Goal: Task Accomplishment & Management: Complete application form

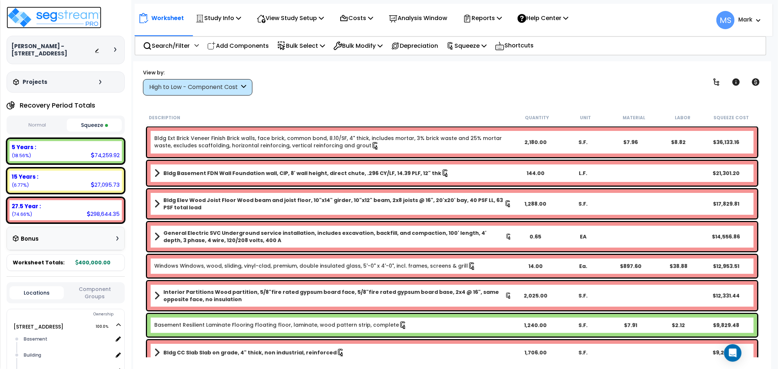
click at [42, 21] on img at bounding box center [54, 18] width 95 height 22
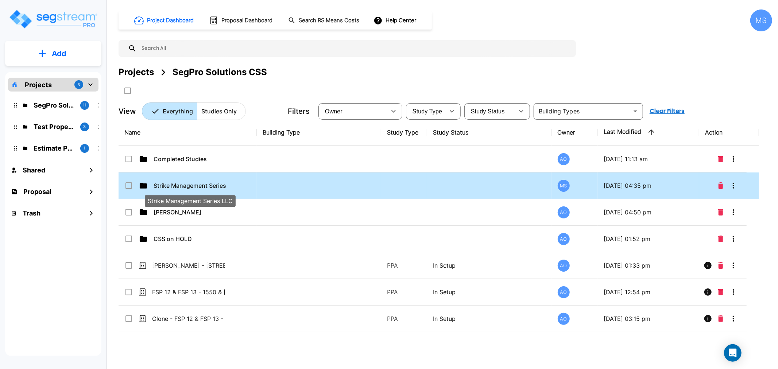
click at [213, 188] on p "Strike Management Series LLC" at bounding box center [190, 185] width 73 height 9
checkbox input "true"
click at [213, 188] on p "Strike Management Series LLC" at bounding box center [190, 185] width 73 height 9
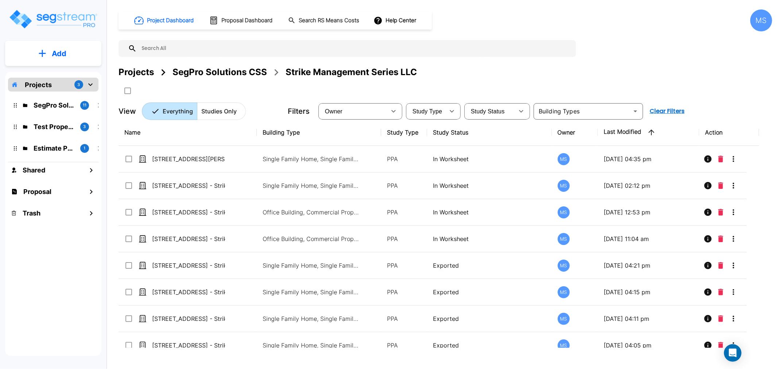
click at [59, 48] on p "Add" at bounding box center [59, 53] width 15 height 11
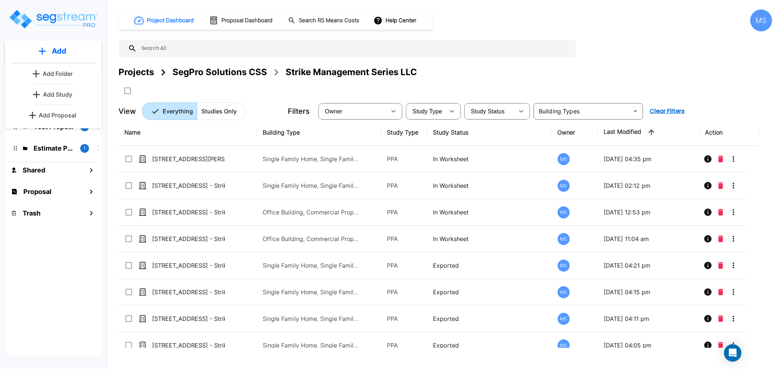
click at [576, 6] on div "Project Dashboard Proposal Dashboard Search RS Means Costs Help Center MS Proje…" at bounding box center [445, 184] width 665 height 369
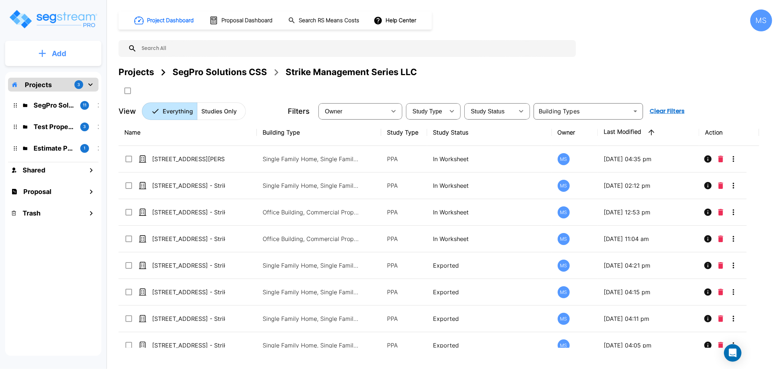
click at [49, 52] on button "Add" at bounding box center [53, 53] width 96 height 21
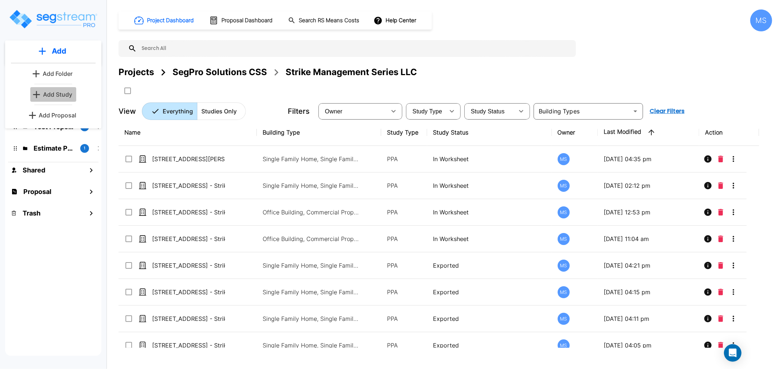
click at [65, 93] on p "Add Study" at bounding box center [57, 94] width 29 height 9
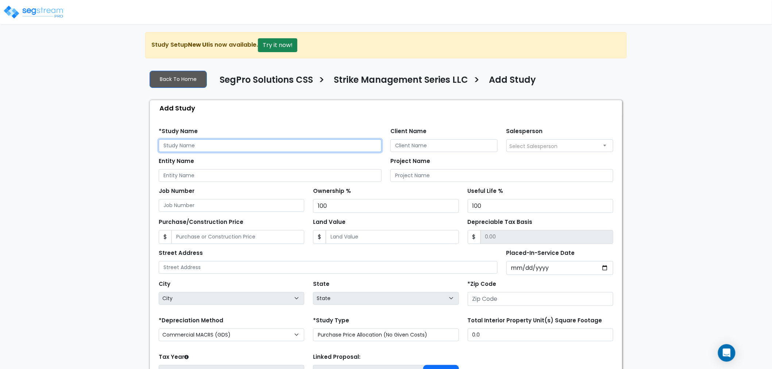
click at [266, 144] on input "text" at bounding box center [270, 145] width 223 height 13
paste input "1802 Teton Dr,"
type input "1802 Teton Dr"
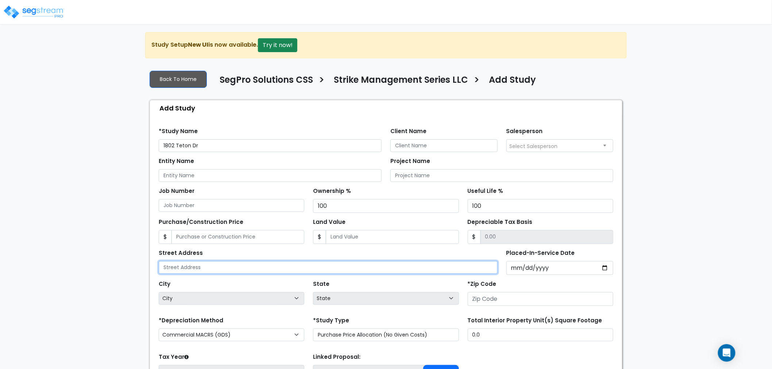
paste input "1802 Teton Dr,"
type input "1802 Teton Dr"
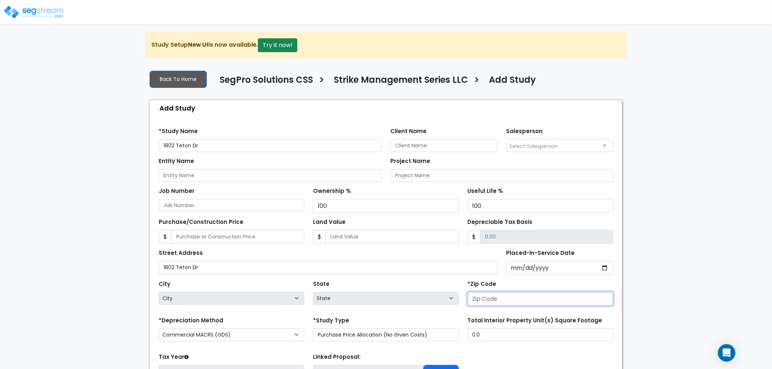
click at [495, 303] on input "number" at bounding box center [541, 299] width 146 height 14
type input "7"
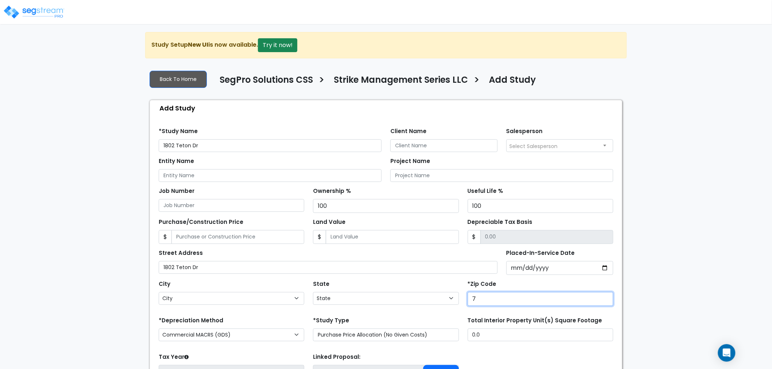
select select "LA"
type input "76"
select select "[GEOGRAPHIC_DATA]"
type input "76051"
click at [394, 147] on input "Client Name" at bounding box center [443, 145] width 107 height 13
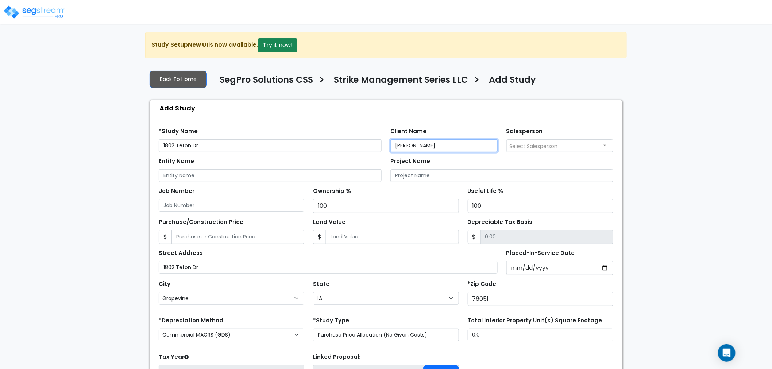
type input "[PERSON_NAME]"
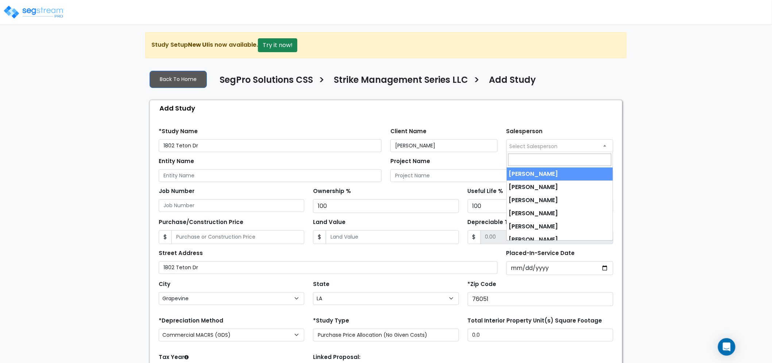
click at [526, 147] on span "Select Salesperson" at bounding box center [534, 146] width 48 height 7
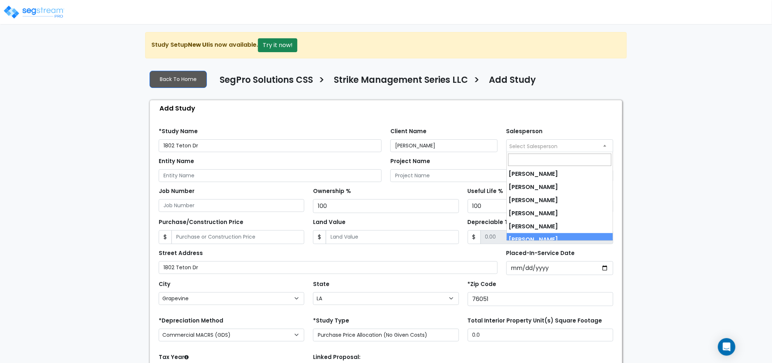
select select "190"
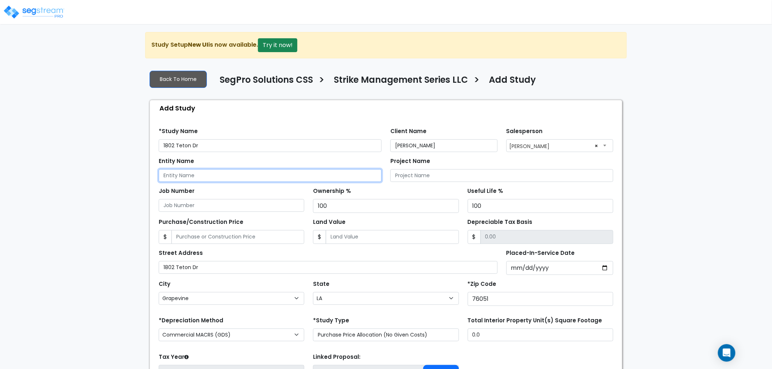
click at [286, 176] on input "Entity Name" at bounding box center [270, 175] width 223 height 13
type input "Strike Management Series LLC"
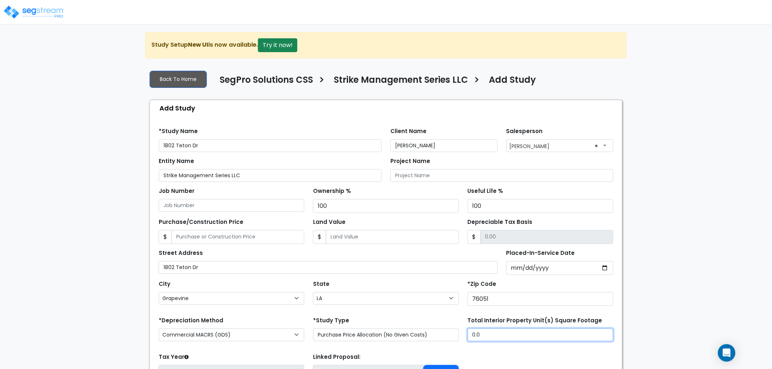
click at [591, 333] on input "0.0" at bounding box center [541, 335] width 146 height 13
type input "2,210"
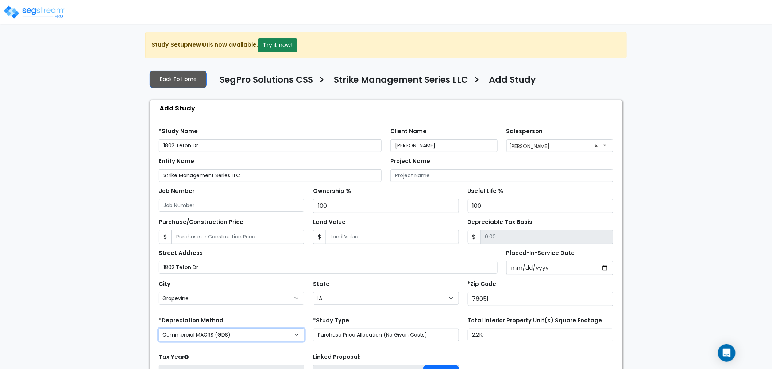
click at [241, 334] on select "Commercial MACRS (GDS) Residential Rental MACRS (GDS) Commercial MACRS (GDS) QIP" at bounding box center [232, 335] width 146 height 13
select select "RRM(_30"
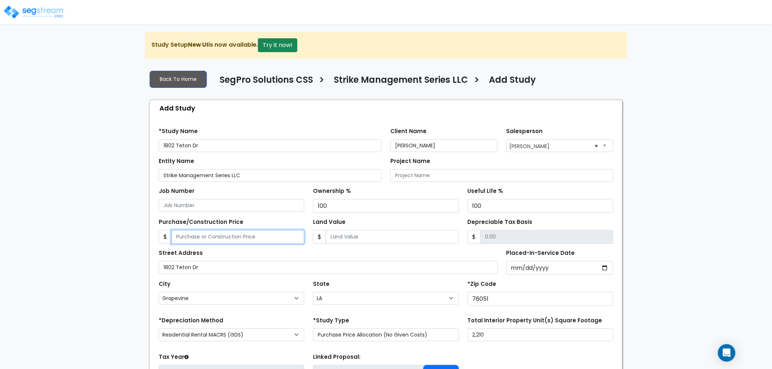
click at [272, 239] on input "Purchase/Construction Price" at bounding box center [237, 237] width 133 height 14
type input "5"
type input "5.00"
type input "58"
type input "58.00"
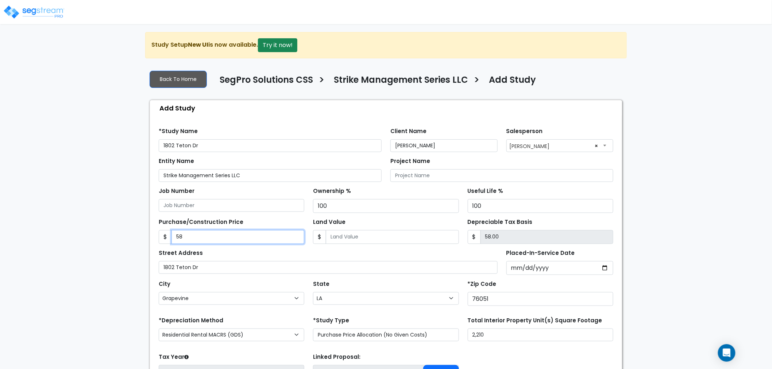
type input "580"
type input "580.00"
type input "5800"
type input "5,800.00"
type input "5,8000"
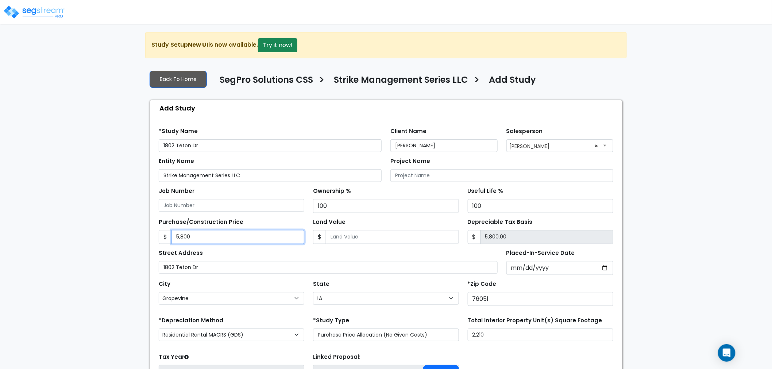
type input "58,000.00"
type input "58,0000"
type input "580,000.00"
type input "580,0000"
type input "5,800,000.00"
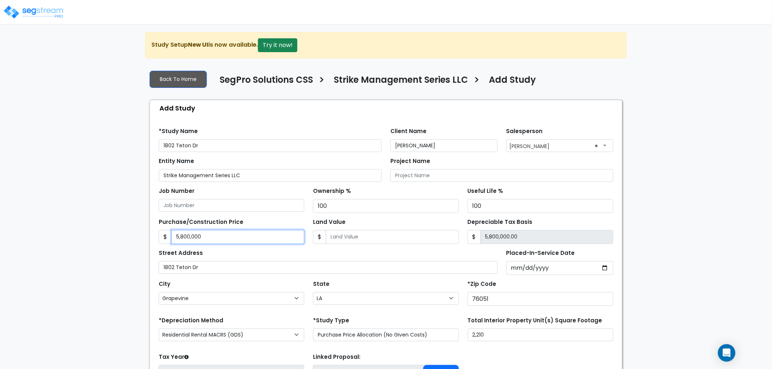
type input "5,800,00"
type input "580,000.00"
type input "580,000"
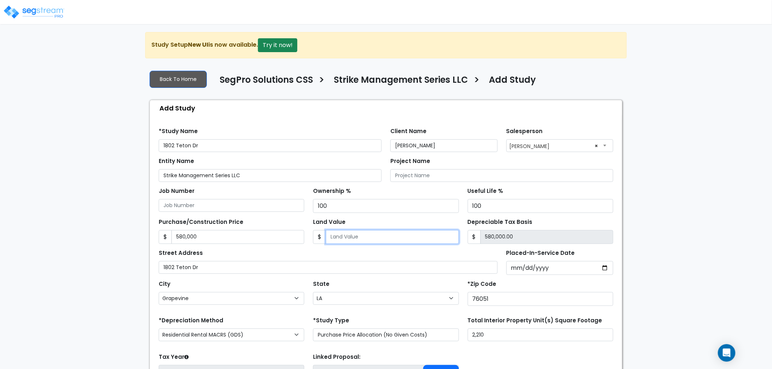
click at [352, 237] on input "Land Value" at bounding box center [392, 237] width 133 height 14
type input "8"
type input "579,992.00"
type input "80"
type input "579,920.00"
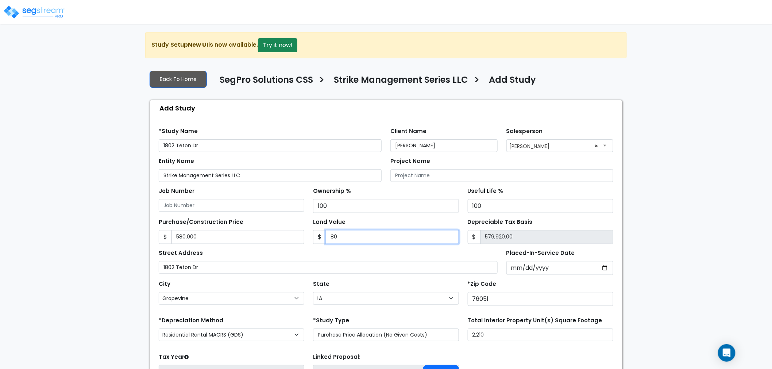
type input "800"
type input "579,200.00"
type input "8000"
type input "572,000.00"
type input "8,0000"
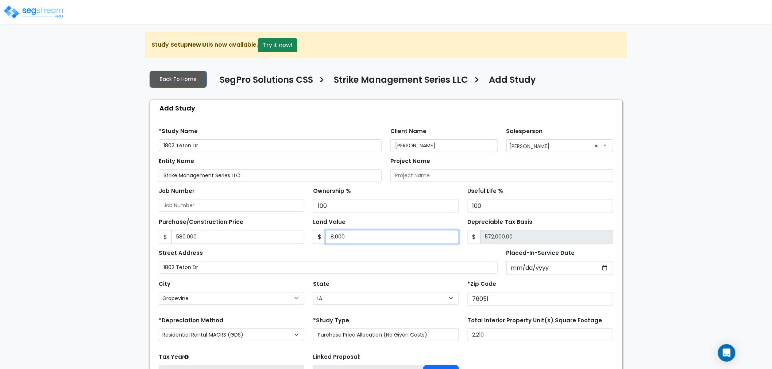
type input "500,000.00"
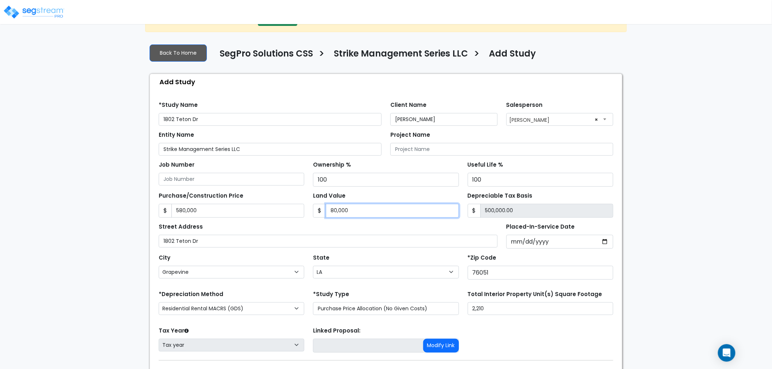
scroll to position [40, 0]
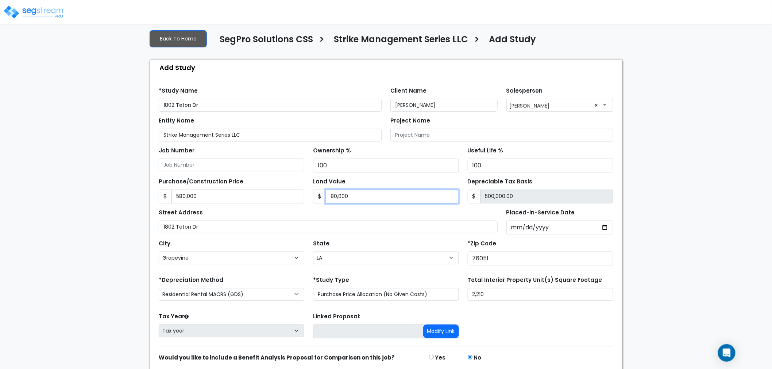
type input "80,000"
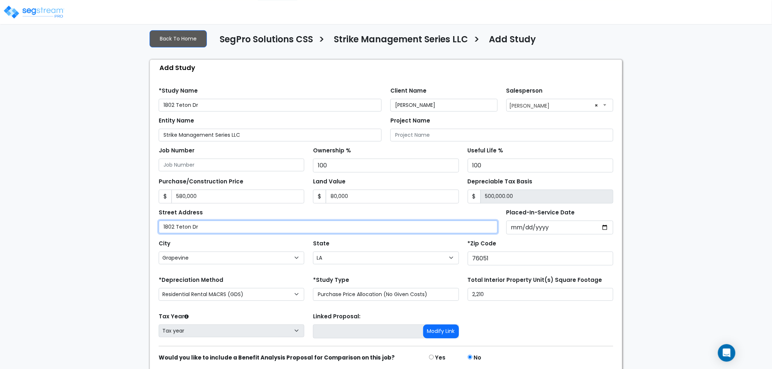
click at [494, 232] on input "1802 Teton Dr" at bounding box center [328, 227] width 339 height 13
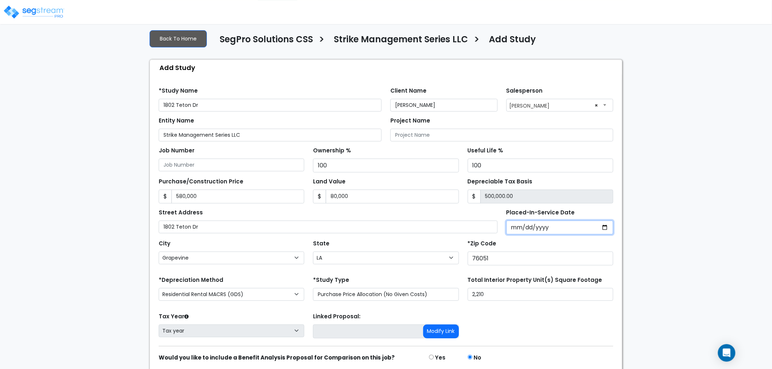
click at [511, 225] on input "Placed-In-Service Date" at bounding box center [559, 228] width 107 height 14
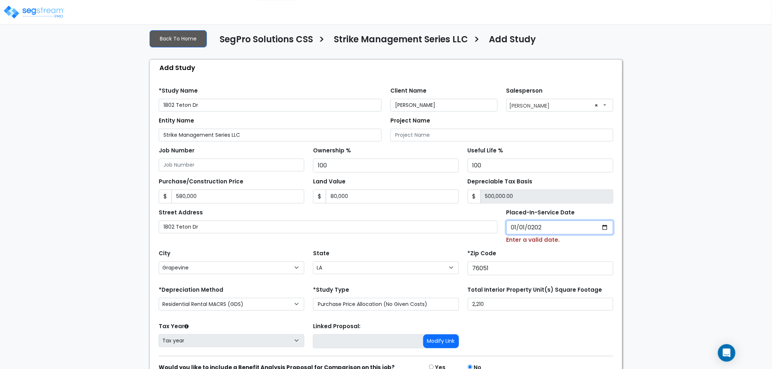
type input "2023-01-01"
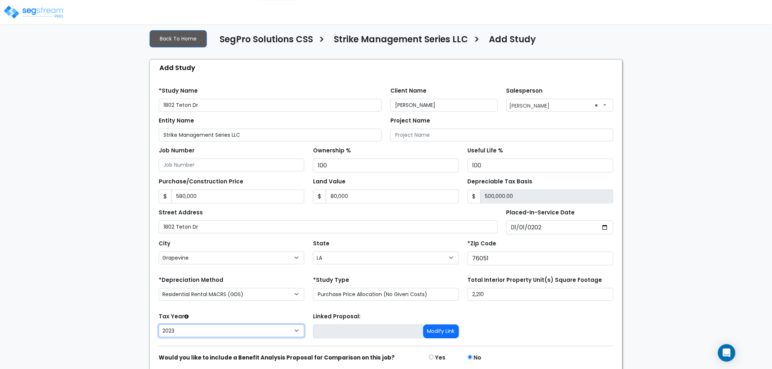
click at [269, 331] on select "2026 2025 2024 2023" at bounding box center [232, 331] width 146 height 13
click at [159, 325] on select "2026 2025 2024 2023" at bounding box center [232, 331] width 146 height 13
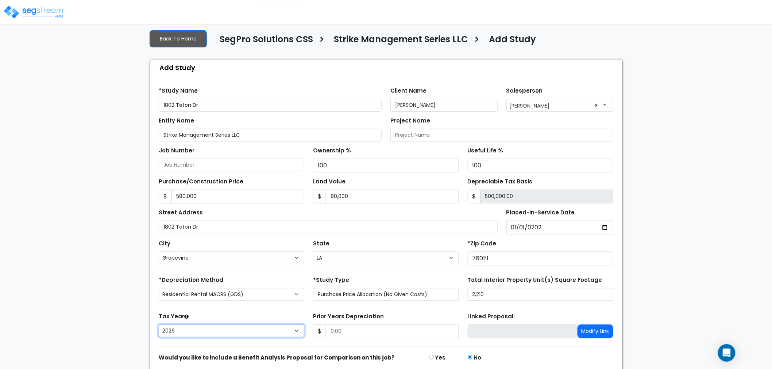
click at [232, 334] on select "2026 2025 2024 2023" at bounding box center [232, 331] width 146 height 13
select select "2025"
click at [159, 325] on select "2026 2025 2024 2023" at bounding box center [232, 331] width 146 height 13
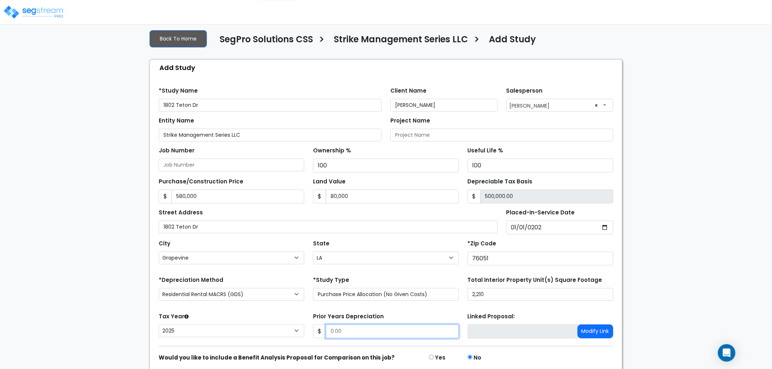
click at [373, 332] on input "Prior Years Depreciation" at bounding box center [392, 332] width 133 height 14
type input "35,605"
click at [425, 313] on div "Prior Years Depreciation $ 35,605" at bounding box center [386, 324] width 146 height 27
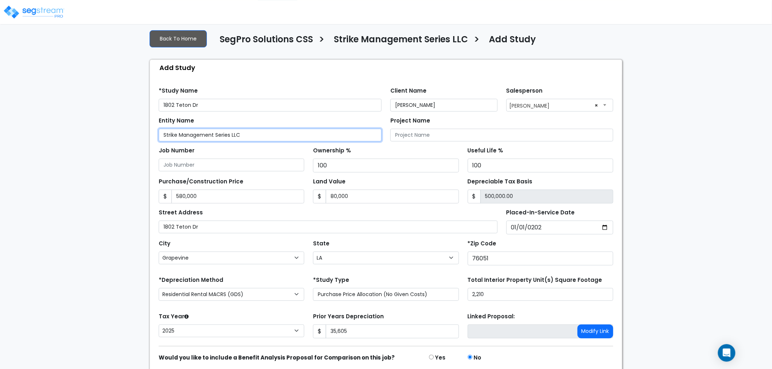
drag, startPoint x: 247, startPoint y: 133, endPoint x: 75, endPoint y: 158, distance: 173.9
click at [75, 158] on div "We are Building your Study. So please grab a coffee and let us do the heavy lif…" at bounding box center [386, 195] width 772 height 406
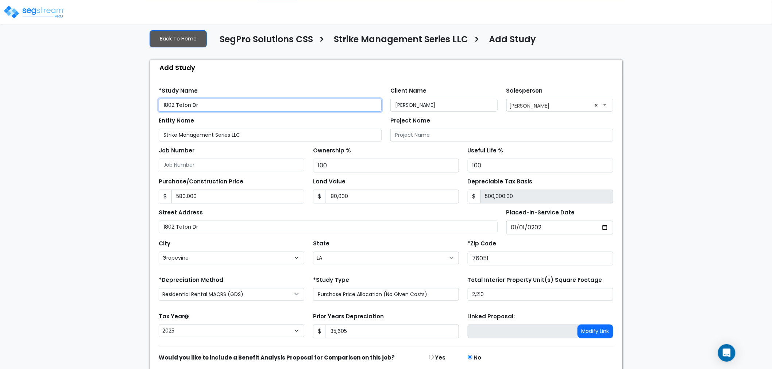
click at [201, 106] on input "1802 Teton Dr" at bounding box center [270, 105] width 223 height 13
paste input "Strike Management Series LLC"
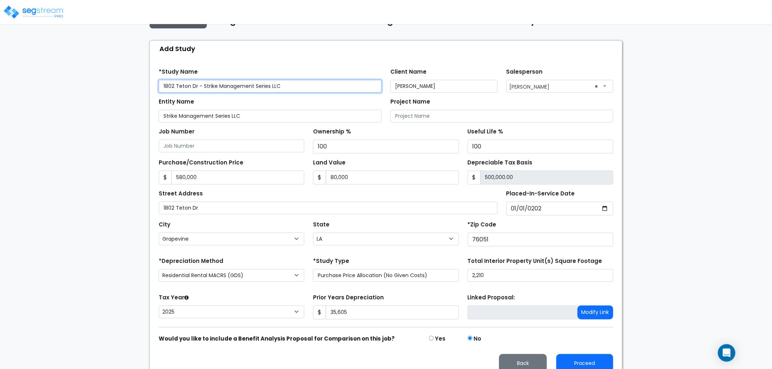
scroll to position [70, 0]
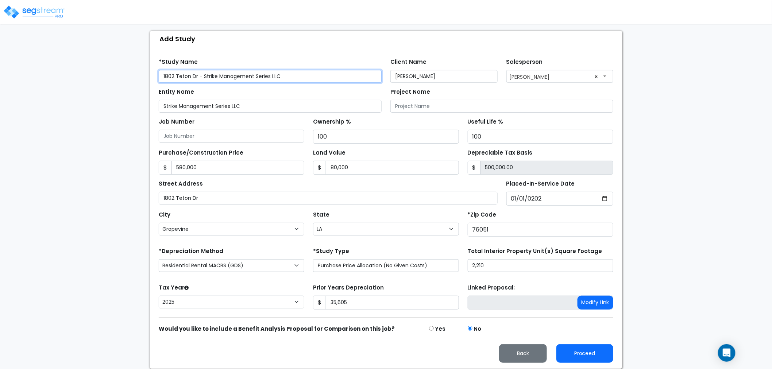
type input "1802 Teton Dr - Strike Management Series LLC"
click at [591, 40] on div "Add Study" at bounding box center [388, 39] width 468 height 16
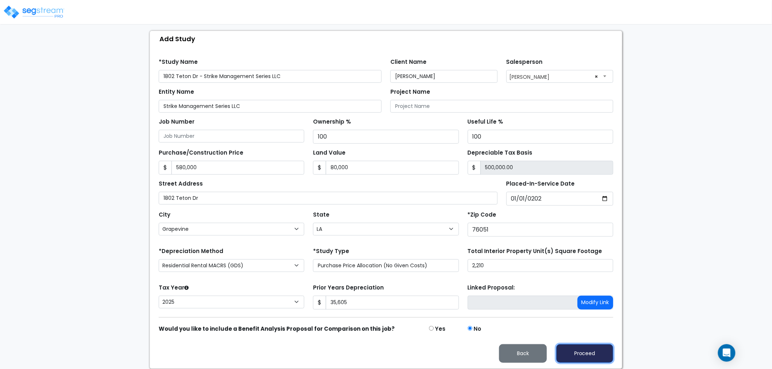
click at [596, 350] on button "Proceed" at bounding box center [584, 353] width 57 height 19
type input "580000"
type input "80000"
type input "35605"
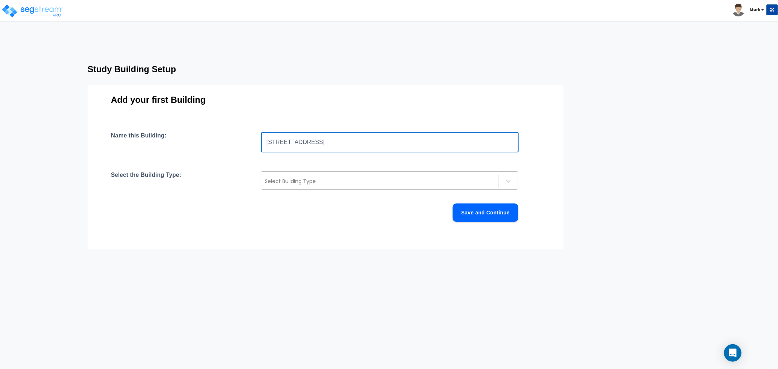
type input "1802 Teton Drive"
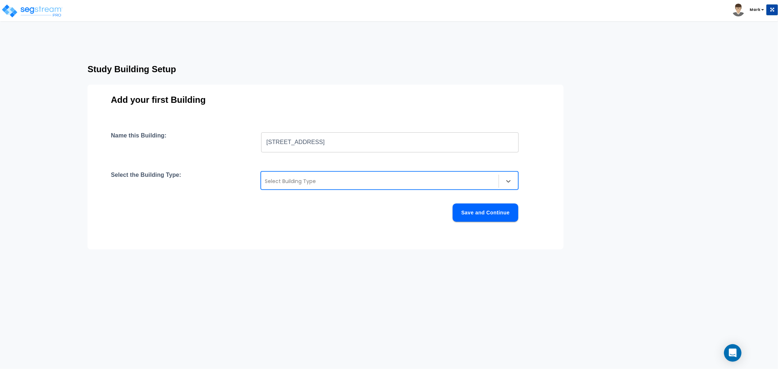
click at [328, 177] on div at bounding box center [380, 181] width 230 height 9
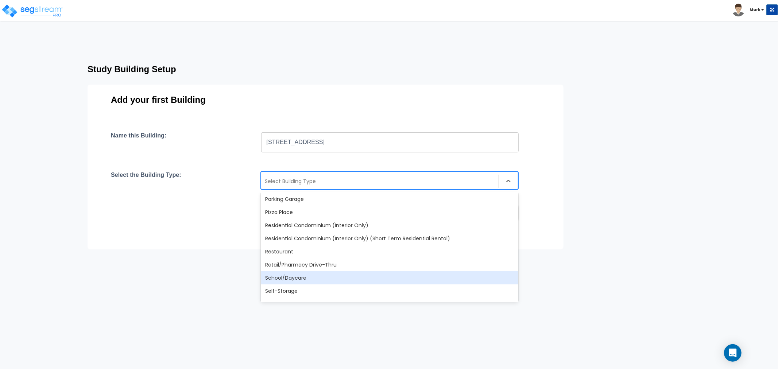
scroll to position [608, 0]
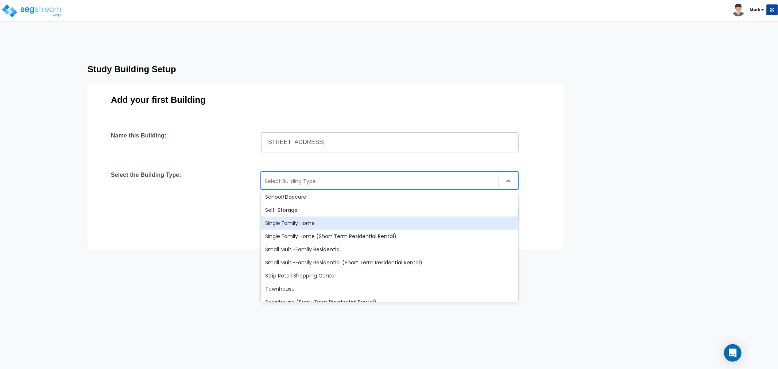
click at [287, 221] on div "Single Family Home" at bounding box center [390, 223] width 258 height 13
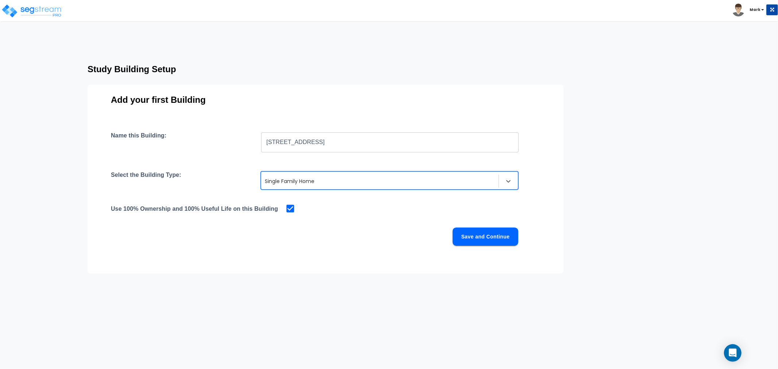
click at [495, 240] on button "Save and Continue" at bounding box center [486, 237] width 66 height 18
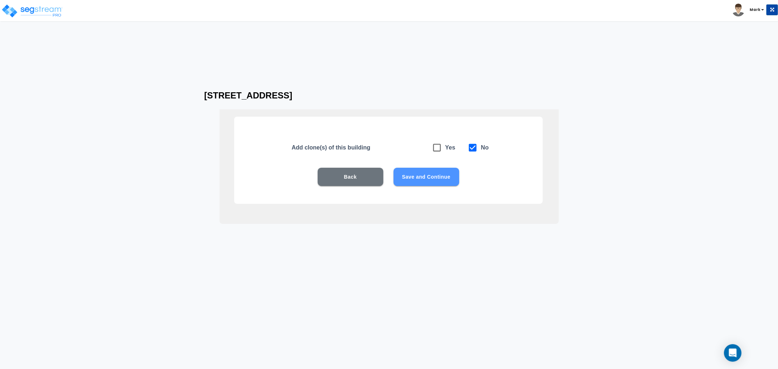
click at [442, 181] on button "Save and Continue" at bounding box center [427, 177] width 66 height 18
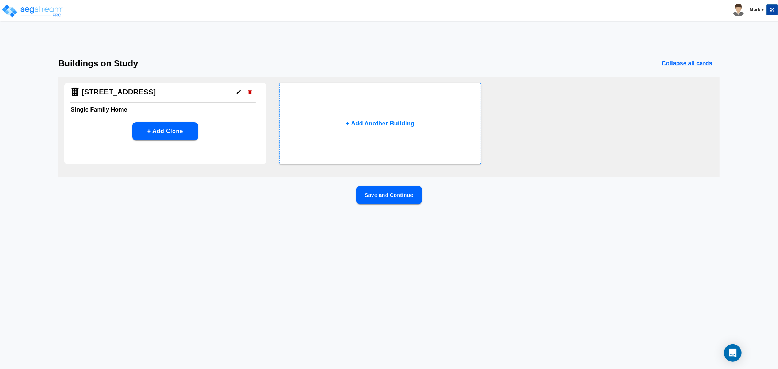
click at [419, 194] on button "Save and Continue" at bounding box center [389, 195] width 66 height 18
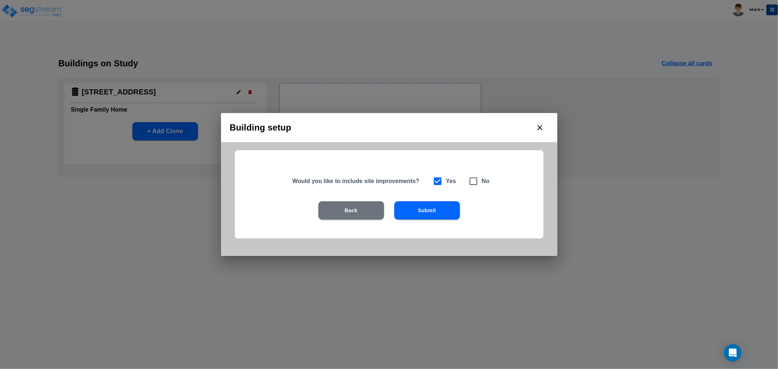
click at [414, 216] on button "Submit" at bounding box center [427, 210] width 66 height 18
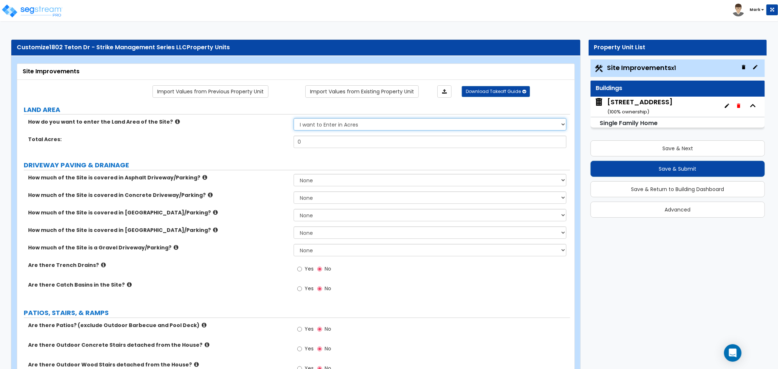
click at [334, 128] on select "I want to Enter in Acres I want to Enter in Square Feet" at bounding box center [430, 124] width 273 height 12
select select "2"
click at [294, 119] on select "I want to Enter in Acres I want to Enter in Square Feet" at bounding box center [430, 124] width 273 height 12
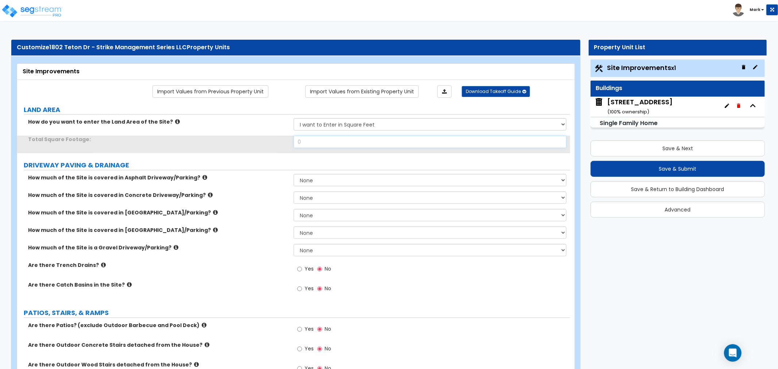
click at [331, 148] on input "0" at bounding box center [430, 142] width 273 height 12
click at [331, 145] on input "0" at bounding box center [430, 142] width 273 height 12
type input "8,805"
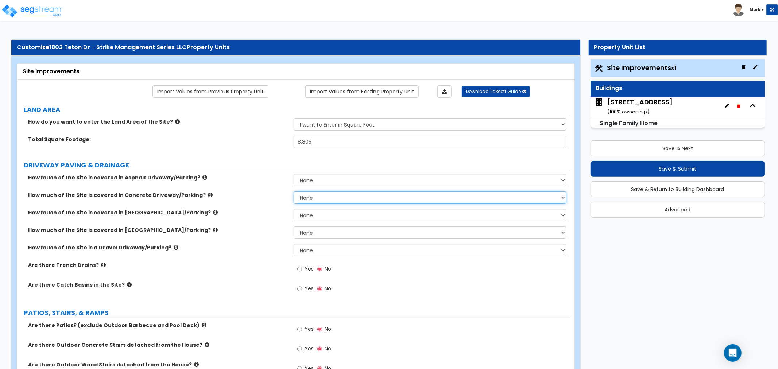
click at [331, 198] on select "None I want to Enter an Approximate Percentage I want to Enter the Square Foota…" at bounding box center [430, 197] width 273 height 12
select select "2"
click at [294, 191] on select "None I want to Enter an Approximate Percentage I want to Enter the Square Foota…" at bounding box center [430, 197] width 273 height 12
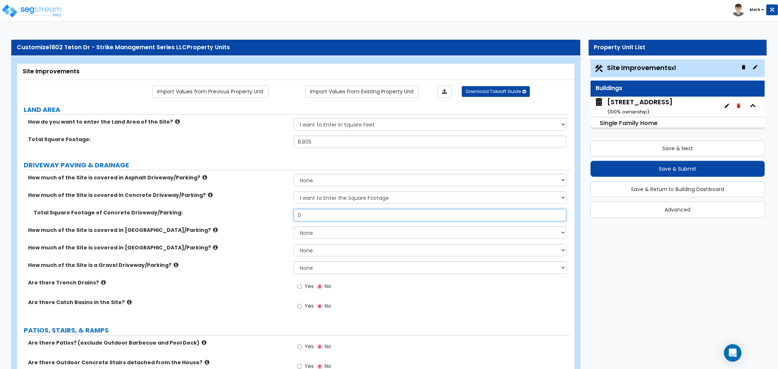
click at [301, 216] on input "0" at bounding box center [430, 215] width 273 height 12
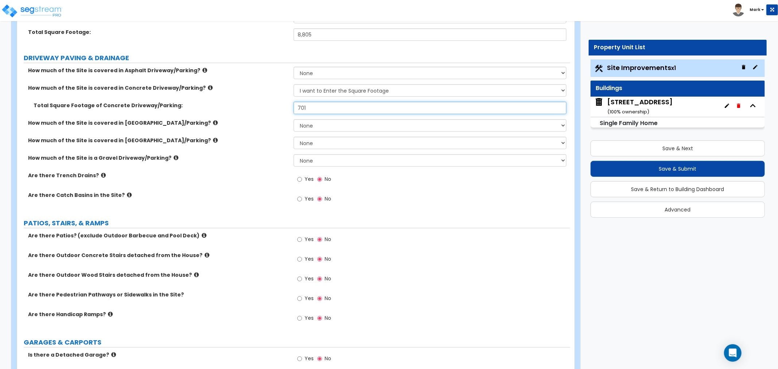
scroll to position [121, 0]
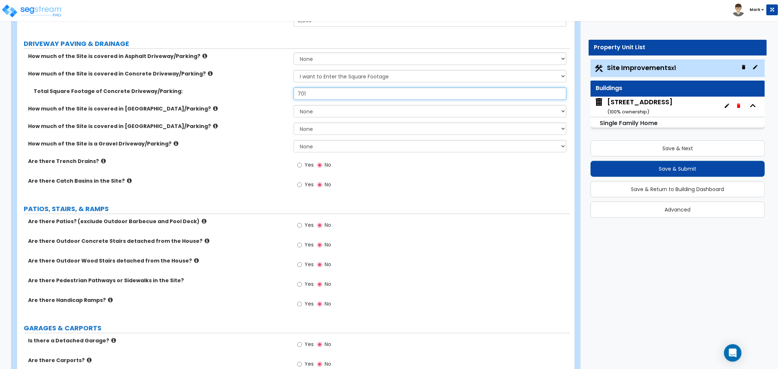
type input "701"
click at [302, 283] on input "Yes" at bounding box center [299, 284] width 5 height 8
radio input "true"
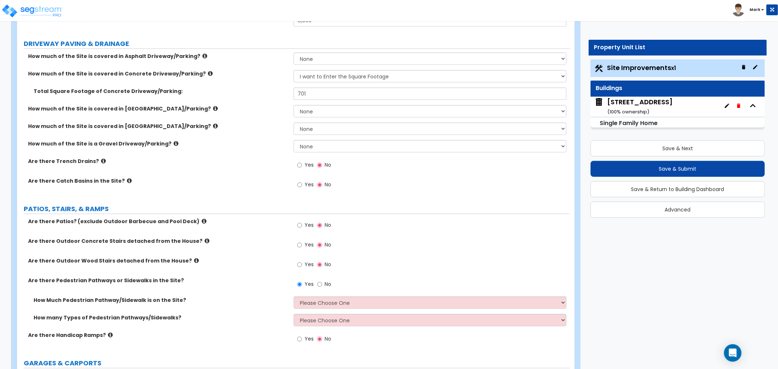
drag, startPoint x: 302, startPoint y: 283, endPoint x: 371, endPoint y: 326, distance: 81.9
click at [371, 326] on div "How many Types of Pedestrian Pathways/Sidewalks? Please Choose One 1 2 3" at bounding box center [293, 323] width 553 height 18
click at [371, 322] on select "Please Choose One 1 2 3" at bounding box center [430, 320] width 273 height 12
select select "1"
click at [294, 314] on select "Please Choose One 1 2 3" at bounding box center [430, 320] width 273 height 12
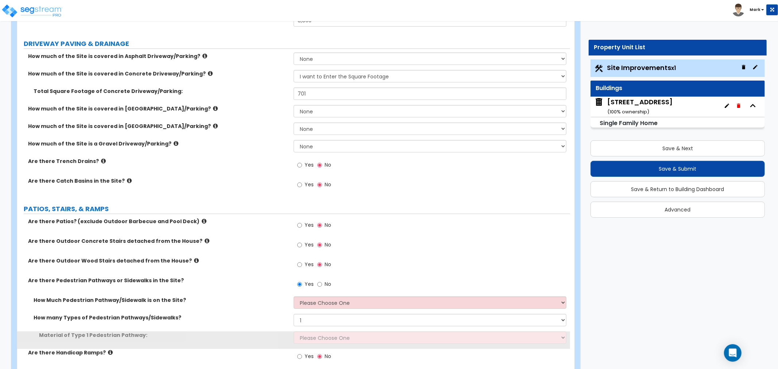
click at [364, 329] on div "How many Types of Pedestrian Pathways/Sidewalks? Please Choose One 1 2 3" at bounding box center [293, 323] width 553 height 18
click at [357, 345] on div "Material of Type 1 Pedestrian Pathway: Please Choose One Bare Concrete Stamped …" at bounding box center [293, 341] width 553 height 18
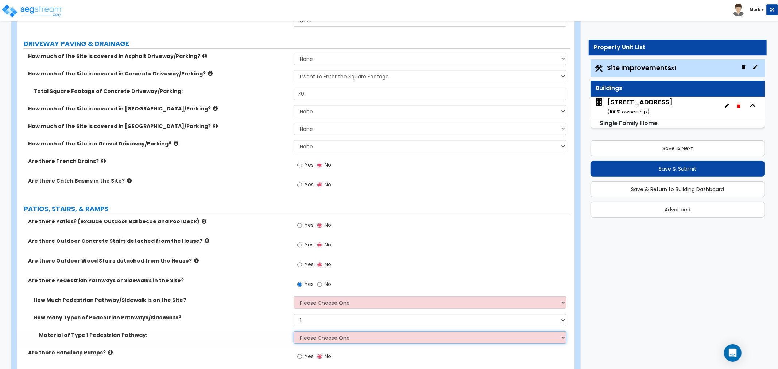
click at [356, 341] on select "Please Choose One Bare Concrete Stamped Concrete Brick Pavers Stone Pavers Wood…" at bounding box center [430, 338] width 273 height 12
select select "4"
click at [294, 332] on select "Please Choose One Bare Concrete Stamped Concrete Brick Pavers Stone Pavers Wood…" at bounding box center [430, 338] width 273 height 12
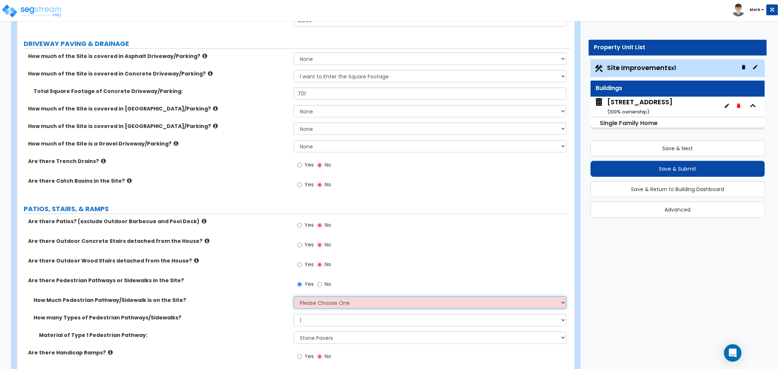
click at [312, 306] on select "Please Choose One I Don't Know, Please Estimate For Me Enter Linear Footage" at bounding box center [430, 303] width 273 height 12
select select "2"
click at [294, 297] on select "Please Choose One I Don't Know, Please Estimate For Me Enter Linear Footage" at bounding box center [430, 303] width 273 height 12
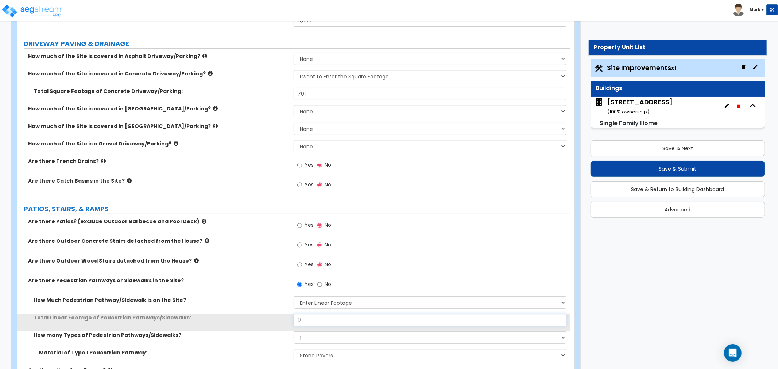
click at [320, 318] on input "0" at bounding box center [430, 320] width 273 height 12
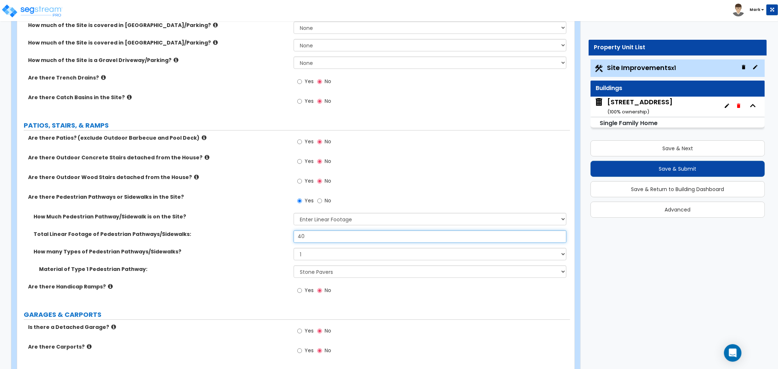
scroll to position [283, 0]
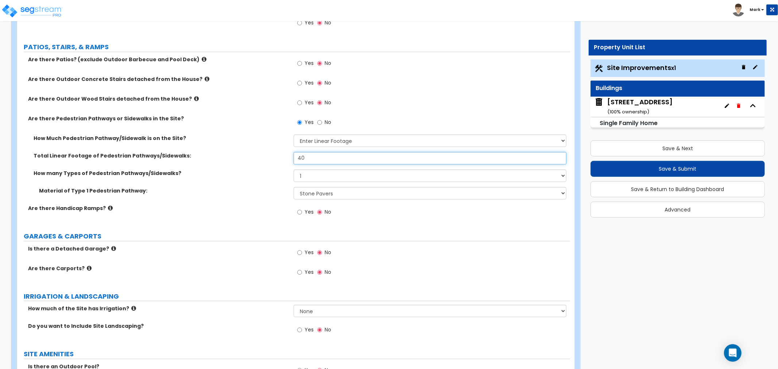
type input "40"
click at [302, 272] on label "Yes" at bounding box center [305, 273] width 16 height 12
click at [302, 272] on input "Yes" at bounding box center [299, 272] width 5 height 8
radio input "true"
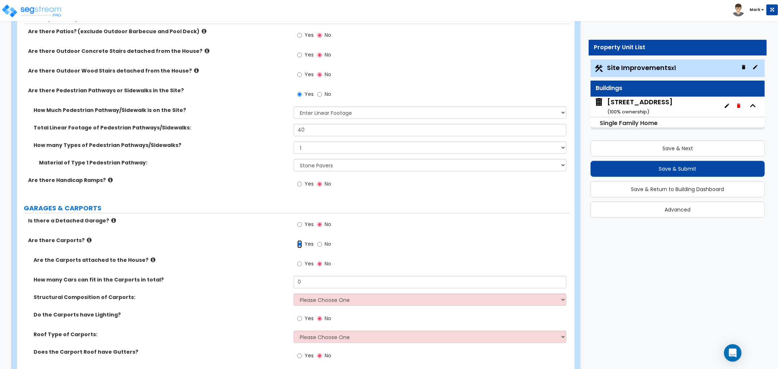
scroll to position [324, 0]
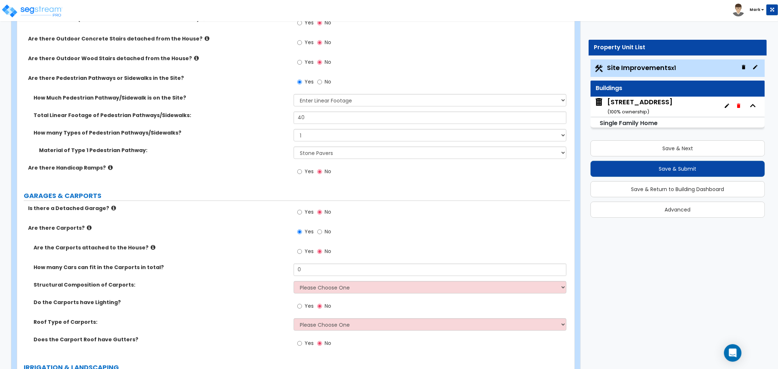
click at [303, 256] on label "Yes" at bounding box center [305, 252] width 16 height 12
click at [302, 256] on input "Yes" at bounding box center [299, 252] width 5 height 8
radio input "true"
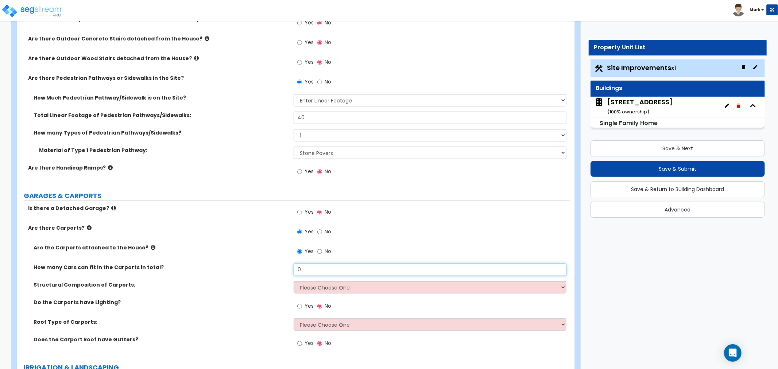
click at [312, 271] on input "0" at bounding box center [430, 270] width 273 height 12
type input "2"
click at [345, 283] on select "Please Choose One Steel Wood" at bounding box center [430, 287] width 273 height 12
select select "2"
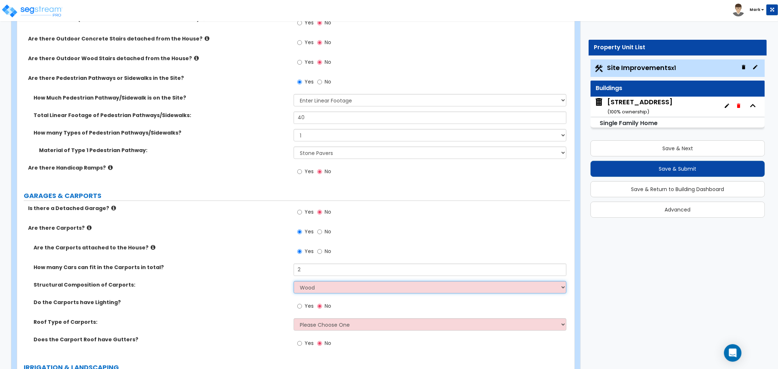
click at [294, 281] on select "Please Choose One Steel Wood" at bounding box center [430, 287] width 273 height 12
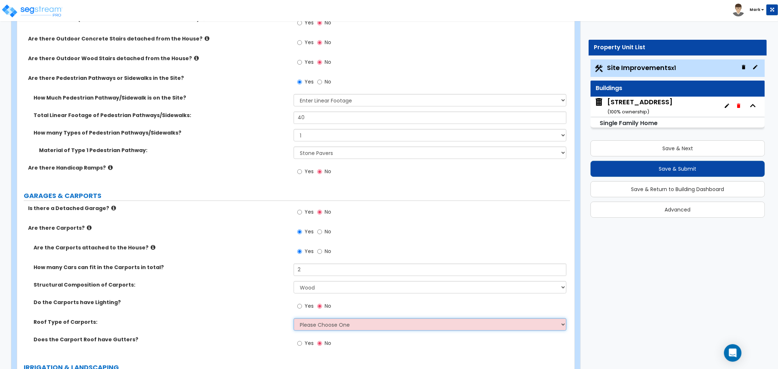
click at [309, 325] on select "Please Choose One Gabled Roof Flat Roof" at bounding box center [430, 324] width 273 height 12
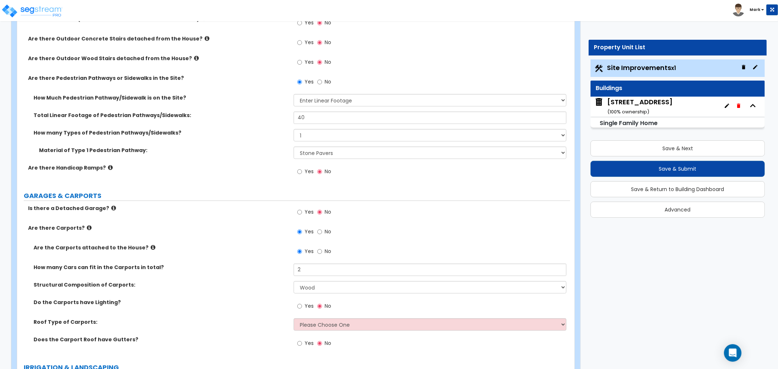
click at [222, 326] on div "Roof Type of Carports: Please Choose One Gabled Roof Flat Roof" at bounding box center [293, 327] width 553 height 18
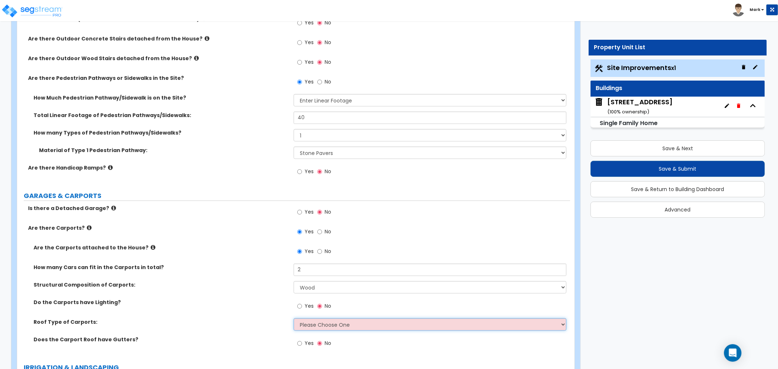
click at [305, 323] on select "Please Choose One Gabled Roof Flat Roof" at bounding box center [430, 324] width 273 height 12
select select "1"
click at [294, 318] on select "Please Choose One Gabled Roof Flat Roof" at bounding box center [430, 324] width 273 height 12
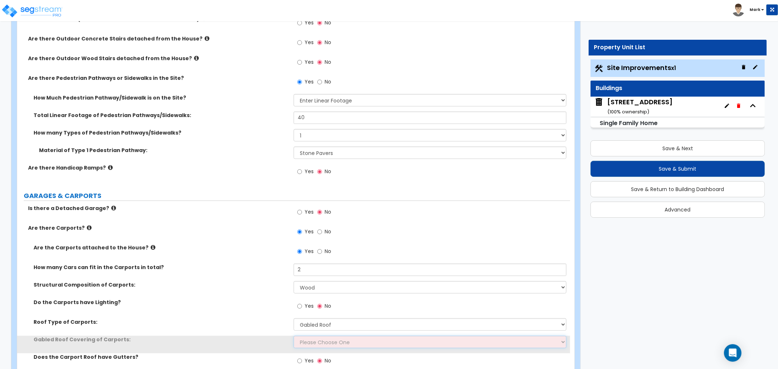
click at [310, 341] on select "Please Choose One Asphalt Shingle Clay Tile Wood Shingle Metal Shingle Standing…" at bounding box center [430, 342] width 273 height 12
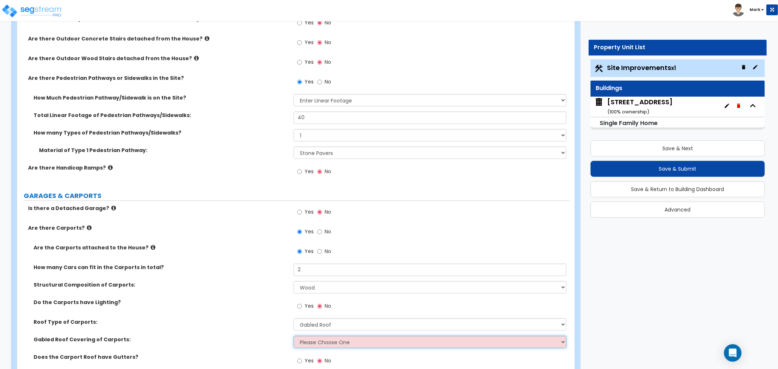
select select "1"
click at [294, 336] on select "Please Choose One Asphalt Shingle Clay Tile Wood Shingle Metal Shingle Standing…" at bounding box center [430, 342] width 273 height 12
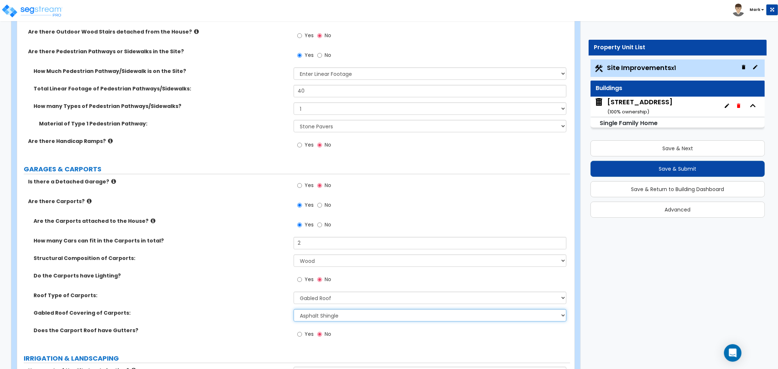
scroll to position [365, 0]
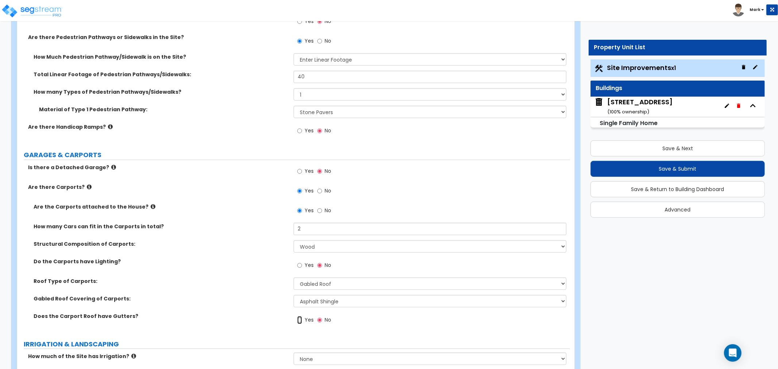
click at [298, 316] on input "Yes" at bounding box center [299, 320] width 5 height 8
radio input "true"
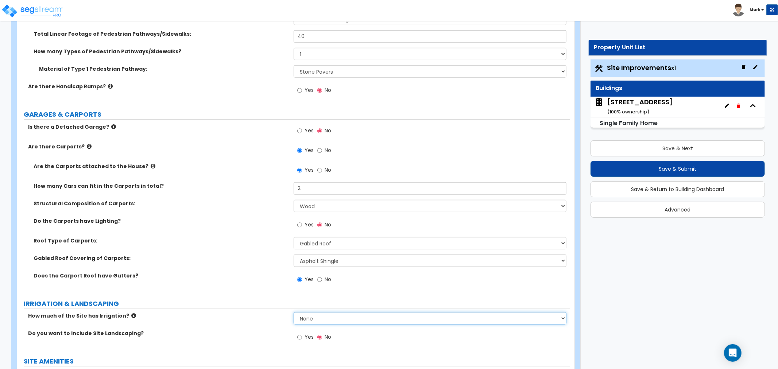
click at [326, 317] on select "None I want to Enter an Approximate Percentage I want to Enter the Square Foota…" at bounding box center [430, 318] width 273 height 12
select select "2"
click at [294, 312] on select "None I want to Enter an Approximate Percentage I want to Enter the Square Foota…" at bounding box center [430, 318] width 273 height 12
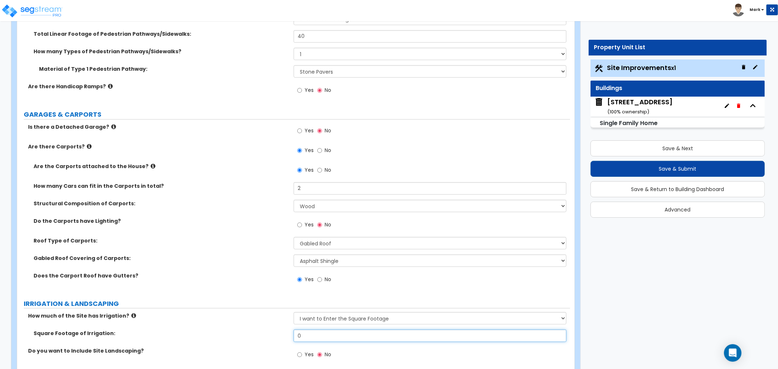
click at [321, 334] on input "0" at bounding box center [430, 336] width 273 height 12
click at [394, 334] on input "8" at bounding box center [430, 336] width 273 height 12
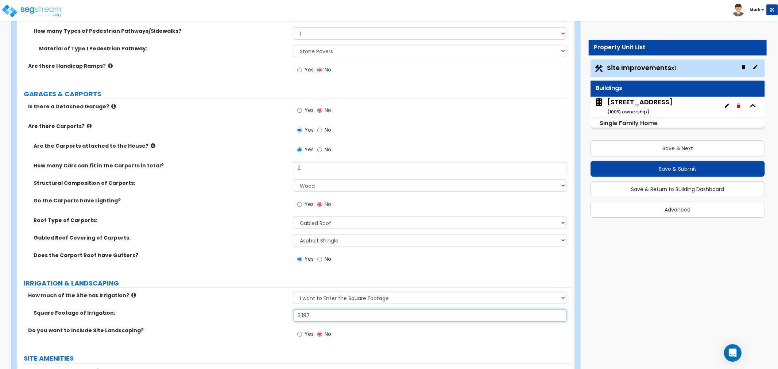
scroll to position [446, 0]
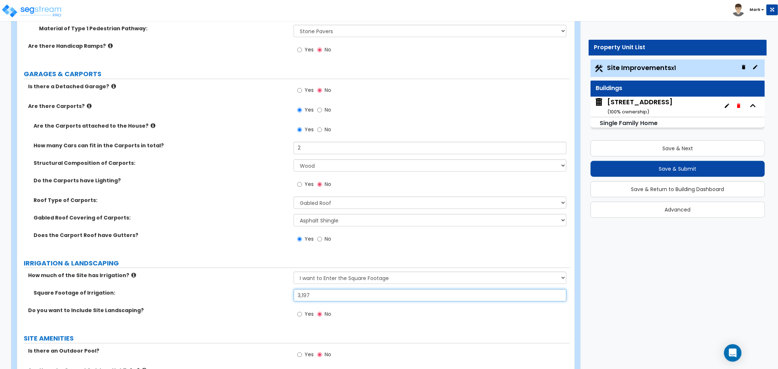
type input "3,197"
click at [299, 312] on input "Yes" at bounding box center [299, 314] width 5 height 8
radio input "true"
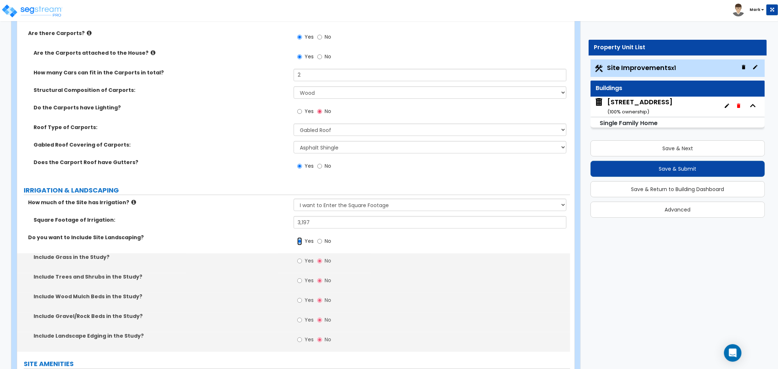
scroll to position [527, 0]
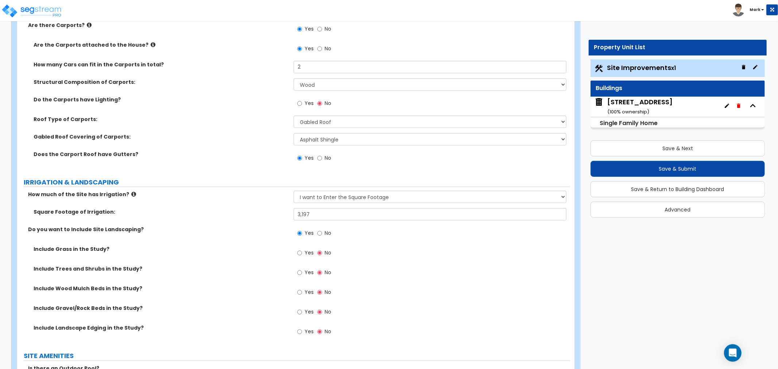
click at [303, 256] on label "Yes" at bounding box center [305, 254] width 16 height 12
click at [302, 256] on input "Yes" at bounding box center [299, 253] width 5 height 8
radio input "true"
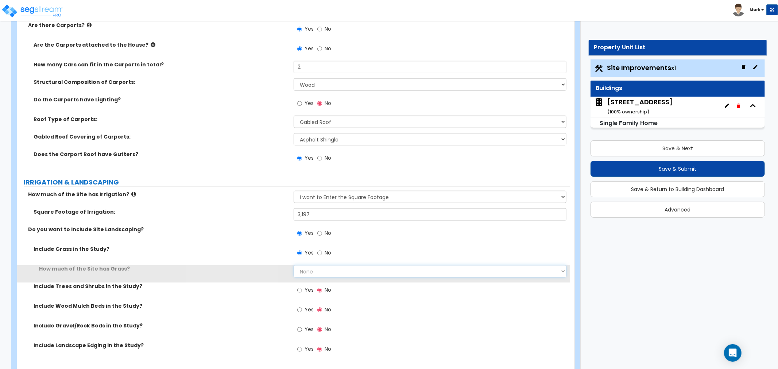
click at [312, 272] on select "None I want to Enter an Approximate Percentage I want to Enter the Square Foota…" at bounding box center [430, 271] width 273 height 12
click at [312, 273] on select "None I want to Enter an Approximate Percentage I want to Enter the Square Foota…" at bounding box center [430, 271] width 273 height 12
select select "2"
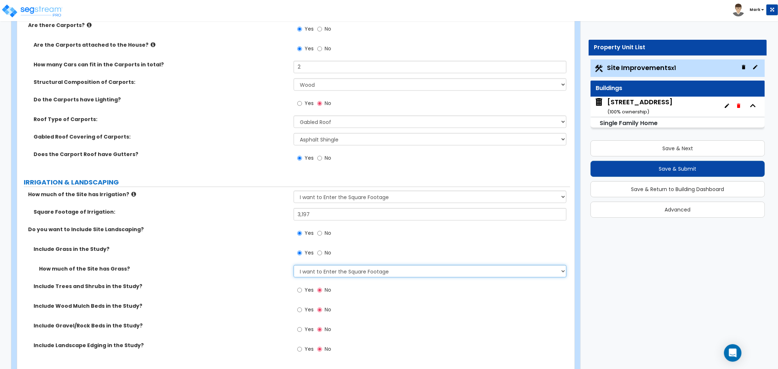
click at [294, 265] on select "None I want to Enter an Approximate Percentage I want to Enter the Square Foota…" at bounding box center [430, 271] width 273 height 12
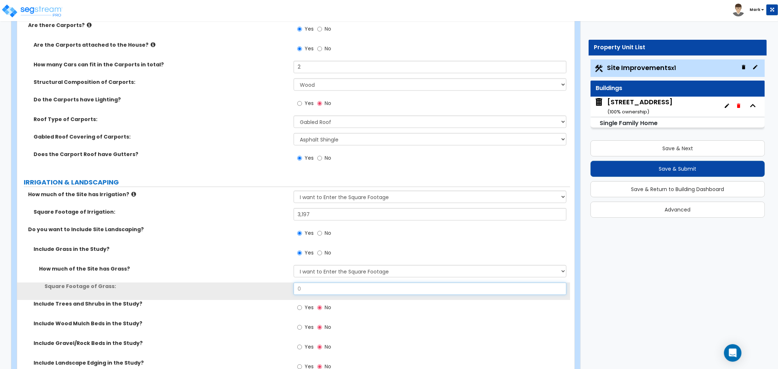
click at [326, 287] on input "0" at bounding box center [430, 289] width 273 height 12
type input "3,197"
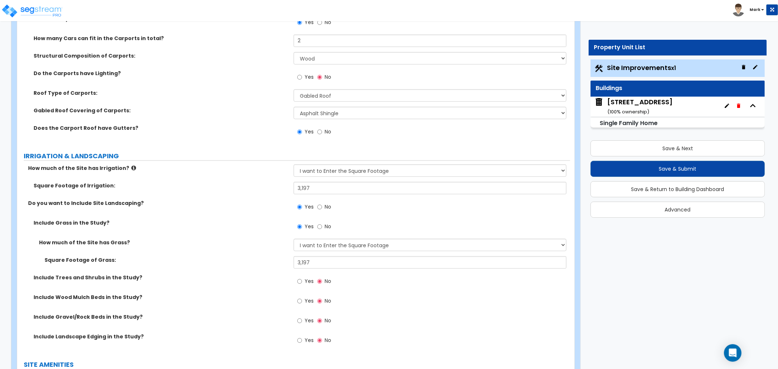
scroll to position [567, 0]
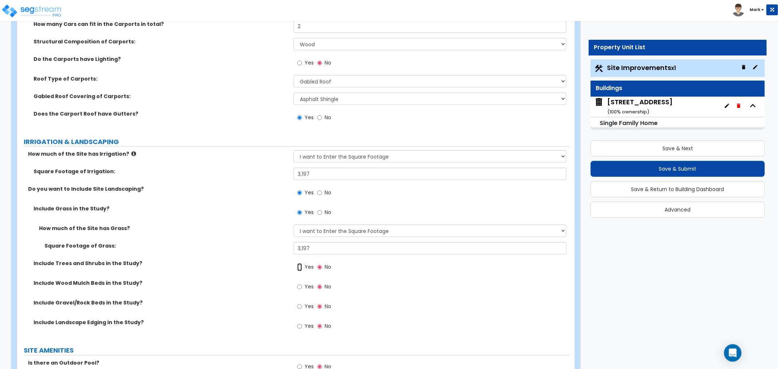
click at [299, 269] on input "Yes" at bounding box center [299, 267] width 5 height 8
radio input "true"
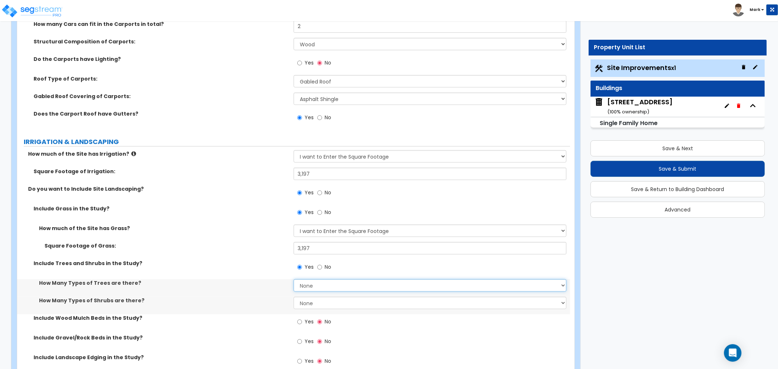
click at [308, 286] on select "None 1 2 3" at bounding box center [430, 285] width 273 height 12
select select "1"
click at [294, 279] on select "None 1 2 3" at bounding box center [430, 285] width 273 height 12
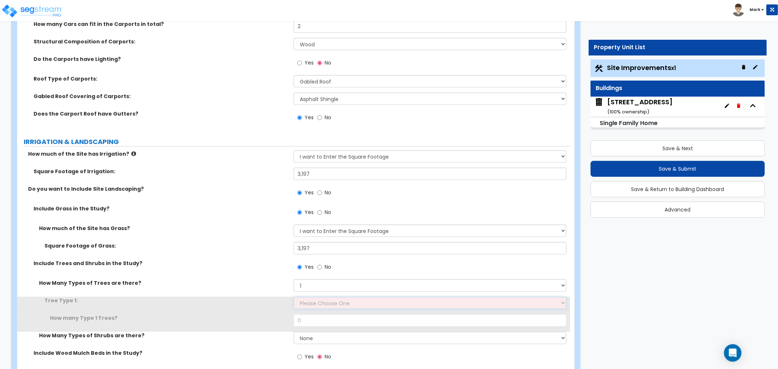
click at [313, 307] on select "Please Choose One Honey Locust Planetree Poplar Elm Hawthorn Linden Maple Red M…" at bounding box center [430, 303] width 273 height 12
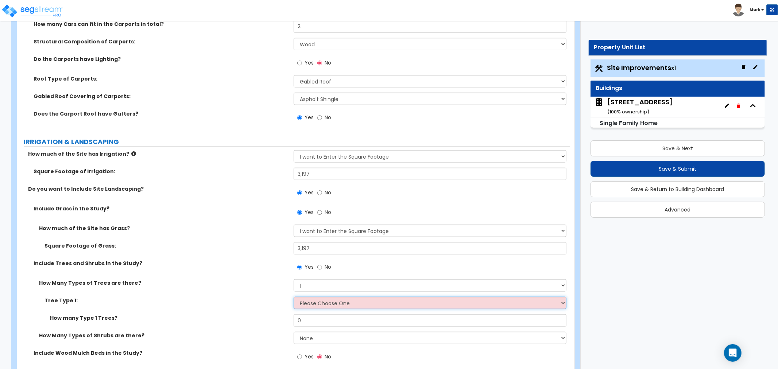
select select "10"
click at [294, 297] on select "Please Choose One Honey Locust Planetree Poplar Elm Hawthorn Linden Maple Red M…" at bounding box center [430, 303] width 273 height 12
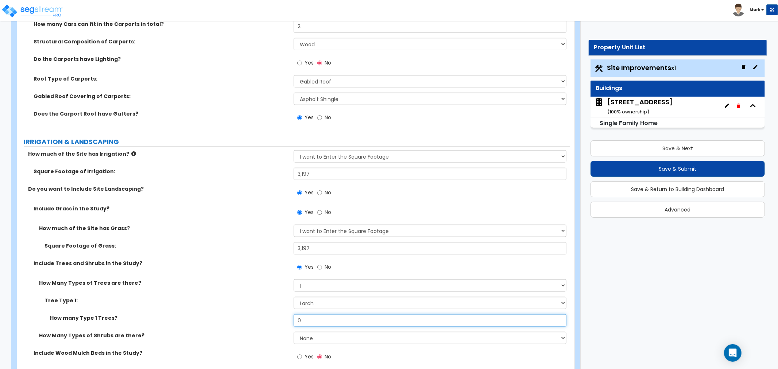
click at [307, 319] on input "0" at bounding box center [430, 320] width 273 height 12
click at [308, 320] on input "0" at bounding box center [430, 320] width 273 height 12
type input "1"
click at [328, 334] on select "None 1 2 3" at bounding box center [430, 338] width 273 height 12
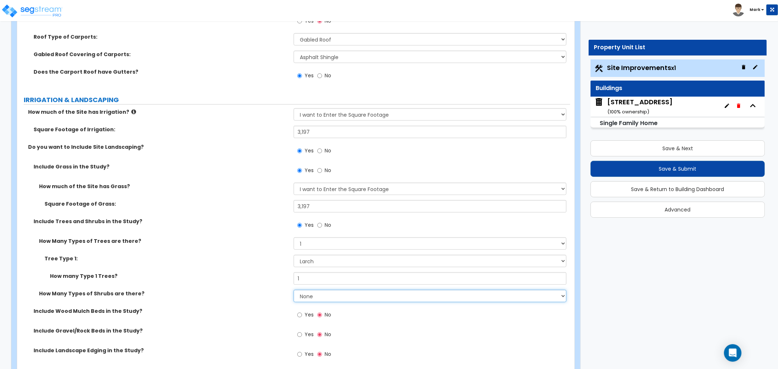
scroll to position [648, 0]
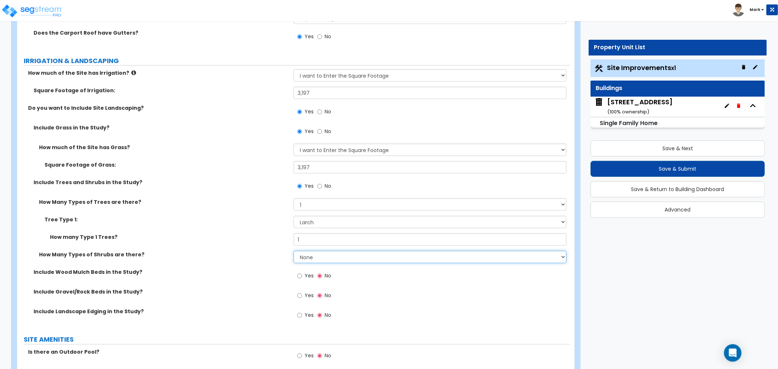
click at [311, 253] on select "None 1 2 3" at bounding box center [430, 257] width 273 height 12
select select "3"
click at [294, 251] on select "None 1 2 3" at bounding box center [430, 257] width 273 height 12
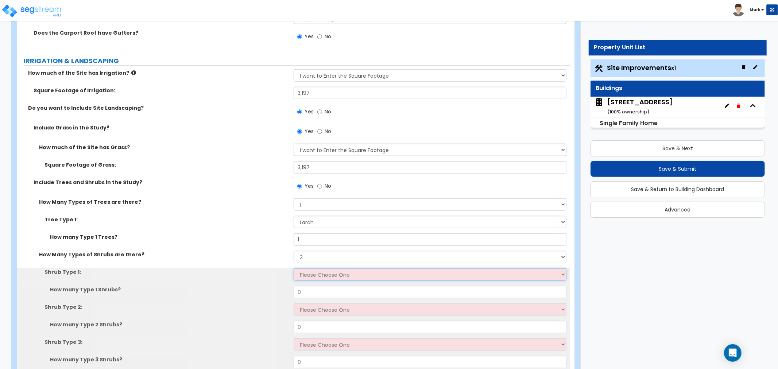
click at [315, 275] on select "Please Choose One Arborvitae Azalea Yew Boxwood Juniper Holly Cotoneaster Euony…" at bounding box center [430, 274] width 273 height 12
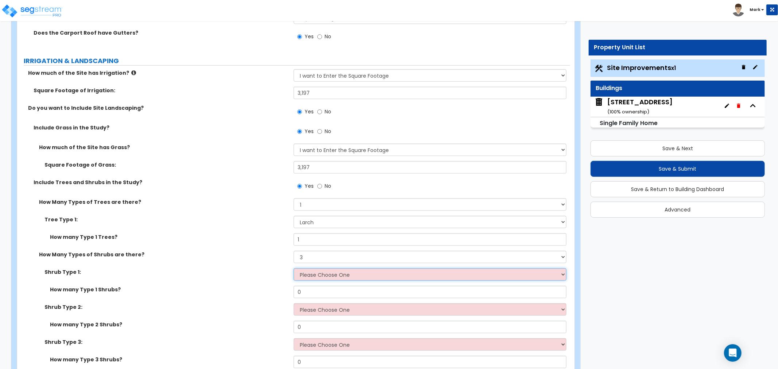
select select "7"
click at [294, 268] on select "Please Choose One Arborvitae Azalea Yew Boxwood Juniper Holly Cotoneaster Euony…" at bounding box center [430, 274] width 273 height 12
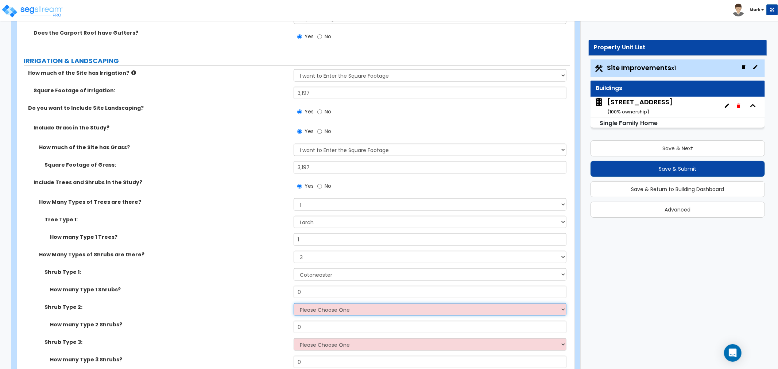
drag, startPoint x: 313, startPoint y: 314, endPoint x: 314, endPoint y: 308, distance: 6.4
click at [314, 313] on select "Please Choose One Arborvitae Azalea Yew Boxwood Juniper Holly Cotoneaster Euony…" at bounding box center [430, 309] width 273 height 12
select select "9"
click at [294, 303] on select "Please Choose One Arborvitae Azalea Yew Boxwood Juniper Holly Cotoneaster Euony…" at bounding box center [430, 309] width 273 height 12
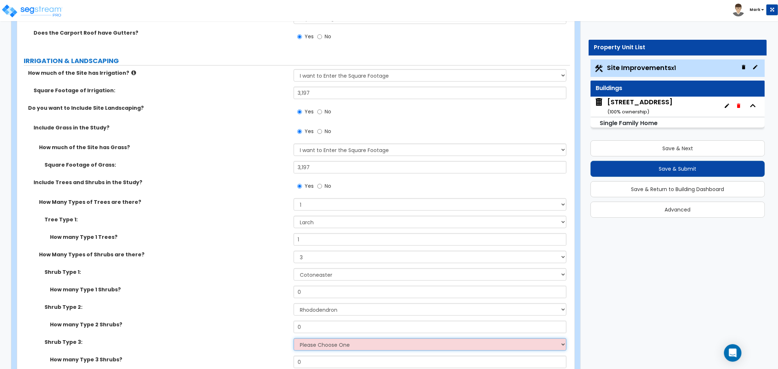
click at [320, 338] on select "Please Choose One Arborvitae Azalea Yew Boxwood Juniper Holly Cotoneaster Euony…" at bounding box center [430, 344] width 273 height 12
select select "10"
click at [294, 338] on select "Please Choose One Arborvitae Azalea Yew Boxwood Juniper Holly Cotoneaster Euony…" at bounding box center [430, 344] width 273 height 12
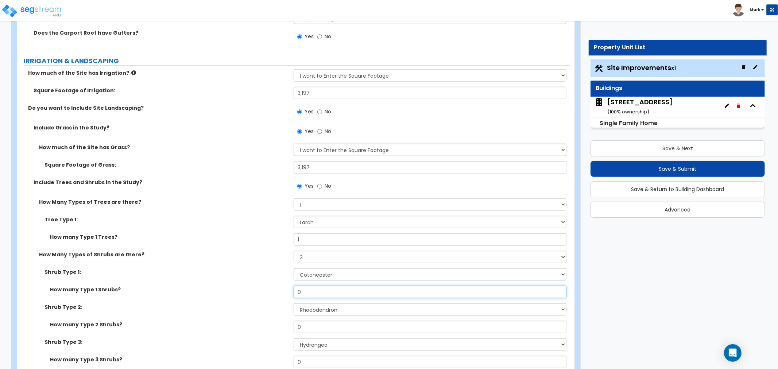
click at [322, 292] on input "0" at bounding box center [430, 292] width 273 height 12
type input "5"
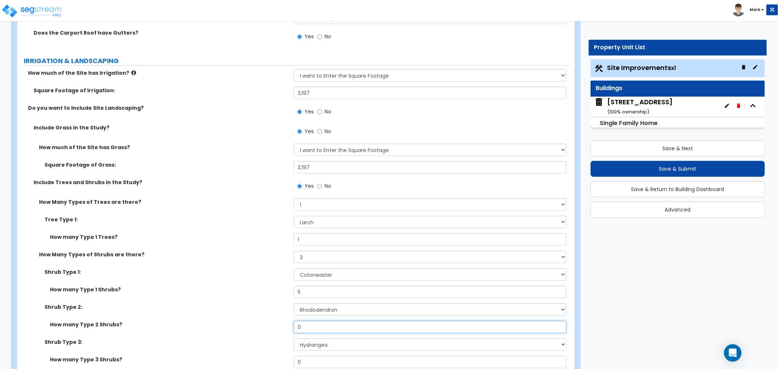
click at [329, 329] on input "0" at bounding box center [430, 327] width 273 height 12
type input "5"
click at [326, 362] on input "0" at bounding box center [430, 362] width 273 height 12
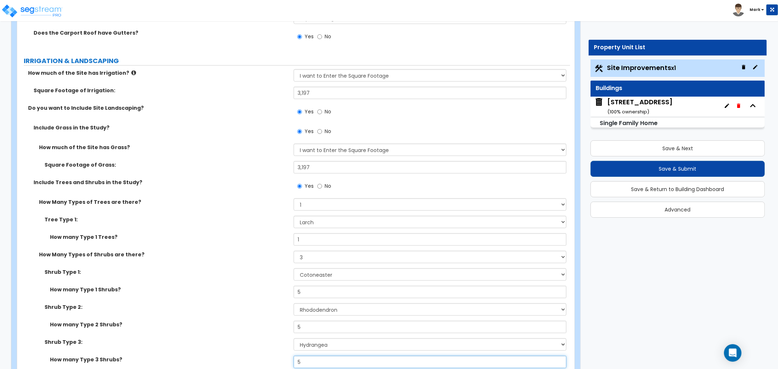
scroll to position [810, 0]
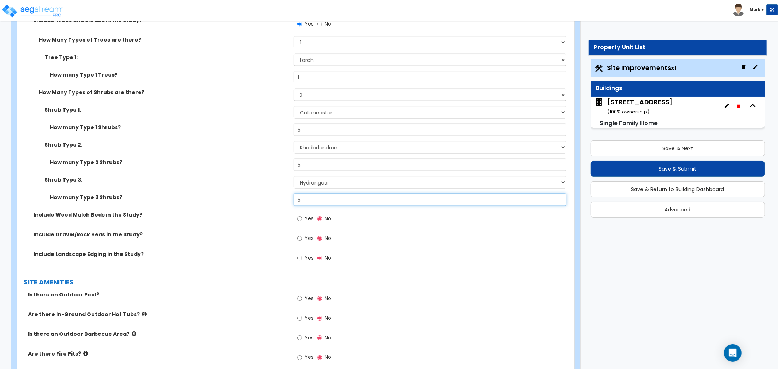
type input "5"
click at [303, 239] on label "Yes" at bounding box center [305, 239] width 16 height 12
click at [302, 239] on input "Yes" at bounding box center [299, 239] width 5 height 8
radio input "true"
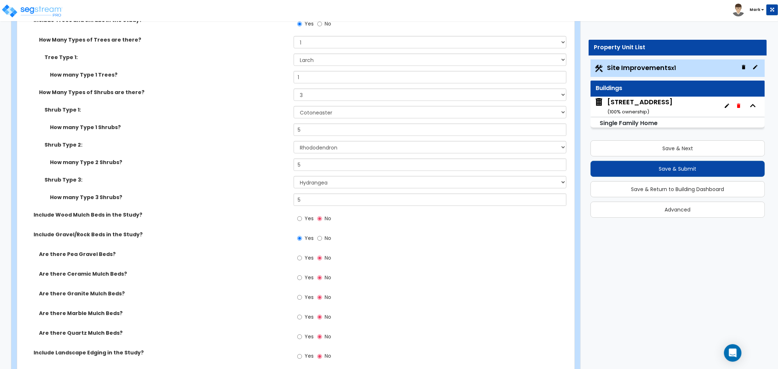
click at [305, 259] on span "Yes" at bounding box center [309, 257] width 9 height 7
click at [302, 259] on input "Yes" at bounding box center [299, 258] width 5 height 8
radio input "true"
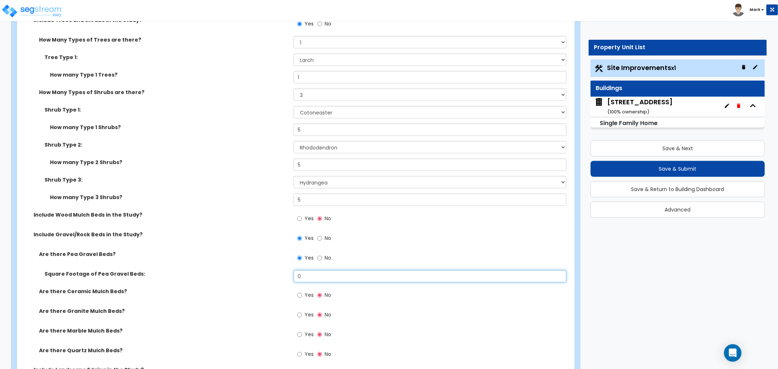
click at [307, 272] on input "0" at bounding box center [430, 276] width 273 height 12
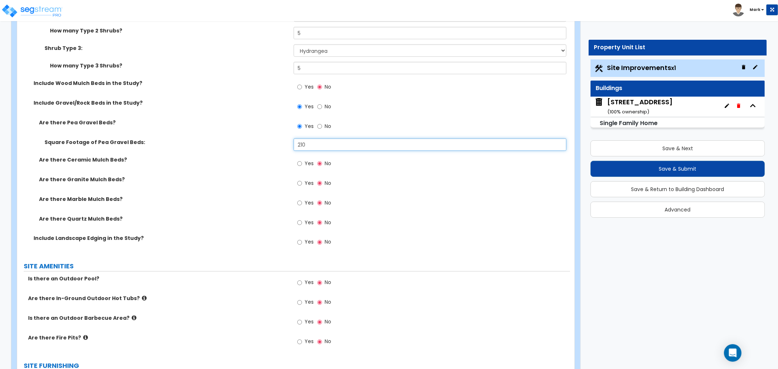
scroll to position [972, 0]
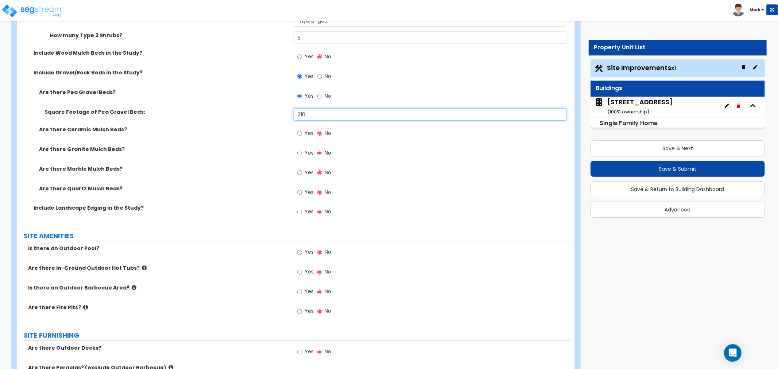
type input "210"
click at [305, 251] on span "Yes" at bounding box center [309, 252] width 9 height 7
click at [302, 251] on input "Yes" at bounding box center [299, 253] width 5 height 8
radio input "true"
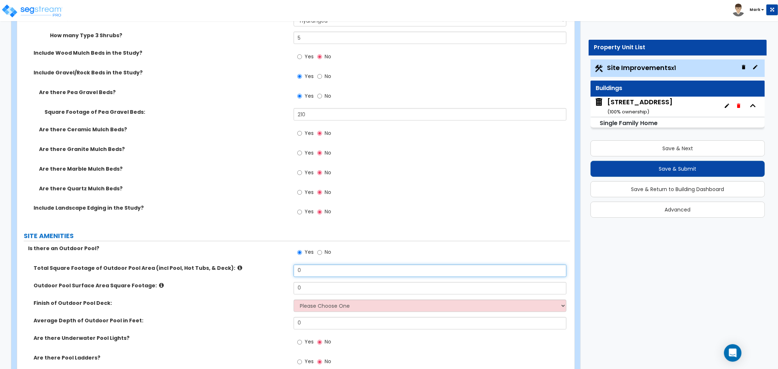
click at [316, 269] on input "0" at bounding box center [430, 271] width 273 height 12
type input "1,000"
click at [367, 296] on div "Outdoor Pool Surface Area Square Footage: 0" at bounding box center [293, 291] width 553 height 18
click at [368, 289] on input "0" at bounding box center [430, 288] width 273 height 12
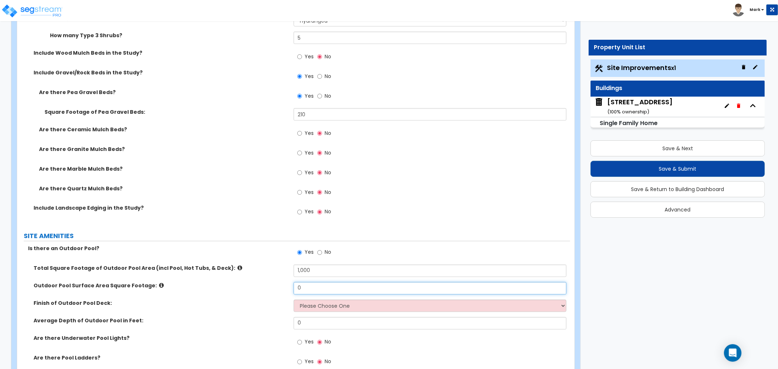
click at [368, 289] on input "0" at bounding box center [430, 288] width 273 height 12
type input "400"
click at [374, 309] on select "Please Choose One Bare Concrete Stamped Concrete Brick Pavers Stone Pavers Wood…" at bounding box center [430, 306] width 273 height 12
select select "1"
click at [294, 300] on select "Please Choose One Bare Concrete Stamped Concrete Brick Pavers Stone Pavers Wood…" at bounding box center [430, 306] width 273 height 12
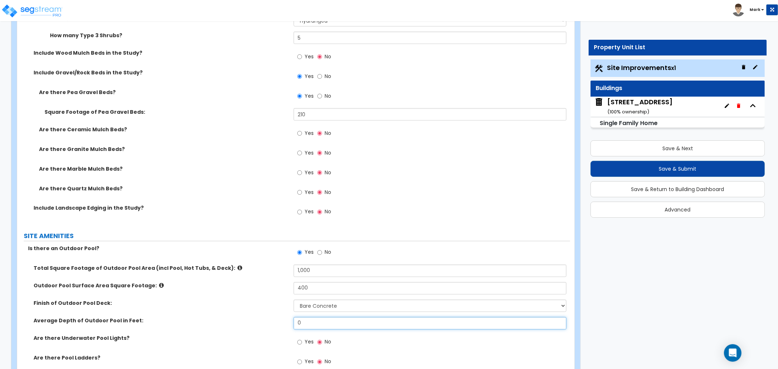
click at [309, 328] on input "0" at bounding box center [430, 323] width 273 height 12
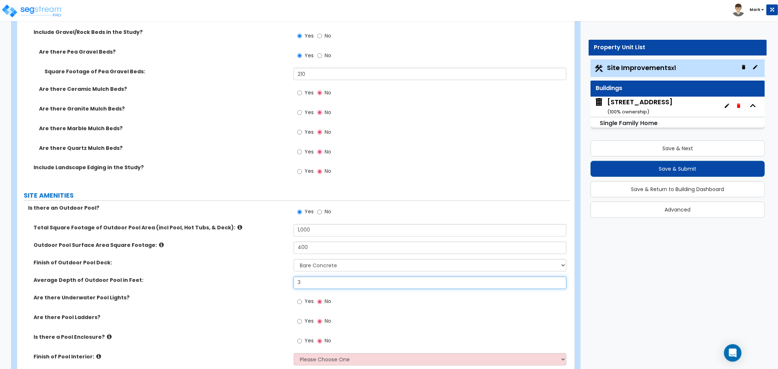
type input "3"
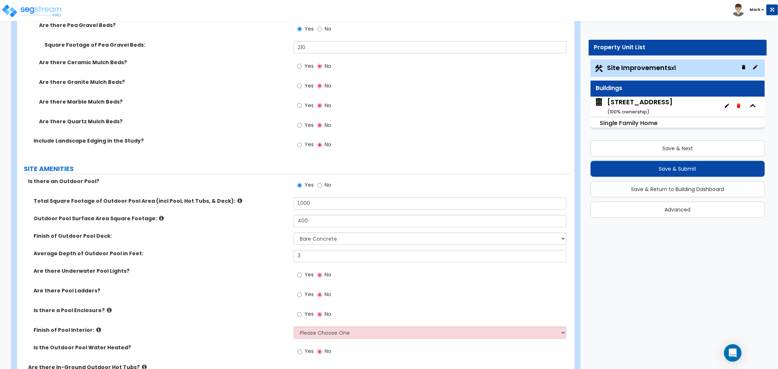
scroll to position [1053, 0]
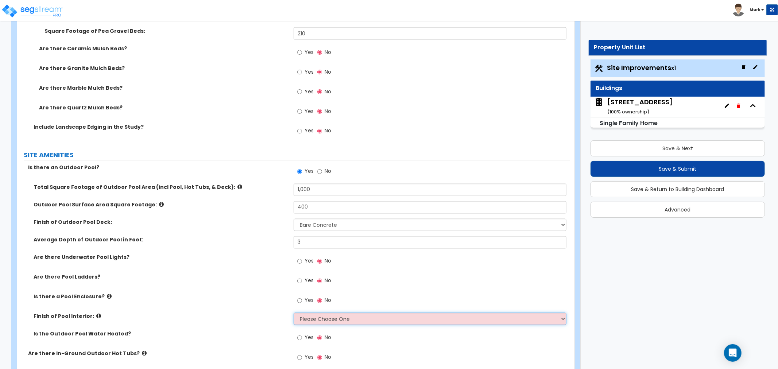
click at [330, 319] on select "Please Choose One Tile Plaster Vinyl" at bounding box center [430, 319] width 273 height 12
select select "2"
click at [294, 313] on select "Please Choose One Tile Plaster Vinyl" at bounding box center [430, 319] width 273 height 12
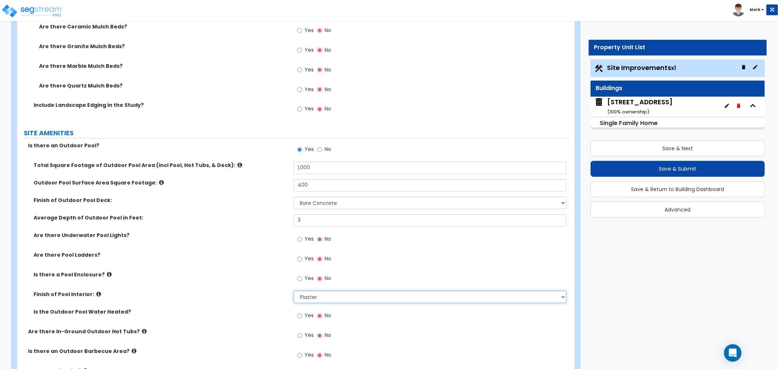
scroll to position [1094, 0]
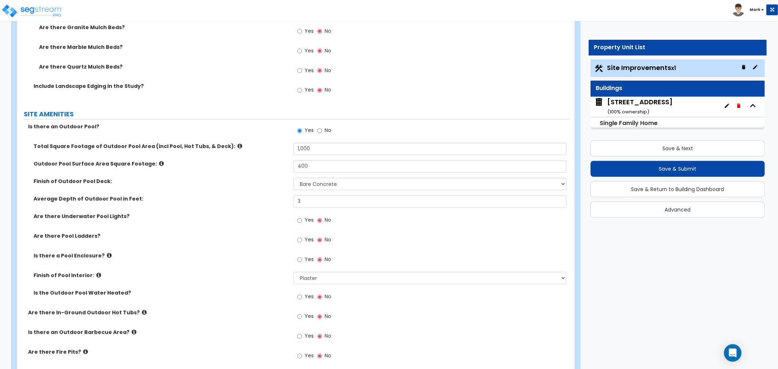
click at [310, 317] on span "Yes" at bounding box center [309, 316] width 9 height 7
click at [302, 317] on input "Yes" at bounding box center [299, 317] width 5 height 8
radio input "true"
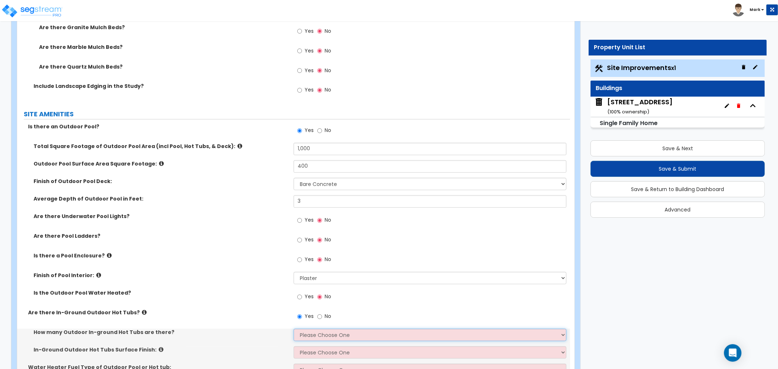
click at [315, 329] on select "Please Choose One 1 2 3 4" at bounding box center [430, 335] width 273 height 12
select select "1"
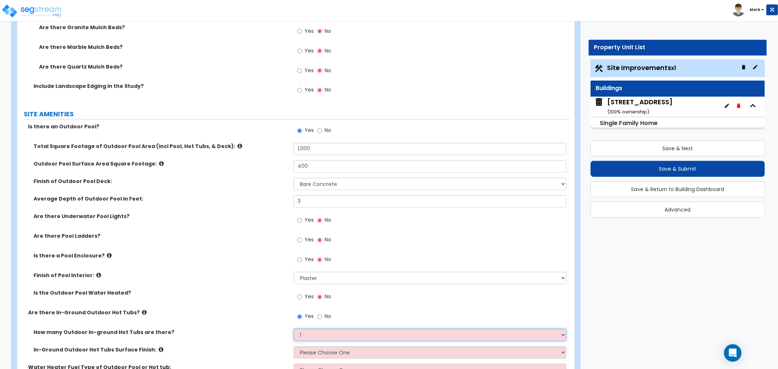
click at [294, 329] on select "Please Choose One 1 2 3 4" at bounding box center [430, 335] width 273 height 12
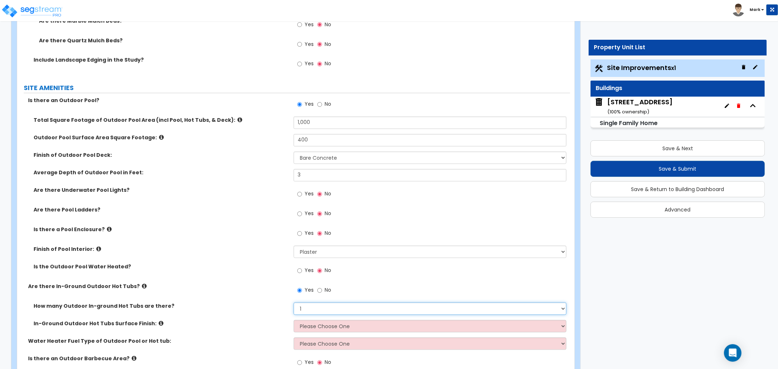
scroll to position [1135, 0]
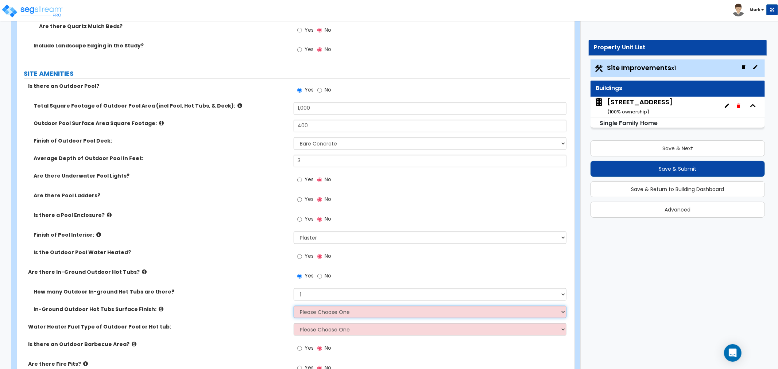
click at [314, 314] on select "Please Choose One Tile Plaster" at bounding box center [430, 312] width 273 height 12
select select "2"
click at [294, 306] on select "Please Choose One Tile Plaster" at bounding box center [430, 312] width 273 height 12
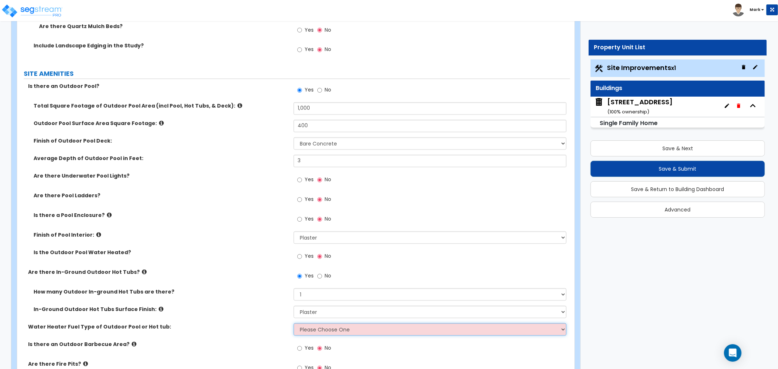
click at [314, 331] on select "Please Choose One Gas Electric" at bounding box center [430, 330] width 273 height 12
select select "2"
click at [294, 324] on select "Please Choose One Gas Electric" at bounding box center [430, 330] width 273 height 12
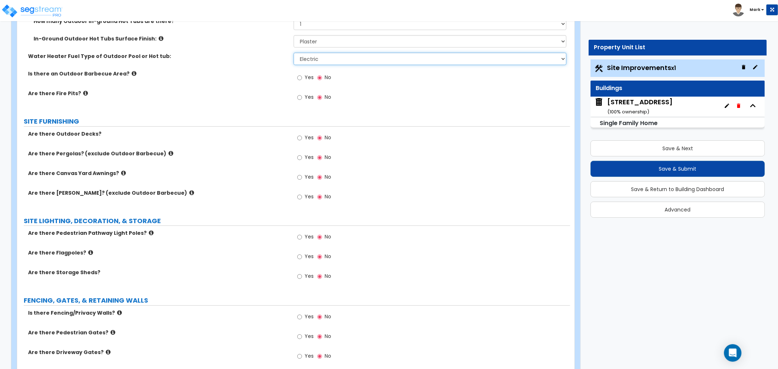
scroll to position [1418, 0]
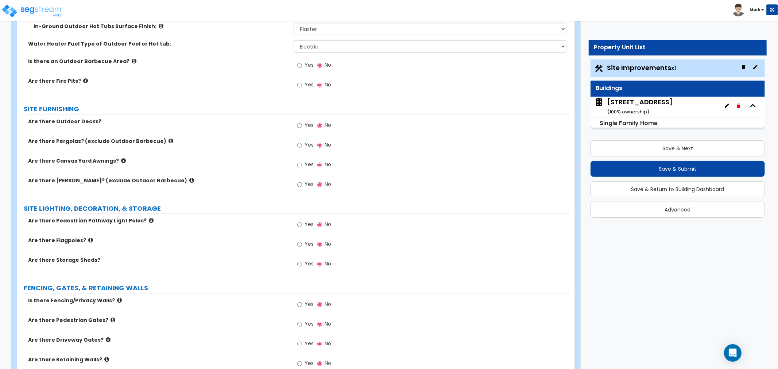
click at [305, 304] on span "Yes" at bounding box center [309, 304] width 9 height 7
click at [302, 304] on input "Yes" at bounding box center [299, 305] width 5 height 8
radio input "true"
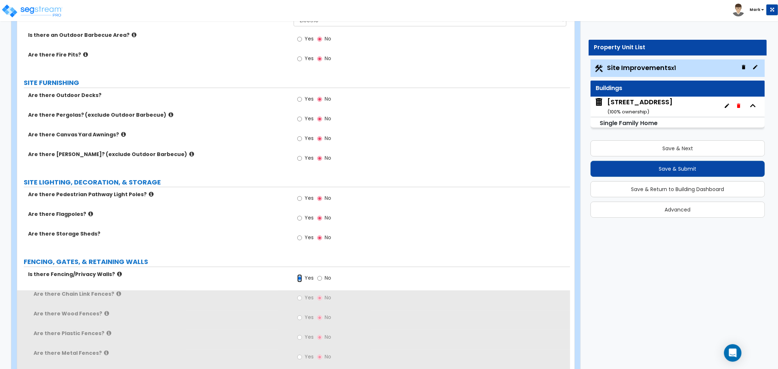
scroll to position [1459, 0]
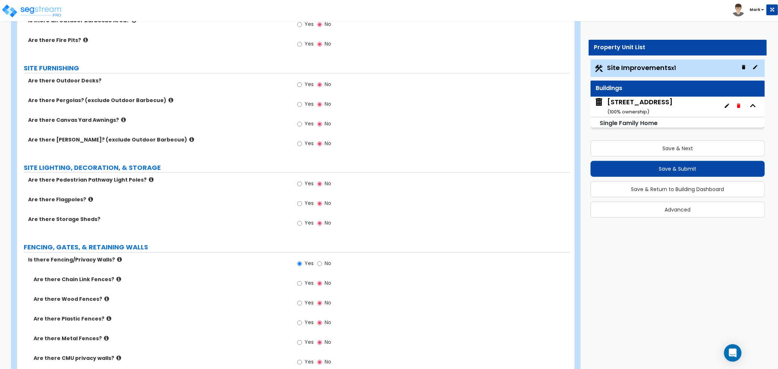
click at [305, 302] on span "Yes" at bounding box center [309, 302] width 9 height 7
click at [302, 302] on input "Yes" at bounding box center [299, 303] width 5 height 8
radio input "true"
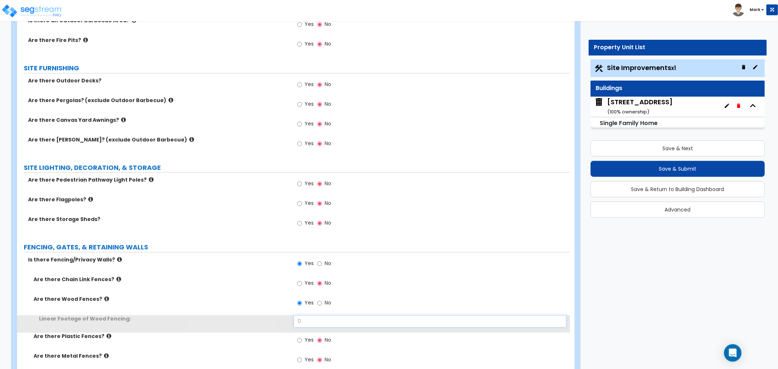
click at [310, 317] on input "0" at bounding box center [430, 321] width 273 height 12
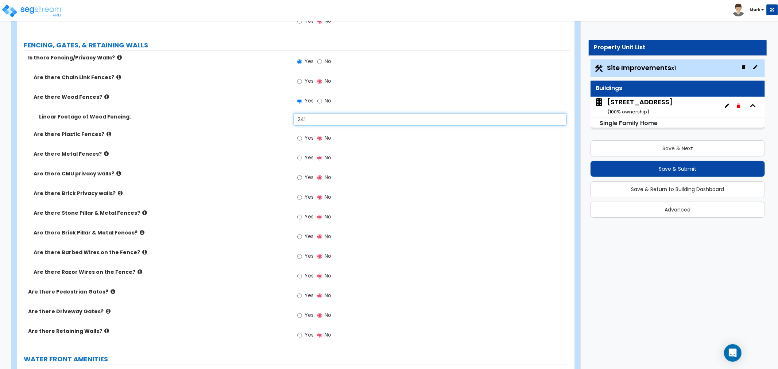
scroll to position [1661, 0]
type input "241"
click at [298, 292] on input "Yes" at bounding box center [299, 295] width 5 height 8
radio input "true"
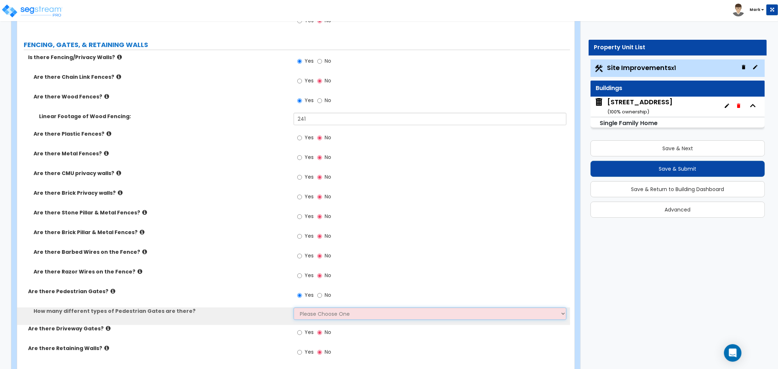
click at [301, 308] on select "Please Choose One 1 2 3" at bounding box center [430, 313] width 273 height 12
click at [294, 307] on select "Please Choose One 1 2 3" at bounding box center [430, 313] width 273 height 12
click at [311, 318] on select "Please Choose One 1 2 3" at bounding box center [430, 313] width 273 height 12
select select "1"
click at [294, 307] on select "Please Choose One 1 2 3" at bounding box center [430, 313] width 273 height 12
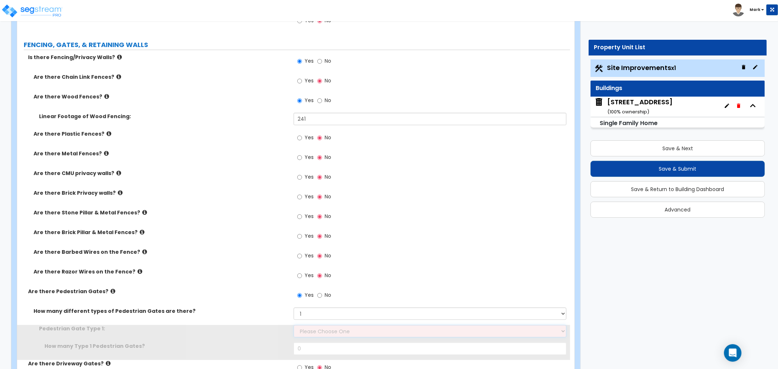
click at [306, 327] on select "Please Choose One Chain Link, 3 ft Height Chain Link, 4 ft Height Chain Link, 6…" at bounding box center [430, 331] width 273 height 12
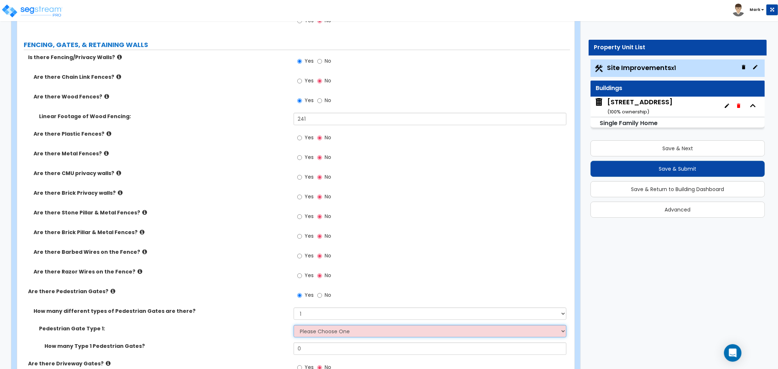
select select "9"
click at [294, 325] on select "Please Choose One Chain Link, 3 ft Height Chain Link, 4 ft Height Chain Link, 6…" at bounding box center [430, 331] width 273 height 12
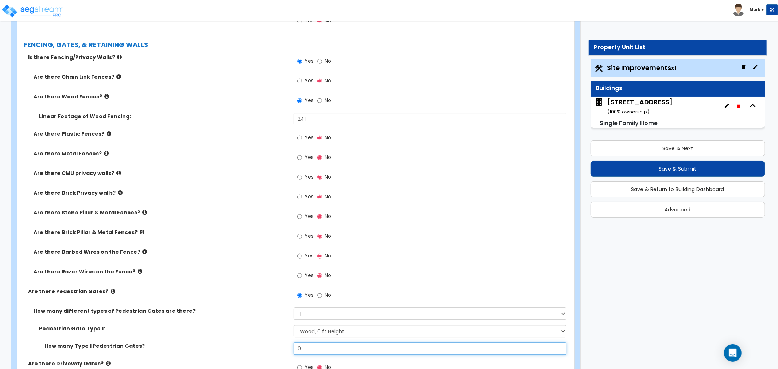
click at [312, 347] on input "0" at bounding box center [430, 348] width 273 height 12
click at [311, 346] on input "0" at bounding box center [430, 348] width 273 height 12
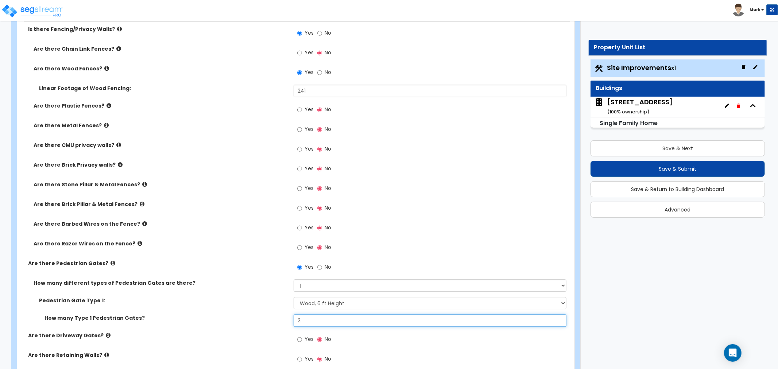
scroll to position [1702, 0]
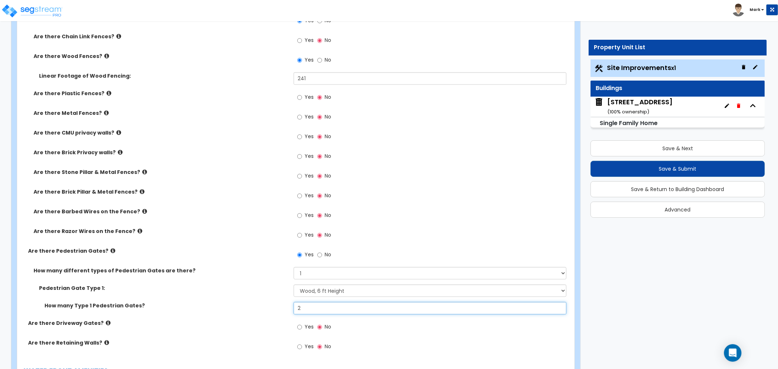
type input "2"
click at [303, 326] on label "Yes" at bounding box center [305, 328] width 16 height 12
click at [302, 326] on input "Yes" at bounding box center [299, 327] width 5 height 8
radio input "true"
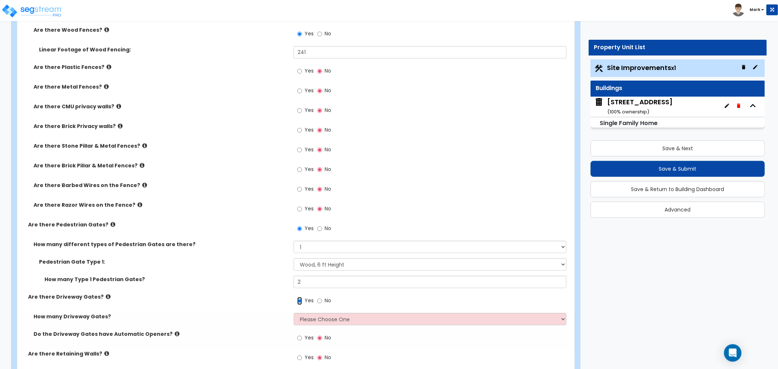
scroll to position [1742, 0]
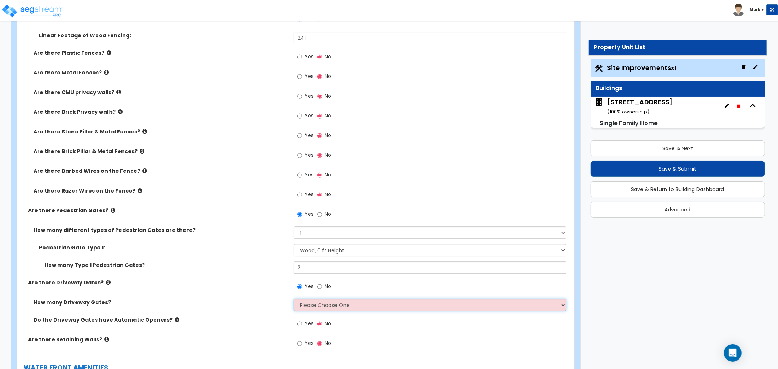
click at [309, 303] on select "Please Choose One 1 2 3" at bounding box center [430, 305] width 273 height 12
select select "1"
click at [294, 299] on select "Please Choose One 1 2 3" at bounding box center [430, 305] width 273 height 12
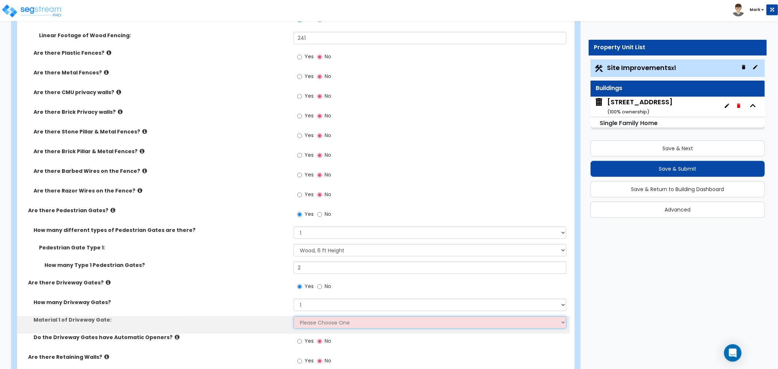
click at [308, 319] on select "Please Choose One Wood Steel" at bounding box center [430, 322] width 273 height 12
select select "1"
click at [294, 316] on select "Please Choose One Wood Steel" at bounding box center [430, 322] width 273 height 12
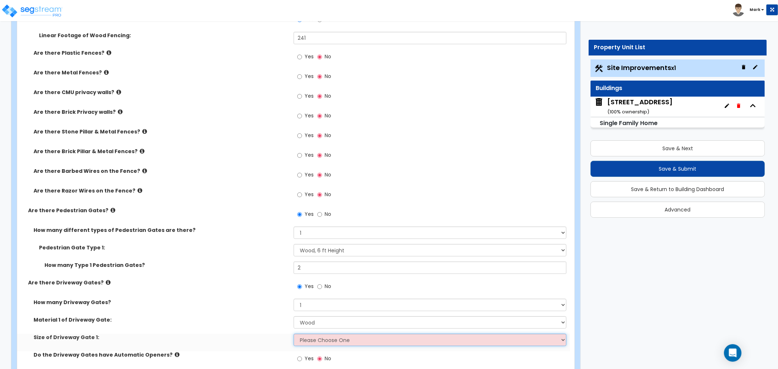
click at [307, 338] on select "Please Choose One 10 feet wide 12 feet wide 15 feet wide" at bounding box center [430, 340] width 273 height 12
select select "1"
click at [294, 334] on select "Please Choose One 10 feet wide 12 feet wide 15 feet wide" at bounding box center [430, 340] width 273 height 12
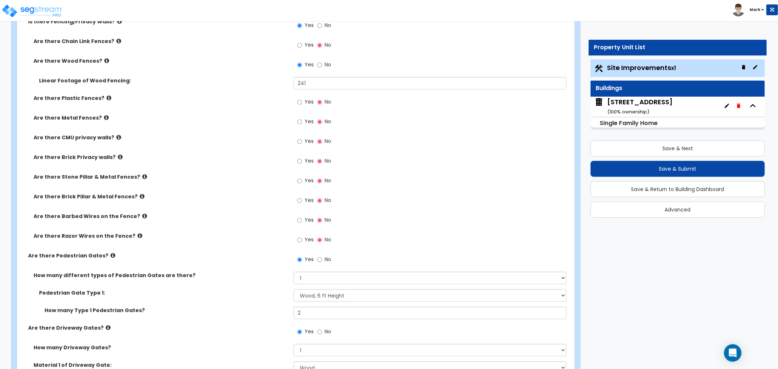
scroll to position [1783, 0]
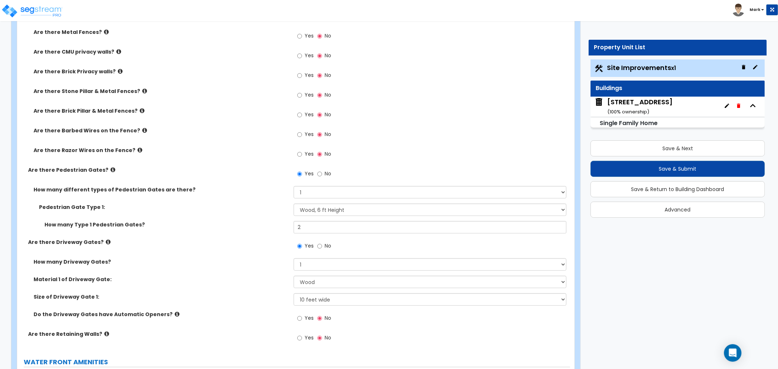
click at [302, 318] on label "Yes" at bounding box center [305, 319] width 16 height 12
click at [302, 318] on input "Yes" at bounding box center [299, 318] width 5 height 8
radio input "true"
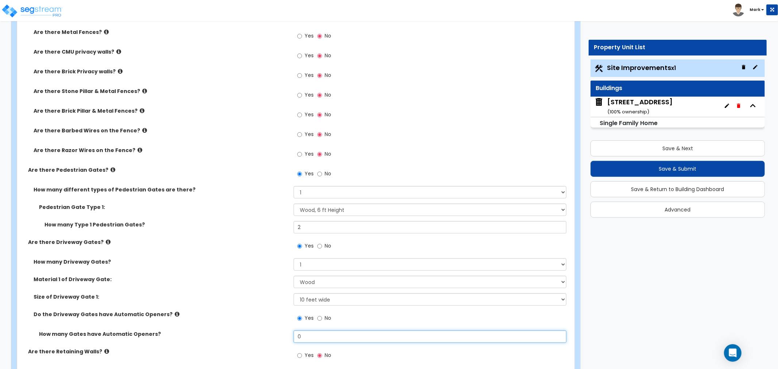
click at [301, 334] on input "0" at bounding box center [430, 336] width 273 height 12
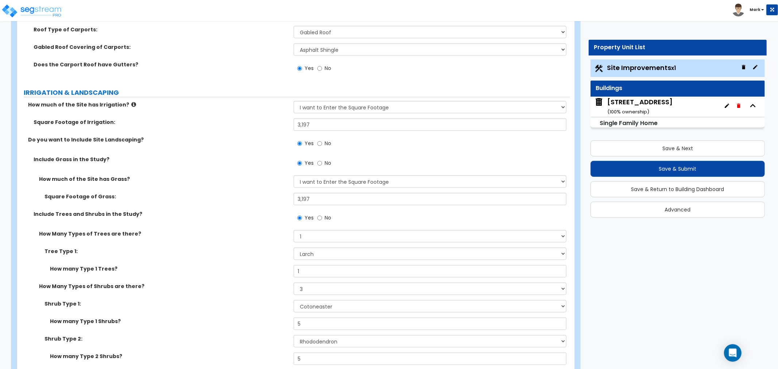
scroll to position [608, 0]
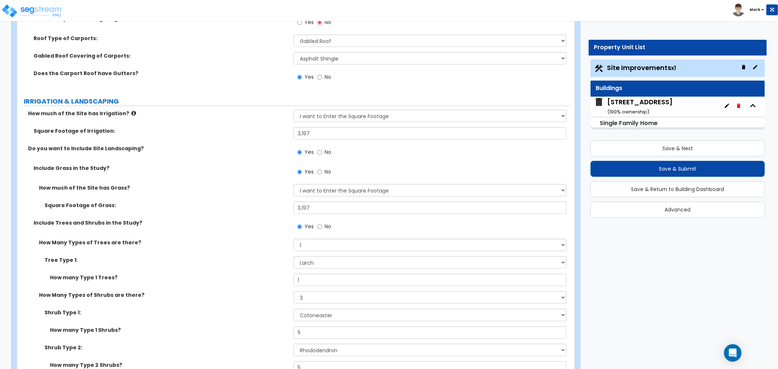
type input "1"
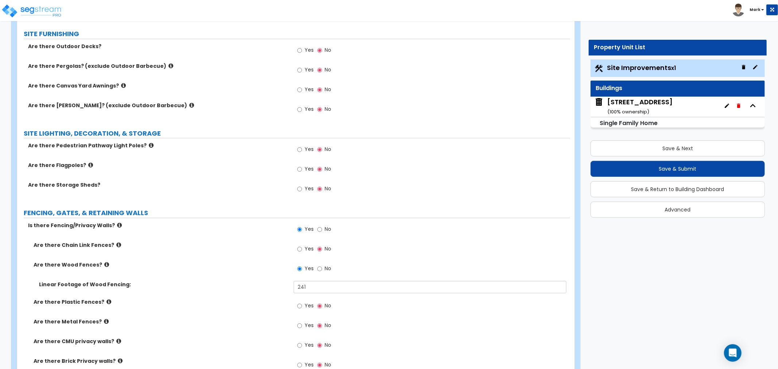
click at [307, 188] on span "Yes" at bounding box center [309, 188] width 9 height 7
click at [302, 188] on input "Yes" at bounding box center [299, 189] width 5 height 8
radio input "true"
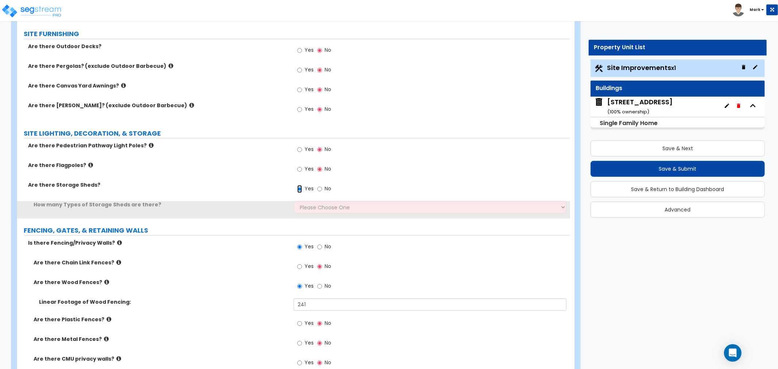
scroll to position [1534, 0]
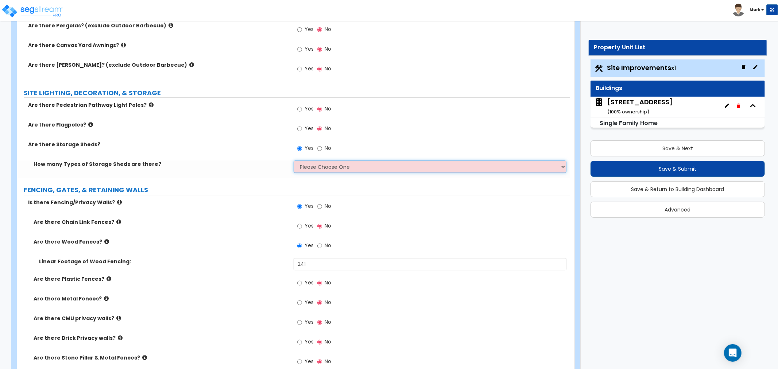
click at [329, 165] on select "Please Choose One 1 2" at bounding box center [430, 166] width 273 height 12
click at [330, 169] on select "Please Choose One 1 2" at bounding box center [430, 166] width 273 height 12
click at [294, 160] on select "Please Choose One 1 2" at bounding box center [430, 166] width 273 height 12
click at [331, 175] on div "How many Types of Storage Sheds are there? Please Choose One 1 2" at bounding box center [293, 169] width 553 height 18
click at [333, 170] on select "Please Choose One 1 2" at bounding box center [430, 166] width 273 height 12
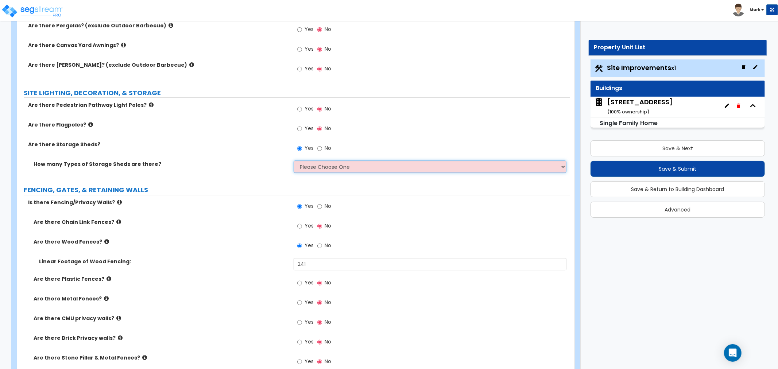
select select "1"
click at [294, 160] on select "Please Choose One 1 2" at bounding box center [430, 166] width 273 height 12
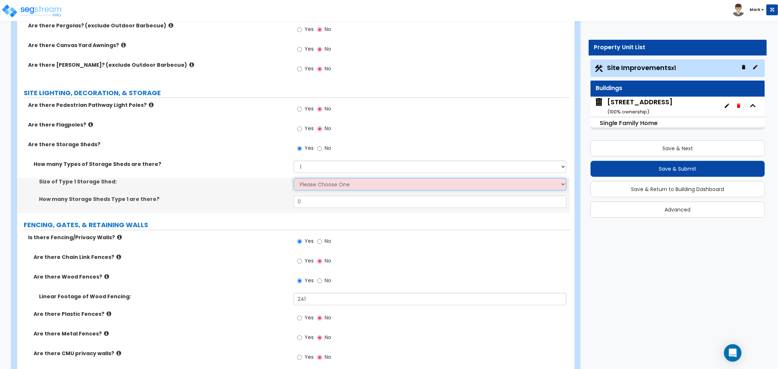
click at [328, 183] on select "Please Choose One 16' x 32' 30' x 64'" at bounding box center [430, 184] width 273 height 12
select select "1"
click at [294, 178] on select "Please Choose One 16' x 32' 30' x 64'" at bounding box center [430, 184] width 273 height 12
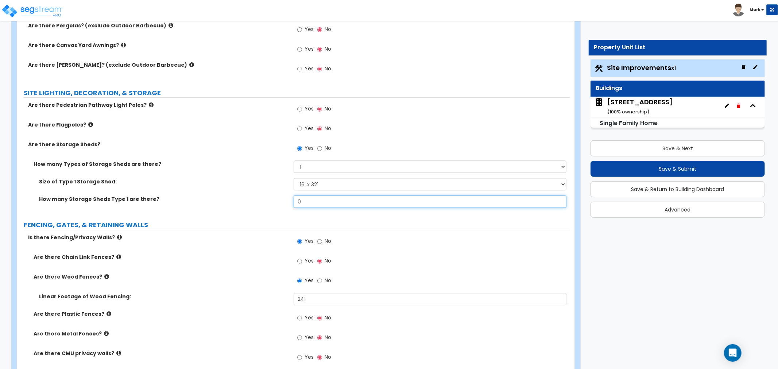
click at [328, 205] on input "0" at bounding box center [430, 201] width 273 height 12
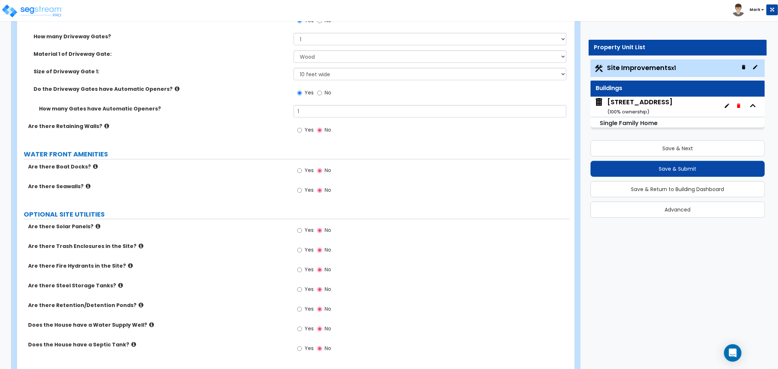
scroll to position [2085, 0]
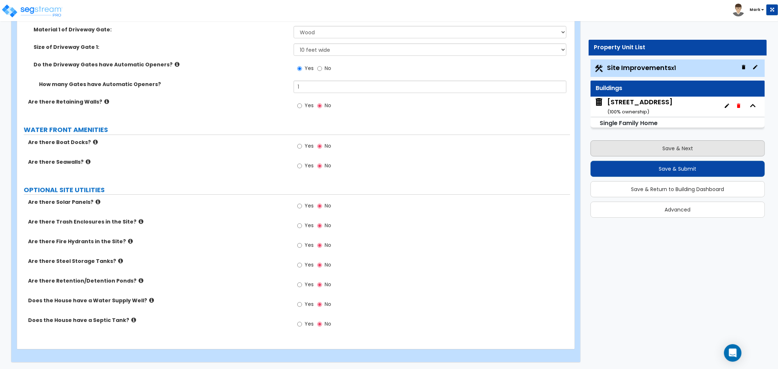
type input "1"
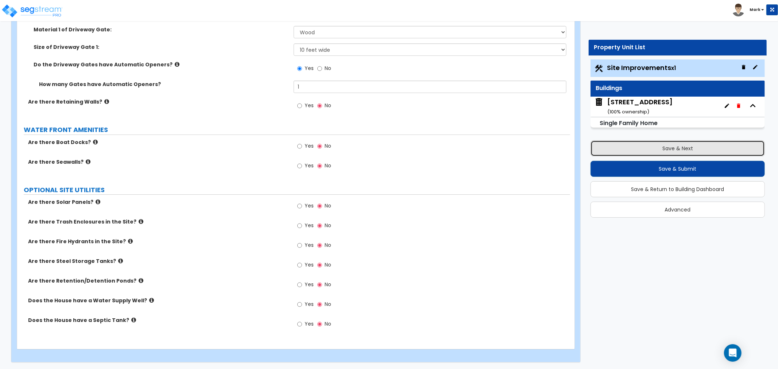
click at [641, 152] on button "Save & Next" at bounding box center [678, 148] width 174 height 16
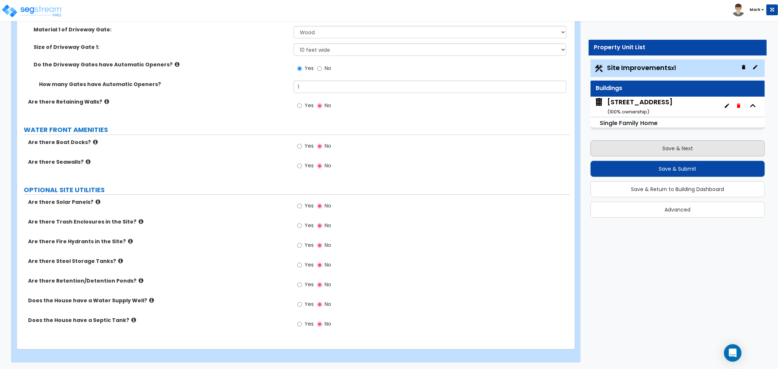
scroll to position [0, 0]
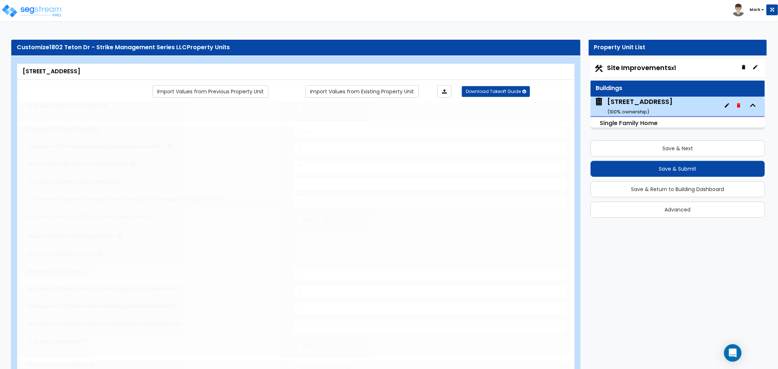
type input "1"
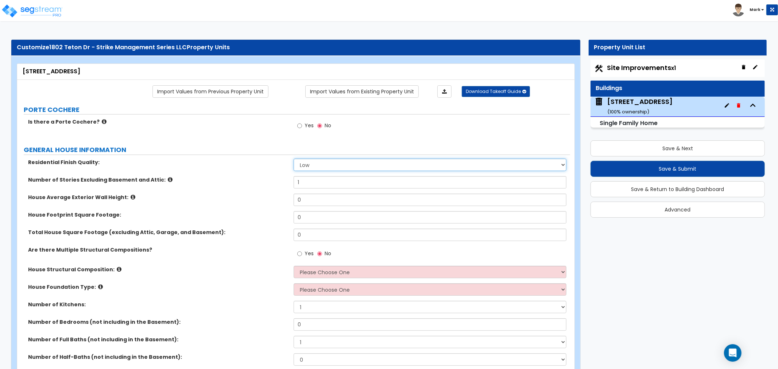
click at [298, 161] on select "Low Average High" at bounding box center [430, 165] width 273 height 12
select select "2"
click at [294, 159] on select "Low Average High" at bounding box center [430, 165] width 273 height 12
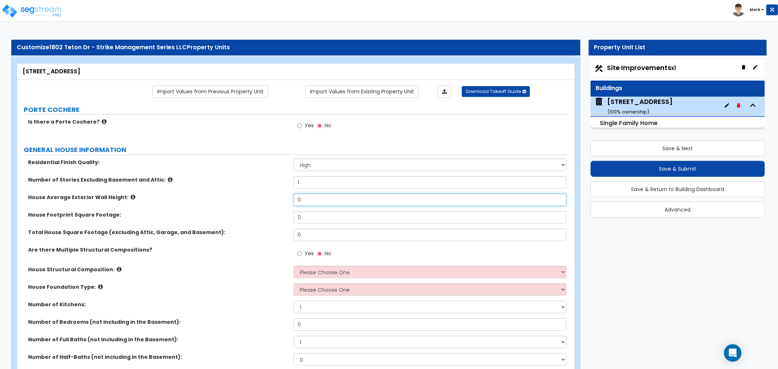
click at [305, 202] on input "0" at bounding box center [430, 200] width 273 height 12
type input "15"
click at [319, 219] on input "0" at bounding box center [430, 217] width 273 height 12
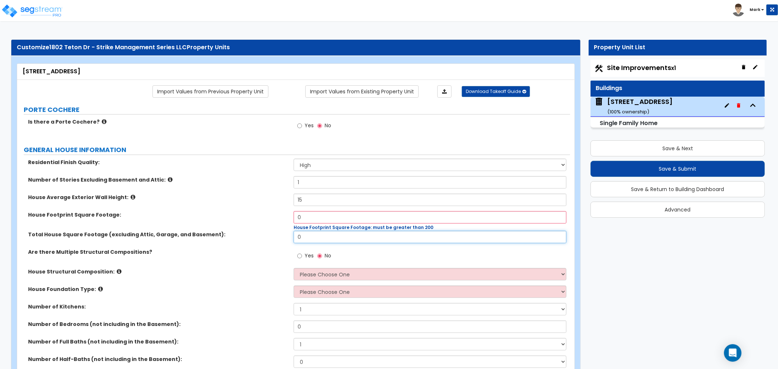
click at [315, 235] on input "0" at bounding box center [430, 237] width 273 height 12
type input "2,210"
click at [314, 221] on input "0" at bounding box center [430, 217] width 273 height 12
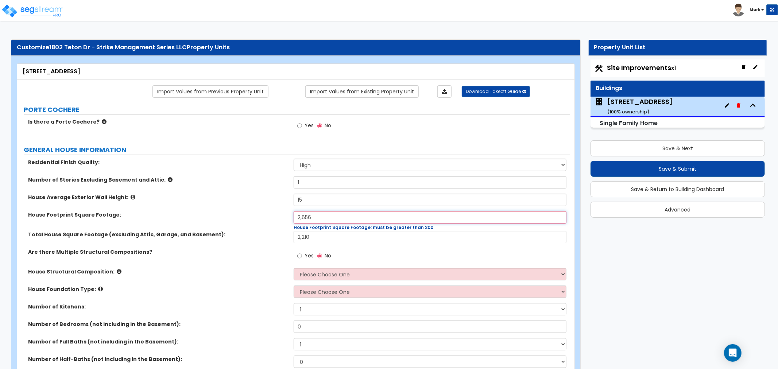
scroll to position [40, 0]
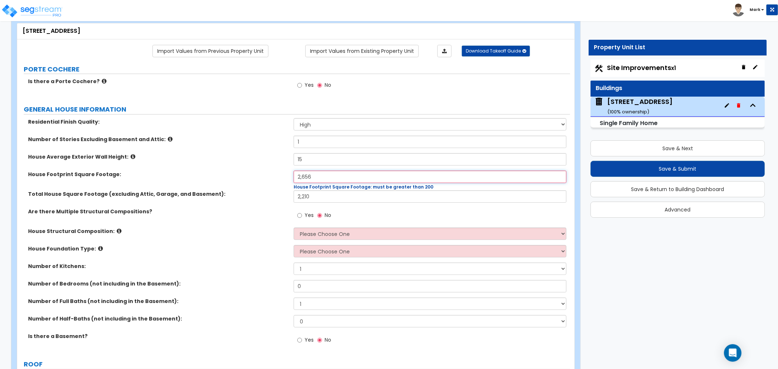
type input "2,656"
click at [311, 235] on select "Please Choose One Reinforced Concrete Structural Steel Brick Masonry CMU Masonr…" at bounding box center [430, 234] width 273 height 12
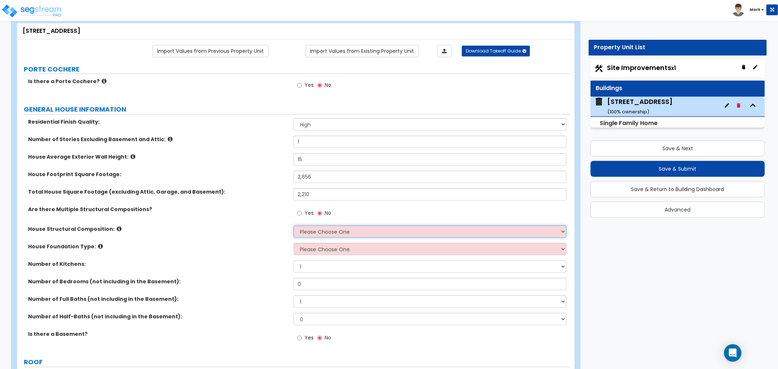
select select "7"
click at [294, 225] on select "Please Choose One Reinforced Concrete Structural Steel Brick Masonry CMU Masonr…" at bounding box center [430, 231] width 273 height 12
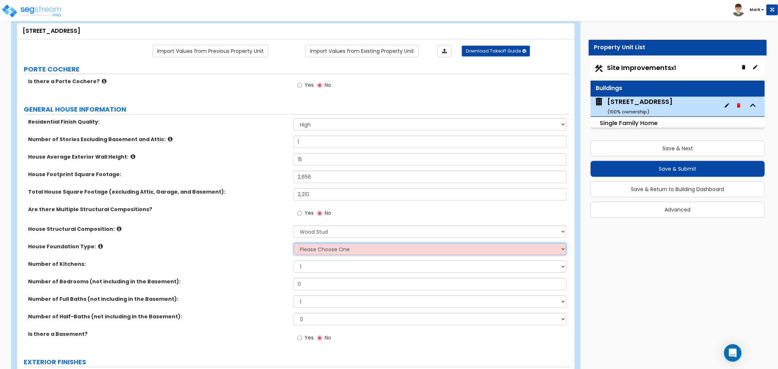
click at [327, 255] on select "Please Choose One Crawl Space Pier-Elevated First floor Slab on Grade" at bounding box center [430, 249] width 273 height 12
select select "3"
click at [294, 243] on select "Please Choose One Crawl Space Pier-Elevated First floor Slab on Grade" at bounding box center [430, 249] width 273 height 12
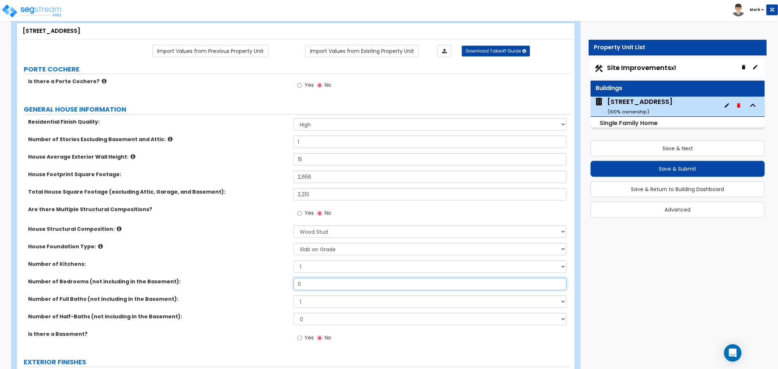
click at [314, 284] on input "0" at bounding box center [430, 284] width 273 height 12
type input "4"
click at [311, 297] on select "1 2 3 4 5 6 7 8 9 10" at bounding box center [430, 301] width 273 height 12
select select "3"
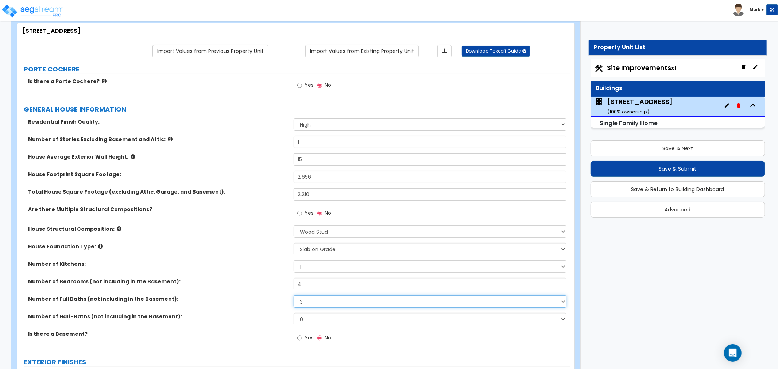
click at [294, 295] on select "1 2 3 4 5 6 7 8 9 10" at bounding box center [430, 301] width 273 height 12
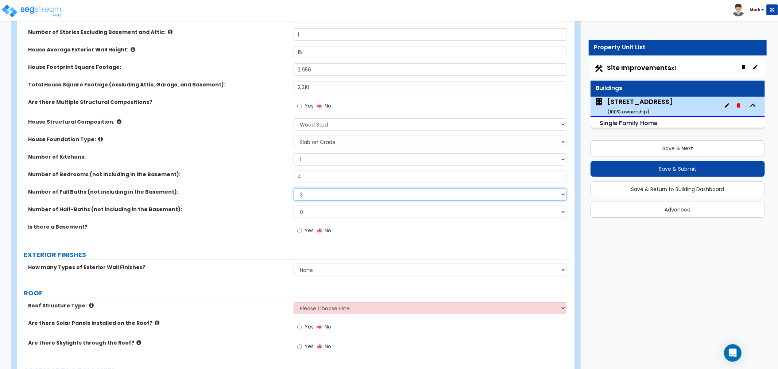
scroll to position [162, 0]
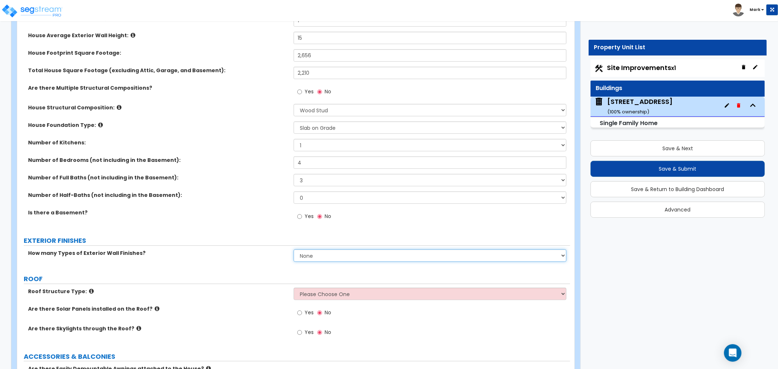
click at [310, 255] on select "None 1 2 3" at bounding box center [430, 255] width 273 height 12
click at [294, 249] on select "None 1 2 3" at bounding box center [430, 255] width 273 height 12
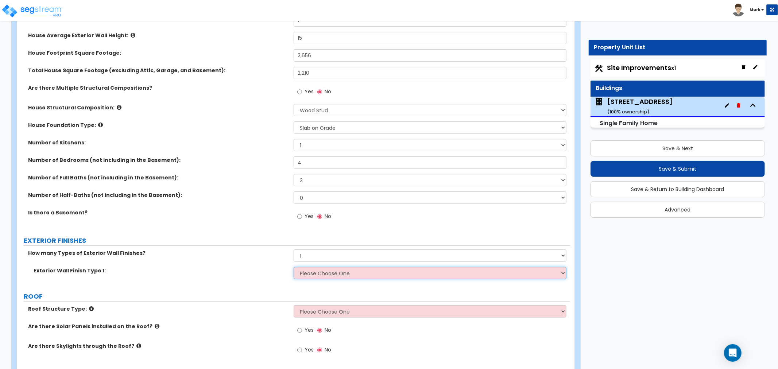
click at [313, 274] on select "Please Choose One No Finish/Shared Wall No Wall Brick Finish Stone Finish Wood …" at bounding box center [430, 273] width 273 height 12
drag, startPoint x: 235, startPoint y: 230, endPoint x: 308, endPoint y: 258, distance: 78.2
click at [330, 260] on div "How many Types of Exterior Wall Finishes? None 1 2 3" at bounding box center [293, 258] width 553 height 18
click at [330, 259] on select "None 1 2 3" at bounding box center [430, 255] width 273 height 12
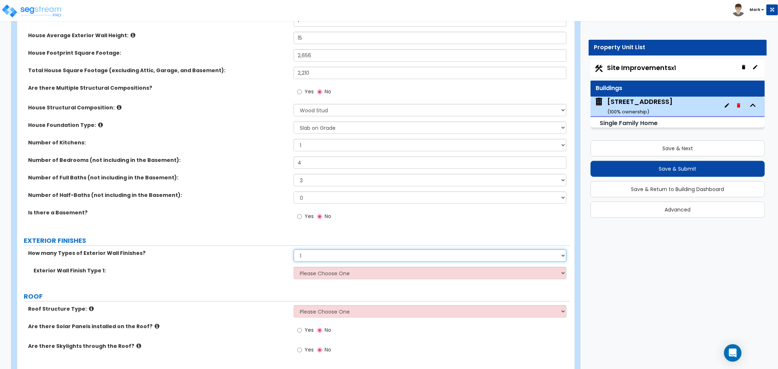
select select "2"
click at [294, 249] on select "None 1 2 3" at bounding box center [430, 255] width 273 height 12
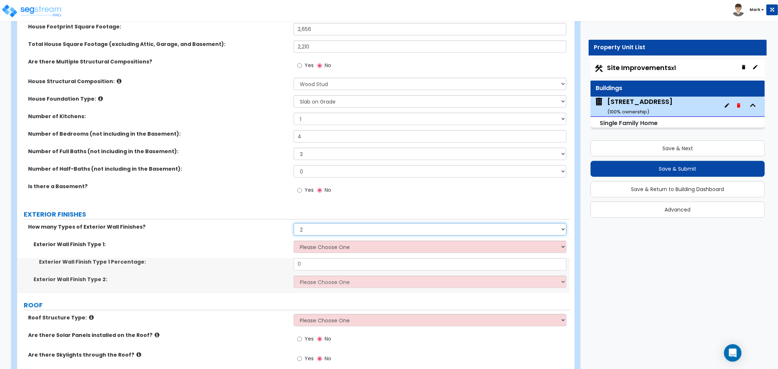
scroll to position [202, 0]
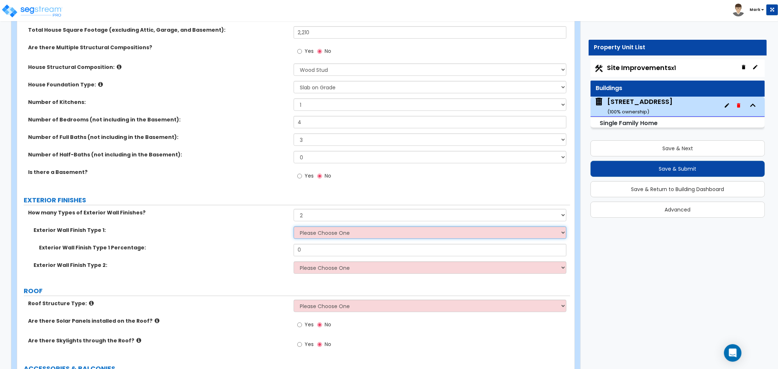
click at [323, 237] on select "Please Choose One No Finish/Shared Wall No Wall Brick Finish Stone Finish Wood …" at bounding box center [430, 233] width 273 height 12
select select "2"
click at [294, 227] on select "Please Choose One No Finish/Shared Wall No Wall Brick Finish Stone Finish Wood …" at bounding box center [430, 233] width 273 height 12
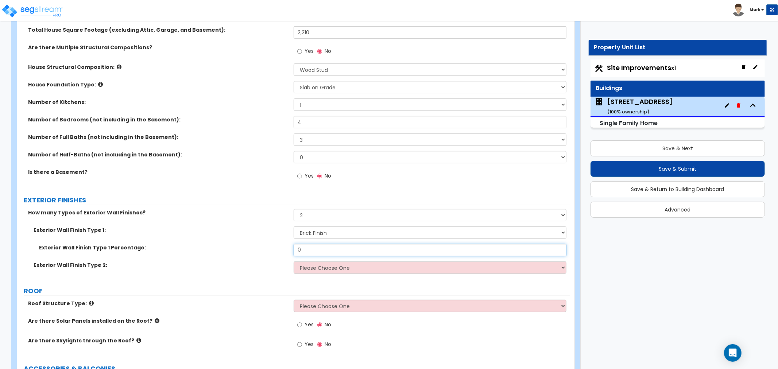
click at [318, 251] on input "0" at bounding box center [430, 250] width 273 height 12
type input "50"
click at [314, 271] on select "Please Choose One No Finish/Shared Wall No Wall Brick Finish Stone Finish Wood …" at bounding box center [430, 268] width 273 height 12
select select "5"
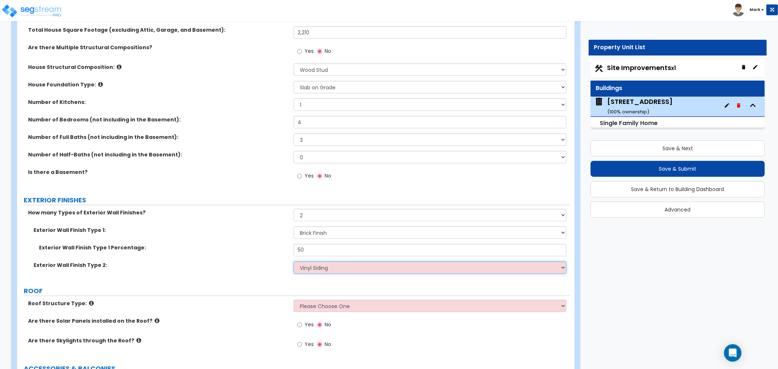
click at [294, 262] on select "Please Choose One No Finish/Shared Wall No Wall Brick Finish Stone Finish Wood …" at bounding box center [430, 268] width 273 height 12
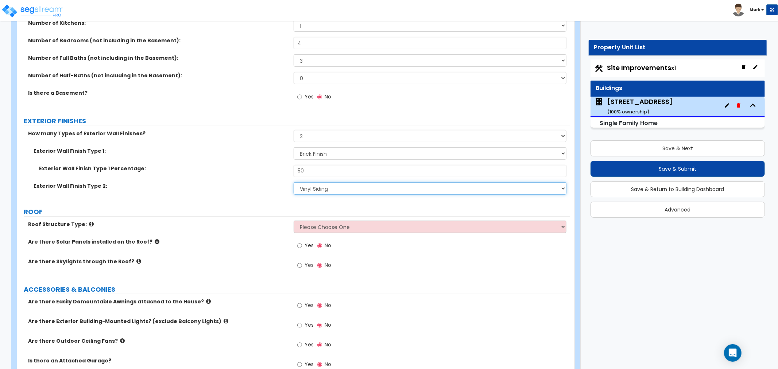
scroll to position [283, 0]
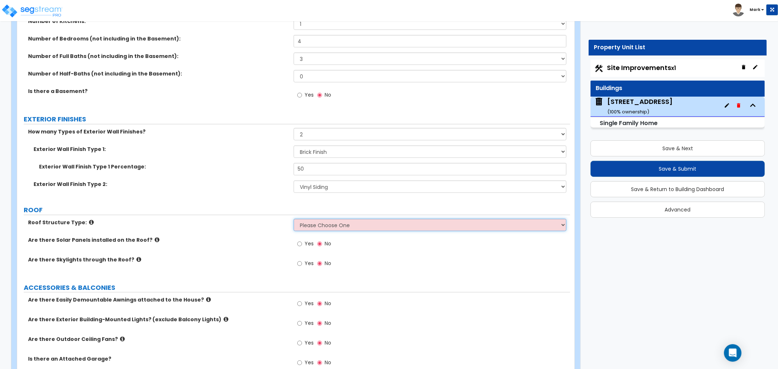
click at [314, 225] on select "Please Choose One Gable Roof Flat Roof Hybrid Gable & Flat Roof" at bounding box center [430, 225] width 273 height 12
select select "1"
click at [294, 219] on select "Please Choose One Gable Roof Flat Roof Hybrid Gable & Flat Roof" at bounding box center [430, 225] width 273 height 12
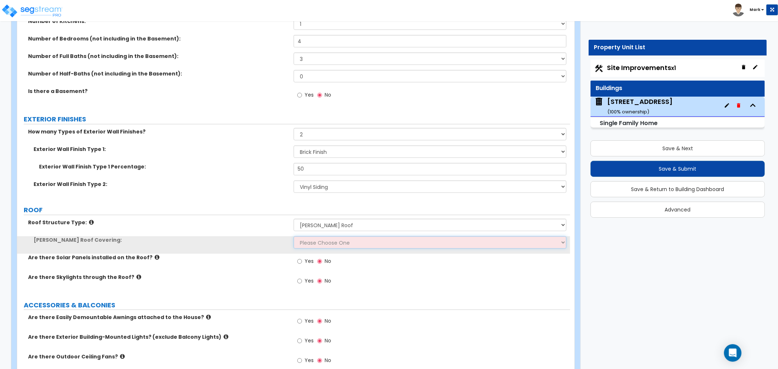
click at [311, 243] on select "Please Choose One Asphalt Shingle Clay Tile Wood Shingle Metal Shingle Standing…" at bounding box center [430, 242] width 273 height 12
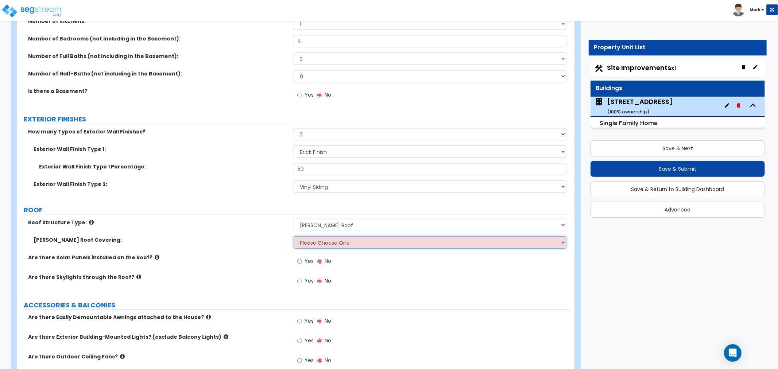
select select "1"
click at [294, 236] on select "Please Choose One Asphalt Shingle Clay Tile Wood Shingle Metal Shingle Standing…" at bounding box center [430, 242] width 273 height 12
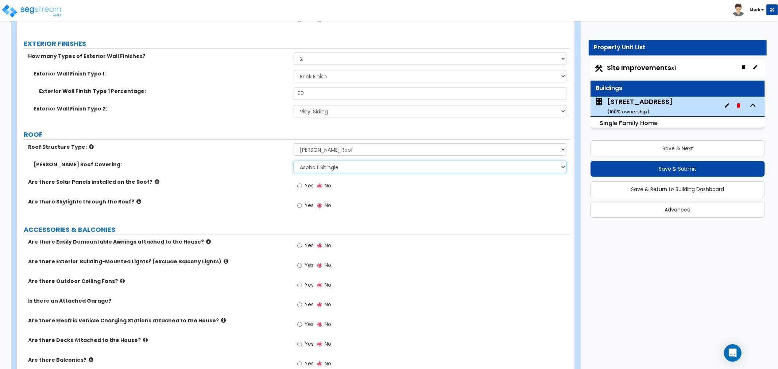
scroll to position [365, 0]
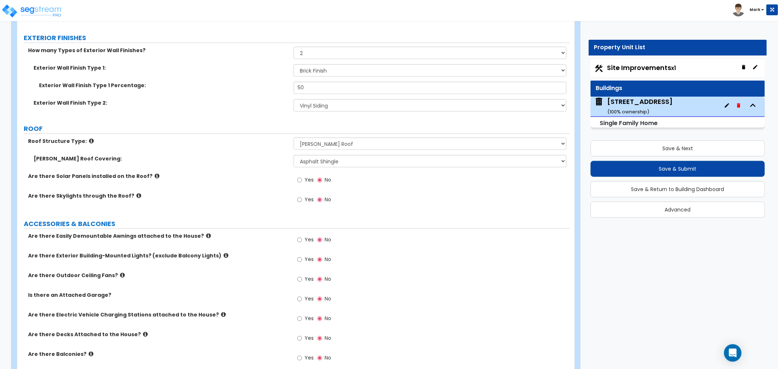
click at [302, 260] on label "Yes" at bounding box center [305, 260] width 16 height 12
click at [302, 260] on input "Yes" at bounding box center [299, 260] width 5 height 8
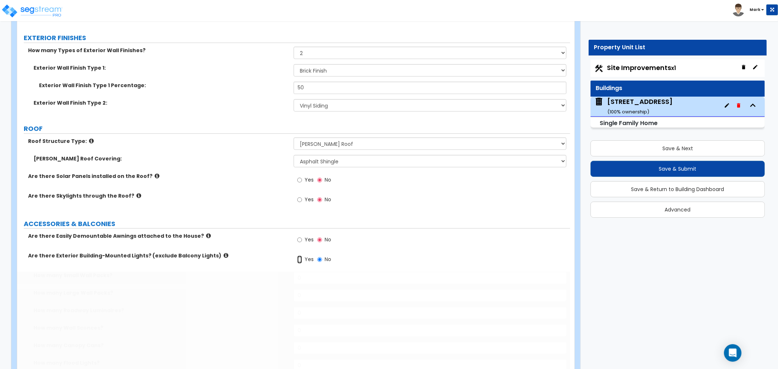
radio input "true"
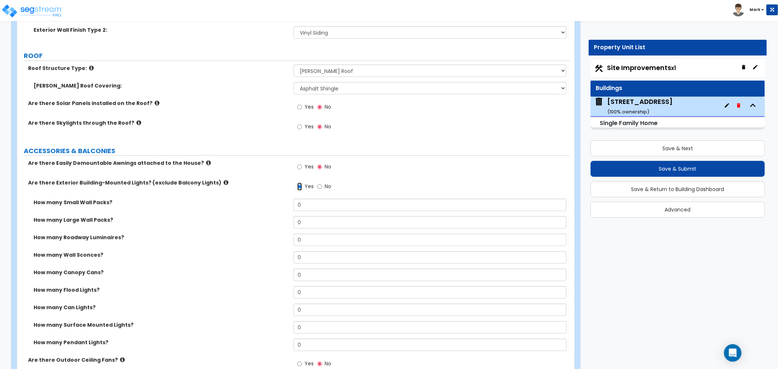
scroll to position [446, 0]
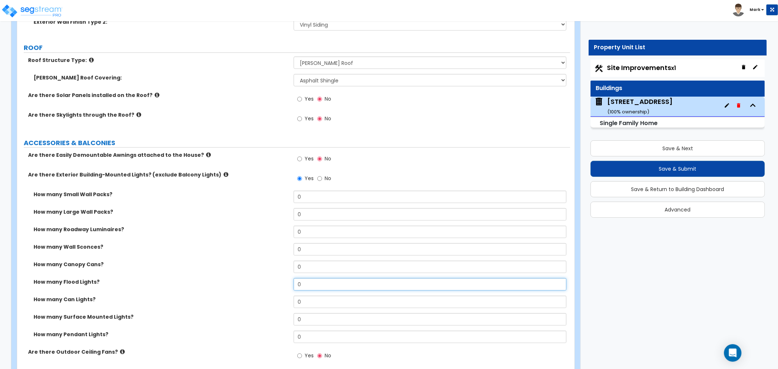
click at [330, 287] on input "0" at bounding box center [430, 284] width 273 height 12
type input "2"
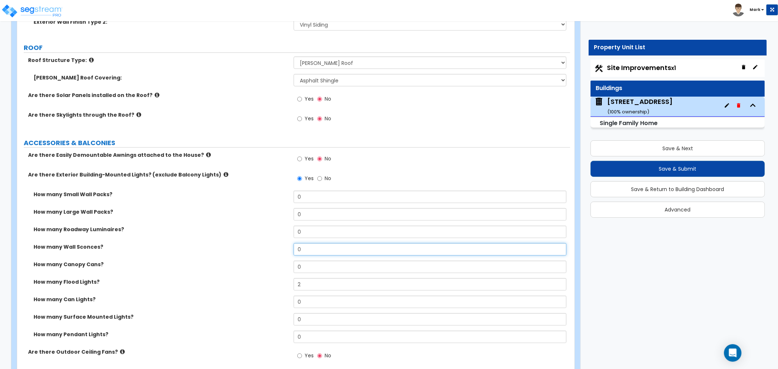
click at [301, 249] on input "0" at bounding box center [430, 249] width 273 height 12
click at [360, 248] on input "2" at bounding box center [430, 249] width 273 height 12
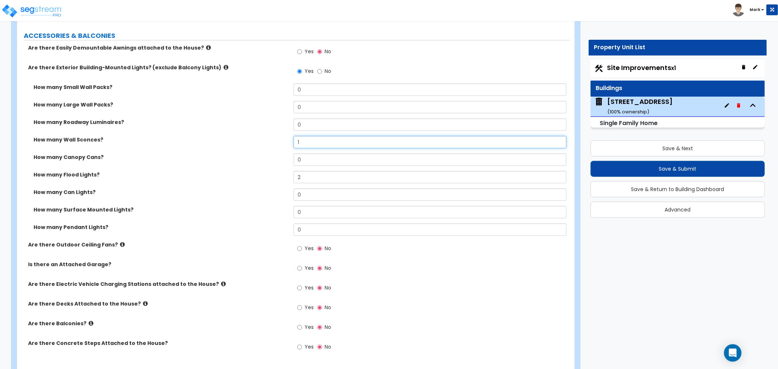
scroll to position [567, 0]
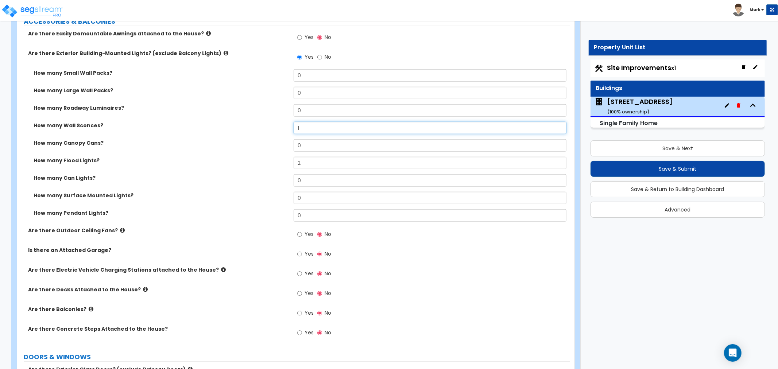
type input "1"
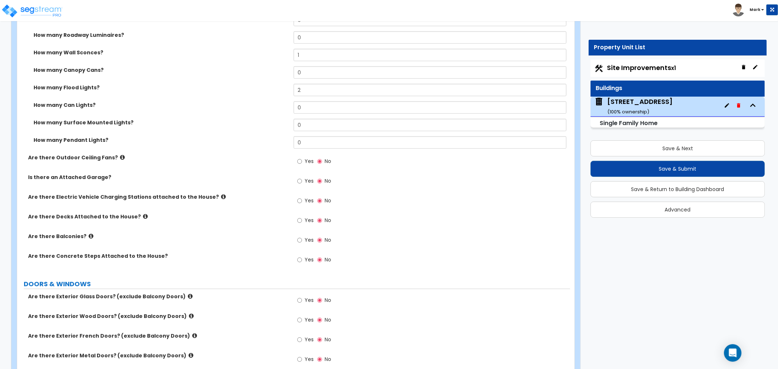
scroll to position [689, 0]
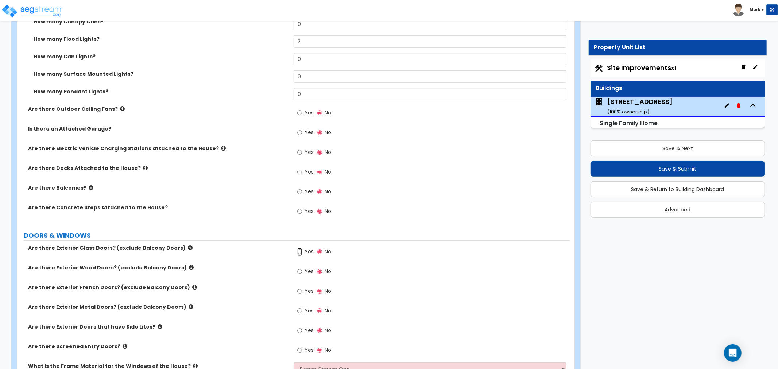
click at [299, 253] on input "Yes" at bounding box center [299, 252] width 5 height 8
radio input "true"
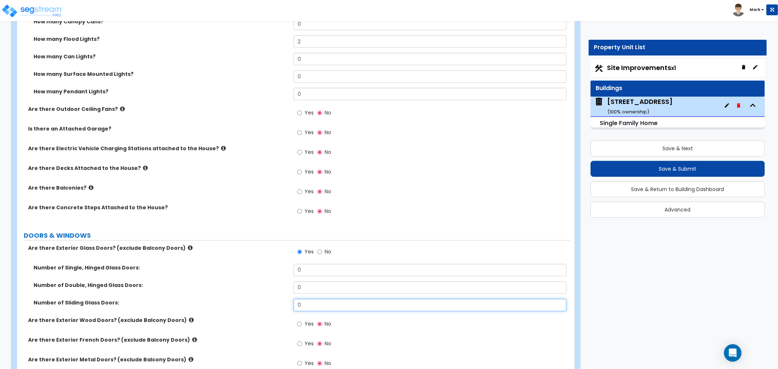
click at [314, 306] on input "0" at bounding box center [430, 305] width 273 height 12
click at [317, 309] on input "0" at bounding box center [430, 305] width 273 height 12
click at [318, 305] on input "0" at bounding box center [430, 305] width 273 height 12
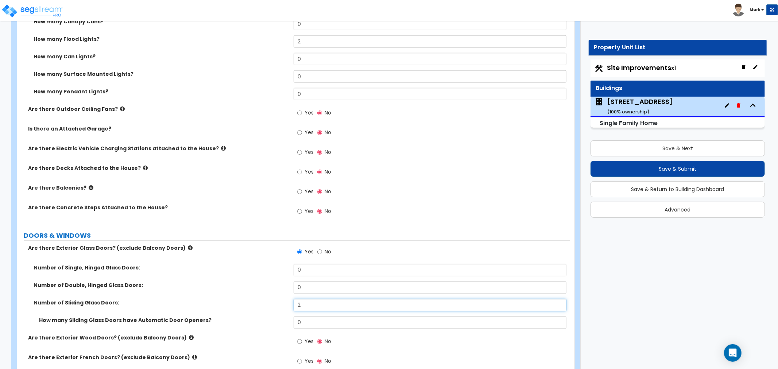
type input "2"
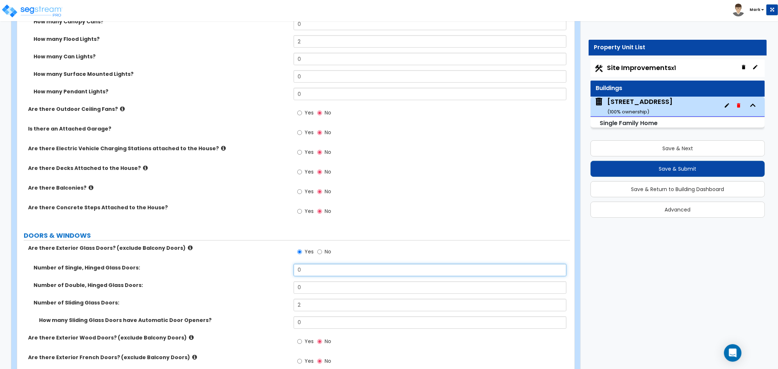
click at [299, 274] on input "0" at bounding box center [430, 270] width 273 height 12
click at [301, 271] on input "0" at bounding box center [430, 270] width 273 height 12
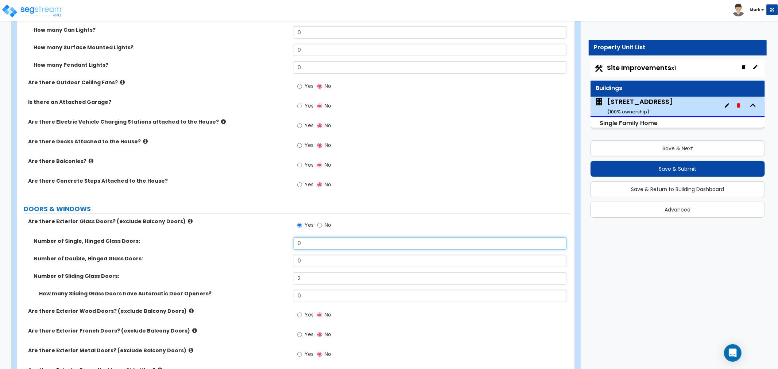
scroll to position [729, 0]
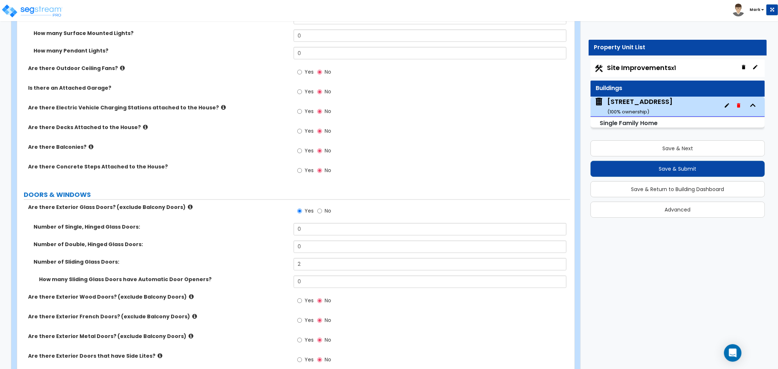
click at [298, 297] on label "Yes" at bounding box center [305, 301] width 16 height 12
click at [301, 303] on input "Yes" at bounding box center [299, 301] width 5 height 8
radio input "true"
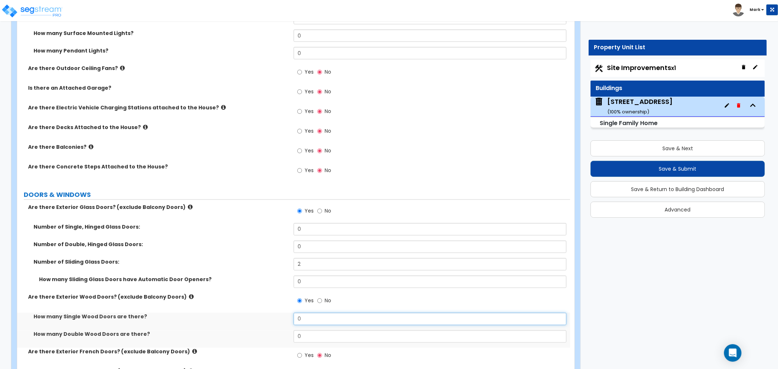
click at [303, 314] on input "0" at bounding box center [430, 319] width 273 height 12
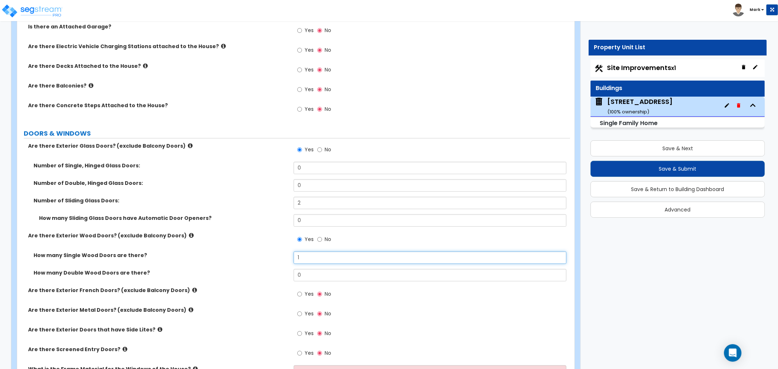
scroll to position [810, 0]
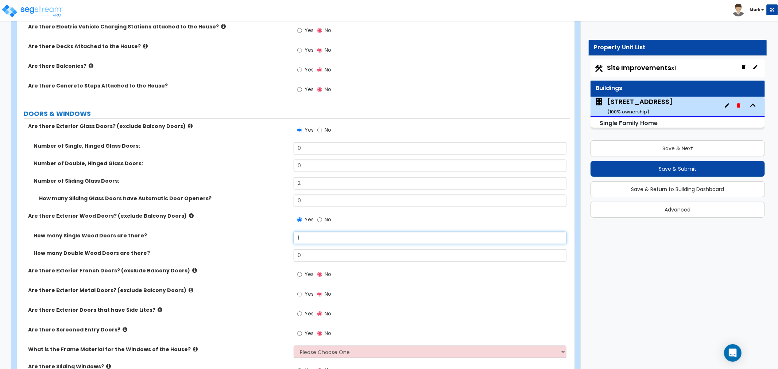
type input "1"
click at [304, 314] on label "Yes" at bounding box center [305, 315] width 16 height 12
click at [302, 314] on input "Yes" at bounding box center [299, 314] width 5 height 8
radio input "true"
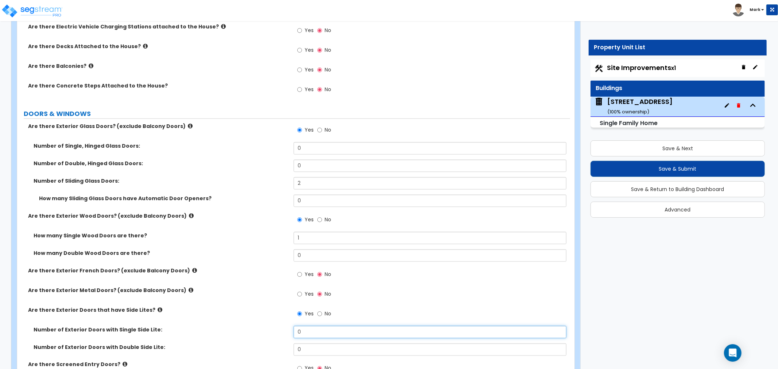
click at [311, 328] on input "0" at bounding box center [430, 332] width 273 height 12
click at [158, 312] on icon at bounding box center [160, 309] width 5 height 5
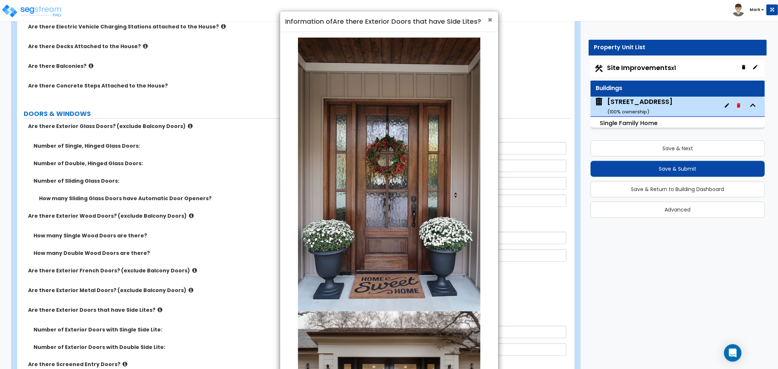
click at [490, 20] on span "×" at bounding box center [490, 20] width 5 height 11
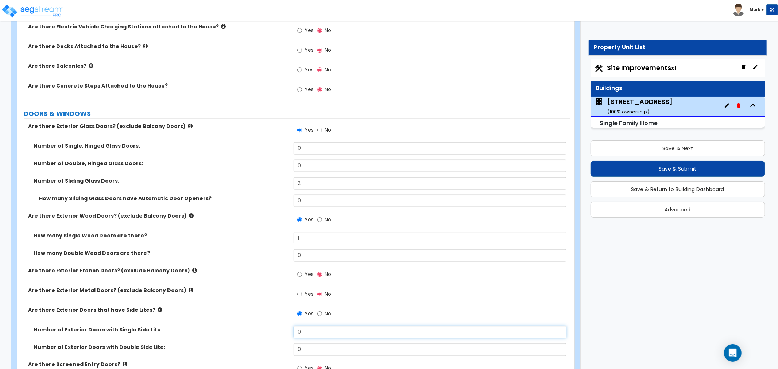
click at [309, 330] on input "0" at bounding box center [430, 332] width 273 height 12
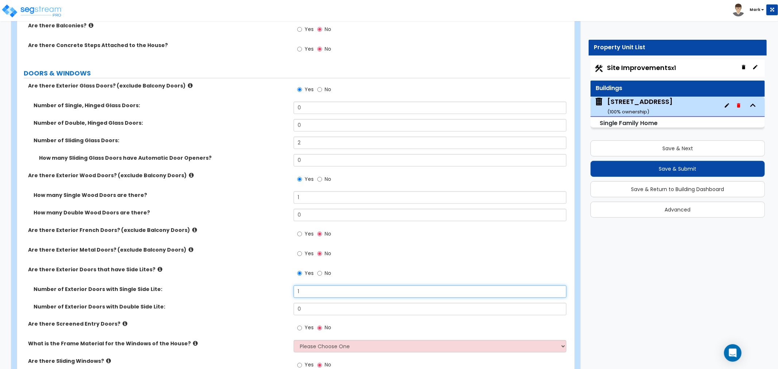
scroll to position [891, 0]
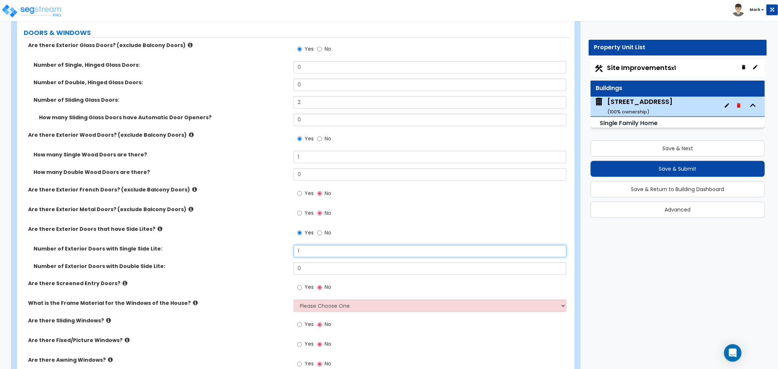
type input "1"
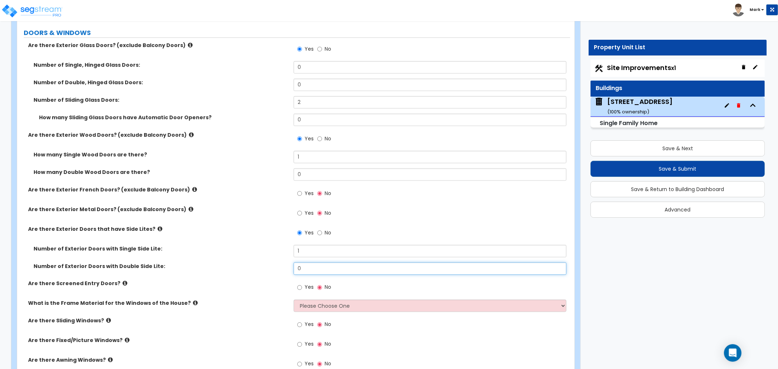
click at [309, 263] on input "0" at bounding box center [430, 269] width 273 height 12
type input "1"
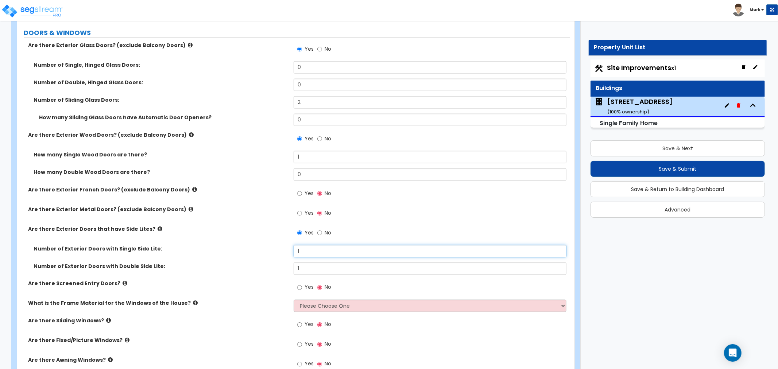
click at [313, 246] on input "1" at bounding box center [430, 251] width 273 height 12
click at [312, 247] on input "1" at bounding box center [430, 251] width 273 height 12
type input "0"
click at [120, 282] on label "Are there Screened Entry Doors?" at bounding box center [158, 283] width 260 height 7
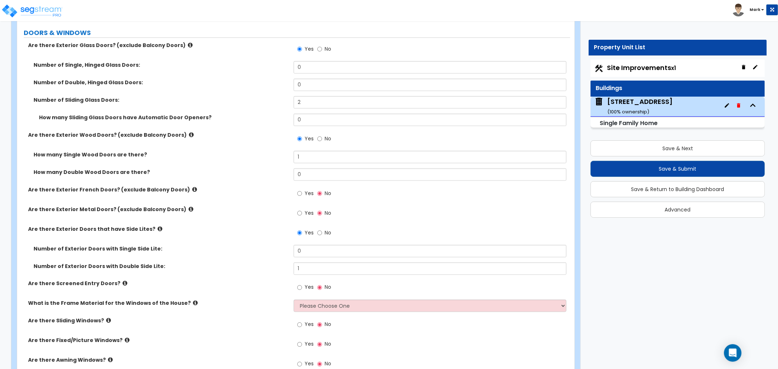
click at [119, 282] on label "Are there Screened Entry Doors?" at bounding box center [158, 283] width 260 height 7
click at [123, 282] on icon at bounding box center [125, 283] width 5 height 5
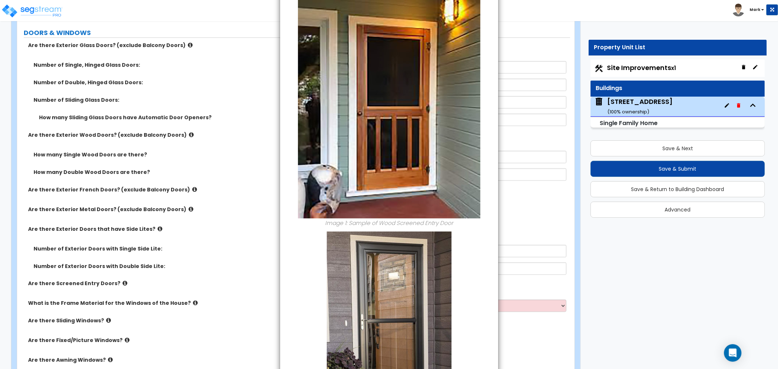
scroll to position [121, 0]
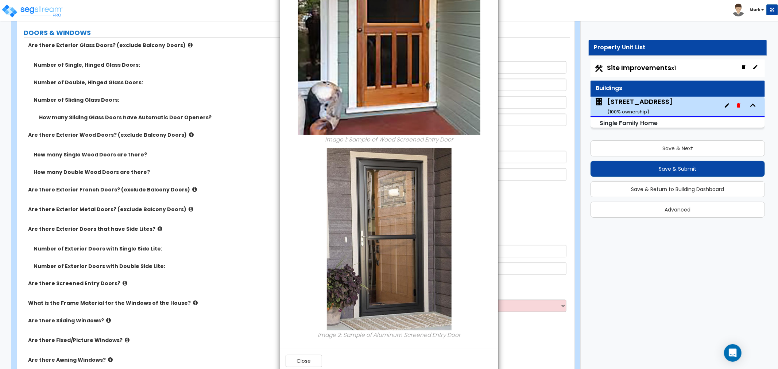
click at [520, 307] on div "× Information of Are there Screened Entry Doors? Image 1: Sample of Wood Screen…" at bounding box center [389, 184] width 778 height 369
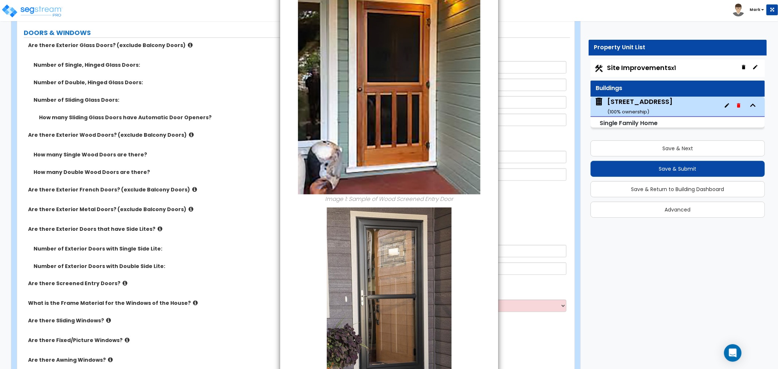
scroll to position [0, 0]
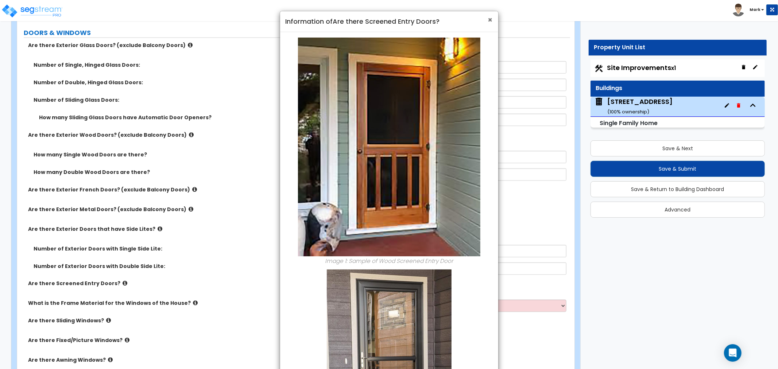
click at [488, 21] on span "×" at bounding box center [490, 20] width 5 height 11
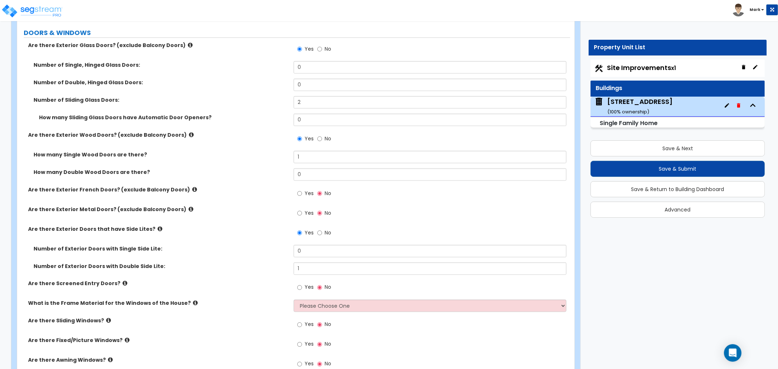
click at [309, 291] on label "Yes" at bounding box center [305, 288] width 16 height 12
click at [302, 291] on input "Yes" at bounding box center [299, 288] width 5 height 8
radio input "true"
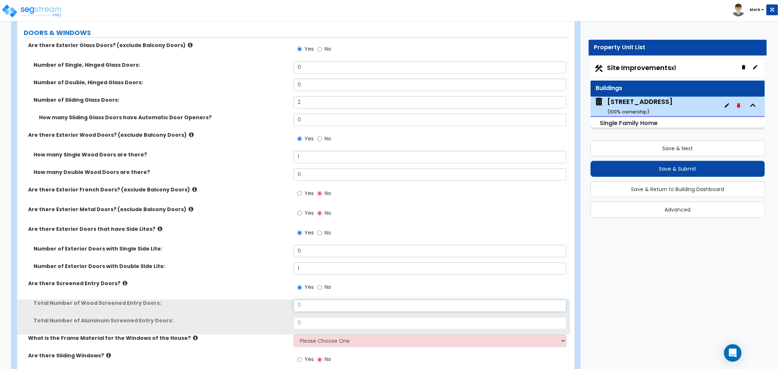
click at [312, 303] on input "0" at bounding box center [430, 306] width 273 height 12
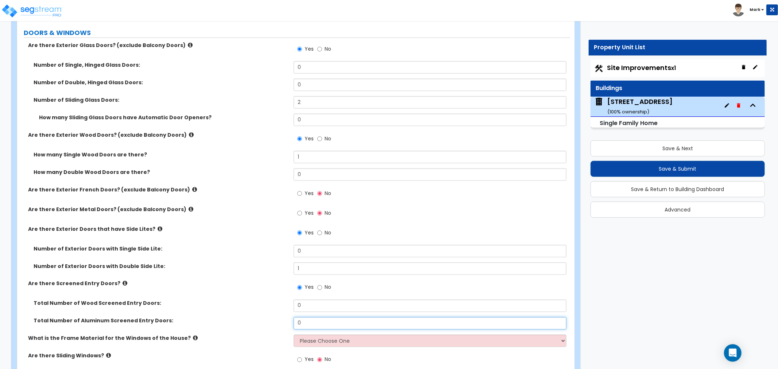
click at [311, 317] on input "0" at bounding box center [430, 323] width 273 height 12
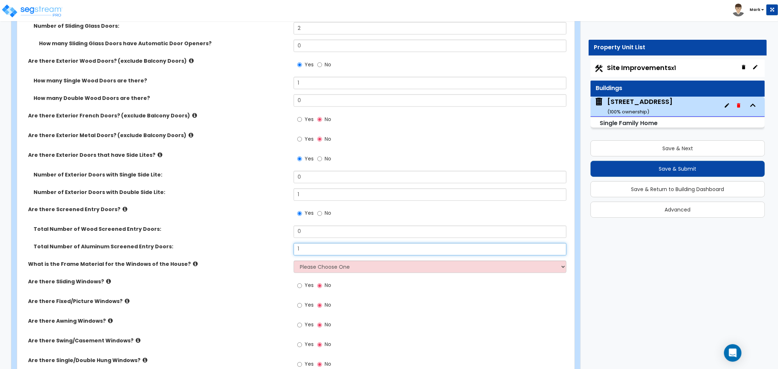
scroll to position [972, 0]
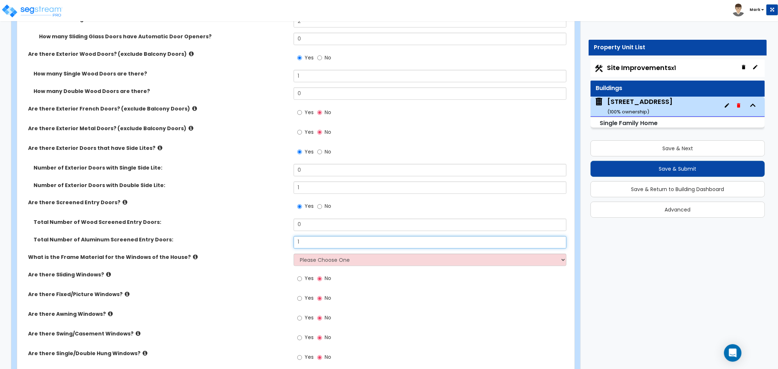
type input "1"
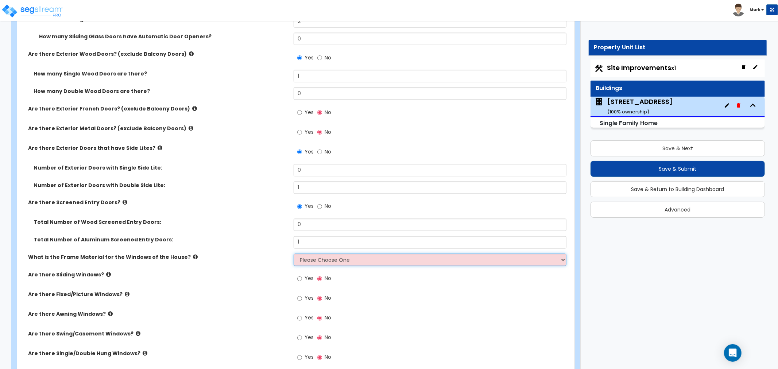
click at [320, 260] on select "Please Choose One Vinyl Aluminum Wood" at bounding box center [430, 260] width 273 height 12
select select "1"
click at [294, 254] on select "Please Choose One Vinyl Aluminum Wood" at bounding box center [430, 260] width 273 height 12
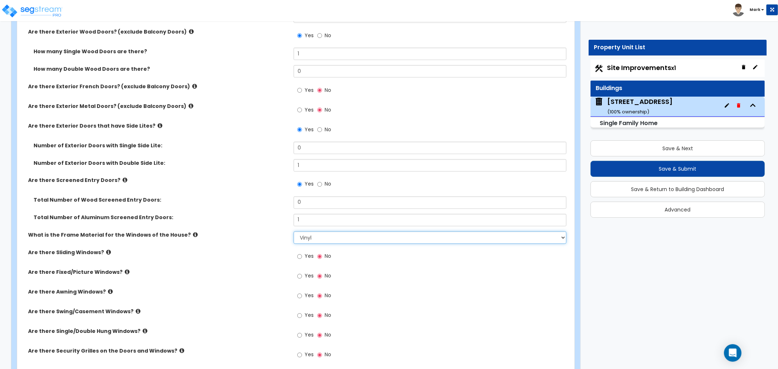
scroll to position [1013, 0]
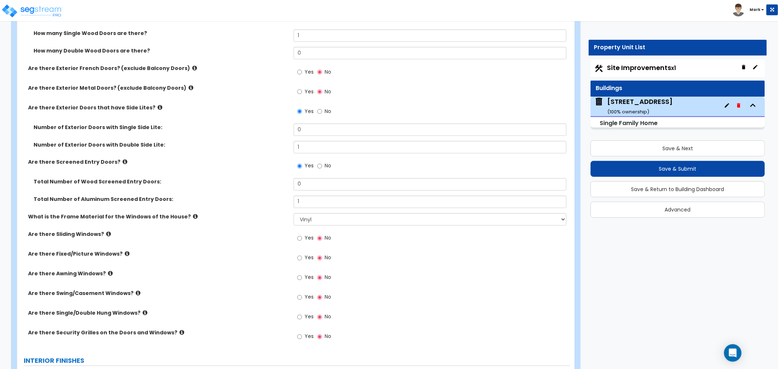
click at [306, 312] on label "Yes" at bounding box center [305, 318] width 16 height 12
click at [305, 316] on span "Yes" at bounding box center [309, 316] width 9 height 7
click at [302, 316] on input "Yes" at bounding box center [299, 317] width 5 height 8
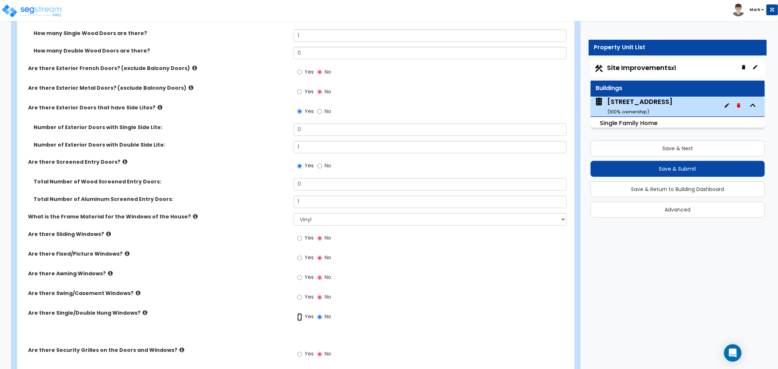
radio input "true"
click at [305, 337] on input "0" at bounding box center [430, 335] width 273 height 12
type input "8"
click at [301, 254] on input "Yes" at bounding box center [299, 258] width 5 height 8
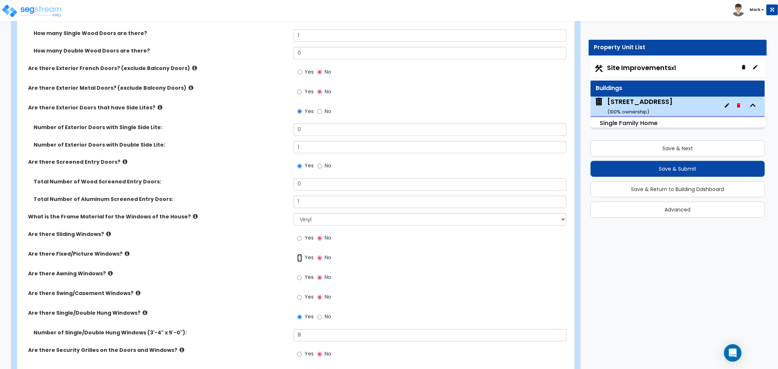
radio input "true"
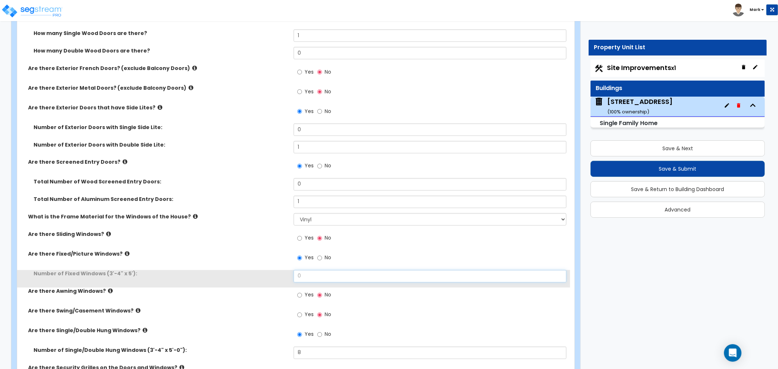
click at [304, 274] on input "0" at bounding box center [430, 276] width 273 height 12
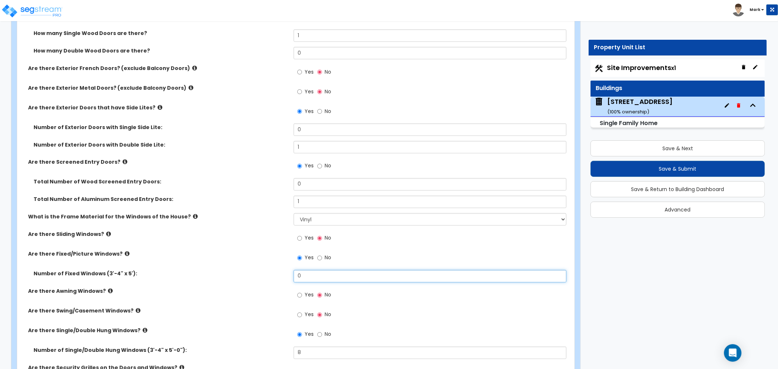
type input "3"
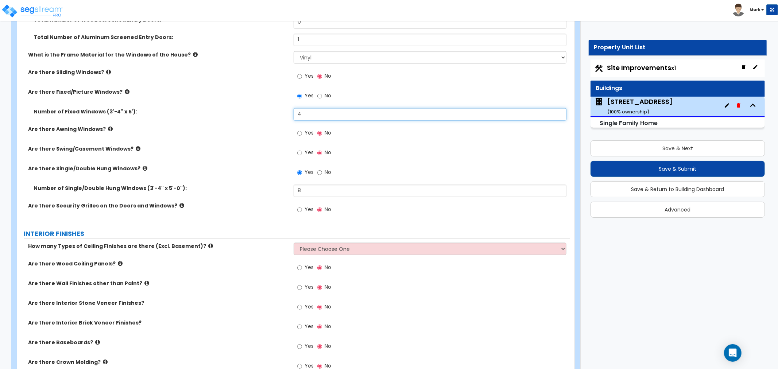
type input "4"
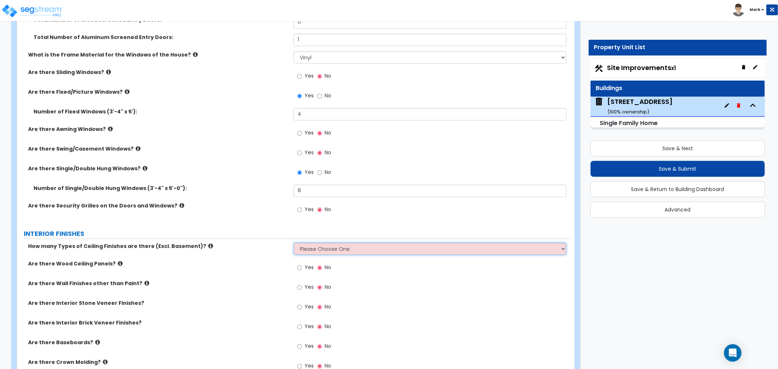
click at [307, 250] on select "Please Choose One 1 2 3" at bounding box center [430, 249] width 273 height 12
select select "1"
click at [294, 243] on select "Please Choose One 1 2 3" at bounding box center [430, 249] width 273 height 12
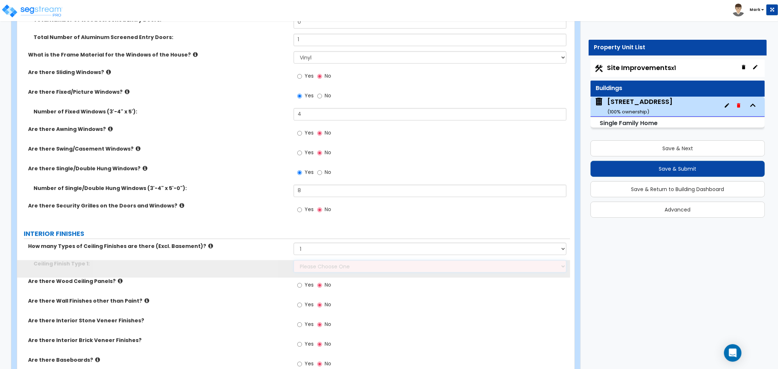
click at [310, 268] on select "Please Choose One Drop Ceiling Drywall Ceiling Open Ceiling" at bounding box center [430, 266] width 273 height 12
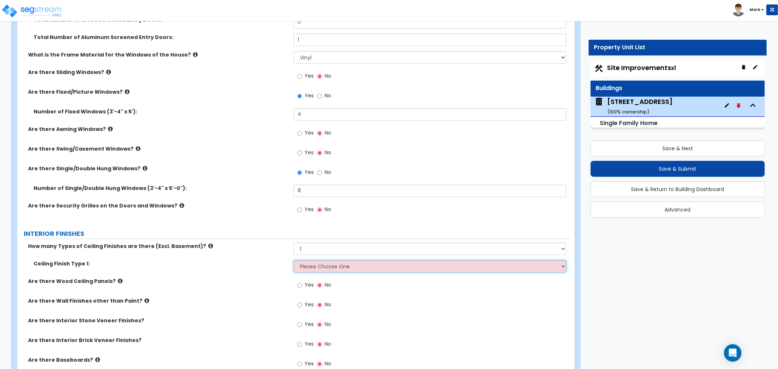
select select "2"
click at [294, 260] on select "Please Choose One Drop Ceiling Drywall Ceiling Open Ceiling" at bounding box center [430, 266] width 273 height 12
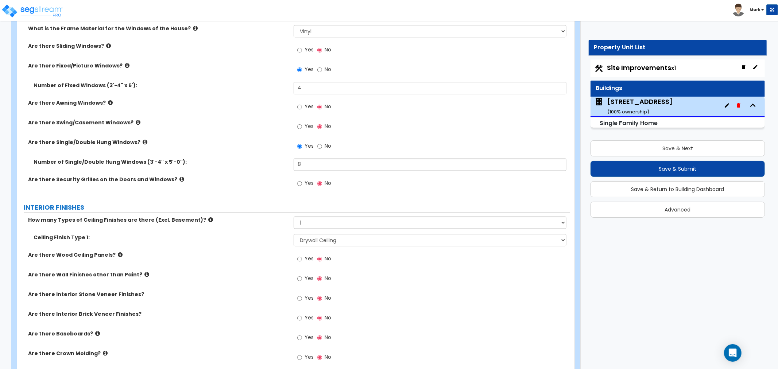
scroll to position [1216, 0]
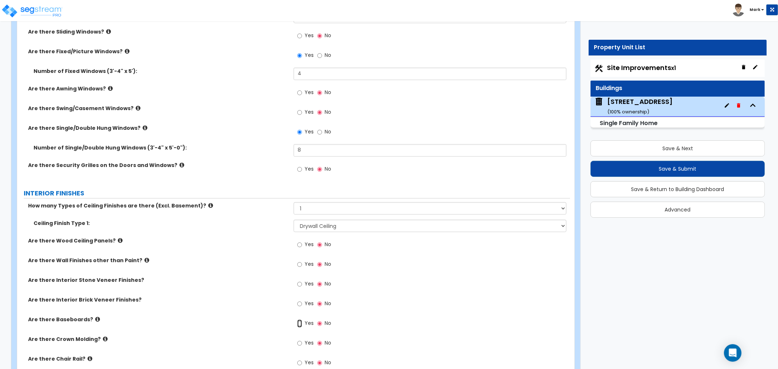
click at [298, 323] on input "Yes" at bounding box center [299, 324] width 5 height 8
radio input "true"
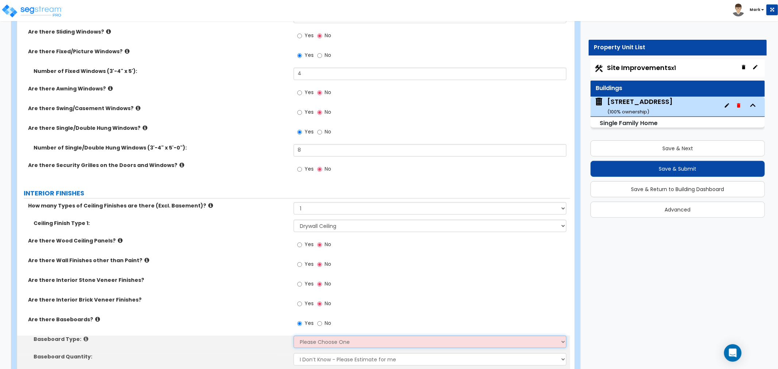
click at [306, 342] on select "Please Choose One Wood Vinyl Carpet Tile" at bounding box center [430, 342] width 273 height 12
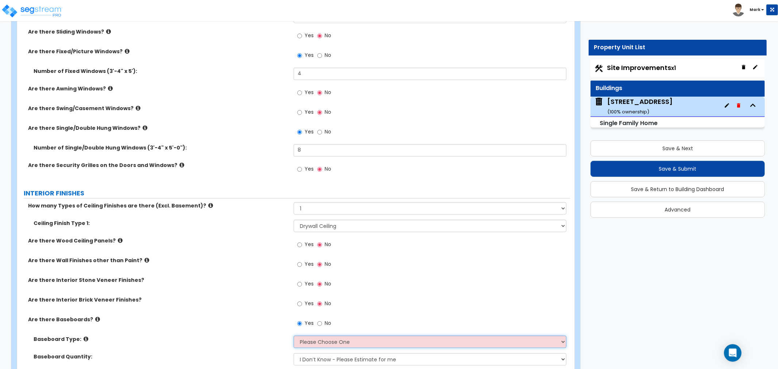
select select "1"
click at [294, 336] on select "Please Choose One Wood Vinyl Carpet Tile" at bounding box center [430, 342] width 273 height 12
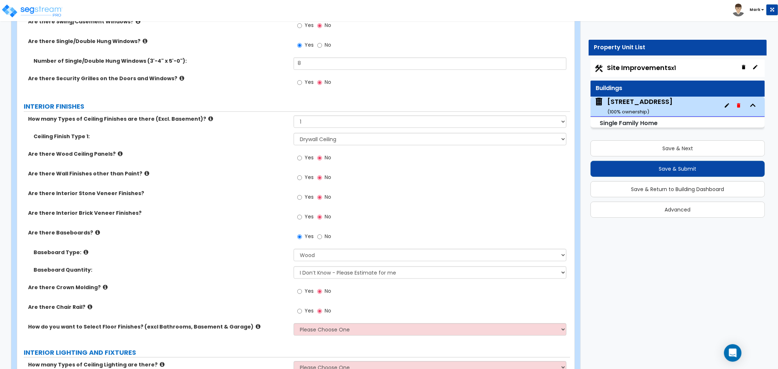
scroll to position [1337, 0]
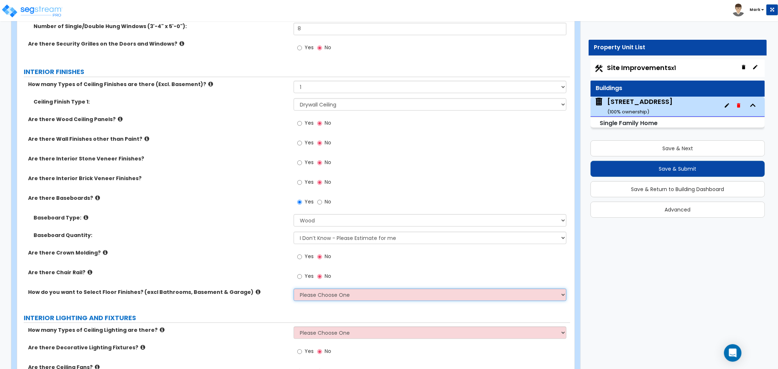
click at [322, 289] on select "Please Choose One I want to Select Floor Finishes for the Areas of the House I …" at bounding box center [430, 295] width 273 height 12
select select "2"
click at [294, 289] on select "Please Choose One I want to Select Floor Finishes for the Areas of the House I …" at bounding box center [430, 295] width 273 height 12
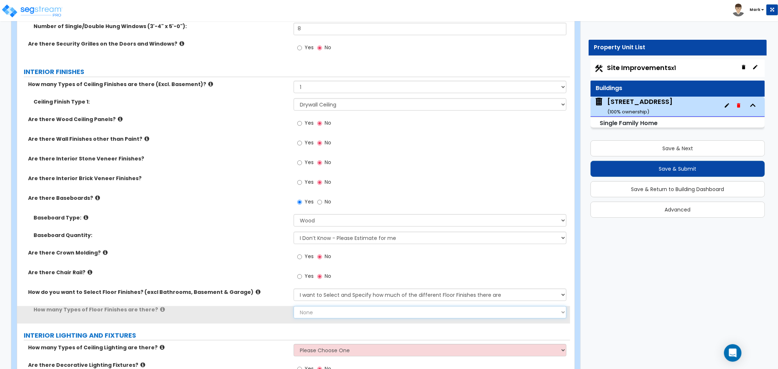
click at [321, 316] on select "None 1 2 3 4" at bounding box center [430, 312] width 273 height 12
click at [330, 311] on select "None 1 2 3 4" at bounding box center [430, 312] width 273 height 12
select select "2"
click at [294, 306] on select "None 1 2 3 4" at bounding box center [430, 312] width 273 height 12
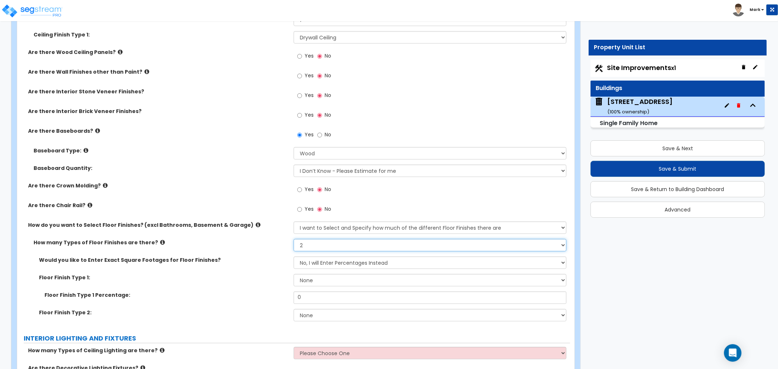
scroll to position [1418, 0]
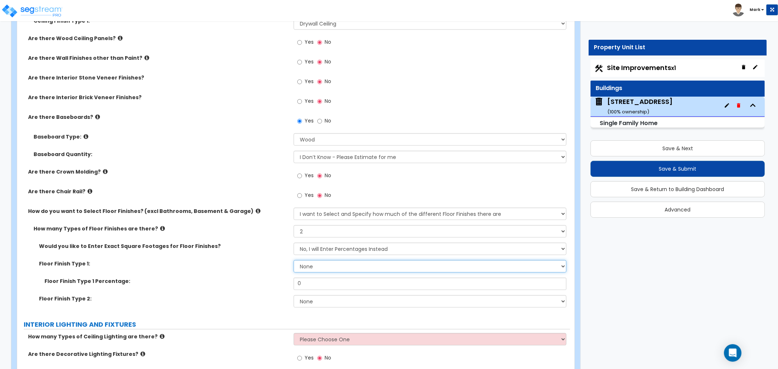
click at [325, 267] on select "None Tile Flooring Hardwood Flooring Resilient Laminate Flooring VCT Flooring S…" at bounding box center [430, 266] width 273 height 12
select select "1"
click at [294, 260] on select "None Tile Flooring Hardwood Flooring Resilient Laminate Flooring VCT Flooring S…" at bounding box center [430, 266] width 273 height 12
click at [322, 286] on input "0" at bounding box center [430, 284] width 273 height 12
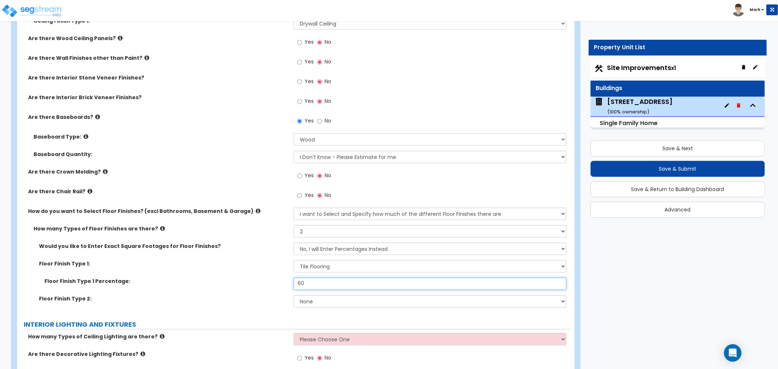
type input "60"
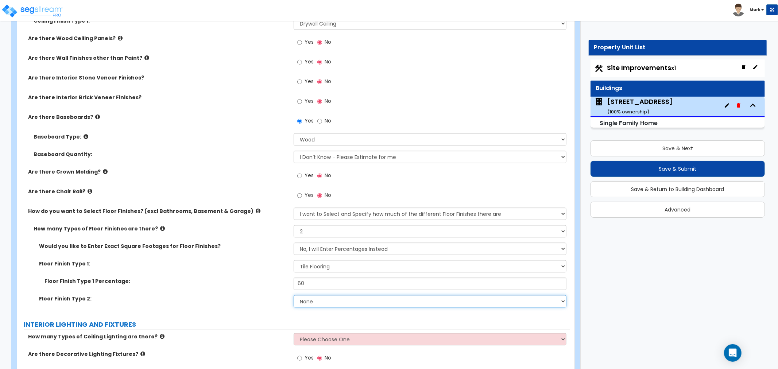
click at [331, 299] on select "None Tile Flooring Hardwood Flooring Resilient Laminate Flooring VCT Flooring S…" at bounding box center [430, 301] width 273 height 12
select select "3"
click at [294, 295] on select "None Tile Flooring Hardwood Flooring Resilient Laminate Flooring VCT Flooring S…" at bounding box center [430, 301] width 273 height 12
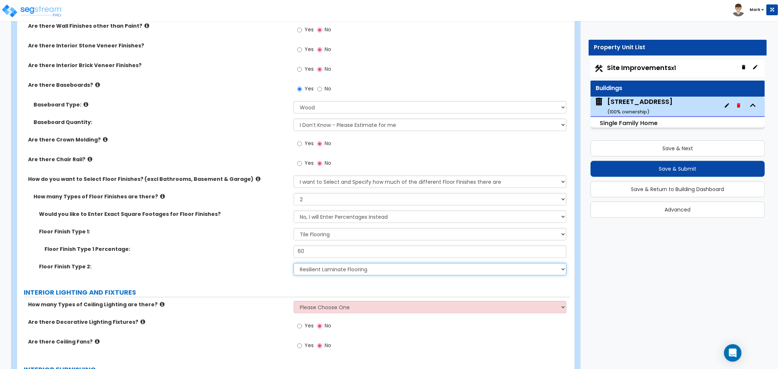
scroll to position [1499, 0]
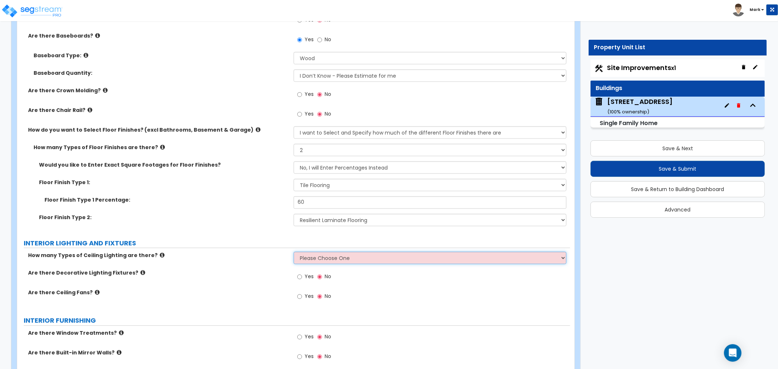
click at [326, 255] on select "Please Choose One 1 2 3" at bounding box center [430, 258] width 273 height 12
select select "1"
click at [294, 252] on select "Please Choose One 1 2 3" at bounding box center [430, 258] width 273 height 12
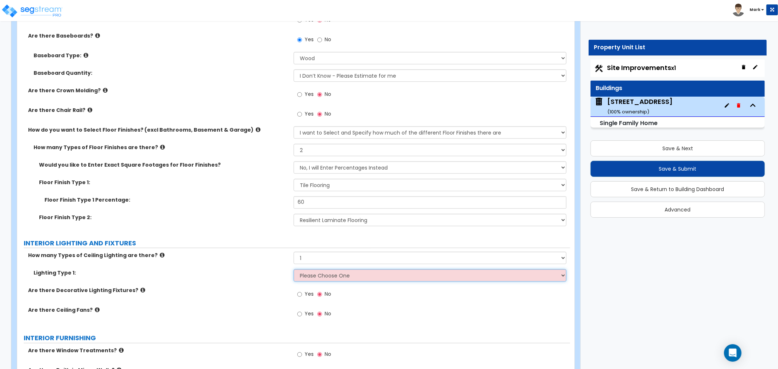
click at [323, 275] on select "Please Choose One LED Surface-Mounted LED Recessed Fluorescent Surface-Mounted …" at bounding box center [430, 275] width 273 height 12
select select "2"
click at [294, 269] on select "Please Choose One LED Surface-Mounted LED Recessed Fluorescent Surface-Mounted …" at bounding box center [430, 275] width 273 height 12
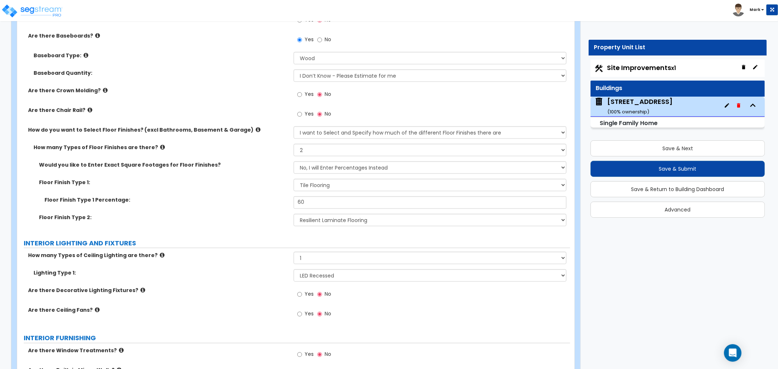
click at [305, 294] on span "Yes" at bounding box center [309, 293] width 9 height 7
click at [302, 294] on input "Yes" at bounding box center [299, 294] width 5 height 8
radio input "true"
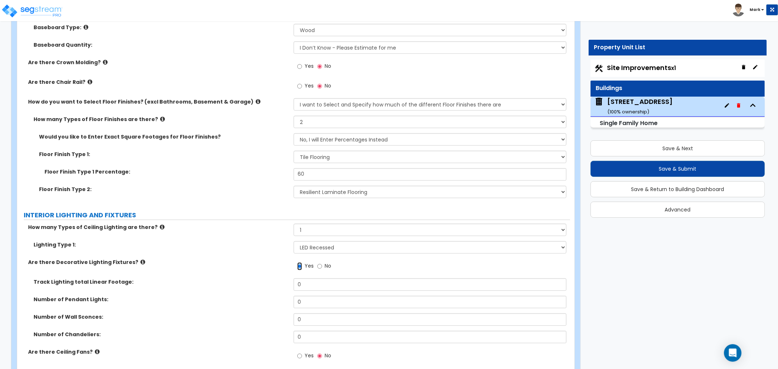
scroll to position [1540, 0]
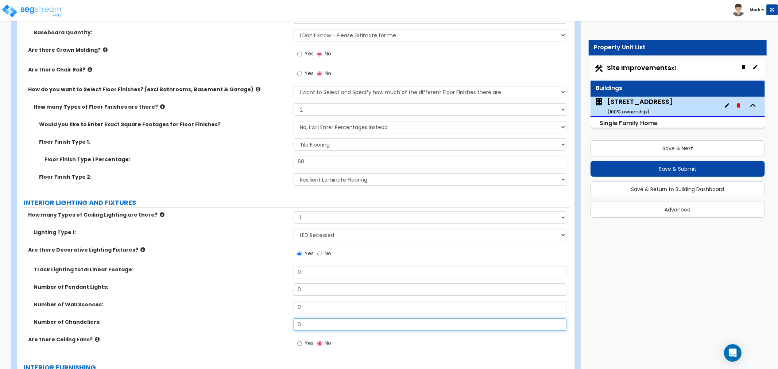
click at [305, 318] on input "0" at bounding box center [430, 324] width 273 height 12
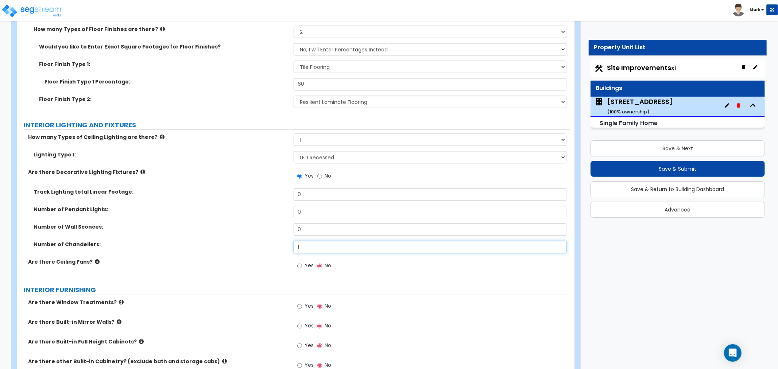
scroll to position [1621, 0]
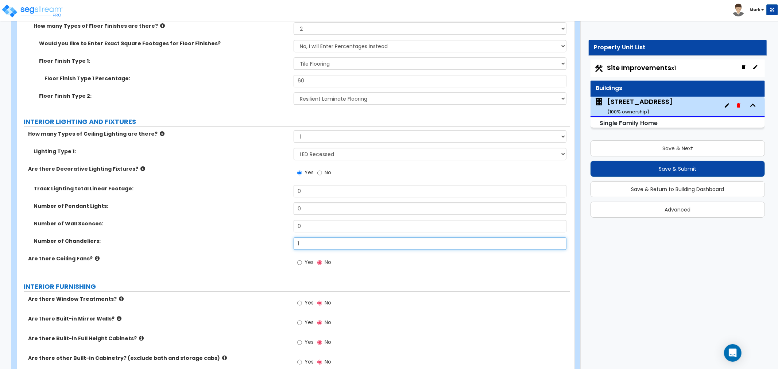
type input "1"
click at [309, 266] on label "Yes" at bounding box center [305, 263] width 16 height 12
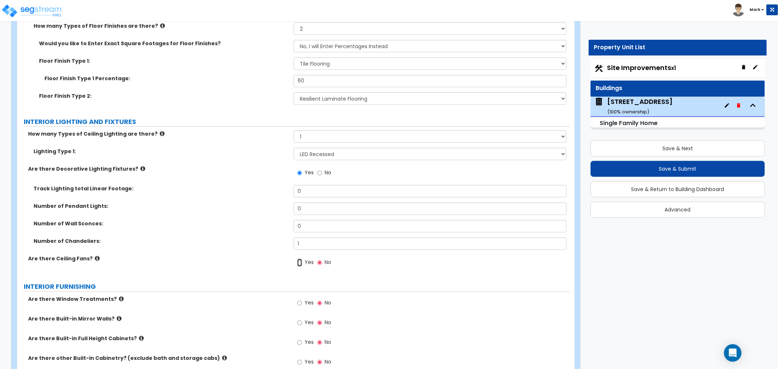
click at [302, 266] on input "Yes" at bounding box center [299, 263] width 5 height 8
radio input "true"
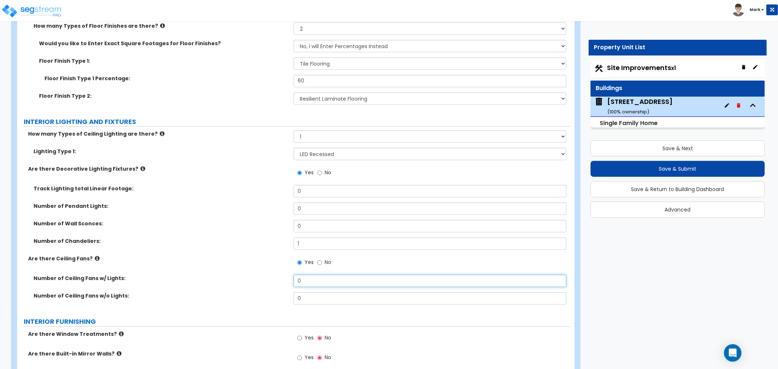
click at [315, 283] on input "0" at bounding box center [430, 281] width 273 height 12
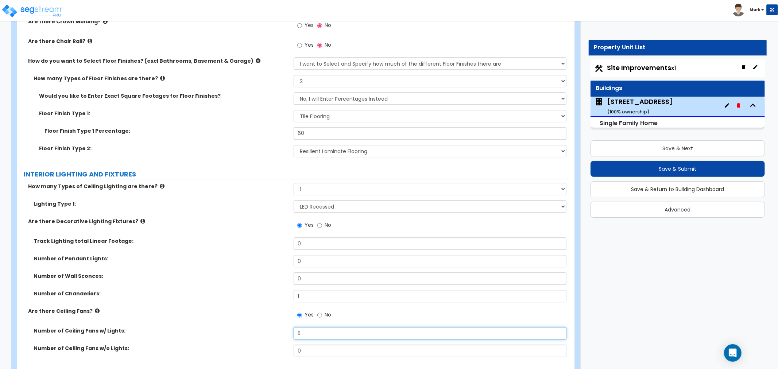
scroll to position [1580, 0]
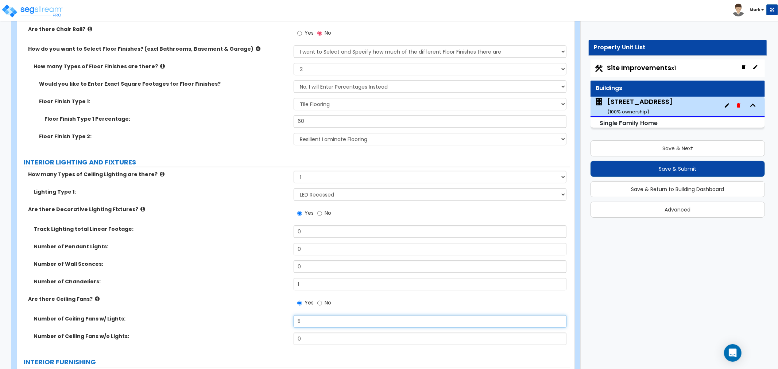
type input "5"
click at [311, 249] on input "0" at bounding box center [430, 249] width 273 height 12
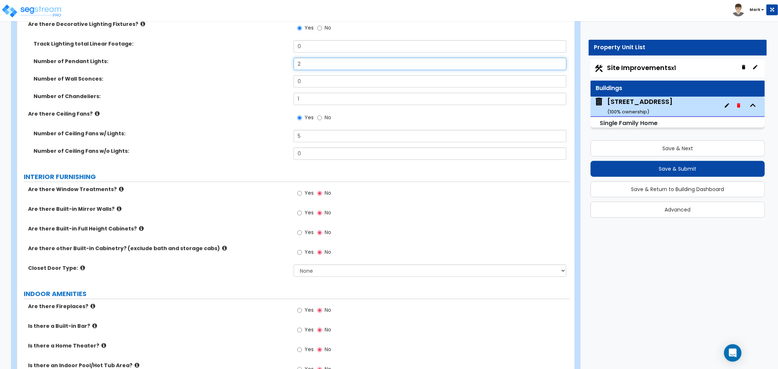
scroll to position [1783, 0]
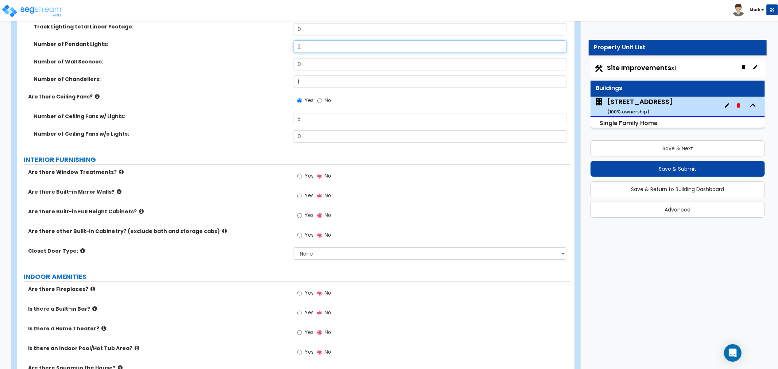
type input "2"
click at [309, 176] on span "Yes" at bounding box center [309, 175] width 9 height 7
click at [307, 175] on span "Yes" at bounding box center [309, 175] width 9 height 7
click at [302, 175] on input "Yes" at bounding box center [299, 176] width 5 height 8
radio input "true"
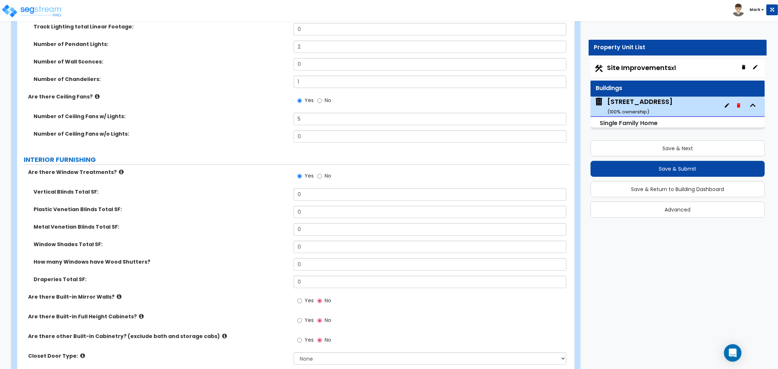
drag, startPoint x: 292, startPoint y: 229, endPoint x: 294, endPoint y: 224, distance: 5.9
click at [296, 225] on div "Metal Venetian Blinds Total SF: 0" at bounding box center [293, 232] width 553 height 18
click at [301, 211] on input "0" at bounding box center [430, 212] width 273 height 12
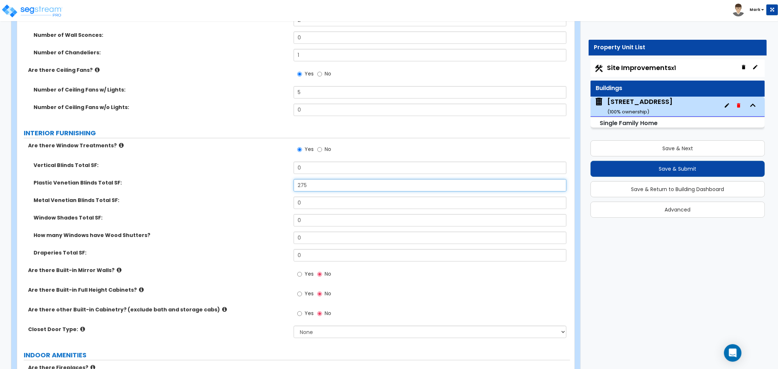
scroll to position [1824, 0]
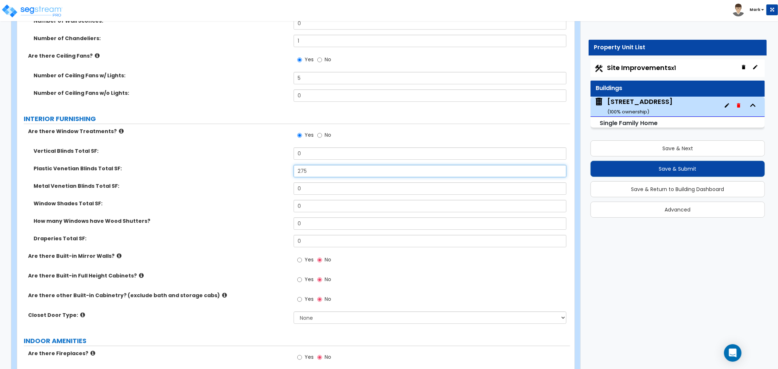
type input "275"
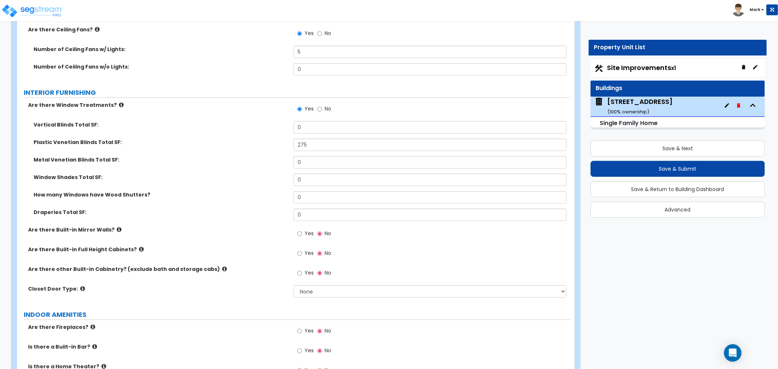
scroll to position [1864, 0]
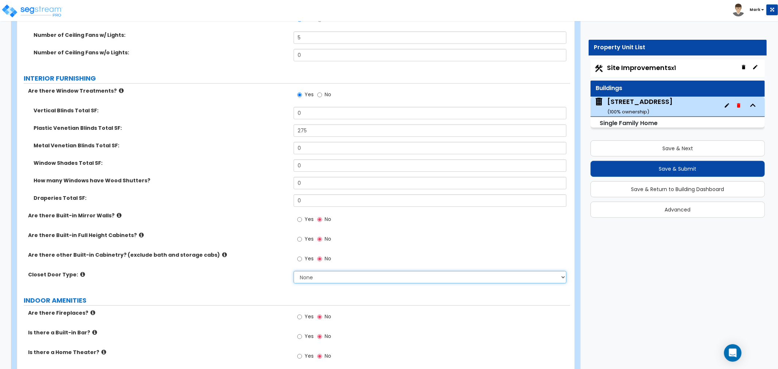
click at [322, 275] on select "None Bi-fold Louvered Doors Bi-fold Panel Doors Sliding Doors Hinged Wood Door" at bounding box center [430, 277] width 273 height 12
select select "3"
click at [294, 271] on select "None Bi-fold Louvered Doors Bi-fold Panel Doors Sliding Doors Hinged Wood Door" at bounding box center [430, 277] width 273 height 12
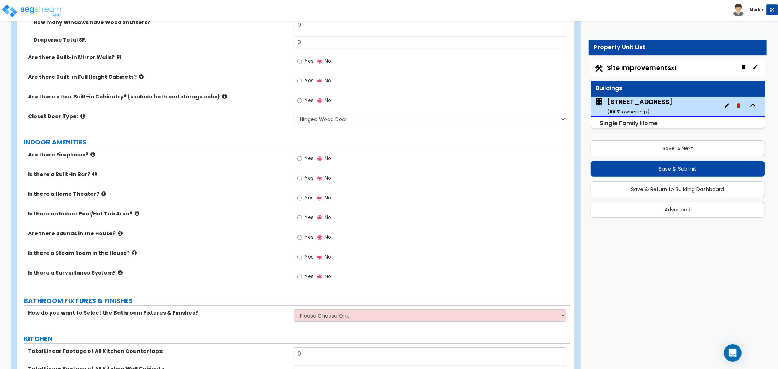
scroll to position [2067, 0]
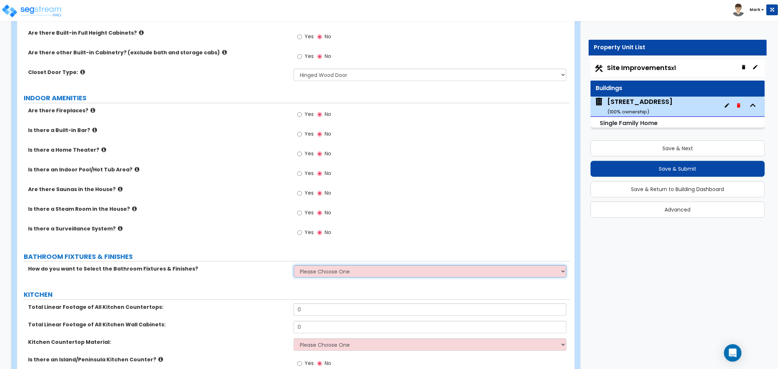
click at [311, 272] on select "Please Choose One I want to Select Fixtures and Finishes only for one Bath and …" at bounding box center [430, 271] width 273 height 12
select select "2"
click at [294, 265] on select "Please Choose One I want to Select Fixtures and Finishes only for one Bath and …" at bounding box center [430, 271] width 273 height 12
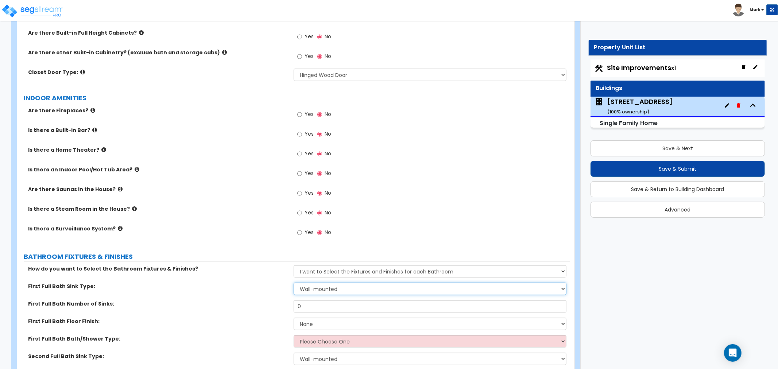
click at [305, 290] on select "Wall-mounted Pedestal-mounted Vanity-mounted" at bounding box center [430, 289] width 273 height 12
select select "3"
click at [294, 283] on select "Wall-mounted Pedestal-mounted Vanity-mounted" at bounding box center [430, 289] width 273 height 12
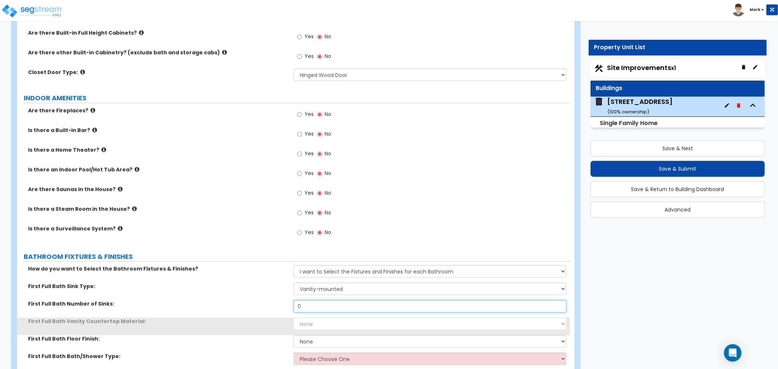
click at [315, 302] on input "0" at bounding box center [430, 306] width 273 height 12
click at [316, 302] on input "0" at bounding box center [430, 306] width 273 height 12
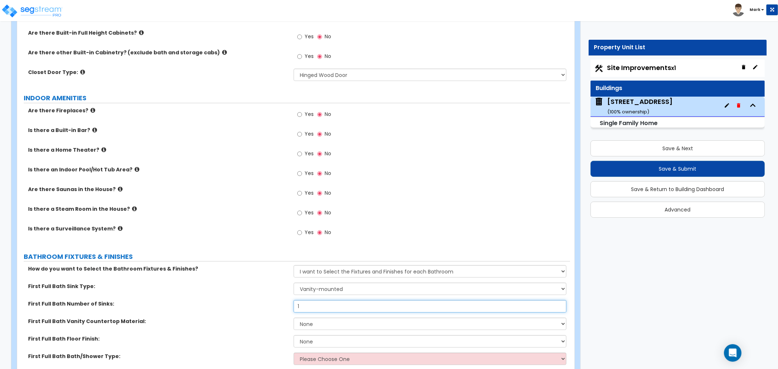
type input "1"
click at [314, 319] on select "None Plastic Laminate Solid Surface Stone Quartz Marble Tile Wood Stainless Ste…" at bounding box center [430, 324] width 273 height 12
select select "2"
click at [294, 318] on select "None Plastic Laminate Solid Surface Stone Quartz Marble Tile Wood Stainless Ste…" at bounding box center [430, 324] width 273 height 12
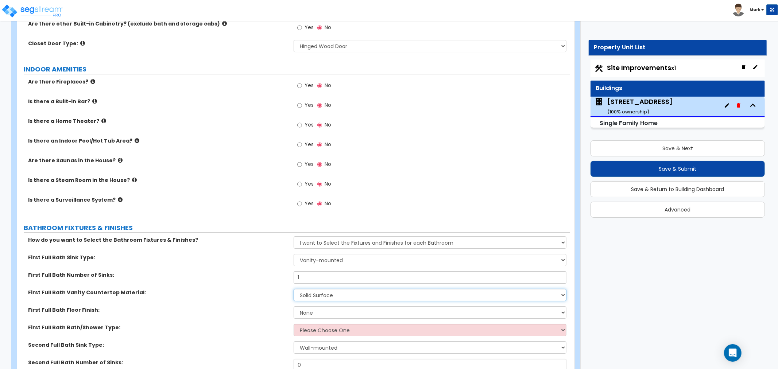
scroll to position [2107, 0]
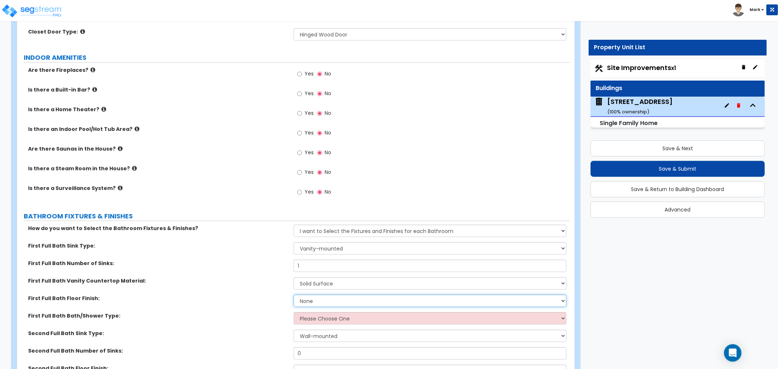
click at [318, 304] on select "None Tile Flooring Hardwood Flooring Resilient Laminate Flooring VCT Flooring S…" at bounding box center [430, 301] width 273 height 12
select select "3"
click at [294, 295] on select "None Tile Flooring Hardwood Flooring Resilient Laminate Flooring VCT Flooring S…" at bounding box center [430, 301] width 273 height 12
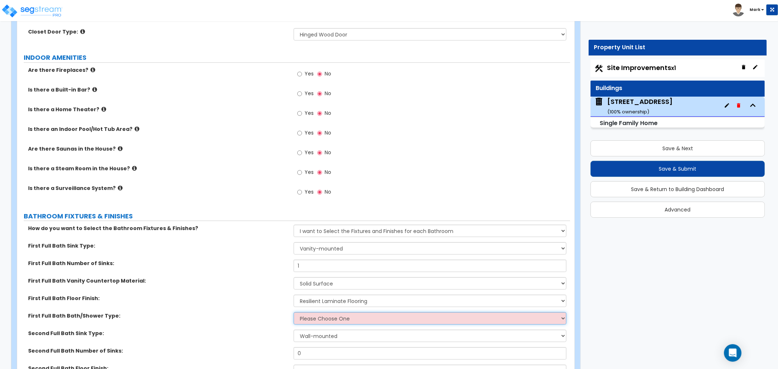
click at [315, 320] on select "Please Choose One Standalone Shower Bathtub - Shower Combo" at bounding box center [430, 318] width 273 height 12
select select "2"
click at [294, 312] on select "Please Choose One Standalone Shower Bathtub - Shower Combo" at bounding box center [430, 318] width 273 height 12
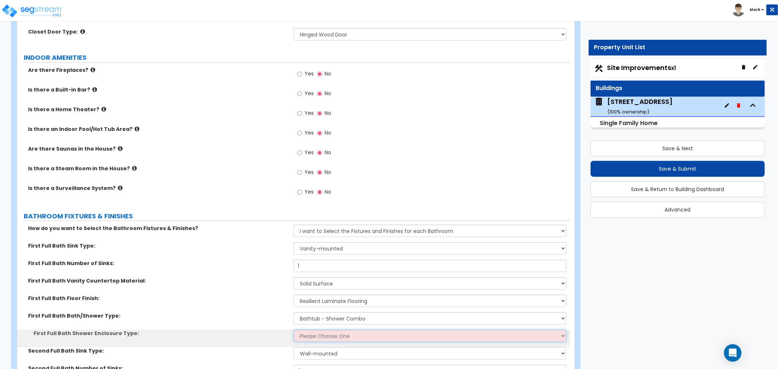
click at [318, 338] on select "Please Choose One Curtain & Rod Glass Sliding Doors Glass Hinged Doors" at bounding box center [430, 336] width 273 height 12
select select "1"
click at [294, 330] on select "Please Choose One Curtain & Rod Glass Sliding Doors Glass Hinged Doors" at bounding box center [430, 336] width 273 height 12
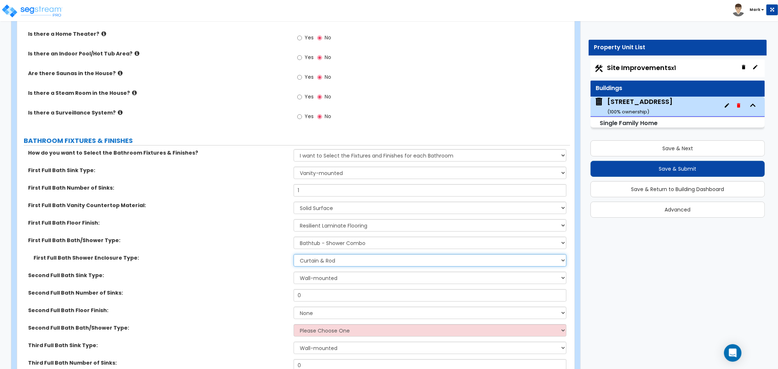
scroll to position [2188, 0]
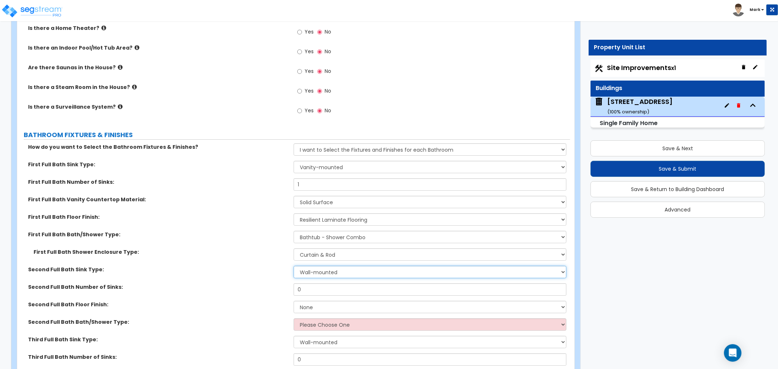
click at [320, 275] on select "Wall-mounted Pedestal-mounted Vanity-mounted" at bounding box center [430, 272] width 273 height 12
select select "3"
click at [294, 266] on select "Wall-mounted Pedestal-mounted Vanity-mounted" at bounding box center [430, 272] width 273 height 12
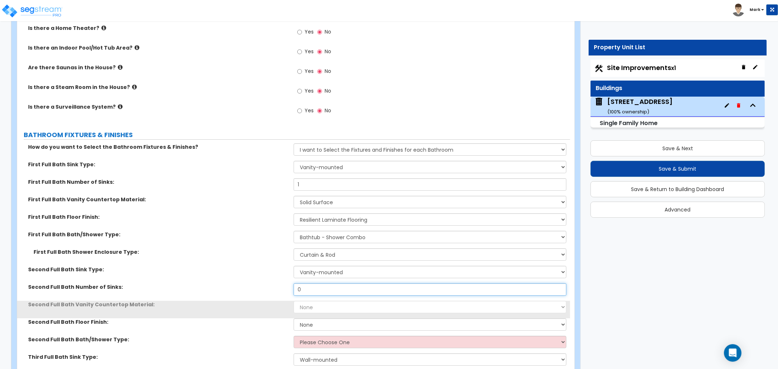
click at [317, 290] on input "0" at bounding box center [430, 289] width 273 height 12
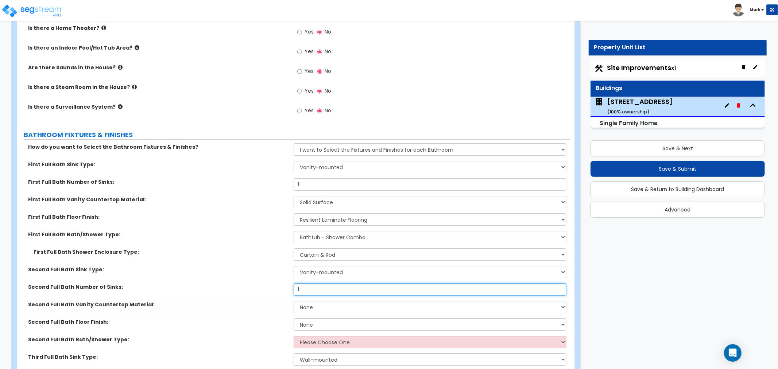
type input "1"
click at [314, 306] on select "None Plastic Laminate Solid Surface Stone Quartz Marble Tile Wood Stainless Ste…" at bounding box center [430, 307] width 273 height 12
select select "2"
click at [294, 301] on select "None Plastic Laminate Solid Surface Stone Quartz Marble Tile Wood Stainless Ste…" at bounding box center [430, 307] width 273 height 12
click at [305, 324] on select "None Tile Flooring Hardwood Flooring Resilient Laminate Flooring VCT Flooring S…" at bounding box center [430, 324] width 273 height 12
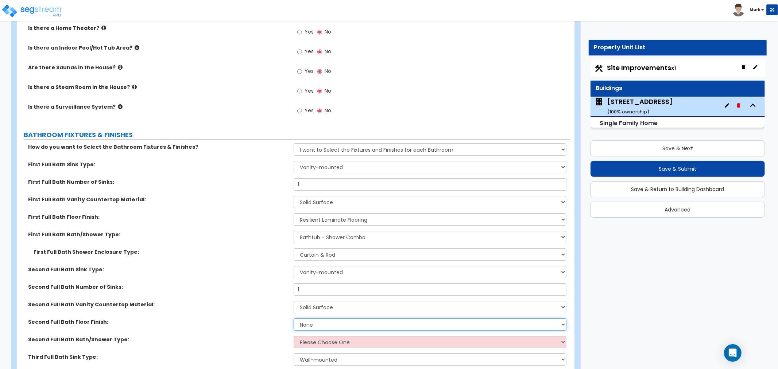
select select "3"
click at [294, 318] on select "None Tile Flooring Hardwood Flooring Resilient Laminate Flooring VCT Flooring S…" at bounding box center [430, 324] width 273 height 12
click at [305, 340] on select "Please Choose One Standalone Shower Bathtub - Shower Combo" at bounding box center [430, 342] width 273 height 12
select select "2"
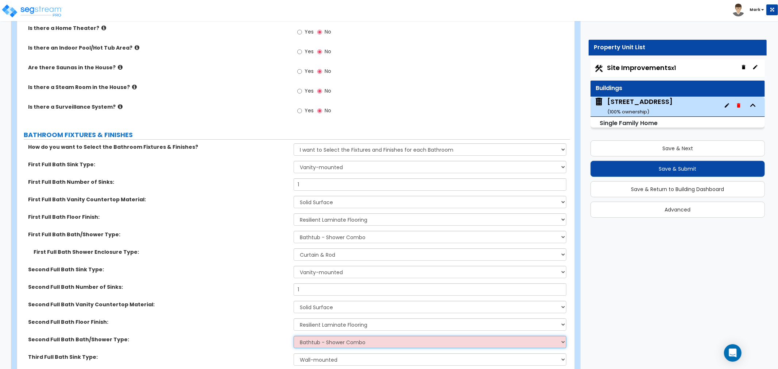
click at [294, 336] on select "Please Choose One Standalone Shower Bathtub - Shower Combo" at bounding box center [430, 342] width 273 height 12
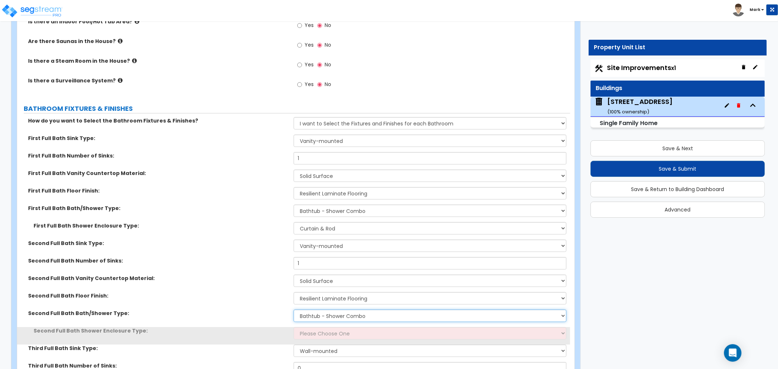
scroll to position [2229, 0]
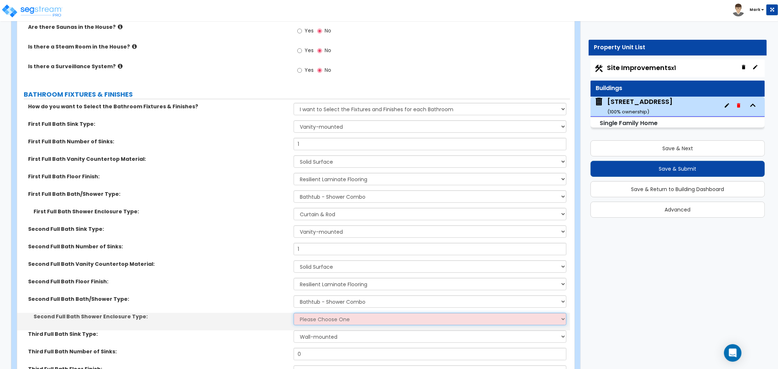
click at [309, 317] on select "Please Choose One Curtain & Rod Glass Sliding Doors Glass Hinged Doors" at bounding box center [430, 319] width 273 height 12
click at [311, 320] on select "Please Choose One Curtain & Rod Glass Sliding Doors Glass Hinged Doors" at bounding box center [430, 319] width 273 height 12
select select "1"
click at [294, 313] on select "Please Choose One Curtain & Rod Glass Sliding Doors Glass Hinged Doors" at bounding box center [430, 319] width 273 height 12
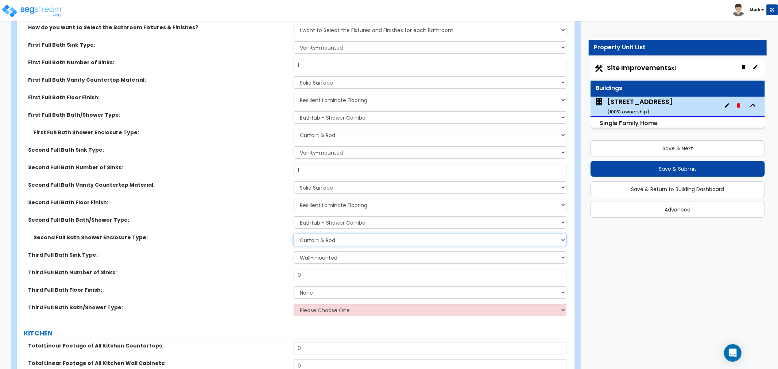
scroll to position [2310, 0]
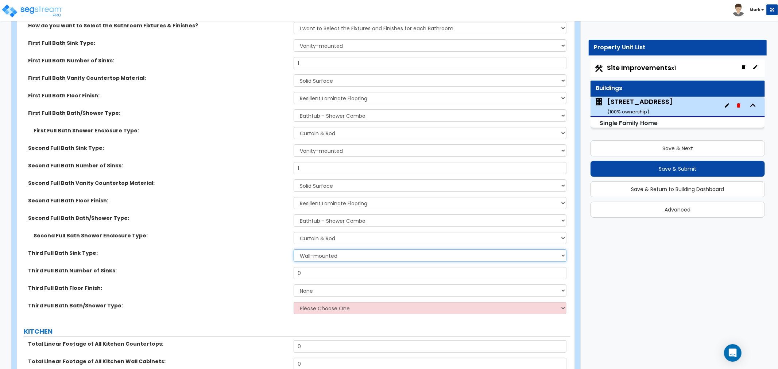
click at [297, 259] on select "Wall-mounted Pedestal-mounted Vanity-mounted" at bounding box center [430, 255] width 273 height 12
select select "3"
click at [294, 249] on select "Wall-mounted Pedestal-mounted Vanity-mounted" at bounding box center [430, 255] width 273 height 12
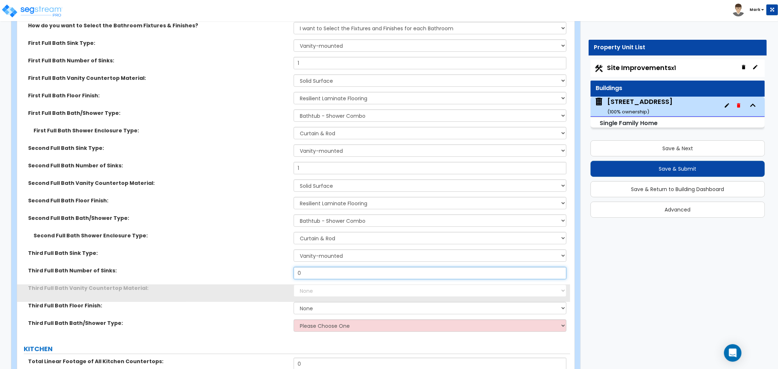
click at [304, 276] on input "0" at bounding box center [430, 273] width 273 height 12
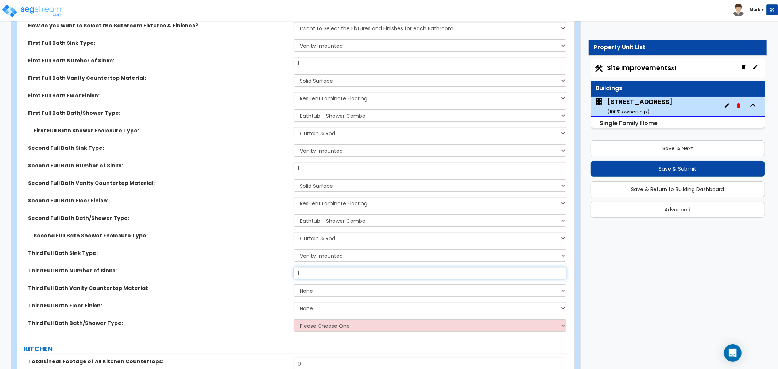
type input "1"
click at [301, 292] on select "None Plastic Laminate Solid Surface Stone Quartz Marble Tile Wood Stainless Ste…" at bounding box center [430, 290] width 273 height 12
click at [294, 284] on select "None Plastic Laminate Solid Surface Stone Quartz Marble Tile Wood Stainless Ste…" at bounding box center [430, 290] width 273 height 12
click at [353, 286] on select "None Plastic Laminate Solid Surface Stone Quartz Marble Tile Wood Stainless Ste…" at bounding box center [430, 290] width 273 height 12
select select "6"
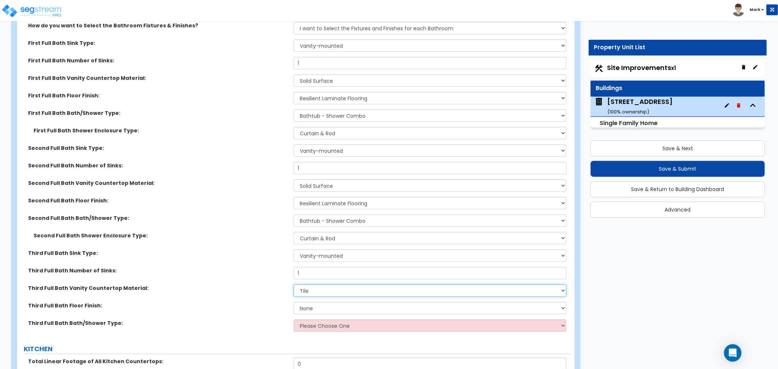
click at [294, 284] on select "None Plastic Laminate Solid Surface Stone Quartz Marble Tile Wood Stainless Ste…" at bounding box center [430, 290] width 273 height 12
click at [322, 310] on select "None Tile Flooring Hardwood Flooring Resilient Laminate Flooring VCT Flooring S…" at bounding box center [430, 308] width 273 height 12
select select "1"
click at [294, 302] on select "None Tile Flooring Hardwood Flooring Resilient Laminate Flooring VCT Flooring S…" at bounding box center [430, 308] width 273 height 12
click at [313, 294] on select "None Plastic Laminate Solid Surface Stone Quartz Marble Tile Wood Stainless Ste…" at bounding box center [430, 290] width 273 height 12
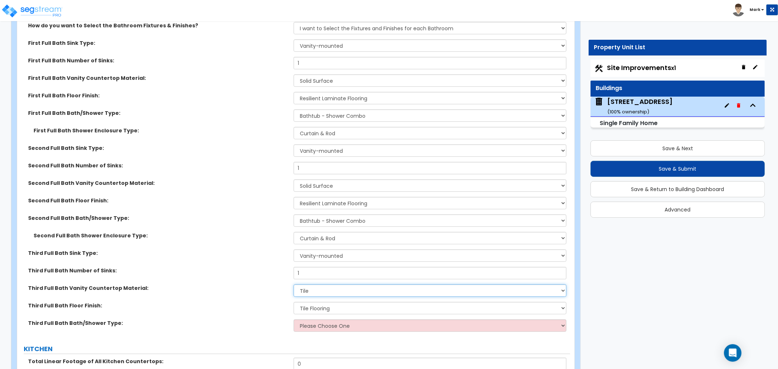
select select "2"
click at [294, 284] on select "None Plastic Laminate Solid Surface Stone Quartz Marble Tile Wood Stainless Ste…" at bounding box center [430, 290] width 273 height 12
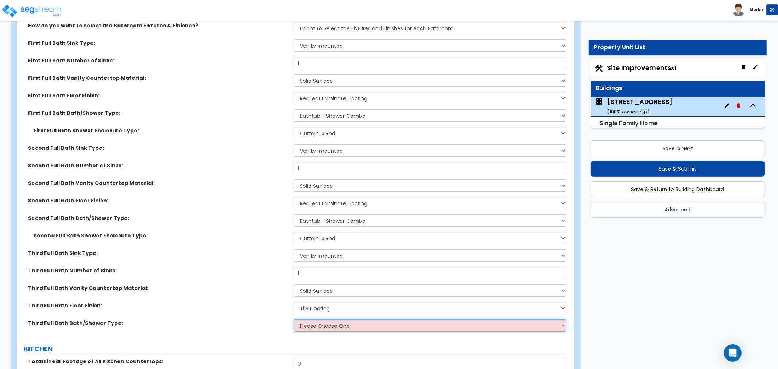
click at [316, 328] on select "Please Choose One Standalone Shower Bathtub - Shower Combo" at bounding box center [430, 326] width 273 height 12
select select "1"
click at [294, 320] on select "Please Choose One Standalone Shower Bathtub - Shower Combo" at bounding box center [430, 326] width 273 height 12
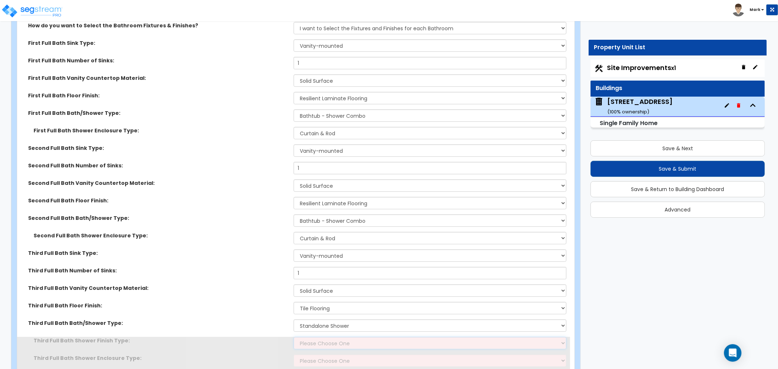
click at [319, 346] on select "Please Choose One Plastic Tile Stone" at bounding box center [430, 343] width 273 height 12
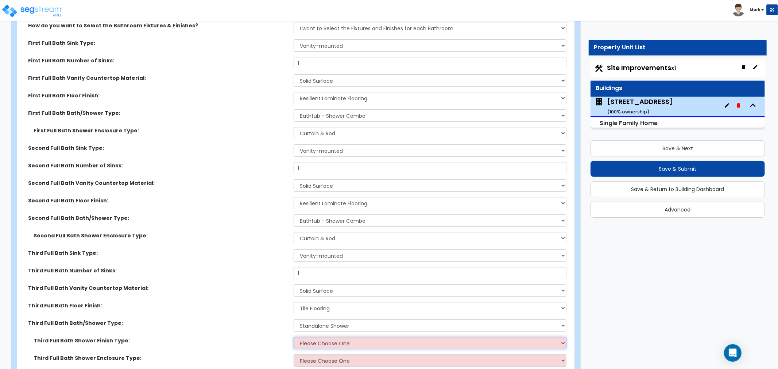
select select "2"
click at [294, 337] on select "Please Choose One Plastic Tile Stone" at bounding box center [430, 343] width 273 height 12
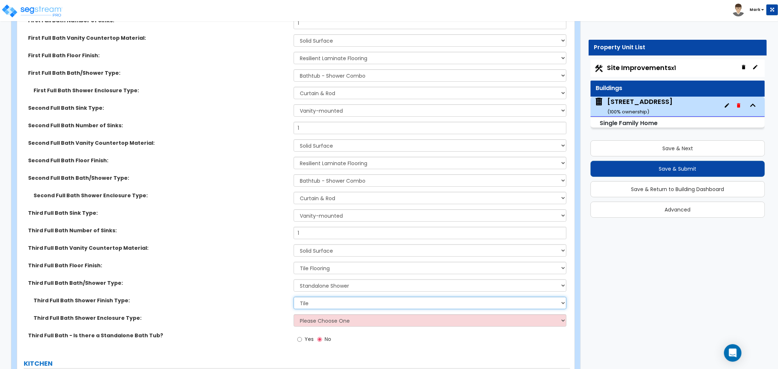
scroll to position [2350, 0]
click at [313, 315] on select "Please Choose One Curtain & Rod Glass Sliding Doors Glass Hinged Doors" at bounding box center [430, 320] width 273 height 12
click at [276, 304] on div "Third Full Bath Shower Finish Type: Please Choose One Plastic Tile Stone" at bounding box center [293, 306] width 553 height 18
click at [314, 324] on select "Please Choose One Curtain & Rod Glass Sliding Doors Glass Hinged Doors" at bounding box center [430, 320] width 273 height 12
select select "1"
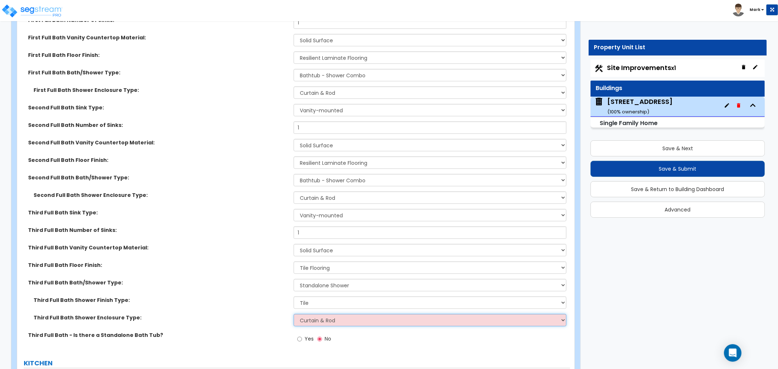
click at [294, 314] on select "Please Choose One Curtain & Rod Glass Sliding Doors Glass Hinged Doors" at bounding box center [430, 320] width 273 height 12
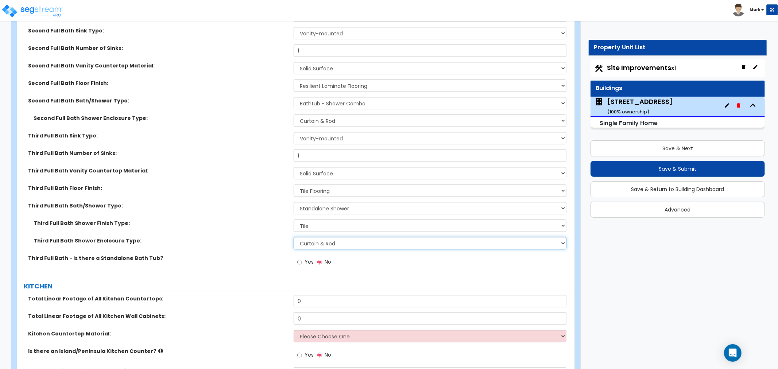
scroll to position [2472, 0]
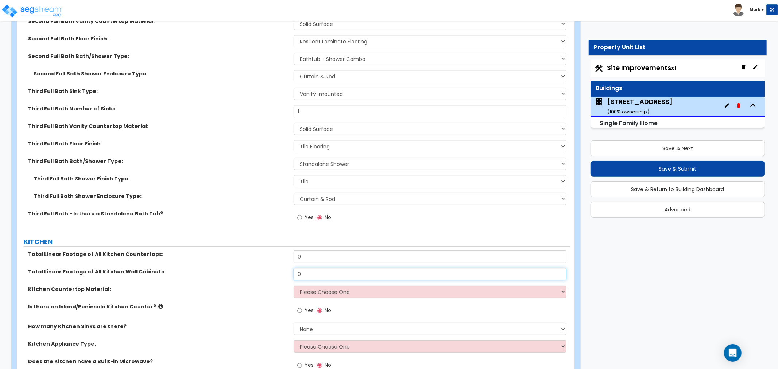
click at [333, 276] on input "0" at bounding box center [430, 274] width 273 height 12
click at [347, 259] on input "0" at bounding box center [430, 257] width 273 height 12
type input "12"
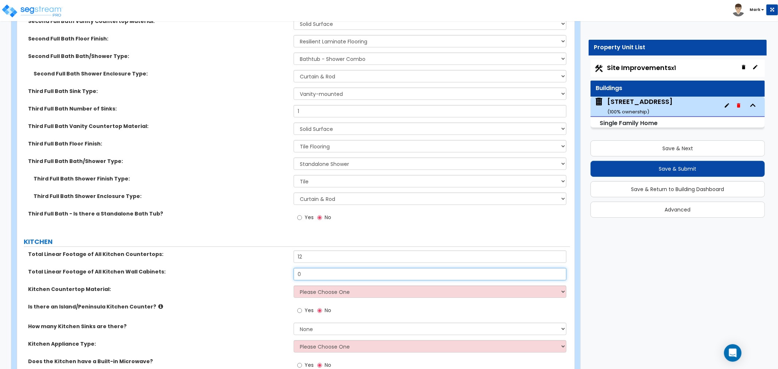
click at [379, 276] on input "0" at bounding box center [430, 274] width 273 height 12
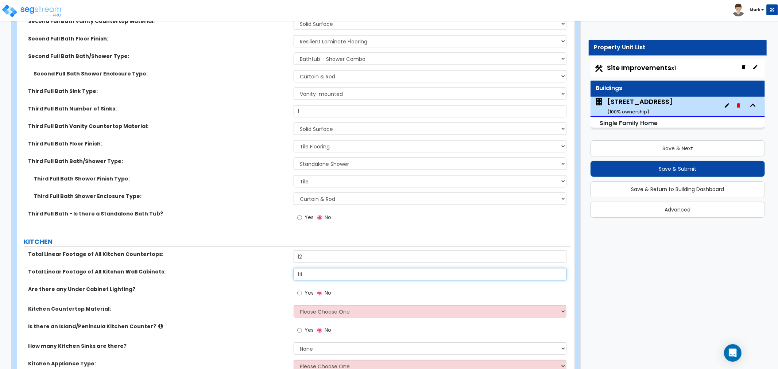
type input "14"
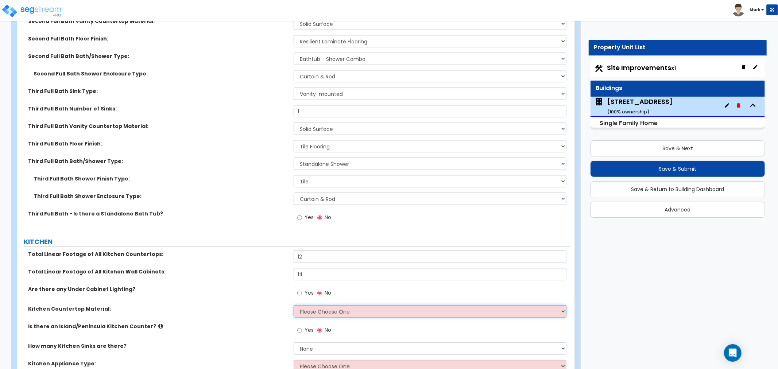
click at [336, 306] on select "Please Choose One Plastic Laminate Solid Surface Stone Quartz Marble Tile Wood …" at bounding box center [430, 311] width 273 height 12
select select "2"
click at [294, 305] on select "Please Choose One Plastic Laminate Solid Surface Stone Quartz Marble Tile Wood …" at bounding box center [430, 311] width 273 height 12
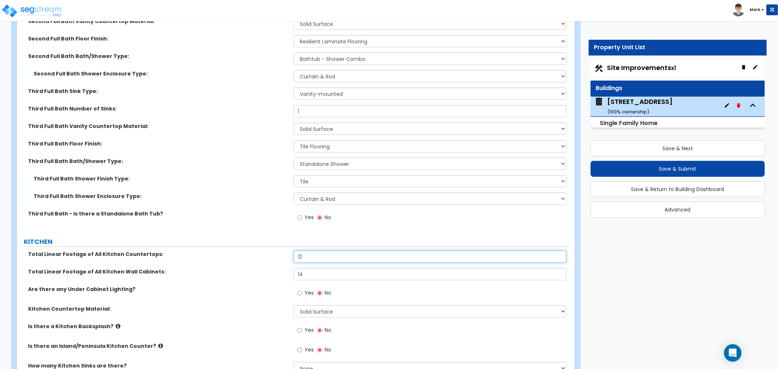
click at [318, 252] on input "12" at bounding box center [430, 257] width 273 height 12
click at [318, 268] on input "14" at bounding box center [430, 274] width 273 height 12
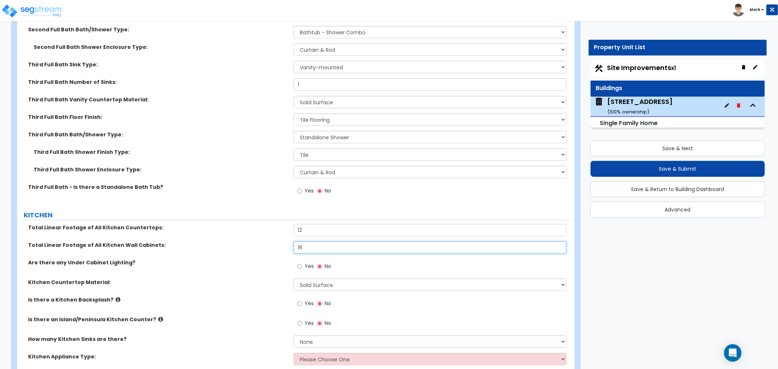
scroll to position [2512, 0]
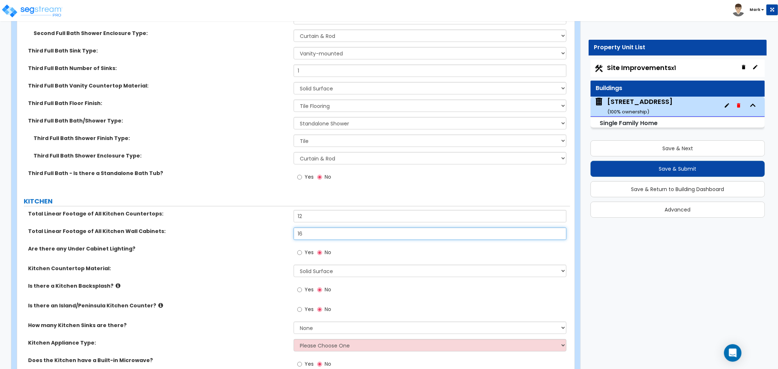
type input "16"
click at [305, 288] on span "Yes" at bounding box center [309, 289] width 9 height 7
click at [302, 288] on input "Yes" at bounding box center [299, 290] width 5 height 8
radio input "true"
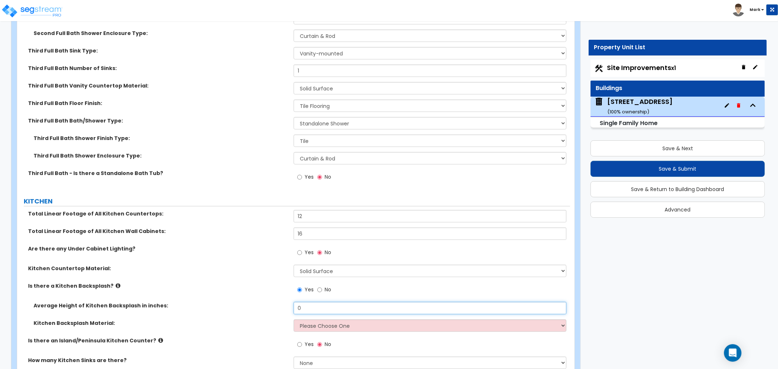
click at [307, 307] on input "0" at bounding box center [430, 308] width 273 height 12
type input "28"
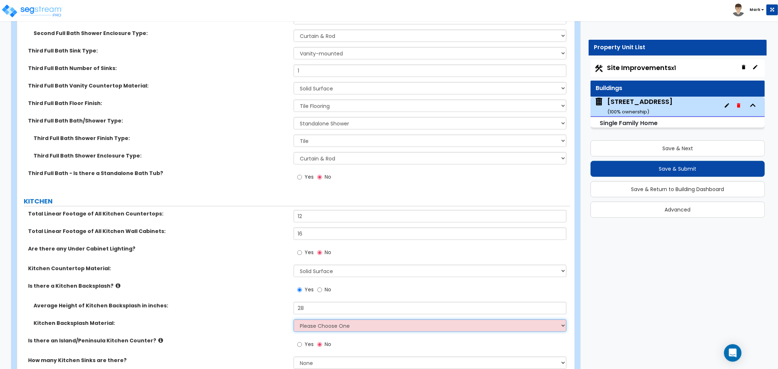
click at [324, 326] on select "Please Choose One Plastic Laminate Solid Surface Stone Quartz Tile Stainless St…" at bounding box center [430, 326] width 273 height 12
select select "6"
click at [294, 320] on select "Please Choose One Plastic Laminate Solid Surface Stone Quartz Tile Stainless St…" at bounding box center [430, 326] width 273 height 12
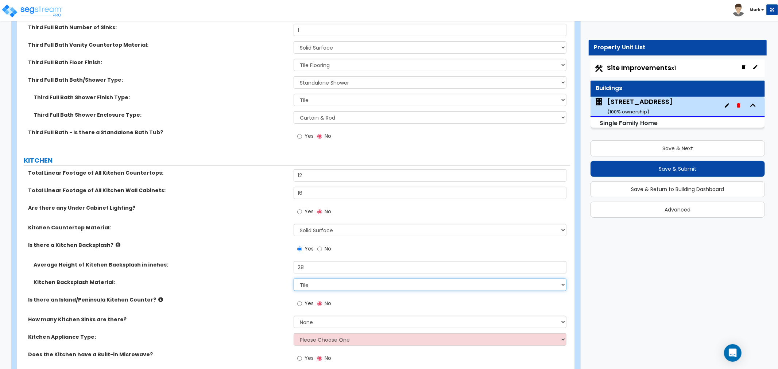
scroll to position [2594, 0]
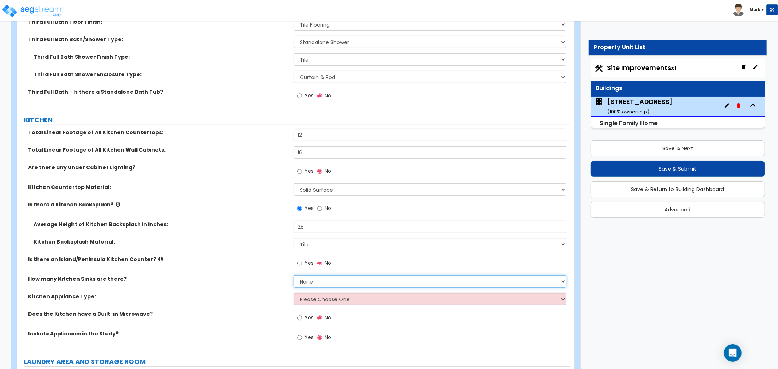
click at [318, 282] on select "None 1 2 3" at bounding box center [430, 281] width 273 height 12
select select "1"
click at [294, 275] on select "None 1 2 3" at bounding box center [430, 281] width 273 height 12
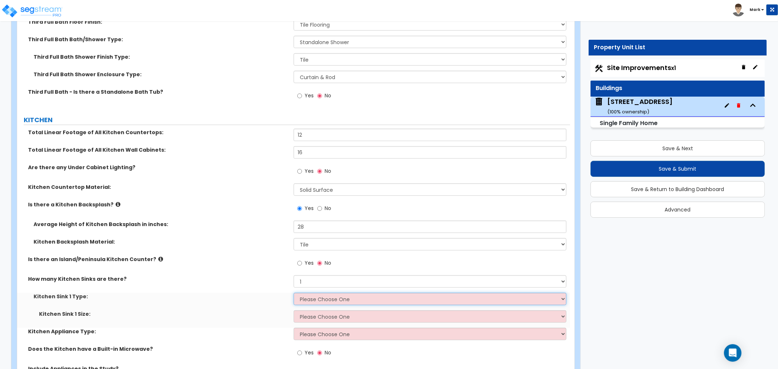
click at [317, 294] on select "Please Choose One Stainless Steel Porcelain Enamel Cast Iron Granite Composite" at bounding box center [430, 299] width 273 height 12
select select "1"
click at [294, 293] on select "Please Choose One Stainless Steel Porcelain Enamel Cast Iron Granite Composite" at bounding box center [430, 299] width 273 height 12
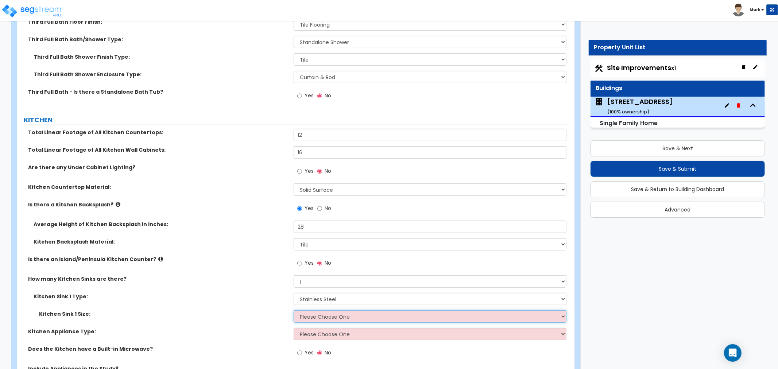
click at [319, 318] on select "Please Choose One Single Sink Double Sink" at bounding box center [430, 316] width 273 height 12
select select "2"
click at [294, 310] on select "Please Choose One Single Sink Double Sink" at bounding box center [430, 316] width 273 height 12
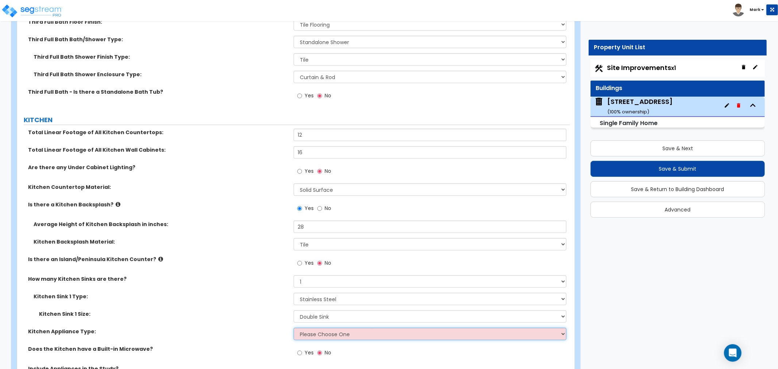
click at [316, 333] on select "Please Choose One Gas Electric" at bounding box center [430, 334] width 273 height 12
select select "2"
click at [294, 328] on select "Please Choose One Gas Electric" at bounding box center [430, 334] width 273 height 12
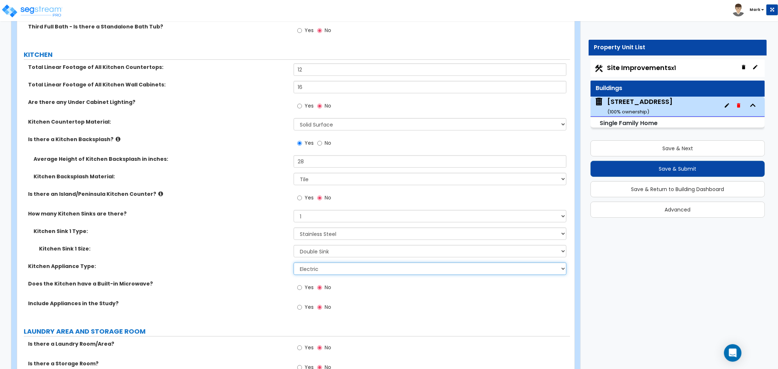
scroll to position [2675, 0]
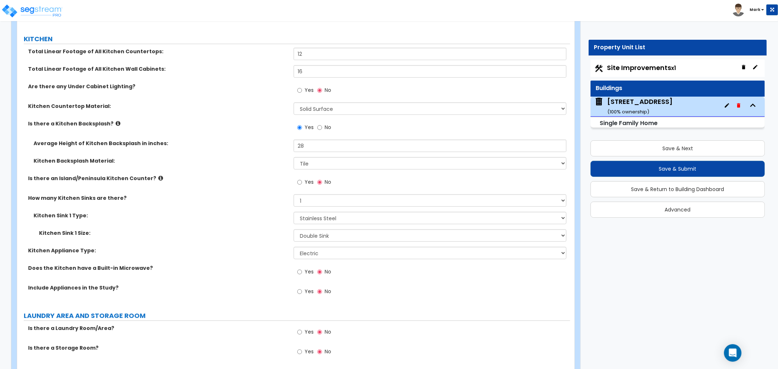
click at [303, 272] on label "Yes" at bounding box center [305, 273] width 16 height 12
click at [302, 272] on input "Yes" at bounding box center [299, 272] width 5 height 8
radio input "true"
click at [305, 288] on span "Yes" at bounding box center [309, 291] width 9 height 7
click at [302, 288] on input "Yes" at bounding box center [299, 292] width 5 height 8
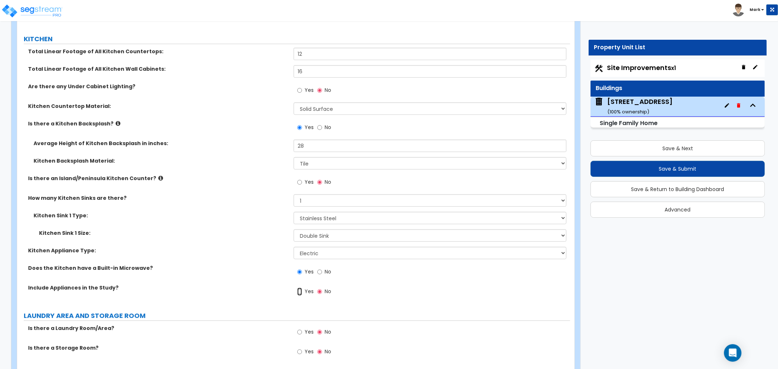
radio input "true"
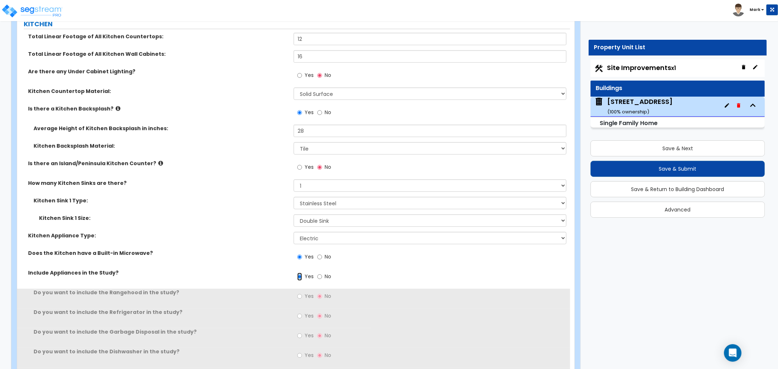
scroll to position [2715, 0]
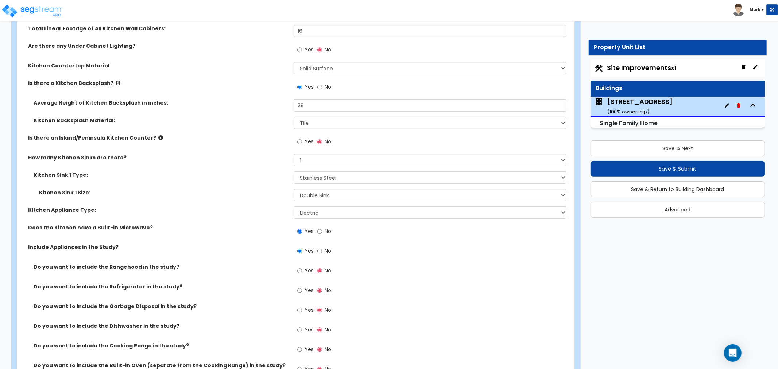
click at [305, 287] on span "Yes" at bounding box center [309, 290] width 9 height 7
click at [302, 287] on input "Yes" at bounding box center [299, 291] width 5 height 8
radio input "true"
click at [304, 311] on label "Yes" at bounding box center [305, 311] width 16 height 12
click at [302, 311] on input "Yes" at bounding box center [299, 310] width 5 height 8
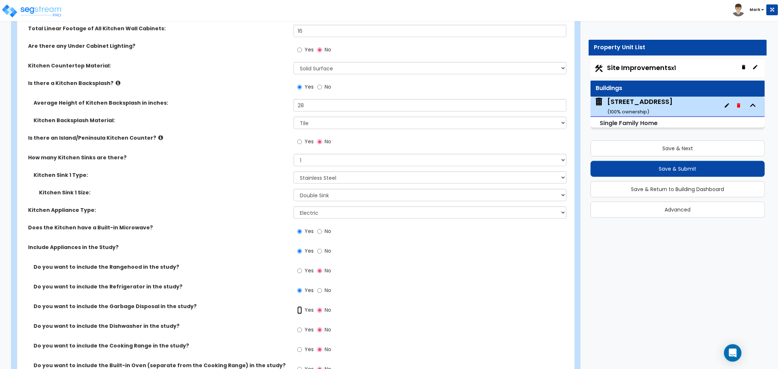
radio input "true"
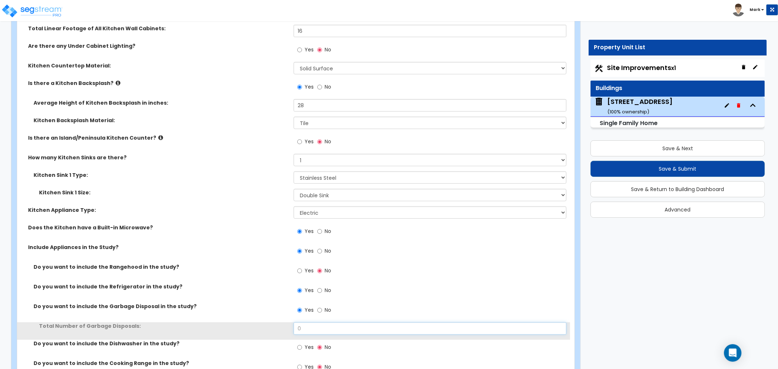
click at [307, 322] on input "0" at bounding box center [430, 328] width 273 height 12
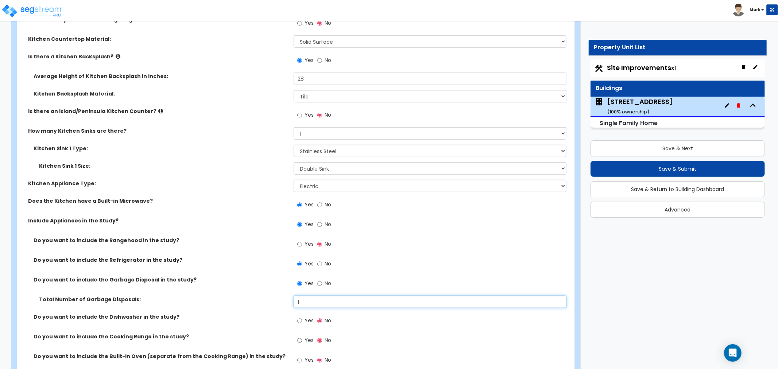
scroll to position [2756, 0]
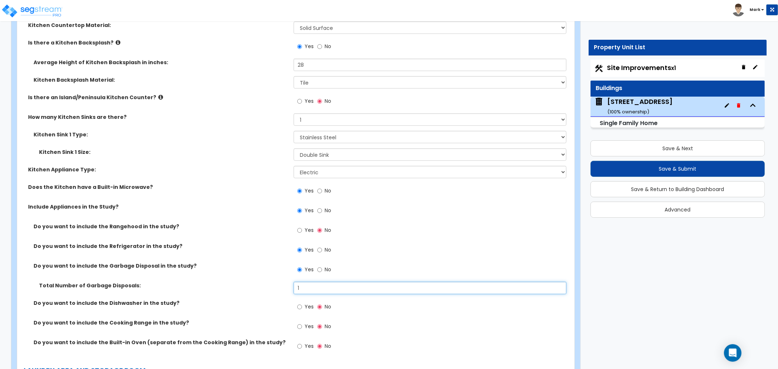
type input "1"
click at [301, 305] on input "Yes" at bounding box center [299, 307] width 5 height 8
radio input "true"
click at [303, 319] on div "Yes No" at bounding box center [314, 327] width 41 height 17
click at [303, 326] on label "Yes" at bounding box center [305, 327] width 16 height 12
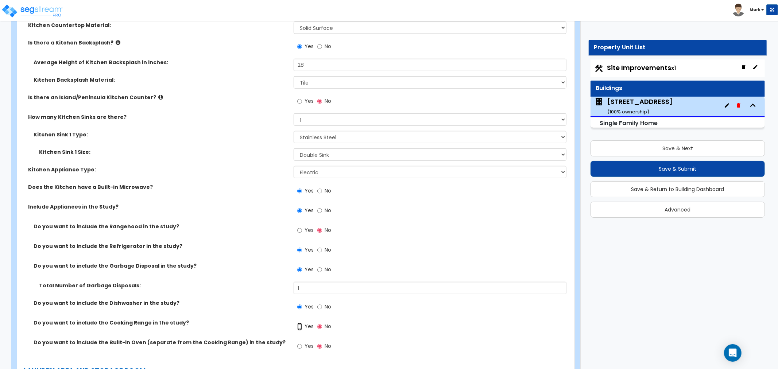
click at [302, 326] on input "Yes" at bounding box center [299, 327] width 5 height 8
radio input "true"
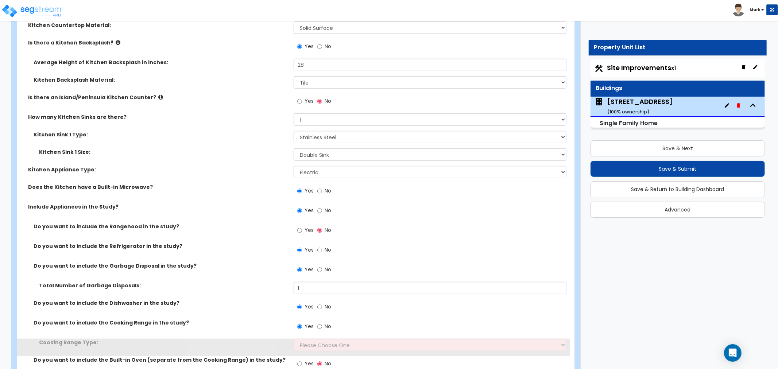
drag, startPoint x: 308, startPoint y: 335, endPoint x: 310, endPoint y: 341, distance: 6.7
click at [308, 335] on div "Yes No" at bounding box center [432, 329] width 276 height 20
click at [310, 343] on select "Please Choose One Cook Top Only Range with Oven" at bounding box center [430, 345] width 273 height 12
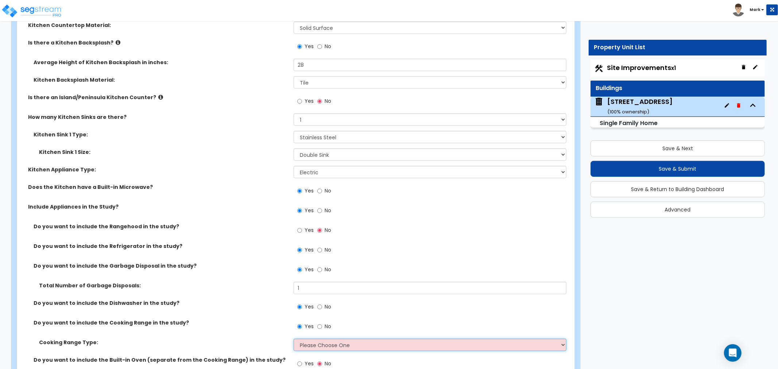
select select "2"
click at [294, 339] on select "Please Choose One Cook Top Only Range with Oven" at bounding box center [430, 345] width 273 height 12
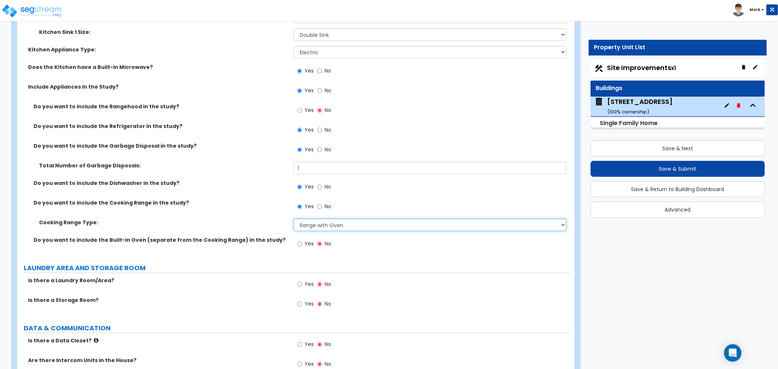
scroll to position [2918, 0]
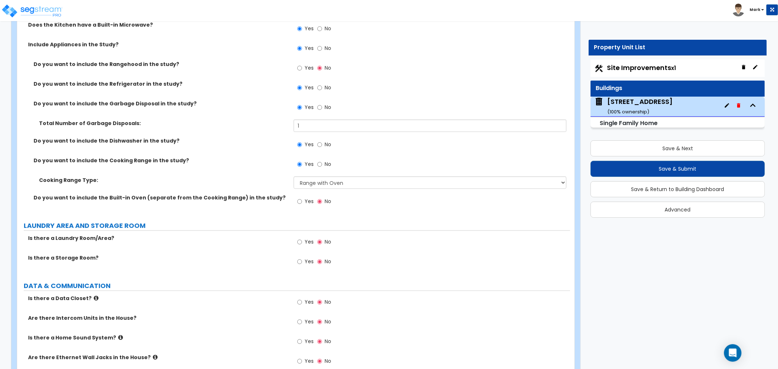
click at [307, 243] on span "Yes" at bounding box center [309, 241] width 9 height 7
click at [302, 243] on input "Yes" at bounding box center [299, 242] width 5 height 8
radio input "true"
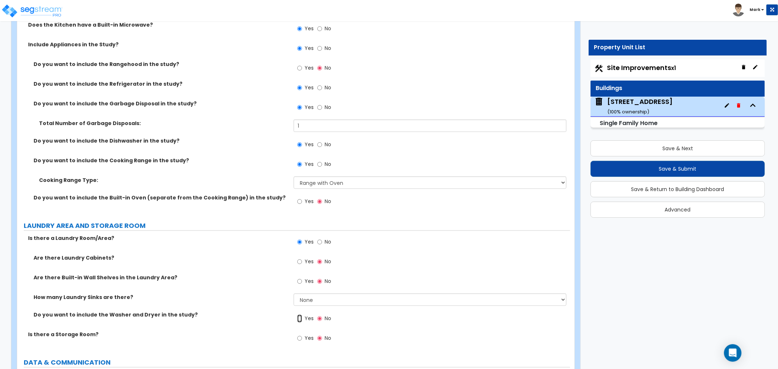
click at [302, 315] on input "Yes" at bounding box center [299, 319] width 5 height 8
radio input "true"
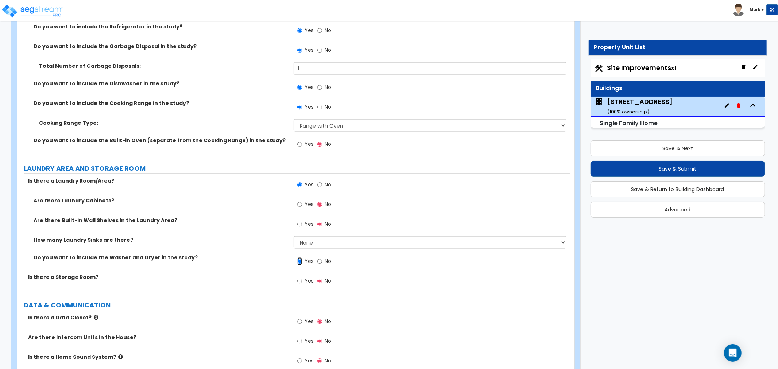
scroll to position [3120, 0]
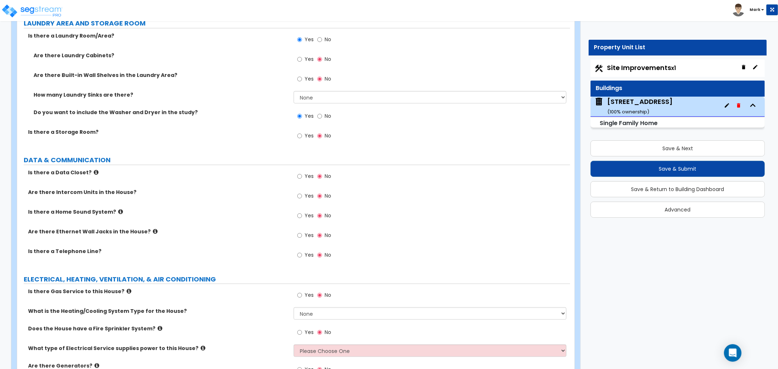
click at [303, 235] on label "Yes" at bounding box center [305, 236] width 16 height 12
click at [302, 235] on input "Yes" at bounding box center [299, 236] width 5 height 8
radio input "true"
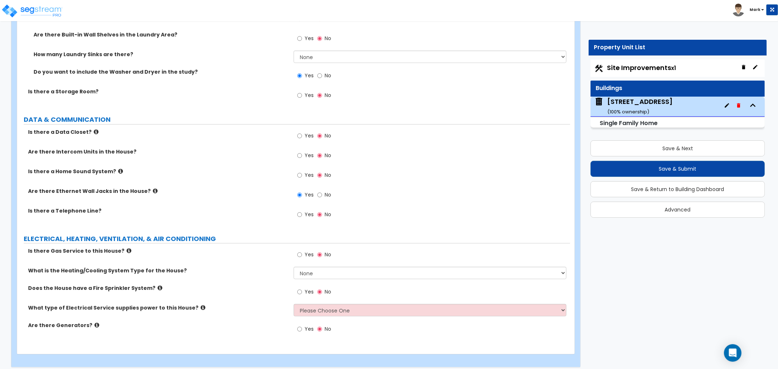
click at [307, 258] on label "Yes" at bounding box center [305, 255] width 16 height 12
click at [302, 258] on input "Yes" at bounding box center [299, 255] width 5 height 8
radio input "true"
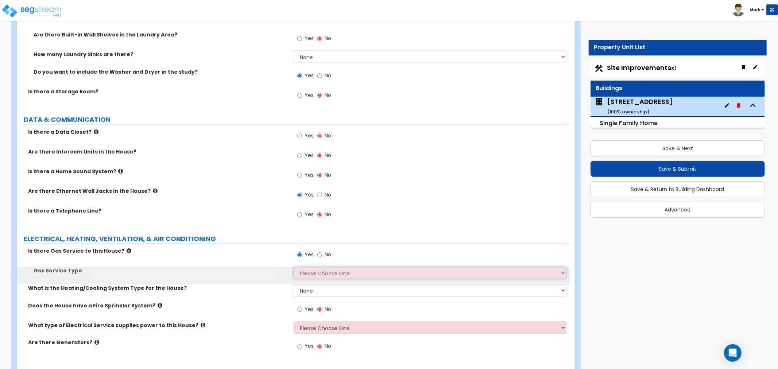
click at [308, 271] on select "Please Choose One Natural Gas Service Propane Tank On-site" at bounding box center [430, 273] width 273 height 12
click at [294, 267] on select "Please Choose One Natural Gas Service Propane Tank On-site" at bounding box center [430, 273] width 273 height 12
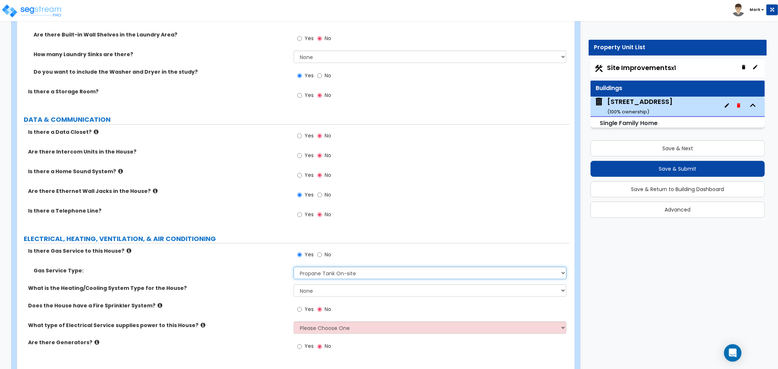
drag, startPoint x: 309, startPoint y: 269, endPoint x: 309, endPoint y: 277, distance: 8.0
click at [309, 270] on select "Please Choose One Natural Gas Service Propane Tank On-site" at bounding box center [430, 273] width 273 height 12
select select "1"
click at [294, 267] on select "Please Choose One Natural Gas Service Propane Tank On-site" at bounding box center [430, 273] width 273 height 12
click at [311, 287] on select "None Heat Only Centralized Heating & Cooling Thru Wall Air Conditioners Mini Sp…" at bounding box center [430, 290] width 273 height 12
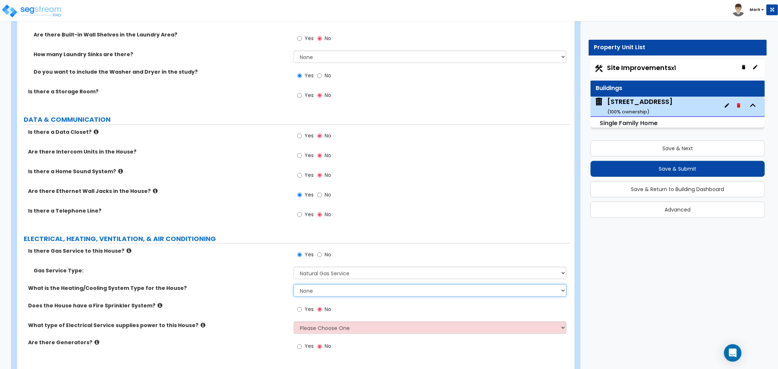
select select "2"
click at [294, 284] on select "None Heat Only Centralized Heating & Cooling Thru Wall Air Conditioners Mini Sp…" at bounding box center [430, 290] width 273 height 12
click at [312, 328] on select "Please Choose One Overhead Underground" at bounding box center [430, 328] width 273 height 12
select select "2"
click at [294, 322] on select "Please Choose One Overhead Underground" at bounding box center [430, 328] width 273 height 12
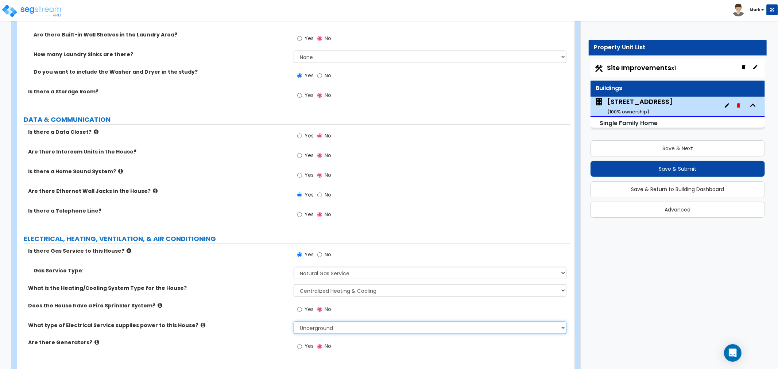
scroll to position [3183, 0]
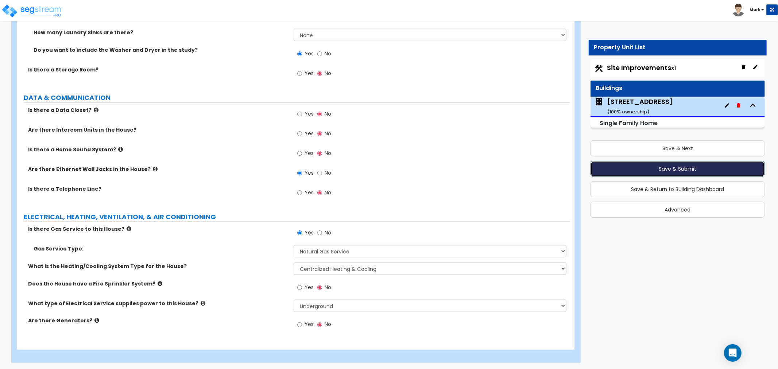
click at [633, 172] on button "Save & Submit" at bounding box center [678, 169] width 174 height 16
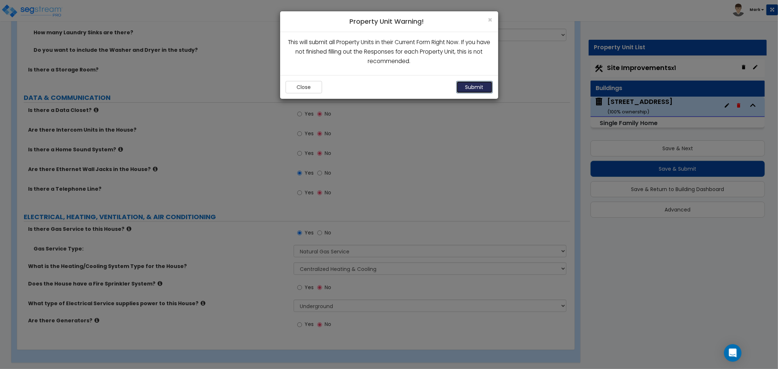
click at [484, 88] on button "Submit" at bounding box center [474, 87] width 36 height 12
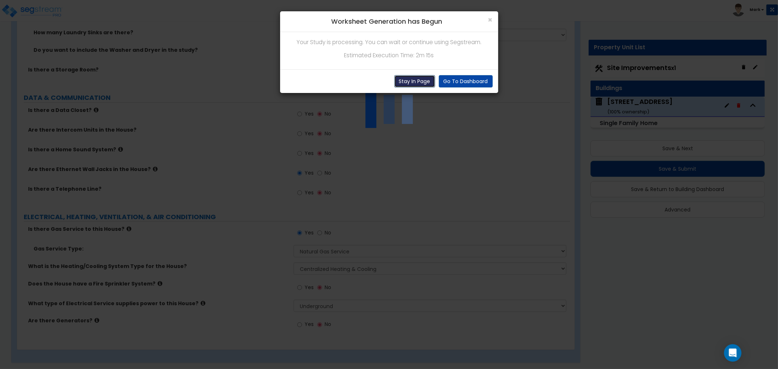
click at [406, 82] on button "Stay In Page" at bounding box center [414, 81] width 41 height 12
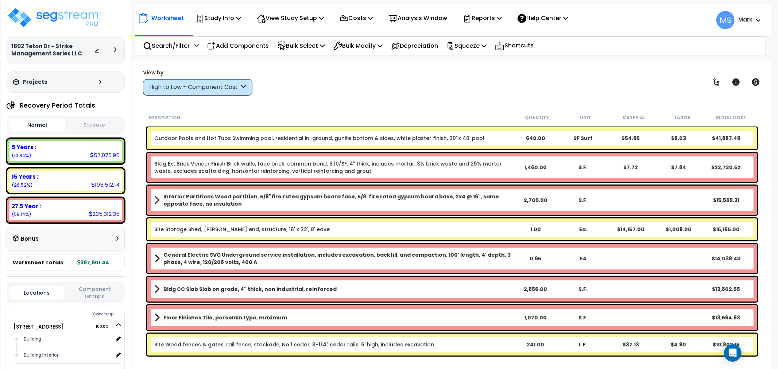
click at [249, 231] on link "Site Storage Shed, [PERSON_NAME] end, structure, 16' x 32', 8' eave" at bounding box center [241, 229] width 175 height 7
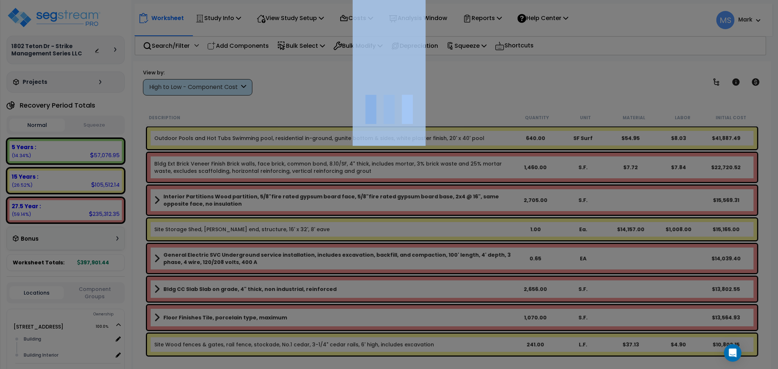
click at [249, 231] on div at bounding box center [389, 184] width 778 height 369
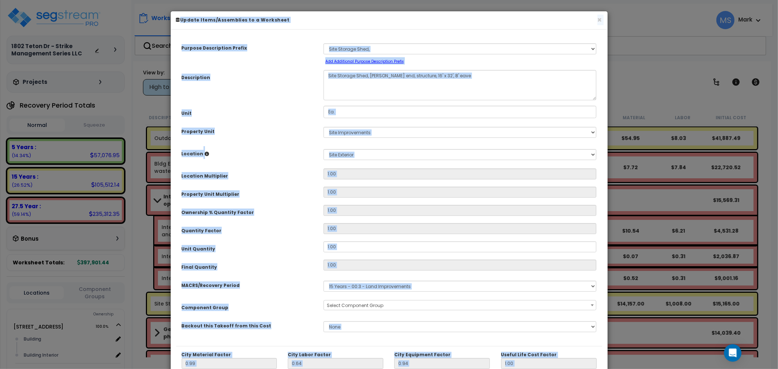
select select "46237"
click at [292, 293] on div "MACRS/Recovery Period Select MACRS/Recovery Period 5 Years - 57.0 - Distributiv…" at bounding box center [389, 286] width 426 height 17
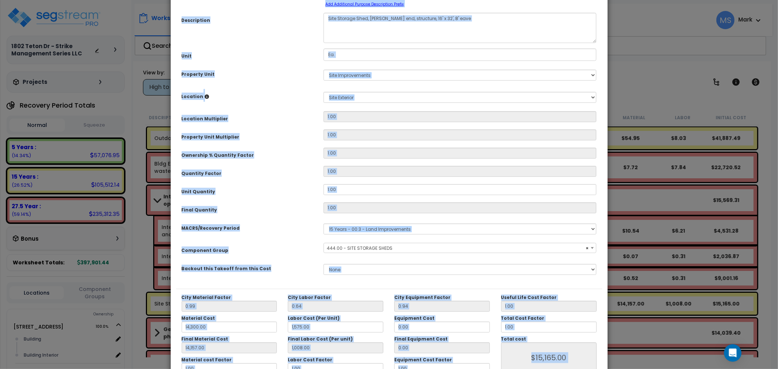
scroll to position [103, 0]
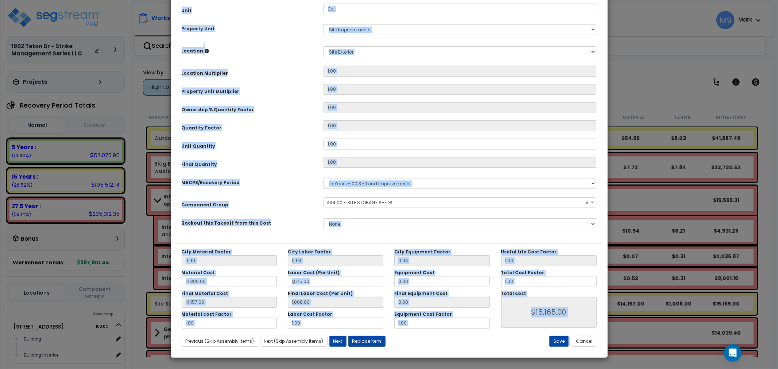
click at [380, 342] on button "Replace Item" at bounding box center [366, 341] width 37 height 11
select select "13000000"
type input "1"
type input "Ea."
select select "176254"
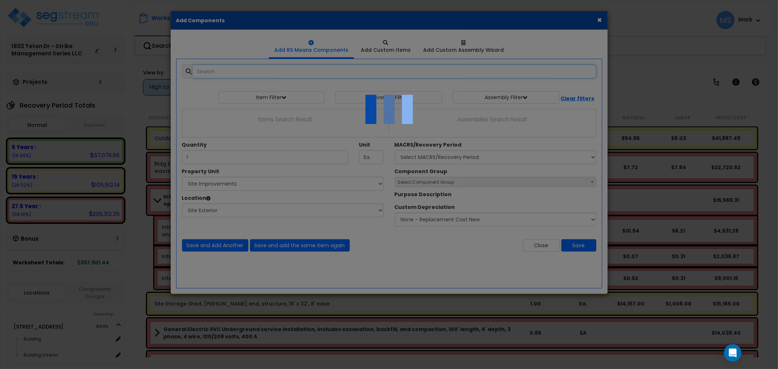
select select "462"
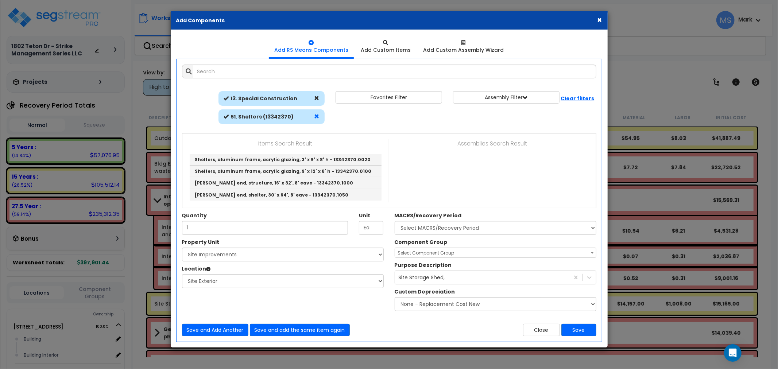
click at [314, 114] on span at bounding box center [316, 116] width 5 height 5
select select
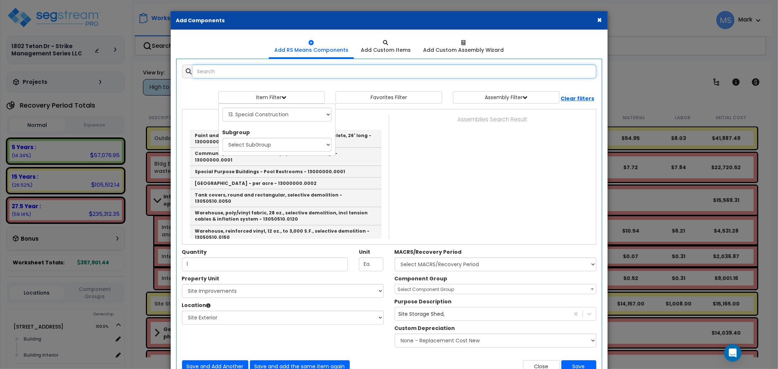
click at [310, 74] on input "text" at bounding box center [394, 72] width 403 height 14
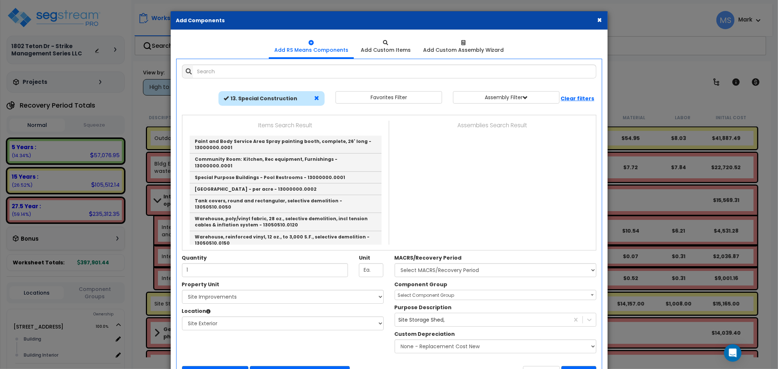
click at [319, 99] on span at bounding box center [316, 98] width 5 height 5
select select
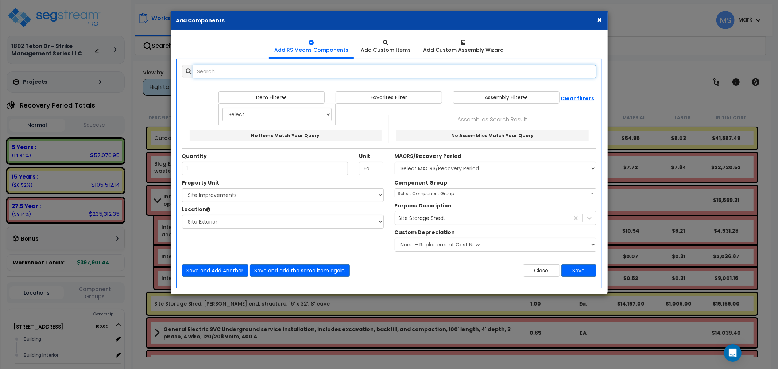
click at [303, 73] on input "text" at bounding box center [394, 72] width 403 height 14
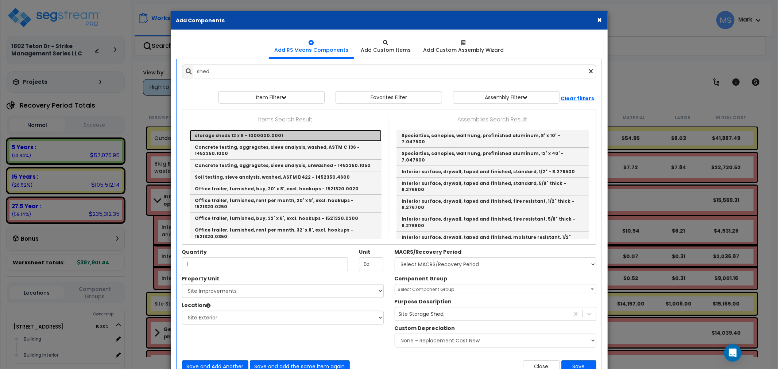
click at [252, 137] on link "storage sheds 12 x 8 - 1000000.0001" at bounding box center [286, 136] width 192 height 12
type input "storage sheds 12 x 8 - 1000000.0001"
checkbox input "true"
type input "EA"
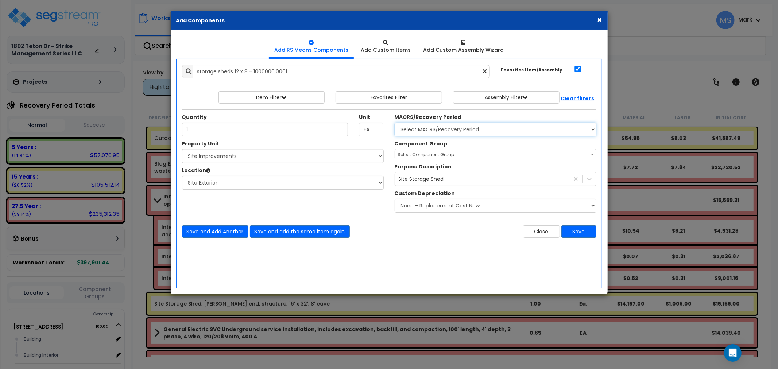
click at [421, 132] on select "Select MACRS/Recovery Period 5 Years - 57.0 - Distributive Trades & Services 5 …" at bounding box center [496, 130] width 202 height 14
select select "3666"
click at [395, 123] on select "Select MACRS/Recovery Period 5 Years - 57.0 - Distributive Trades & Services 5 …" at bounding box center [496, 130] width 202 height 14
click at [462, 157] on span "Select Component Group" at bounding box center [495, 155] width 201 height 10
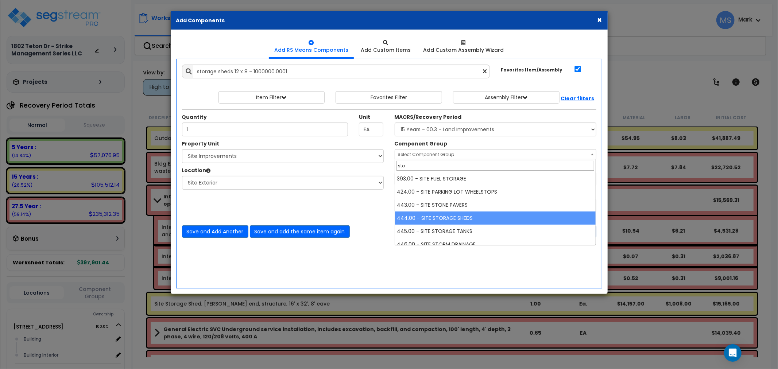
type input "sto"
select select "46237"
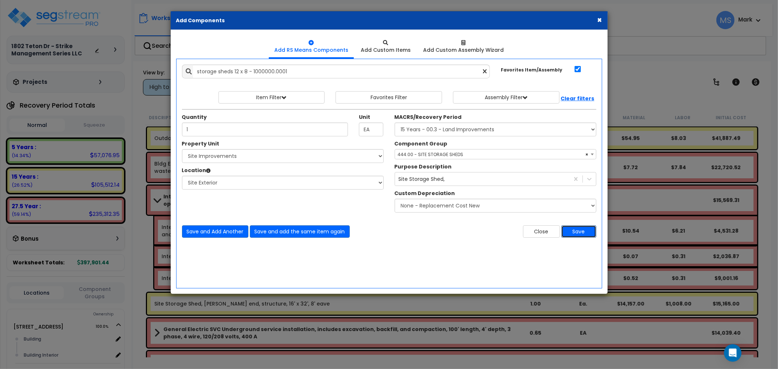
click at [584, 229] on button "Save" at bounding box center [578, 231] width 35 height 12
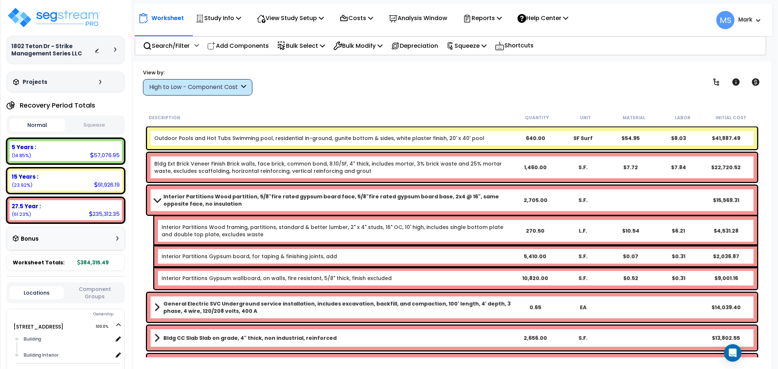
click at [164, 200] on b "Interior Partitions Wood partition, 5/8"fire rated gypsum board face, 5/8"fire …" at bounding box center [337, 200] width 348 height 15
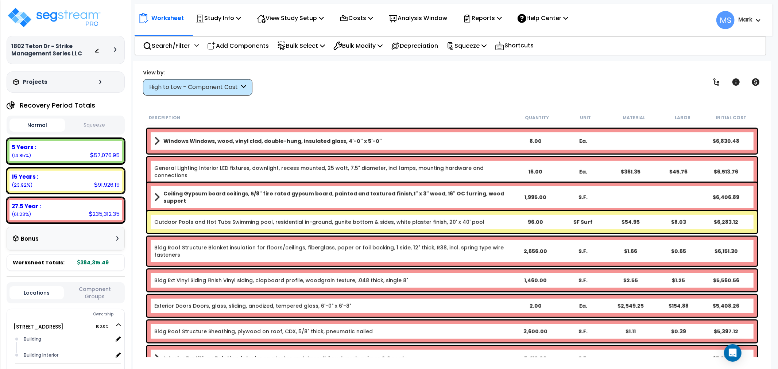
scroll to position [283, 0]
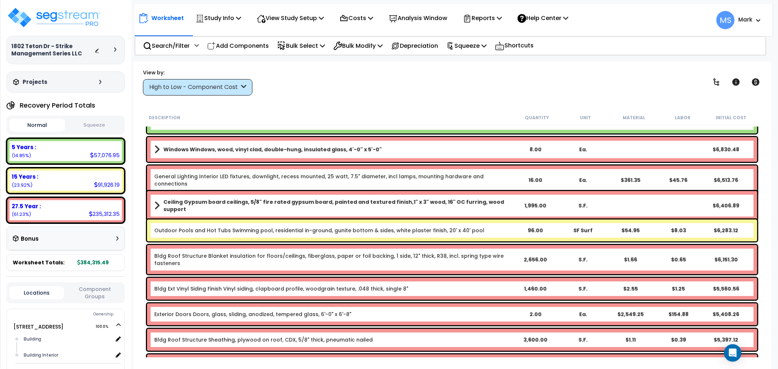
click at [291, 236] on div "Outdoor Pools and Hot Tubs Swimming pool, residential in-ground, gunite bottom …" at bounding box center [452, 231] width 610 height 22
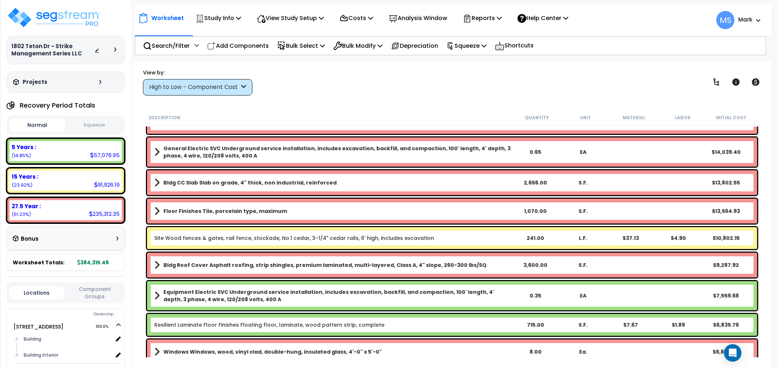
click at [294, 241] on link "Site Wood fences & gates, rail fence, stockade, No.1 cedar, 3-1/4" cedar rails,…" at bounding box center [294, 238] width 280 height 7
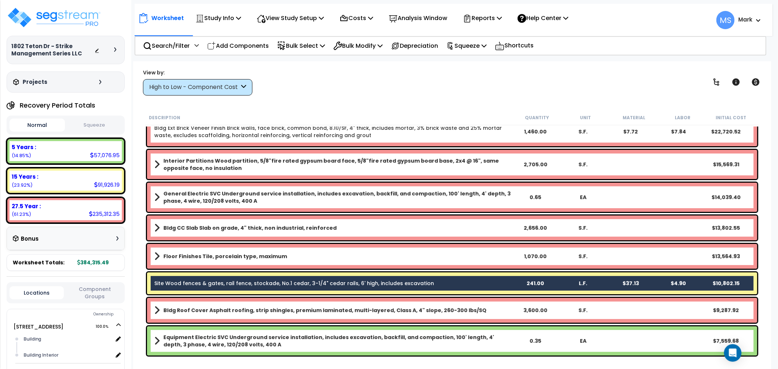
scroll to position [0, 0]
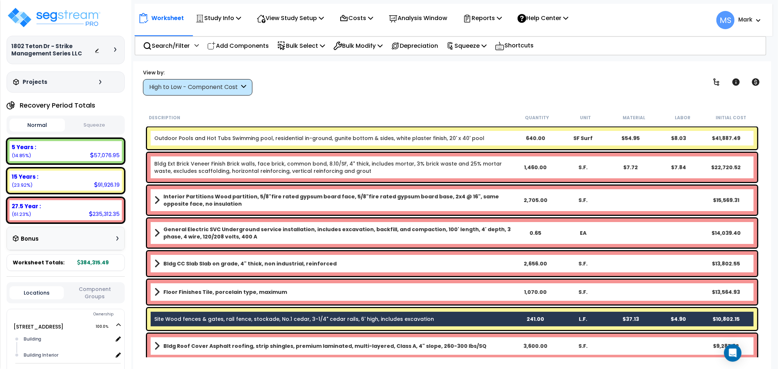
click at [311, 136] on link "Outdoor Pools and Hot Tubs Swimming pool, residential in-ground, gunite bottom …" at bounding box center [319, 138] width 330 height 7
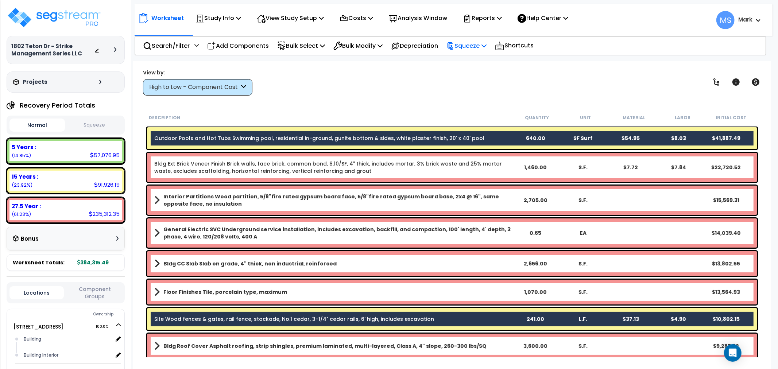
click at [483, 42] on p "Squeeze" at bounding box center [466, 46] width 40 height 10
click at [367, 47] on p "Bulk Modify" at bounding box center [357, 46] width 49 height 10
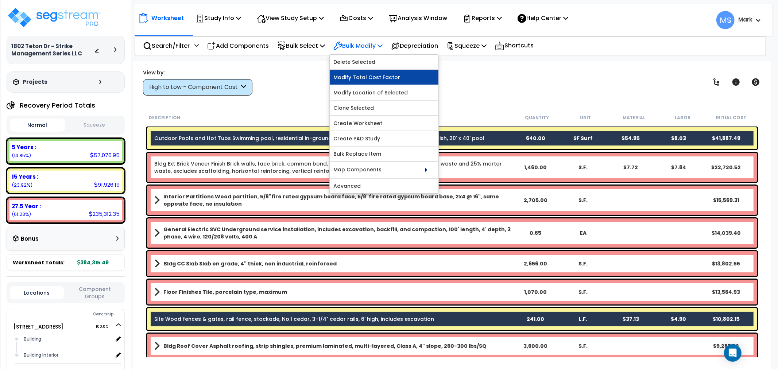
click at [364, 78] on link "Modify Total Cost Factor" at bounding box center [384, 77] width 109 height 15
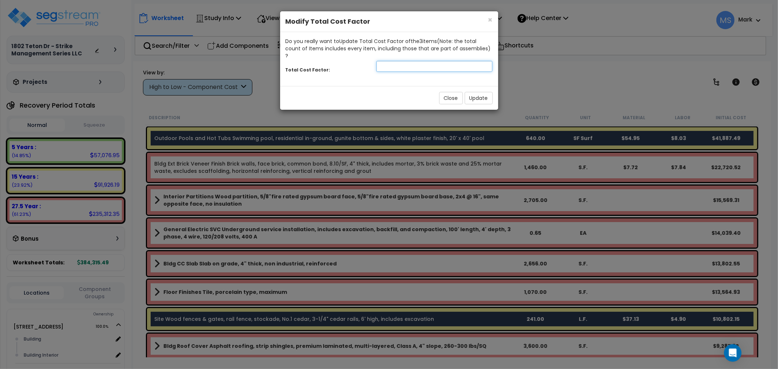
click at [446, 61] on input "number" at bounding box center [434, 66] width 116 height 11
type input ".75"
click at [471, 92] on button "Update" at bounding box center [479, 98] width 28 height 12
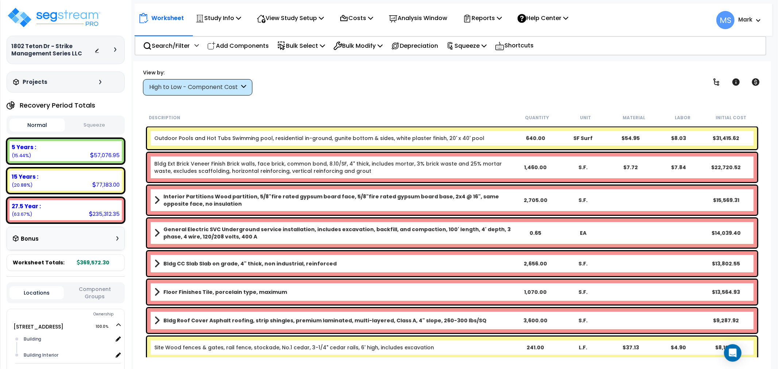
click at [482, 137] on b "Outdoor Pools and Hot Tubs Swimming pool, residential in-ground, gunite bottom …" at bounding box center [332, 138] width 357 height 7
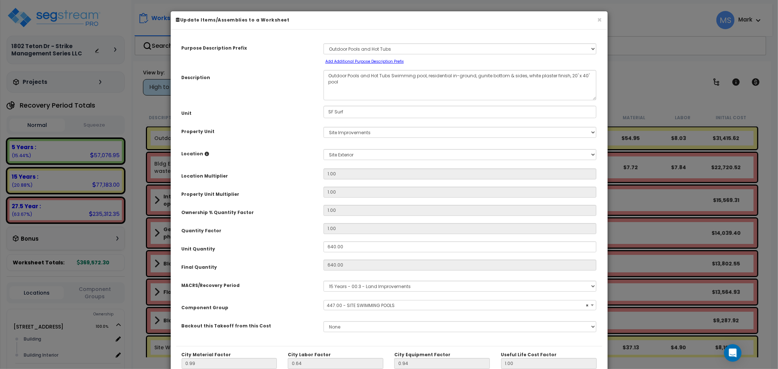
select select "45822"
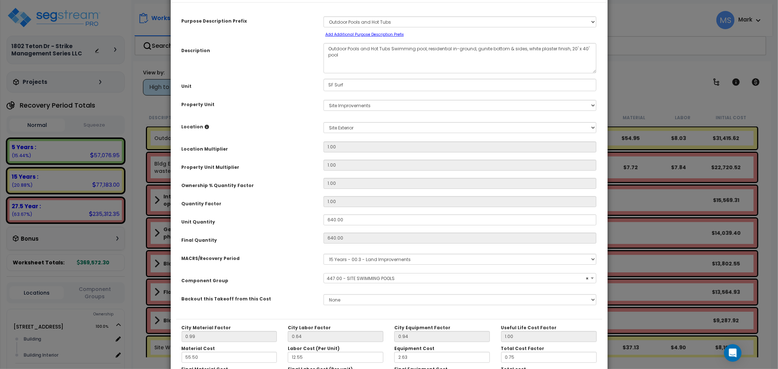
scroll to position [81, 0]
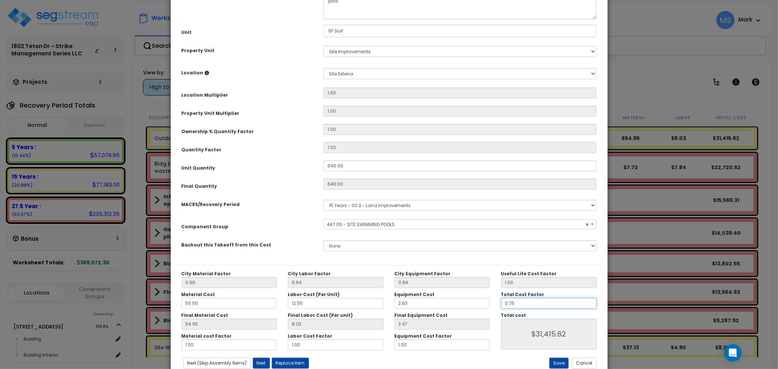
click at [522, 302] on input "0.75" at bounding box center [549, 303] width 96 height 11
type input "."
type input "$0.00"
type input ".5"
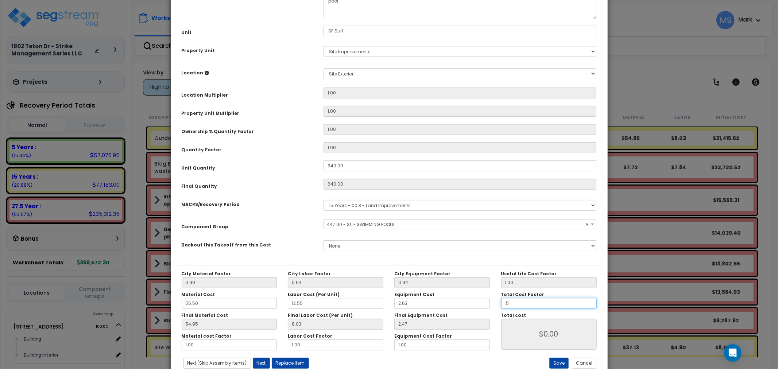
type input "$20,944.00"
type input ".55"
type input "$23,038.40"
type input ".55"
type input "$23,038.40"
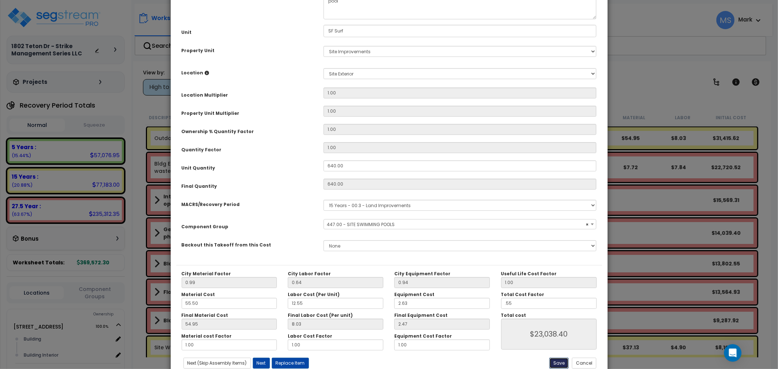
click at [560, 361] on button "Save" at bounding box center [558, 363] width 19 height 11
type input "0.55"
type input "23038.40"
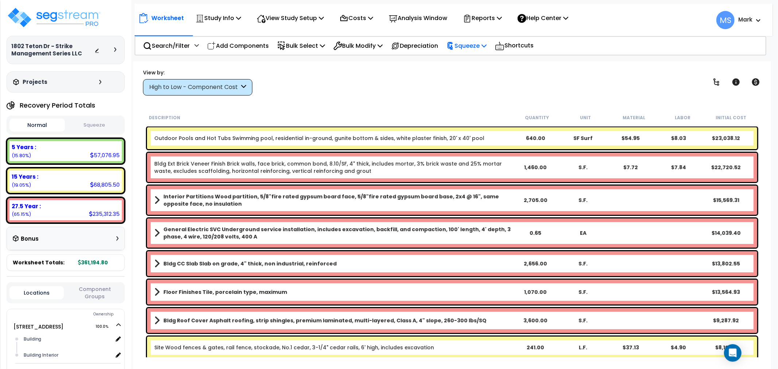
click at [481, 47] on p "Squeeze" at bounding box center [466, 46] width 40 height 10
click at [477, 56] on link "Squeeze" at bounding box center [479, 62] width 72 height 15
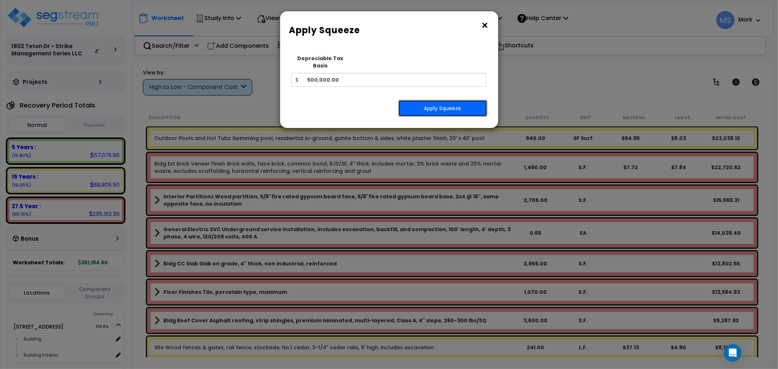
click at [457, 102] on button "Apply Squeeze" at bounding box center [442, 108] width 89 height 17
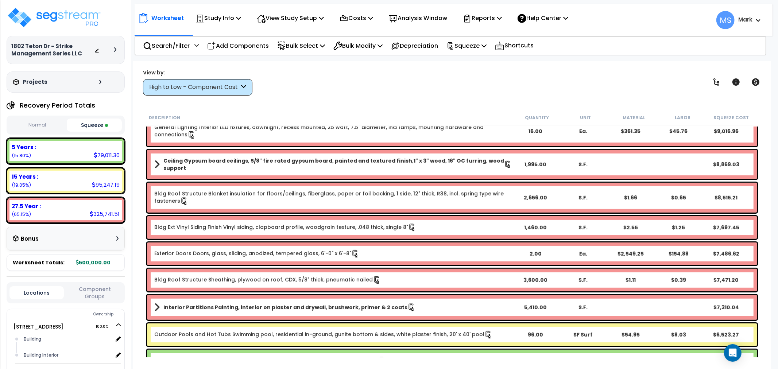
scroll to position [446, 0]
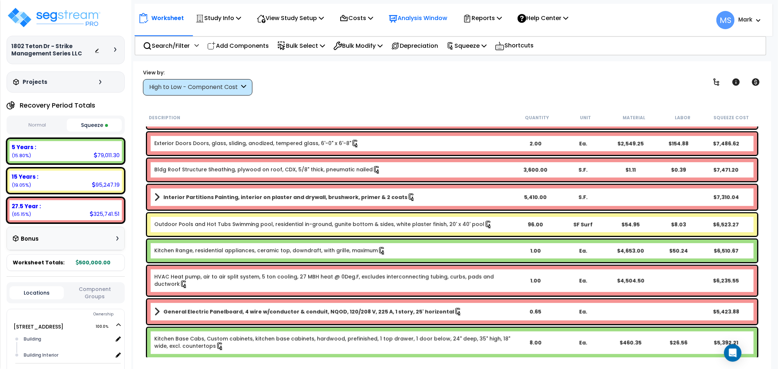
click at [413, 10] on div "Analysis Window" at bounding box center [418, 17] width 58 height 17
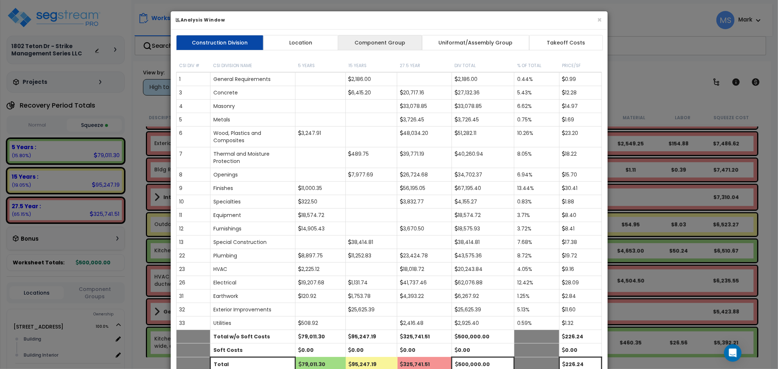
click at [398, 41] on link "Component Group" at bounding box center [380, 42] width 85 height 15
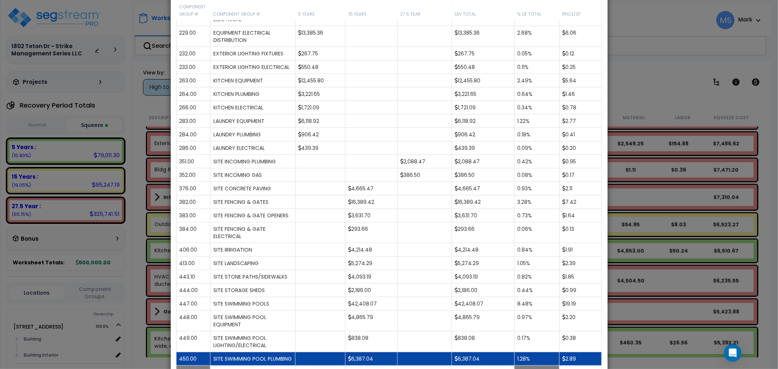
scroll to position [779, 0]
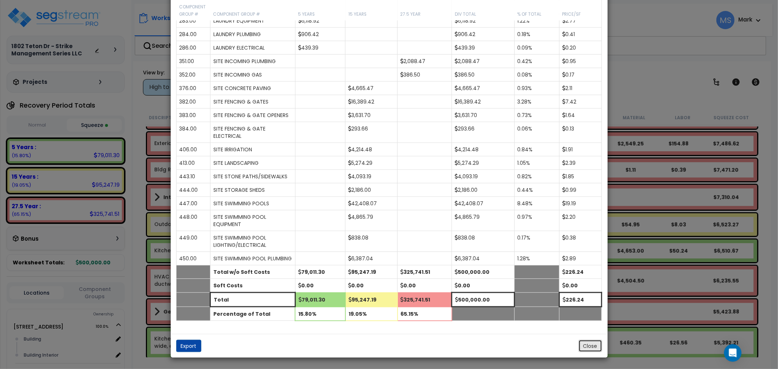
click at [599, 341] on button "Close" at bounding box center [590, 346] width 24 height 12
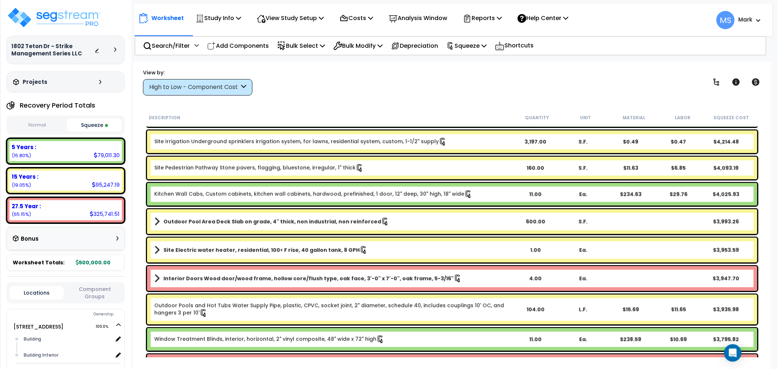
scroll to position [851, 0]
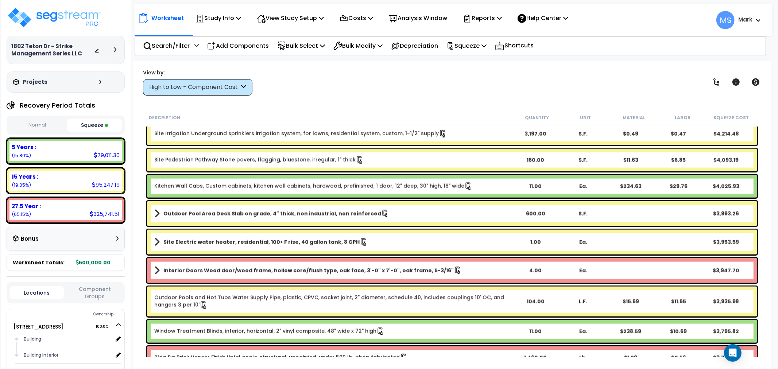
click at [113, 286] on button "Component Groups" at bounding box center [94, 292] width 54 height 15
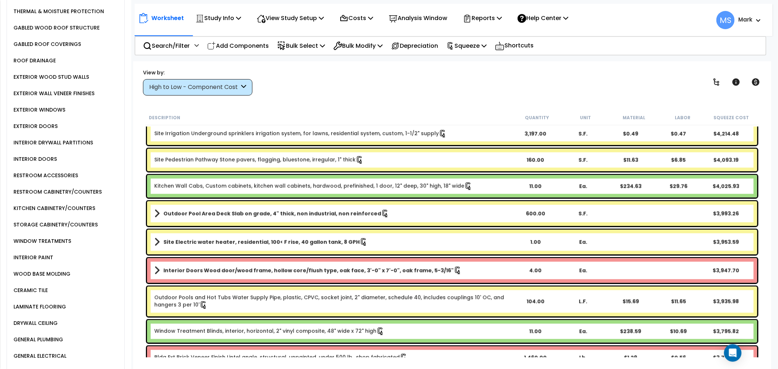
scroll to position [365, 0]
click at [398, 14] on icon at bounding box center [393, 18] width 9 height 9
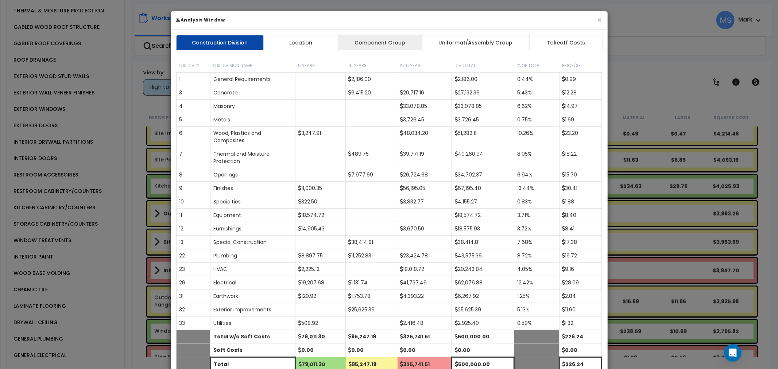
click at [379, 39] on link "Component Group" at bounding box center [380, 42] width 85 height 15
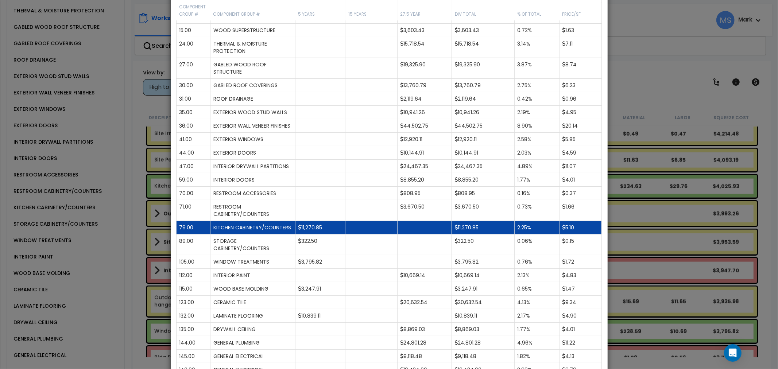
scroll to position [162, 0]
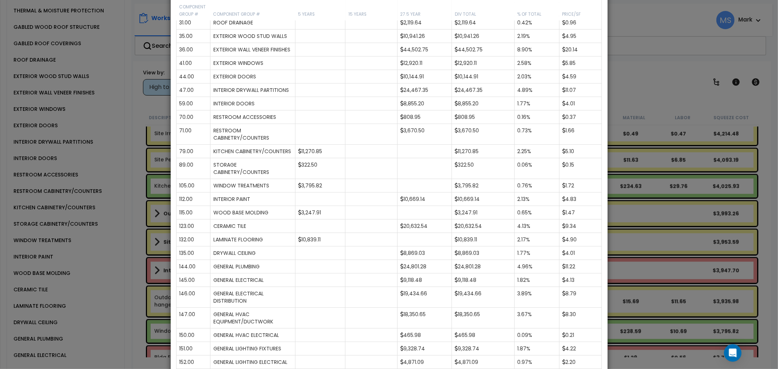
click at [669, 244] on div "× Analysis Window Construction Division Location Component Group Uniformat/Asse…" at bounding box center [389, 184] width 778 height 369
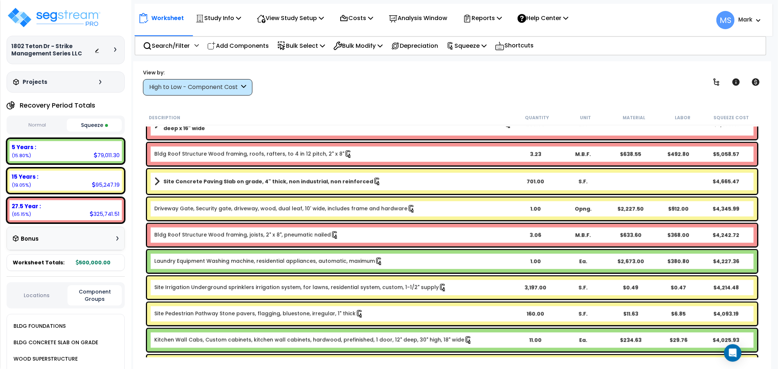
scroll to position [567, 0]
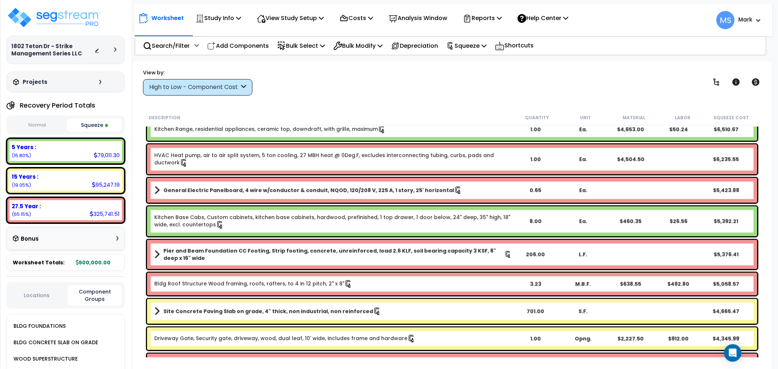
click at [212, 85] on div "High to Low - Component Cost" at bounding box center [194, 87] width 90 height 8
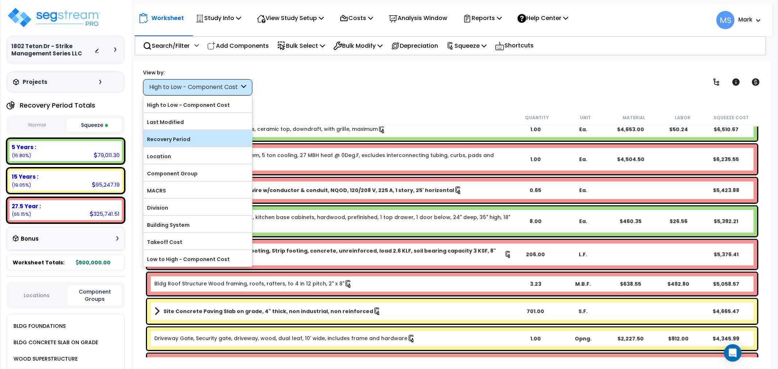
click at [193, 142] on label "Recovery Period" at bounding box center [197, 139] width 109 height 11
click at [0, 0] on input "Recovery Period" at bounding box center [0, 0] width 0 height 0
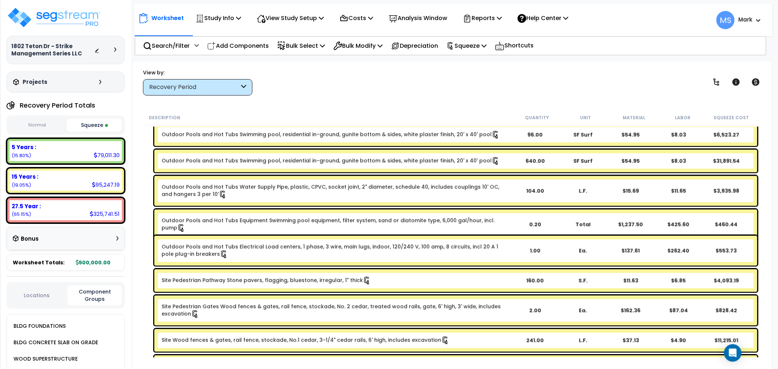
scroll to position [1297, 0]
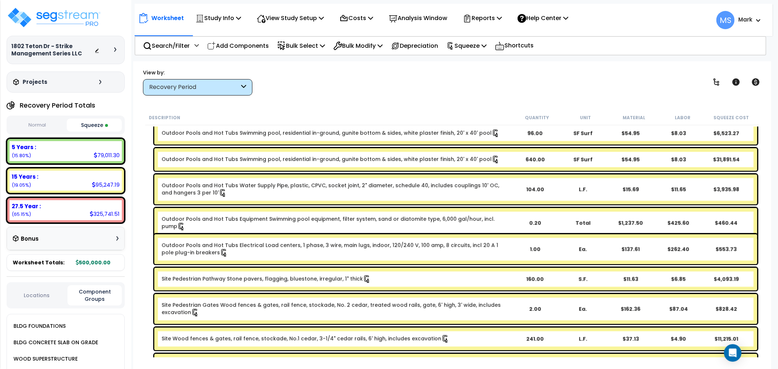
click at [247, 279] on link "Site Pedestrian Pathway Stone pavers, flagging, bluestone, irregular, 1" thick" at bounding box center [266, 279] width 209 height 8
click at [250, 279] on link "Site Pedestrian Pathway Stone pavers, flagging, bluestone, irregular, 1" thick" at bounding box center [266, 279] width 209 height 8
click at [249, 276] on link "Site Pedestrian Pathway Stone pavers, flagging, bluestone, irregular, 1" thick" at bounding box center [266, 279] width 209 height 8
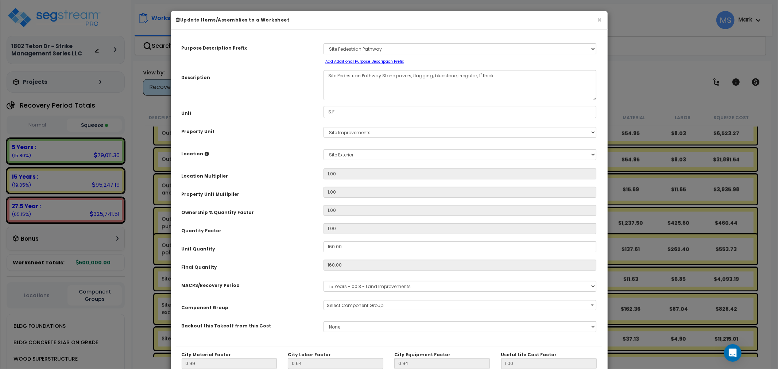
select select "50279"
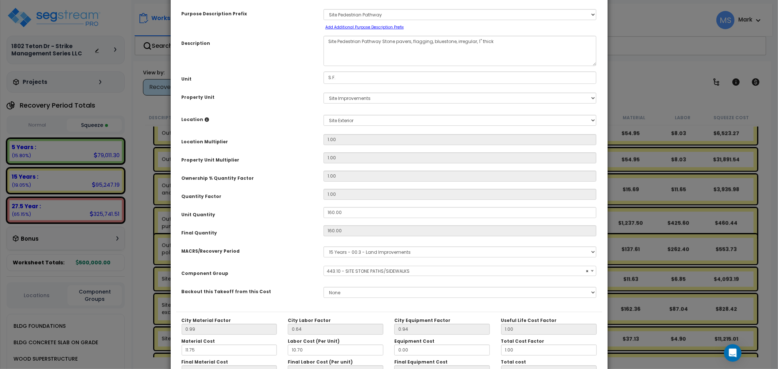
scroll to position [103, 0]
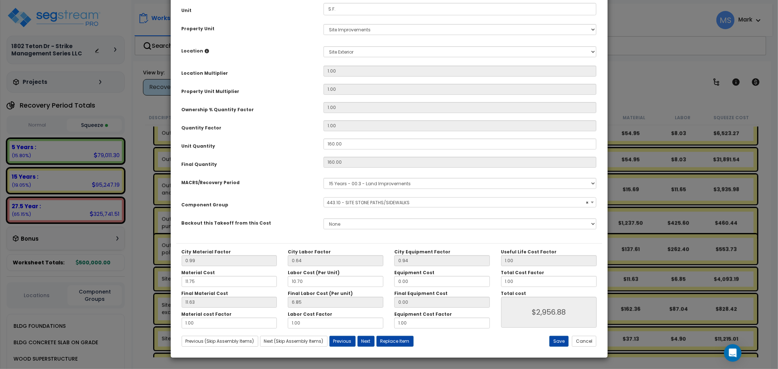
click at [535, 287] on div "Useful Life Cost Factor 1.00 Total Cost Factor 1.00 Total cost $2,956.88" at bounding box center [549, 288] width 107 height 79
click at [533, 281] on input "1.00" at bounding box center [549, 281] width 96 height 11
type input "."
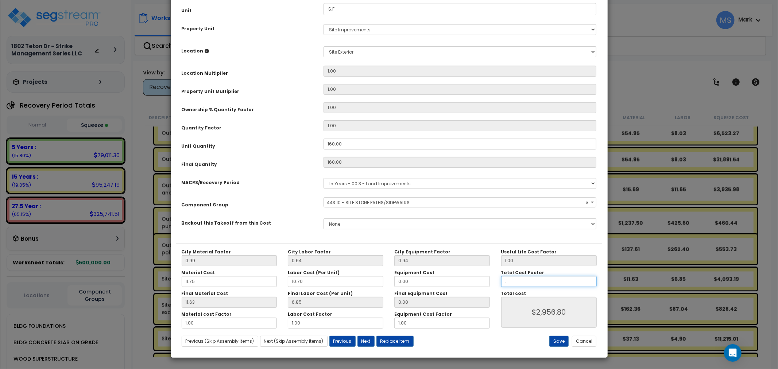
type input "$0.00"
type input ".5"
type input "$1,478.40"
type input ".5"
type input "$1,478.40"
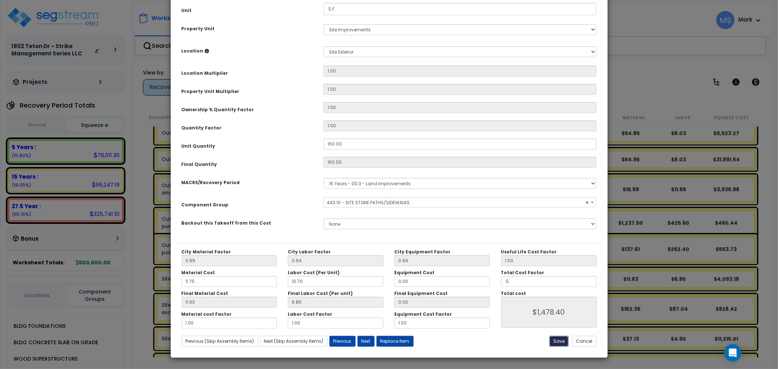
click at [553, 342] on button "Save" at bounding box center [558, 341] width 19 height 11
type input "0.50"
type input "1478.40"
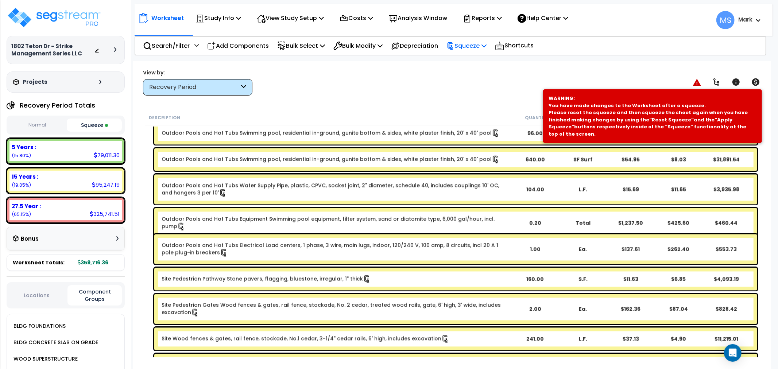
click at [476, 47] on p "Squeeze" at bounding box center [466, 46] width 40 height 10
click at [480, 59] on link "Re-squeeze" at bounding box center [479, 63] width 72 height 17
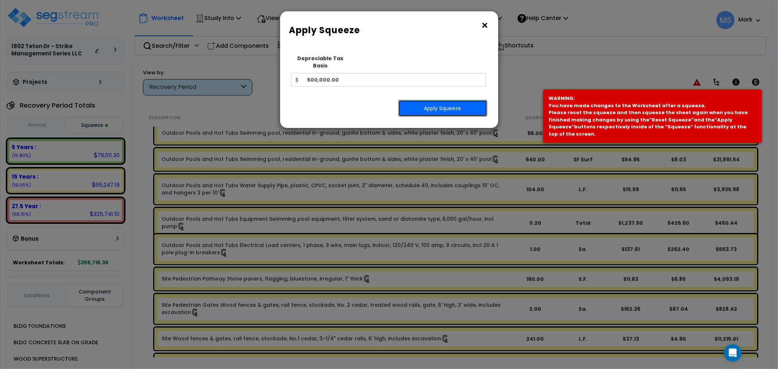
click at [466, 100] on button "Apply Squeeze" at bounding box center [442, 108] width 89 height 17
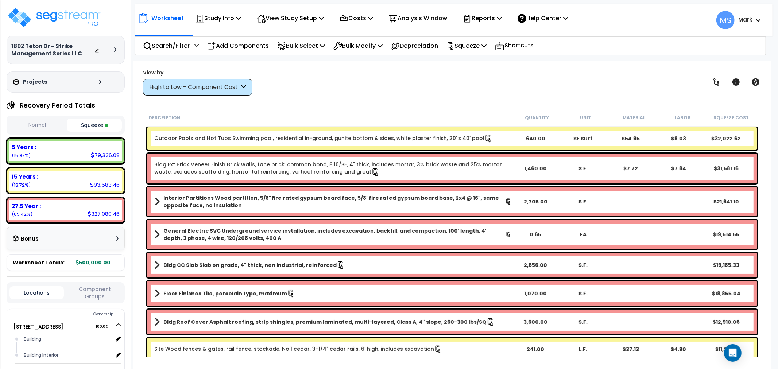
click at [333, 137] on link "Outdoor Pools and Hot Tubs Swimming pool, residential in-ground, gunite bottom …" at bounding box center [323, 139] width 338 height 8
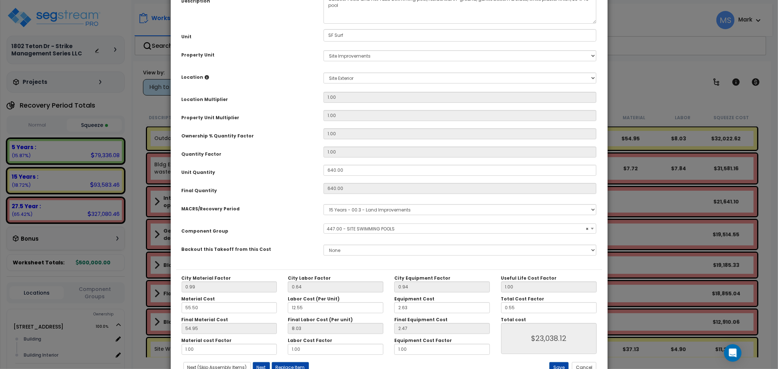
scroll to position [103, 0]
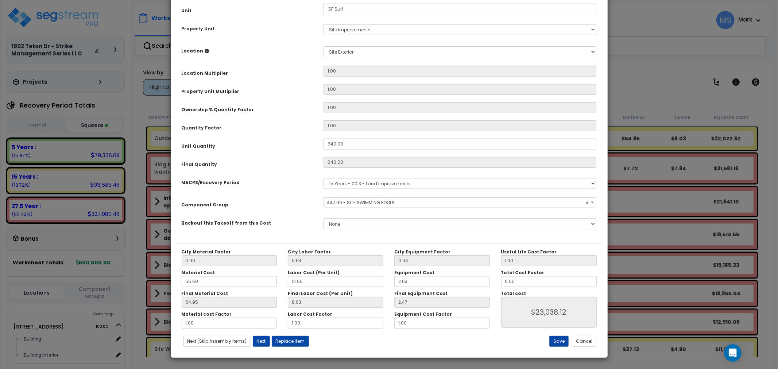
select select "45822"
click at [511, 279] on input "0.55" at bounding box center [549, 281] width 96 height 11
click at [516, 279] on input "0.55" at bounding box center [549, 281] width 96 height 11
click at [511, 282] on input "0.55" at bounding box center [549, 281] width 96 height 11
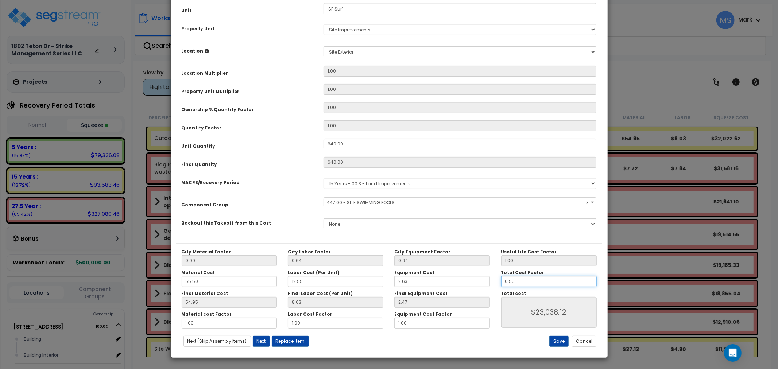
type input "0.5"
type input "$20,944.00"
type input "0.35"
type input "$14,660.80"
type input "0.35"
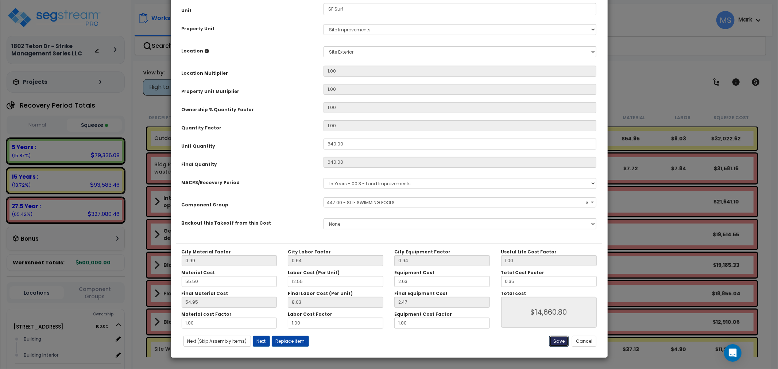
click at [561, 344] on button "Save" at bounding box center [558, 341] width 19 height 11
type input "14660.80"
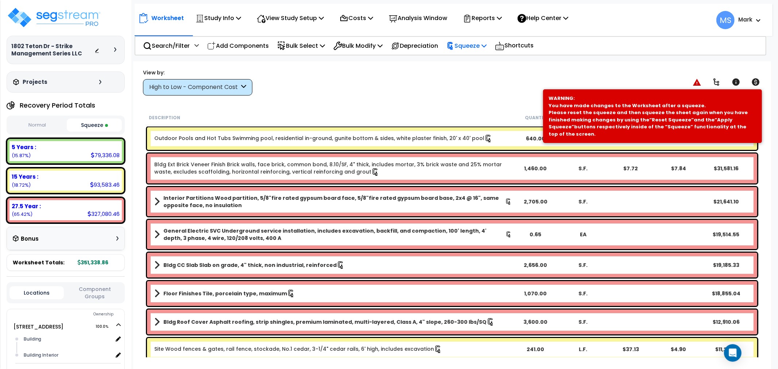
click at [479, 50] on p "Squeeze" at bounding box center [466, 46] width 40 height 10
click at [476, 61] on link "Re-squeeze" at bounding box center [479, 63] width 72 height 17
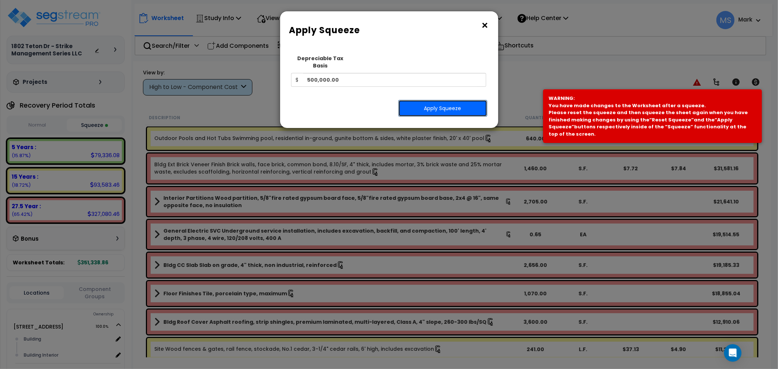
click at [466, 100] on button "Apply Squeeze" at bounding box center [442, 108] width 89 height 17
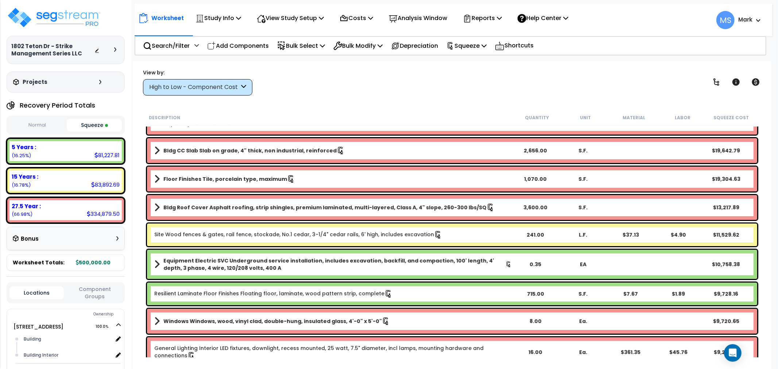
scroll to position [121, 0]
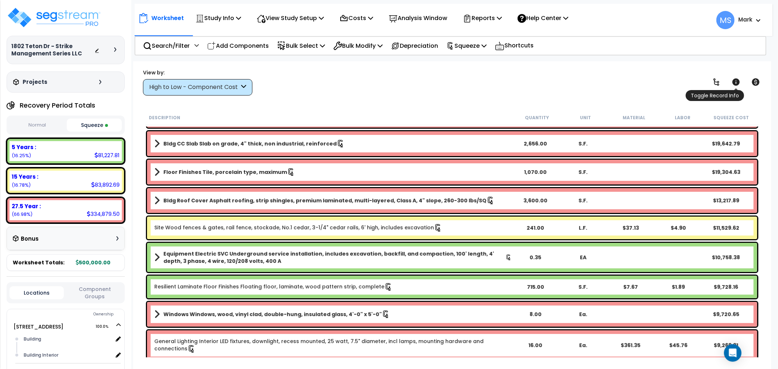
click at [732, 85] on icon at bounding box center [736, 82] width 9 height 9
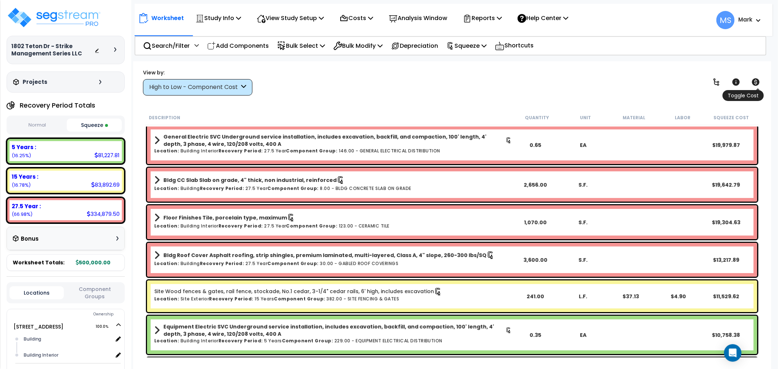
click at [751, 85] on link at bounding box center [756, 82] width 16 height 16
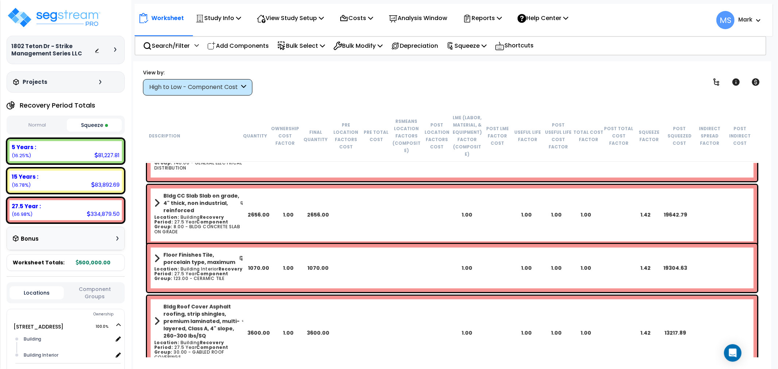
scroll to position [446, 0]
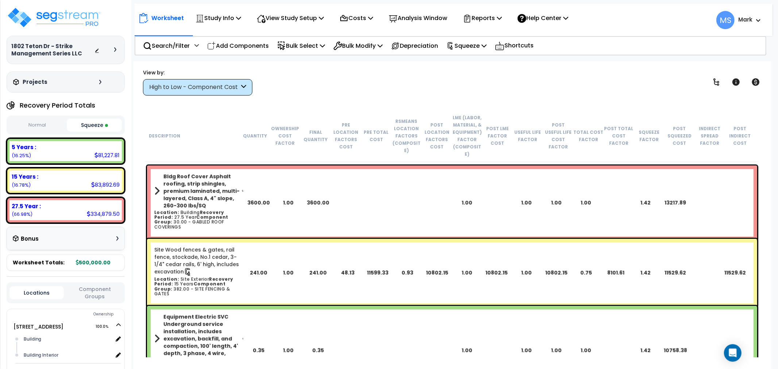
click at [236, 90] on div "High to Low - Component Cost" at bounding box center [194, 87] width 90 height 8
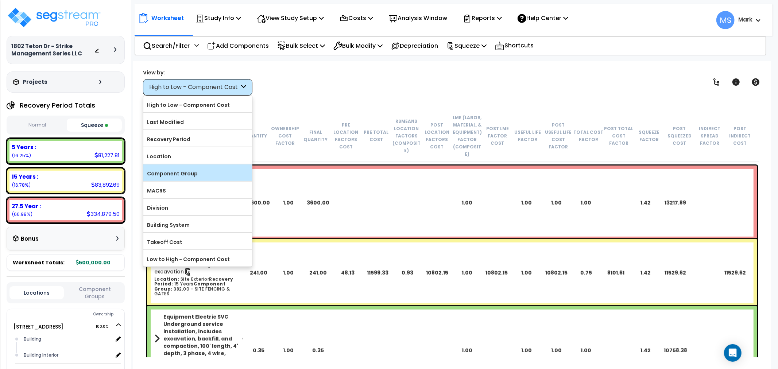
click at [198, 171] on label "Component Group" at bounding box center [197, 173] width 109 height 11
click at [0, 0] on input "Component Group" at bounding box center [0, 0] width 0 height 0
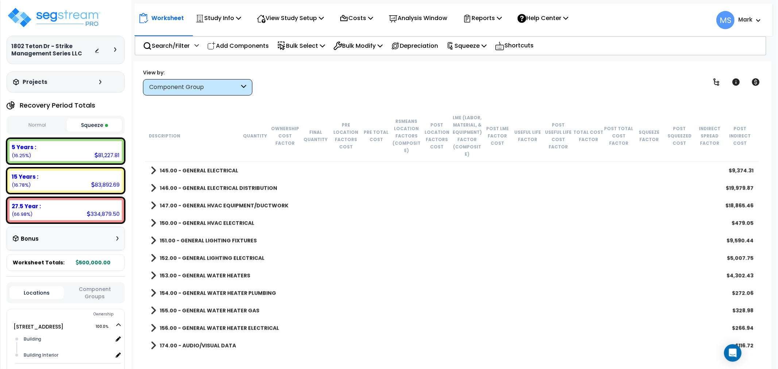
scroll to position [567, 0]
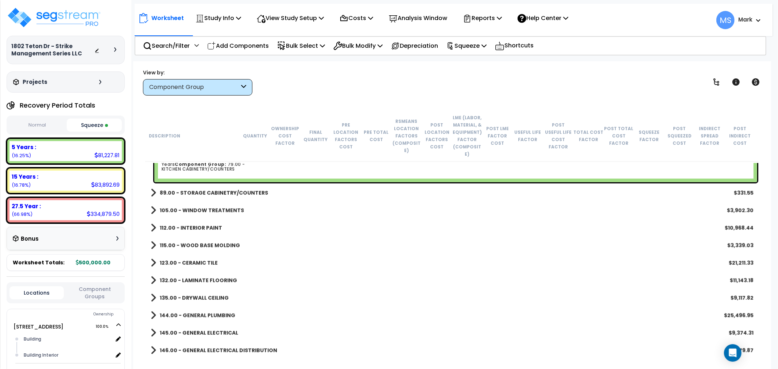
click at [200, 82] on div "Component Group" at bounding box center [197, 87] width 109 height 16
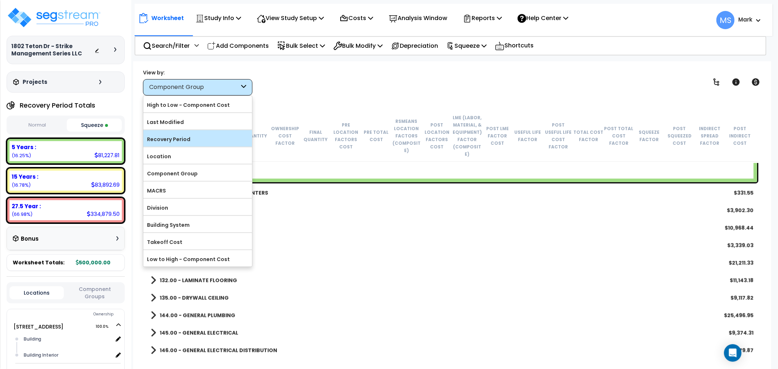
click at [190, 140] on label "Recovery Period" at bounding box center [197, 139] width 109 height 11
click at [0, 0] on input "Recovery Period" at bounding box center [0, 0] width 0 height 0
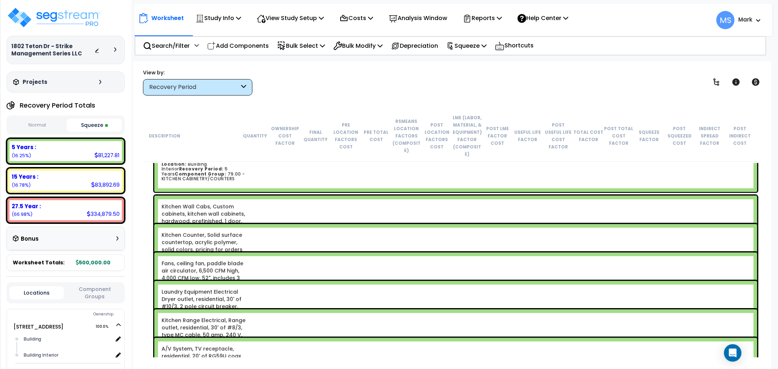
scroll to position [1499, 0]
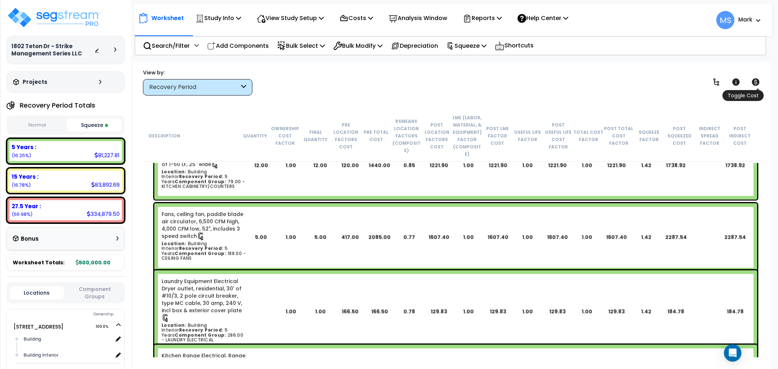
click at [756, 81] on icon at bounding box center [755, 82] width 9 height 9
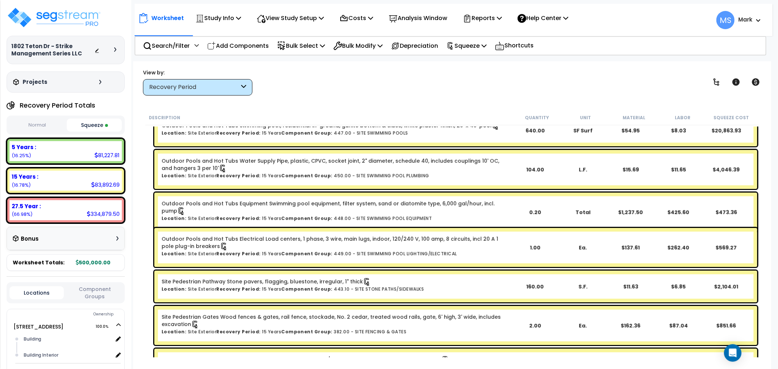
scroll to position [1864, 0]
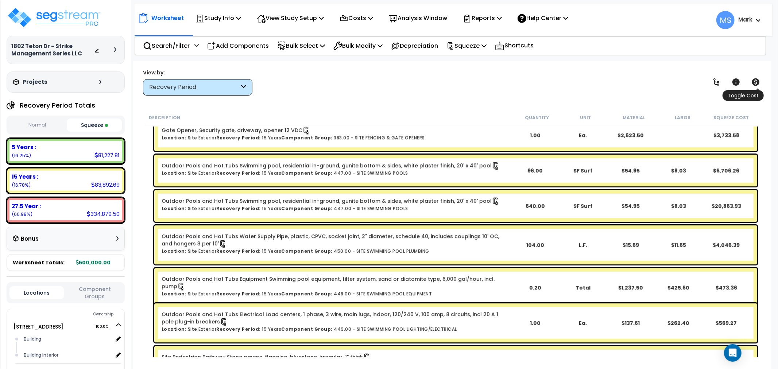
click at [756, 83] on icon at bounding box center [756, 81] width 8 height 7
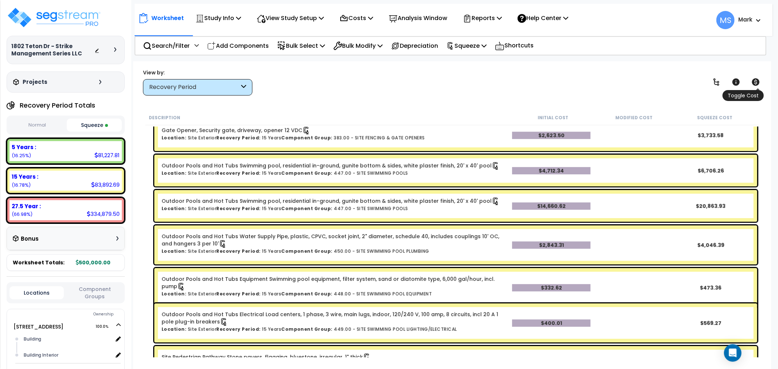
click at [755, 82] on icon at bounding box center [756, 81] width 8 height 7
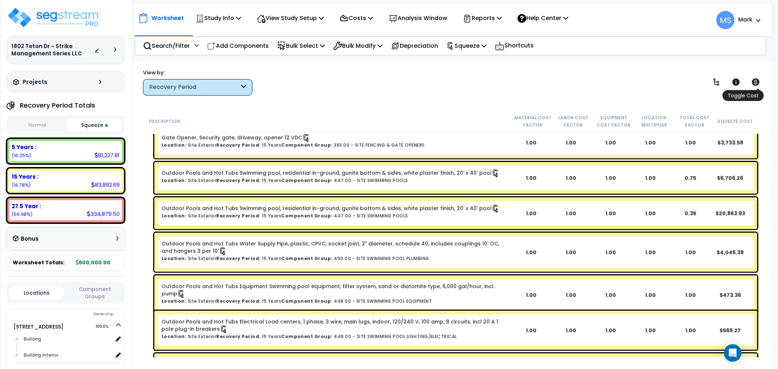
click at [755, 82] on icon at bounding box center [756, 81] width 8 height 7
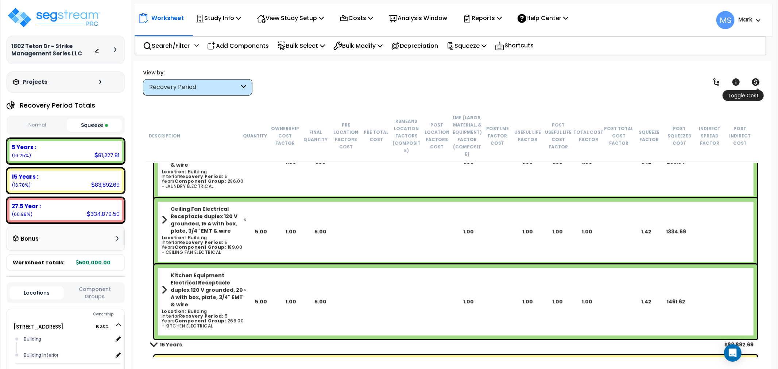
click at [754, 82] on icon at bounding box center [756, 81] width 8 height 7
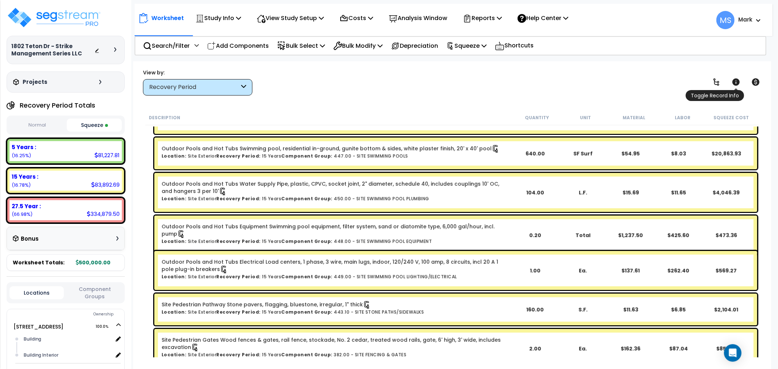
click at [737, 79] on icon at bounding box center [735, 81] width 7 height 7
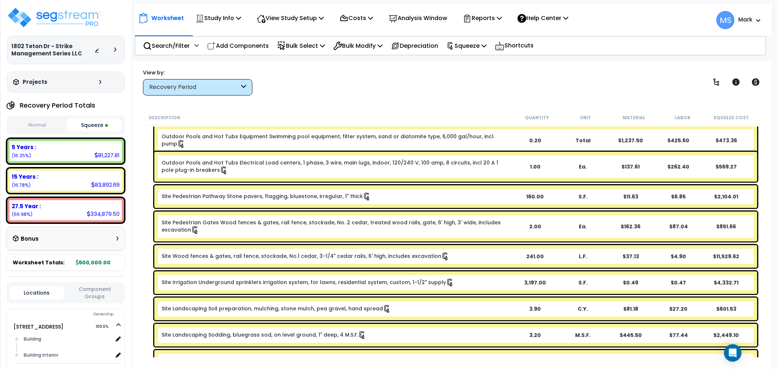
scroll to position [1905, 0]
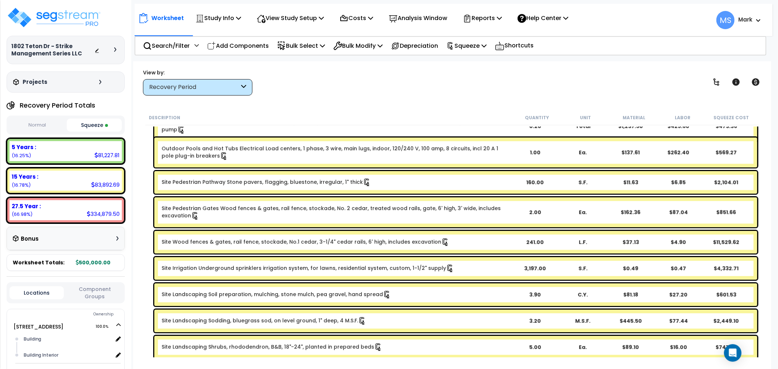
click at [338, 245] on link "Site Wood fences & gates, rail fence, stockade, No.1 cedar, 3-1/4" cedar rails,…" at bounding box center [306, 242] width 288 height 8
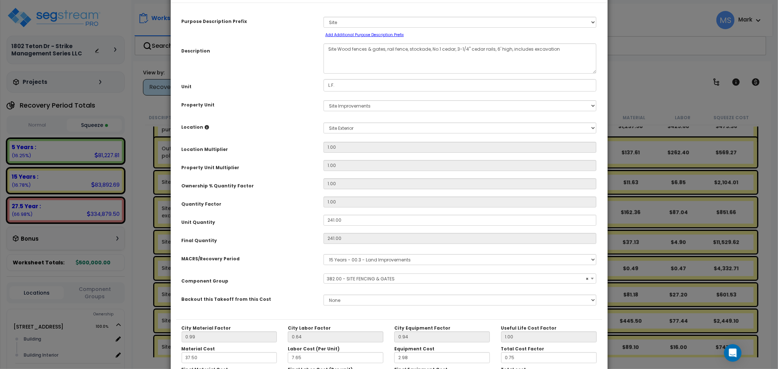
select select "46178"
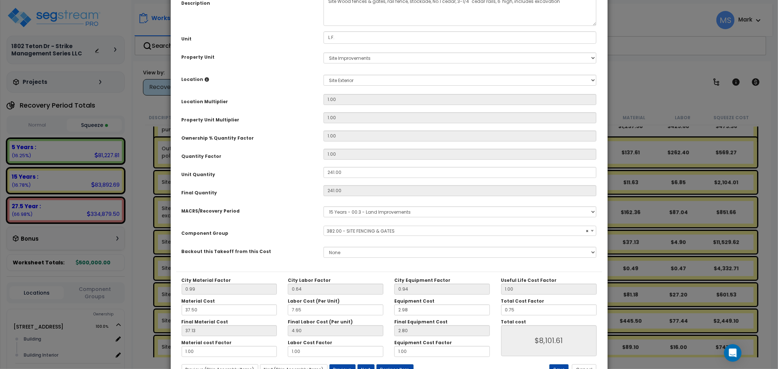
scroll to position [81, 0]
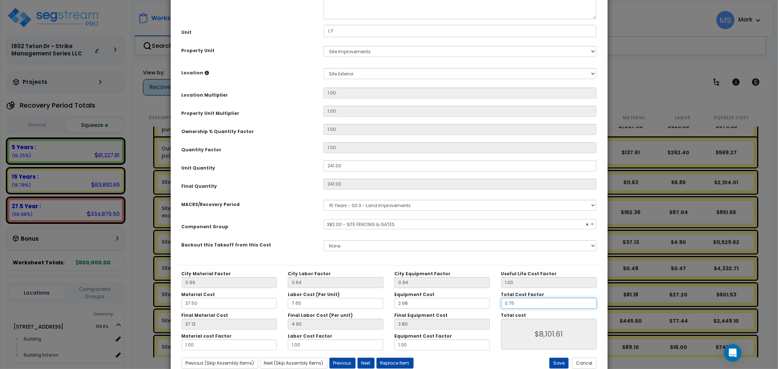
click at [519, 307] on input "0.75" at bounding box center [549, 303] width 96 height 11
type input "$8,103.02"
type input "0.5"
type input "$5,402.02"
type input "0.55"
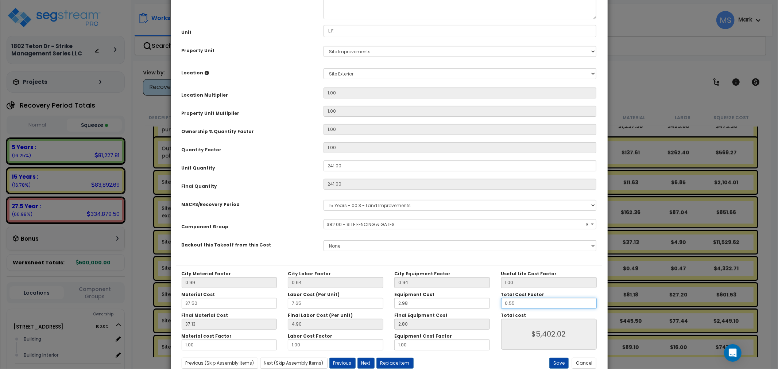
type input "$5,942.22"
type input "0.55"
click at [562, 362] on button "Save" at bounding box center [558, 363] width 19 height 11
type input "5942.22"
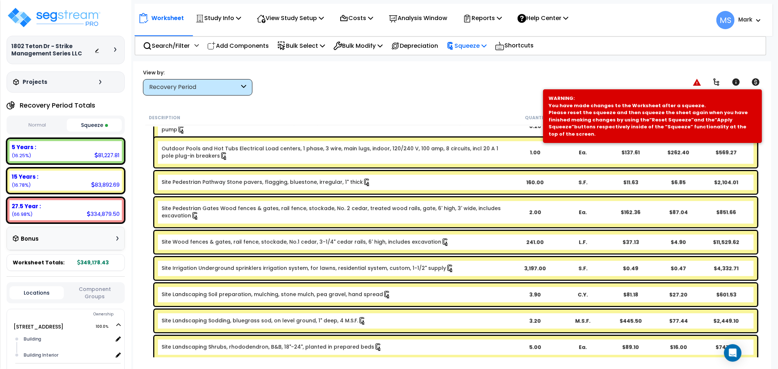
click at [483, 42] on p "Squeeze" at bounding box center [466, 46] width 40 height 10
drag, startPoint x: 471, startPoint y: 71, endPoint x: 471, endPoint y: 67, distance: 4.0
click at [471, 70] on div "Re-squeeze Reset Squeeze Show Advanced" at bounding box center [478, 78] width 73 height 48
click at [476, 50] on div "Squeeze" at bounding box center [466, 45] width 40 height 17
click at [473, 59] on link "Re-squeeze" at bounding box center [479, 63] width 72 height 17
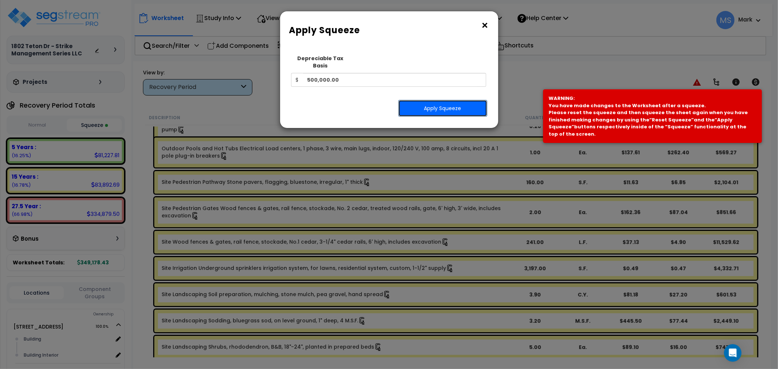
click at [457, 100] on button "Apply Squeeze" at bounding box center [442, 108] width 89 height 17
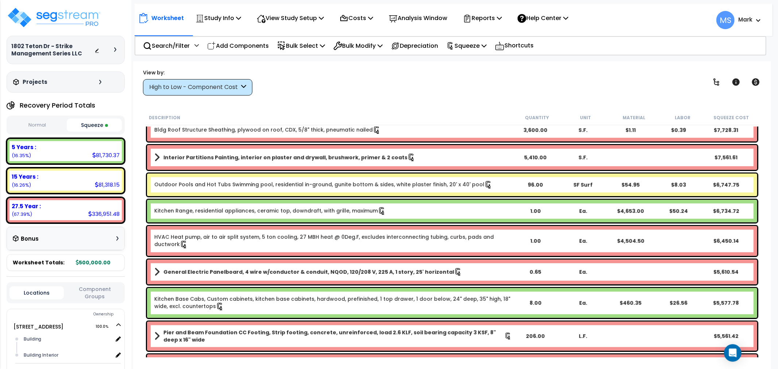
scroll to position [486, 0]
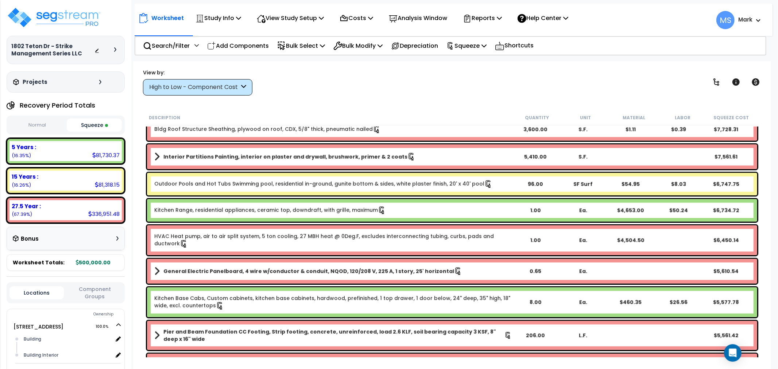
click at [258, 209] on link "Kitchen Range, residential appliances, ceramic top, downdraft, with grille, max…" at bounding box center [270, 210] width 232 height 8
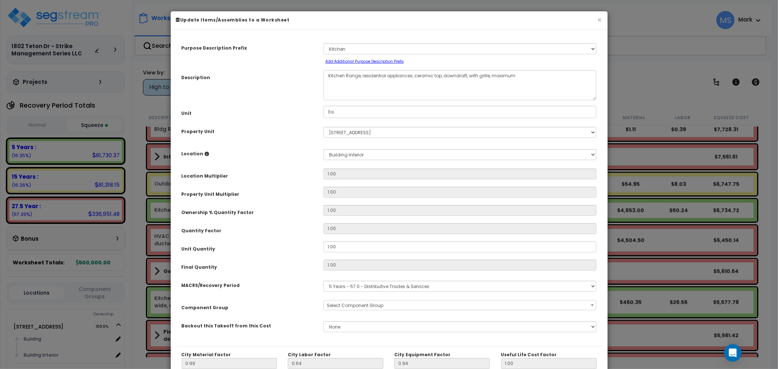
select select "45836"
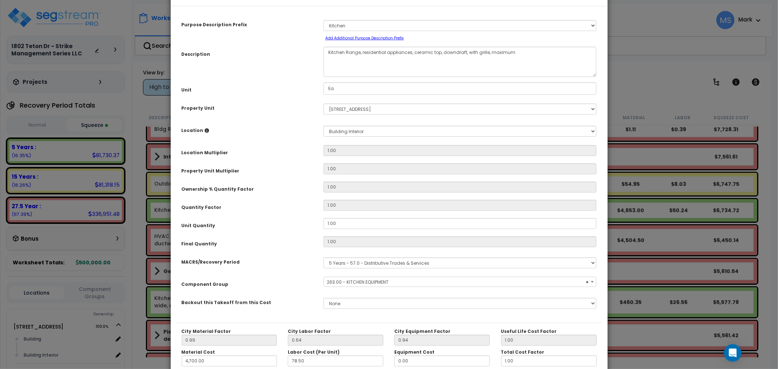
scroll to position [103, 0]
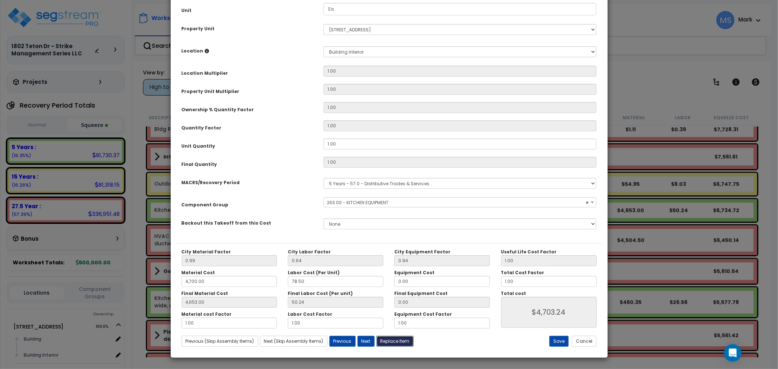
click at [405, 341] on button "Replace Item" at bounding box center [394, 341] width 37 height 11
type input "1"
type input "Ea."
select select "176251"
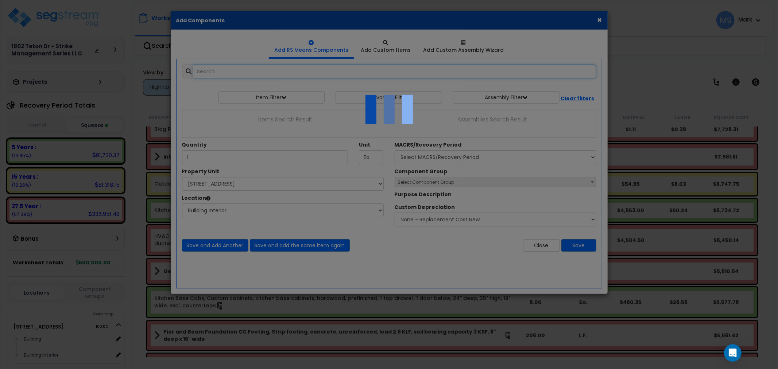
select select "461"
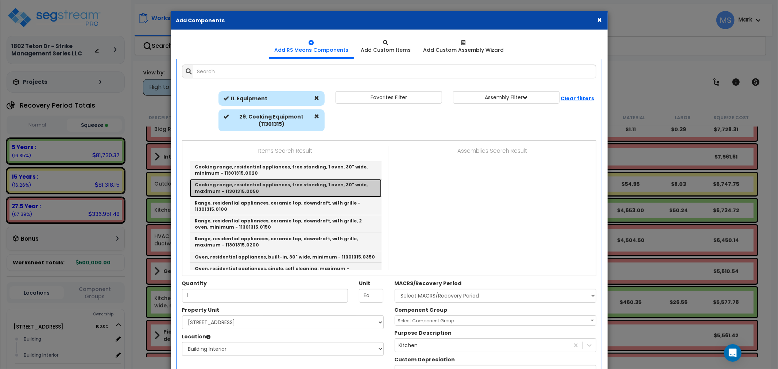
click at [299, 185] on link "Cooking range, residential appliances, free standing, 1 oven, 30" wide, maximum…" at bounding box center [286, 188] width 192 height 18
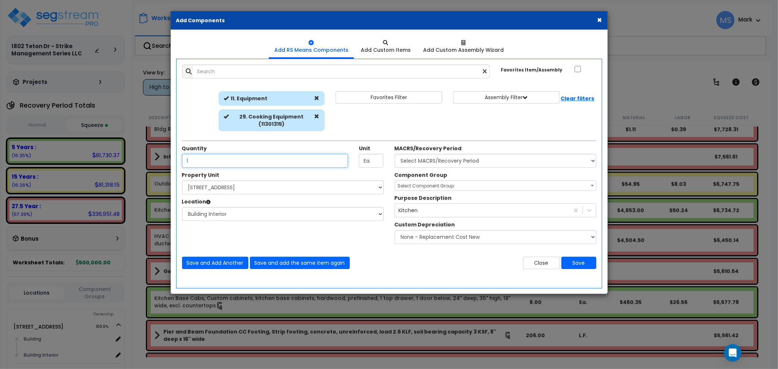
type input "Cooking range, residential appliances, free standing, 1 oven, 30" wide, maximum…"
click at [446, 159] on select "Select MACRS/Recovery Period 5 Years - 57.0 - Distributive Trades & Services 5 …" at bounding box center [496, 161] width 202 height 14
select select "3667"
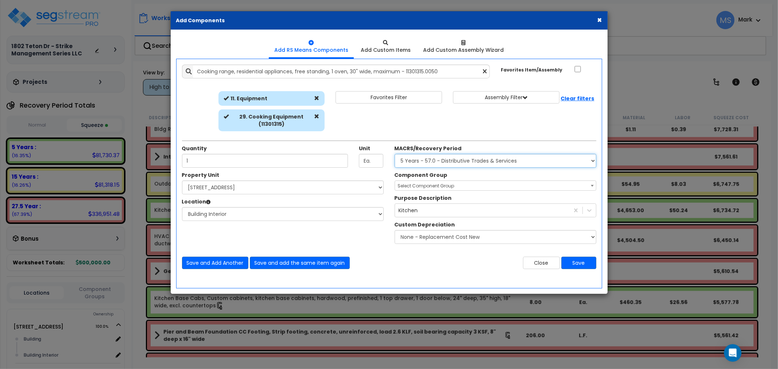
click at [395, 154] on select "Select MACRS/Recovery Period 5 Years - 57.0 - Distributive Trades & Services 5 …" at bounding box center [496, 161] width 202 height 14
click at [437, 195] on label "Purpose Description" at bounding box center [423, 197] width 57 height 7
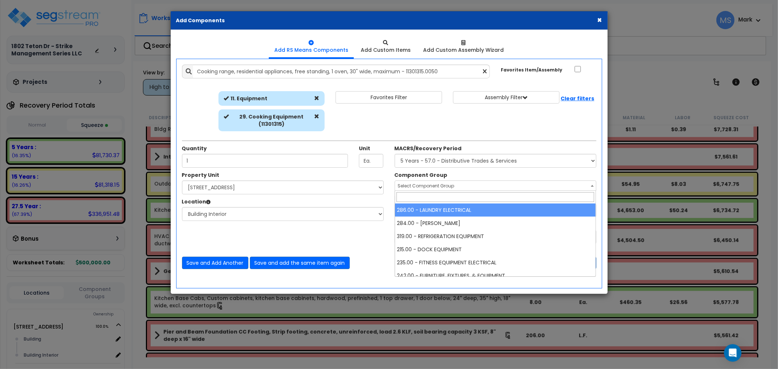
click at [432, 185] on span "Select Component Group" at bounding box center [426, 186] width 57 height 6
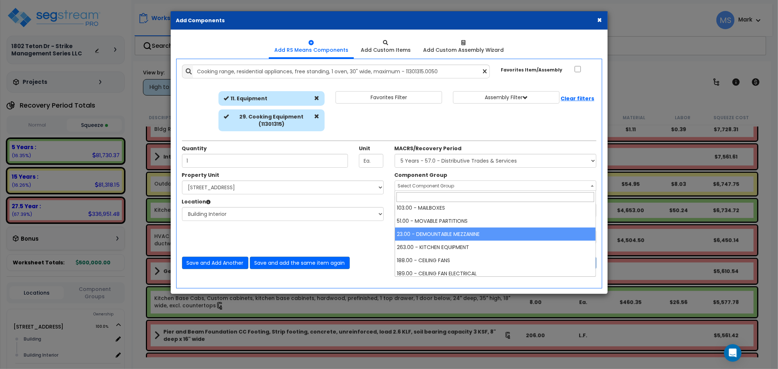
scroll to position [121, 0]
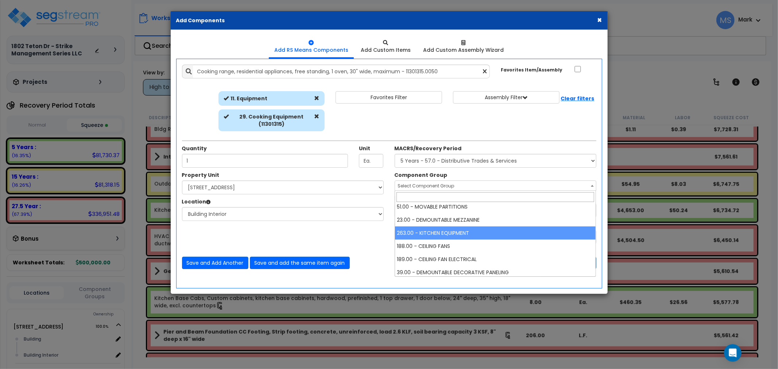
select select "45836"
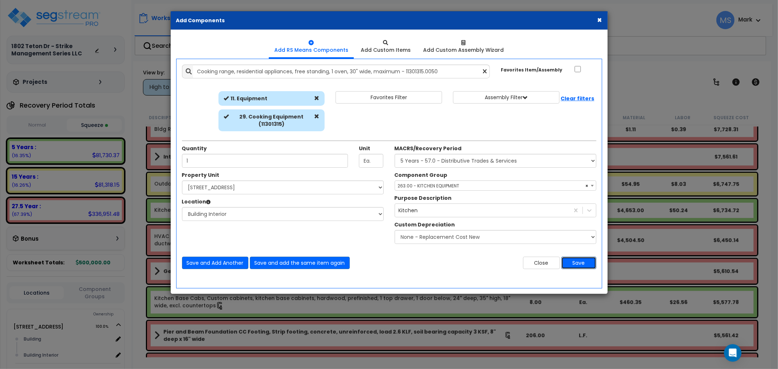
click at [571, 264] on button "Save" at bounding box center [578, 263] width 35 height 12
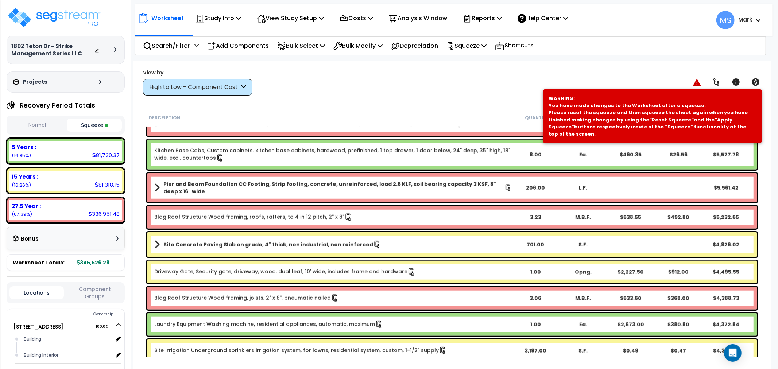
scroll to position [648, 0]
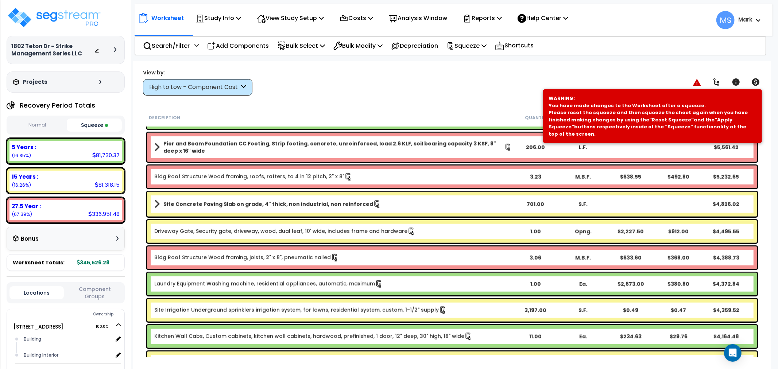
click at [255, 231] on link "Driveway Gate, Security gate, driveway, wood, dual leaf, 10' wide, includes fra…" at bounding box center [284, 232] width 261 height 8
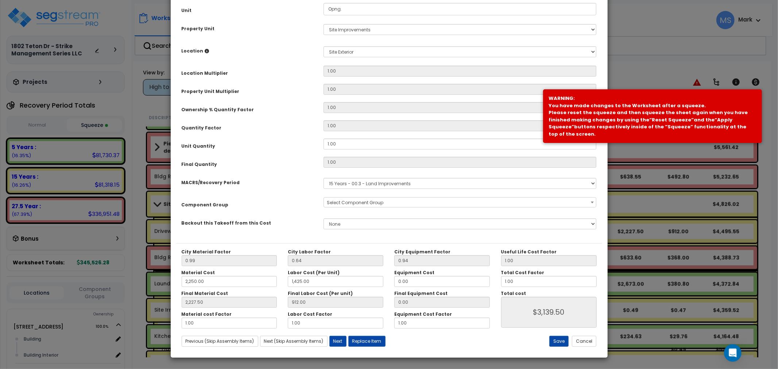
scroll to position [0, 0]
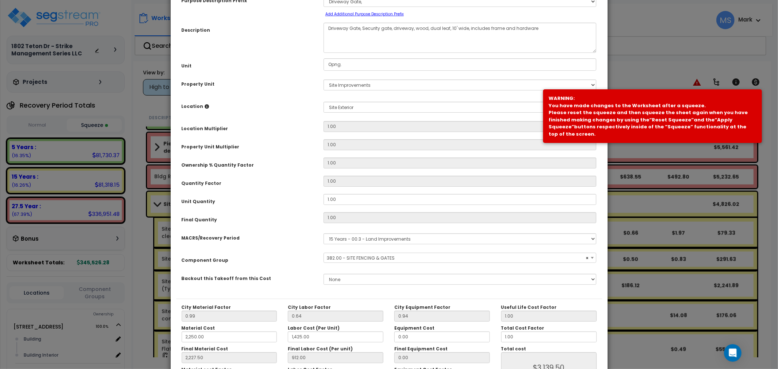
select select "46178"
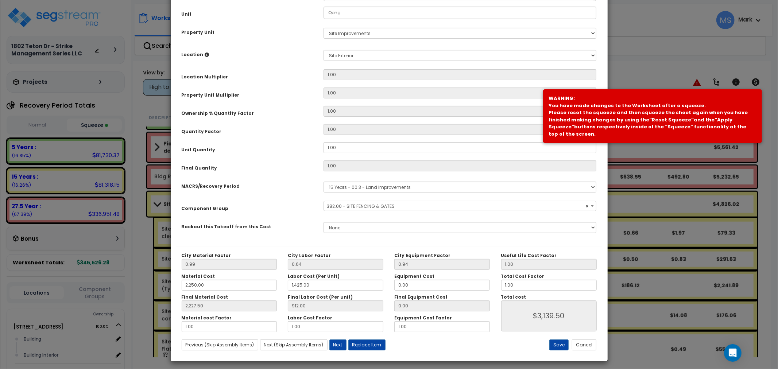
scroll to position [103, 0]
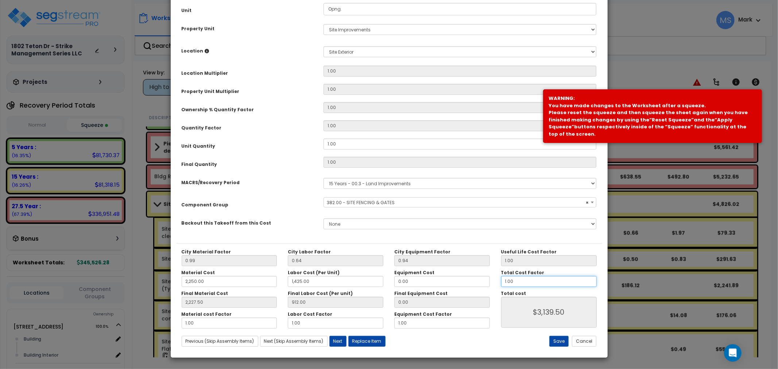
click at [522, 286] on input "1.00" at bounding box center [549, 281] width 96 height 11
click at [521, 286] on input "1.00" at bounding box center [549, 281] width 96 height 11
type input "2,227.50"
type input "."
type input "$3,139.50"
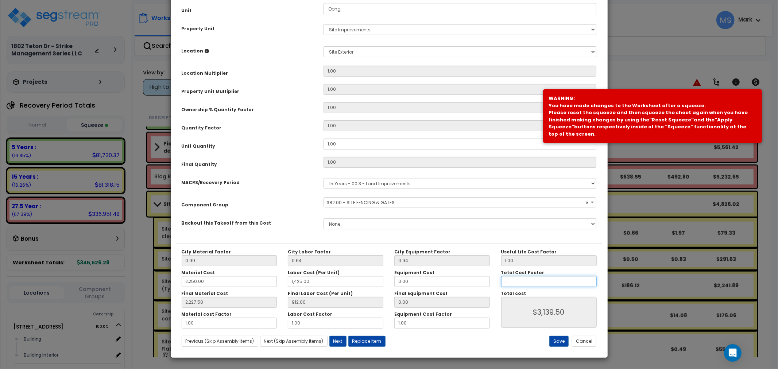
type input "2,227.50"
type input "$0.00"
type input "2,227.50"
type input ".7"
type input "2,227.50"
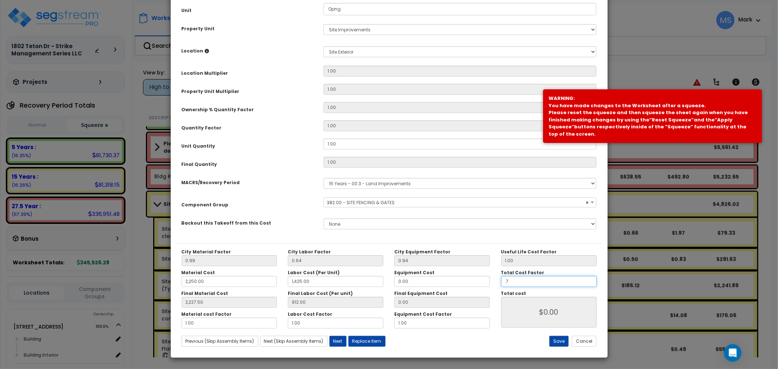
type input ".75"
type input "$2,197.65"
type input "2,227.50"
type input "$2,354.63"
type input "2,227.50"
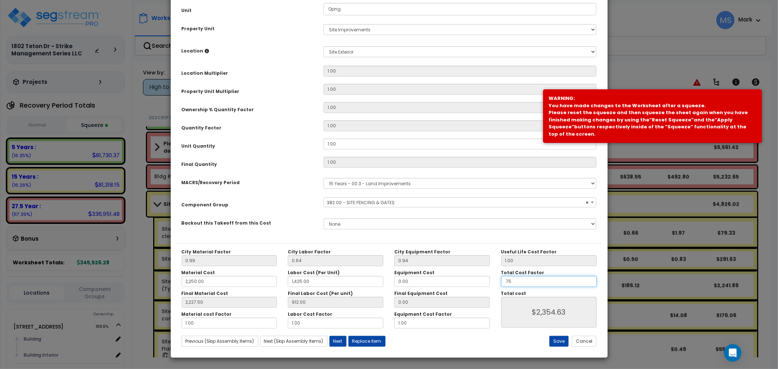
type input "$2,354.63"
type input ".75"
type input "2,227.50"
type input "$2,354.63"
click at [560, 338] on button "Save" at bounding box center [558, 341] width 19 height 11
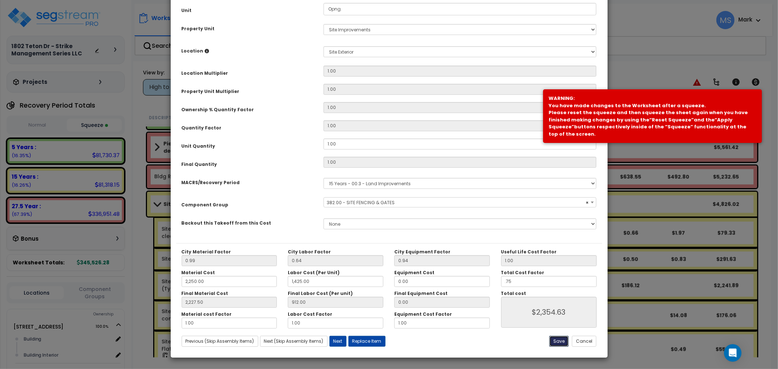
type input "2250.00"
type input "1425.00"
type input "2227.50"
type input "0.75"
type input "2354.63"
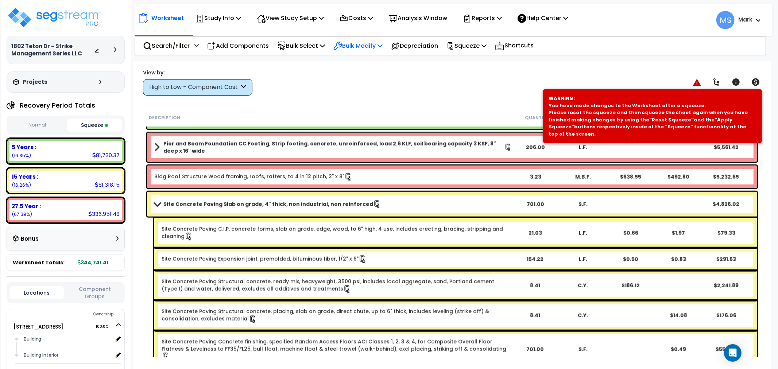
click at [360, 44] on p "Bulk Modify" at bounding box center [357, 46] width 49 height 10
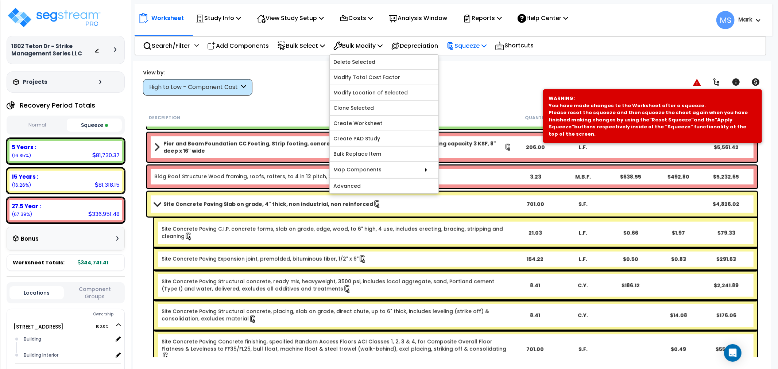
click at [482, 50] on p "Squeeze" at bounding box center [466, 46] width 40 height 10
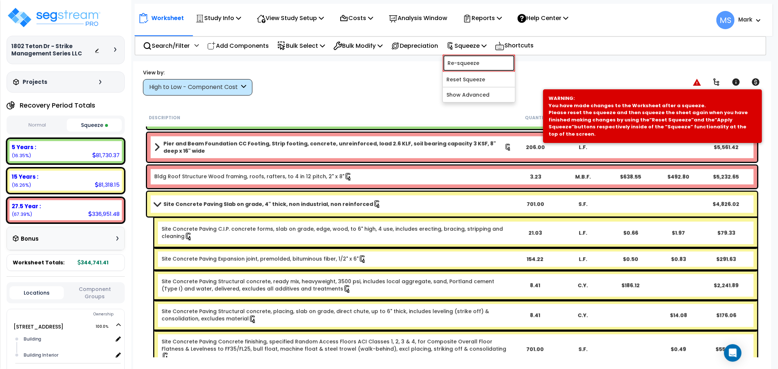
click at [482, 60] on link "Re-squeeze" at bounding box center [479, 63] width 72 height 17
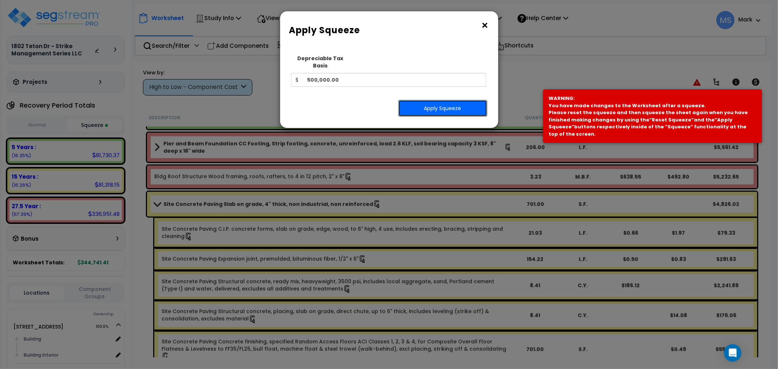
click at [457, 103] on button "Apply Squeeze" at bounding box center [442, 108] width 89 height 17
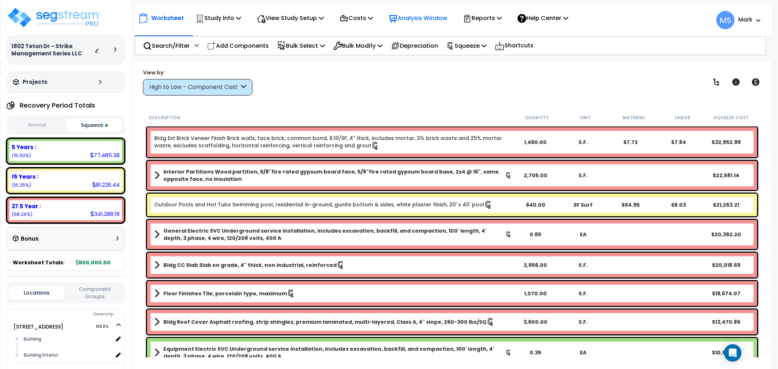
click at [435, 23] on p "Analysis Window" at bounding box center [418, 18] width 58 height 10
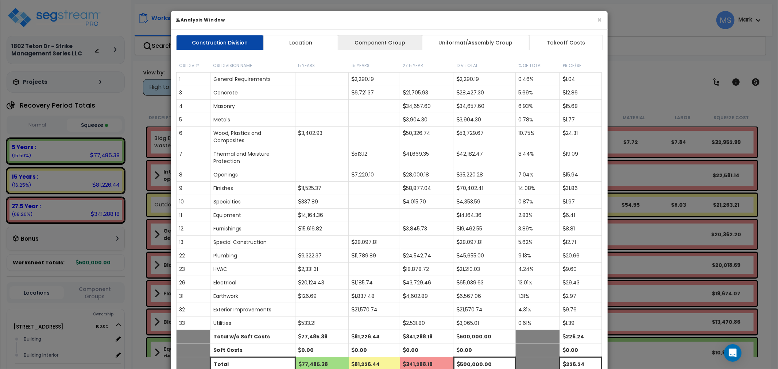
click at [394, 44] on link "Component Group" at bounding box center [380, 42] width 85 height 15
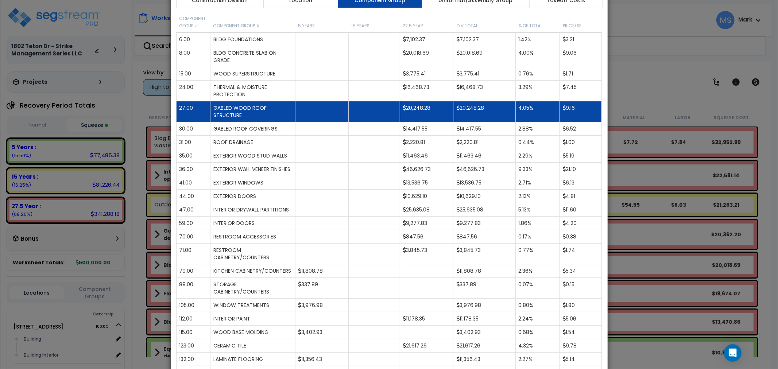
scroll to position [40, 0]
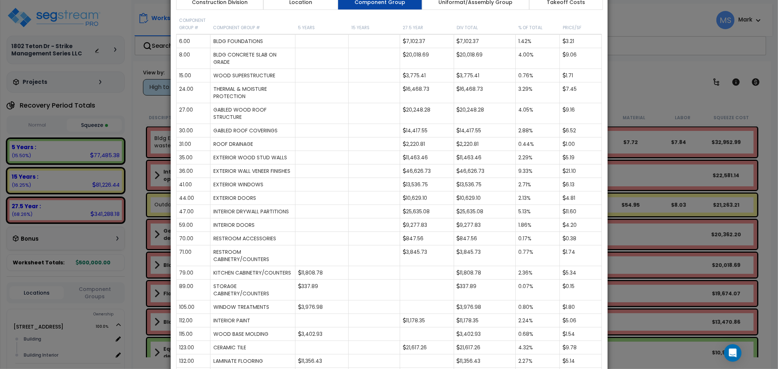
click at [666, 83] on div "× Analysis Window Construction Division Location Component Group Uniformat/Asse…" at bounding box center [389, 184] width 778 height 369
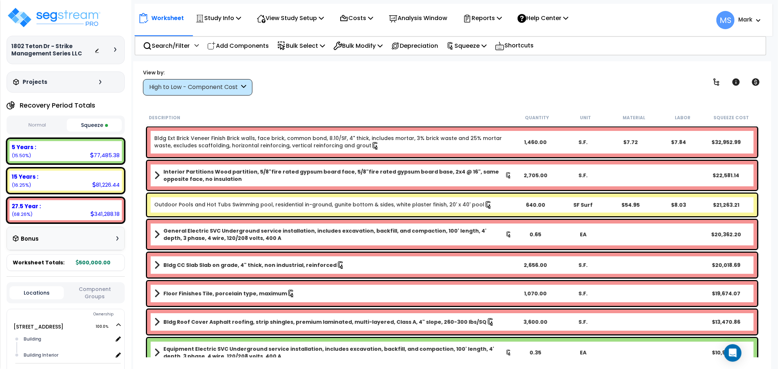
click at [263, 108] on div "Worksheet Study Info Study Setup Add Property Unit Template study Clone study MS" at bounding box center [452, 245] width 638 height 369
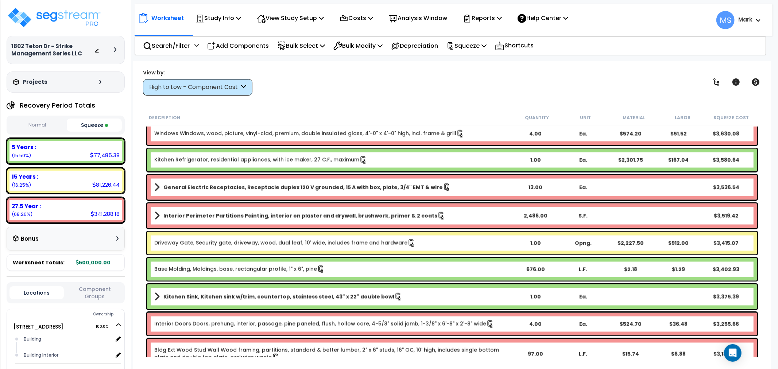
scroll to position [1135, 0]
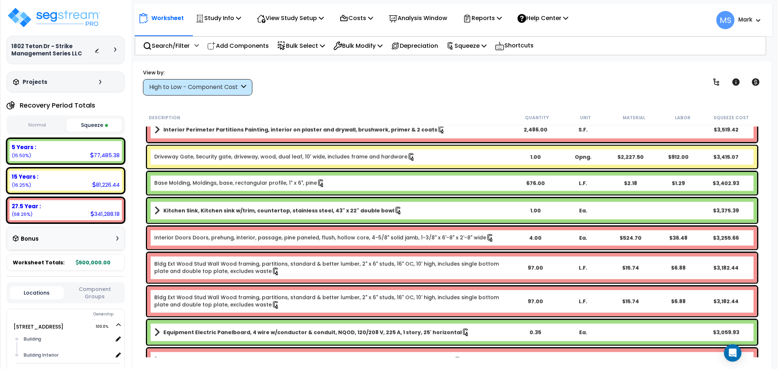
click at [197, 109] on div "Worksheet Study Info Study Setup Add Property Unit Template study Clone study MS" at bounding box center [452, 245] width 638 height 369
click at [316, 21] on p "View Study Setup" at bounding box center [290, 18] width 67 height 10
click at [311, 48] on link "View Questionnaire" at bounding box center [289, 50] width 72 height 15
drag, startPoint x: 173, startPoint y: 98, endPoint x: 177, endPoint y: 92, distance: 7.5
click at [173, 97] on div "Worksheet Study Info Study Setup Add Property Unit Template study Clone study MS" at bounding box center [452, 245] width 638 height 369
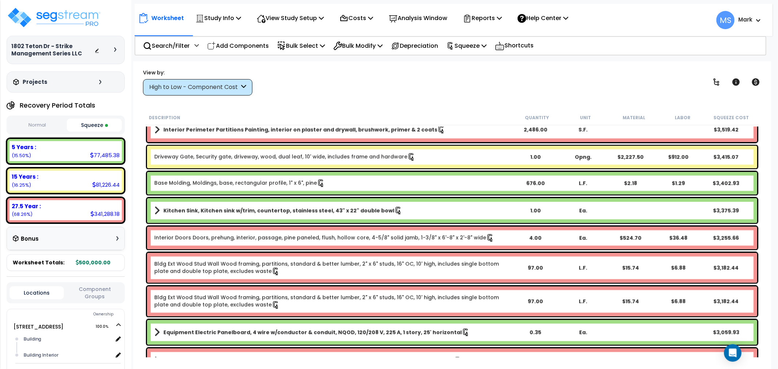
click at [178, 90] on div "High to Low - Component Cost" at bounding box center [194, 87] width 90 height 8
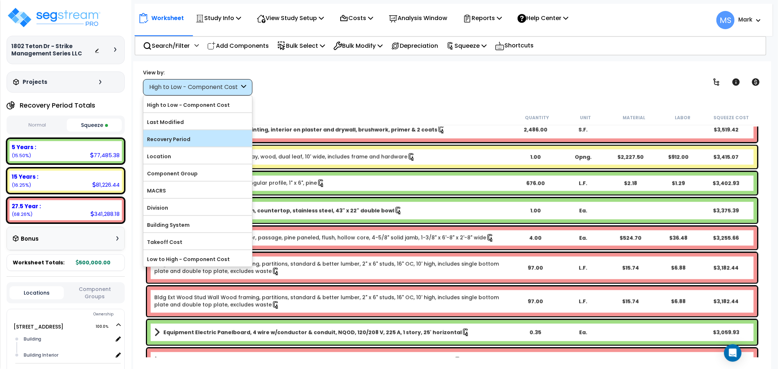
click at [177, 139] on label "Recovery Period" at bounding box center [197, 139] width 109 height 11
click at [0, 0] on input "Recovery Period" at bounding box center [0, 0] width 0 height 0
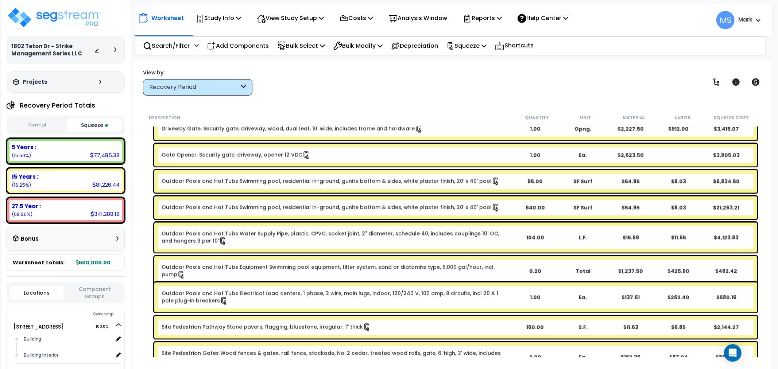
scroll to position [1256, 0]
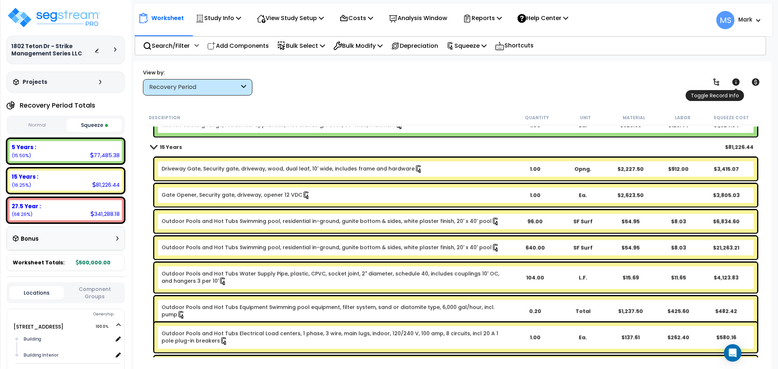
click at [735, 80] on icon at bounding box center [735, 81] width 7 height 7
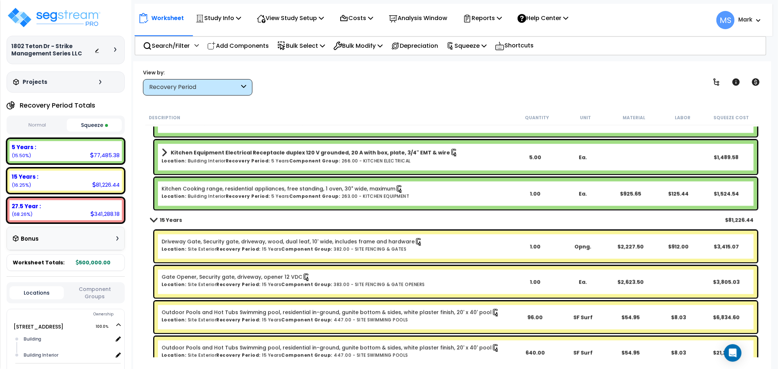
click at [746, 83] on div "Squeeze Warning Show/Hide Children Toggle Record Info Toggle Cost" at bounding box center [735, 82] width 55 height 15
click at [759, 82] on icon at bounding box center [756, 81] width 8 height 7
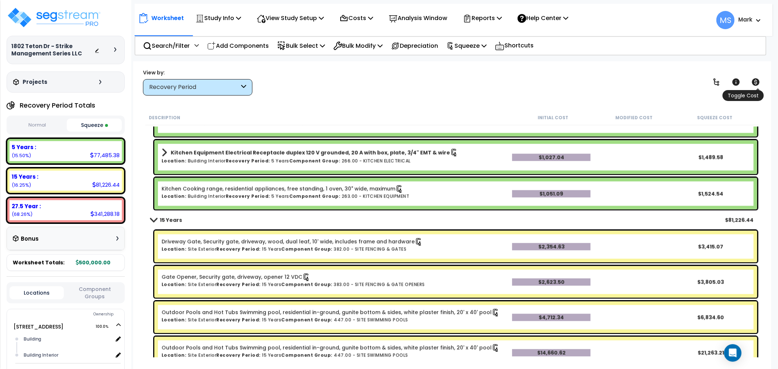
click at [759, 82] on icon at bounding box center [756, 81] width 8 height 7
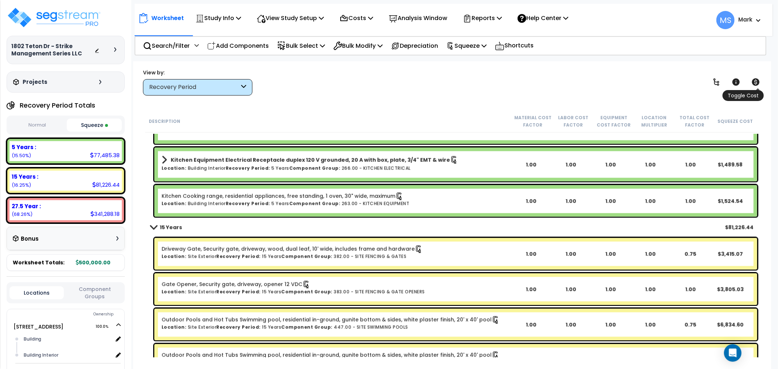
click at [759, 82] on icon at bounding box center [756, 81] width 8 height 7
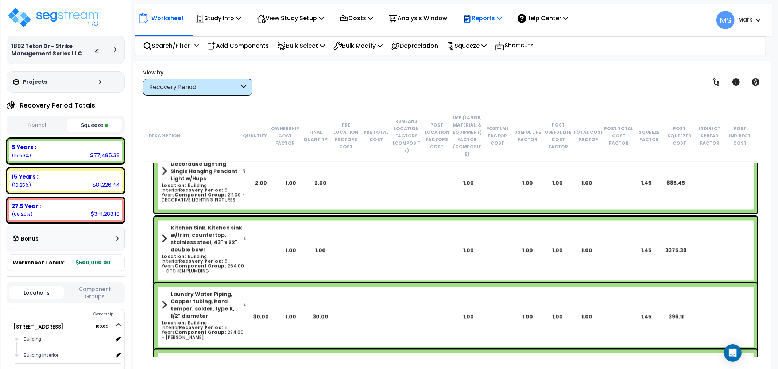
click at [491, 20] on p "Reports" at bounding box center [482, 18] width 39 height 10
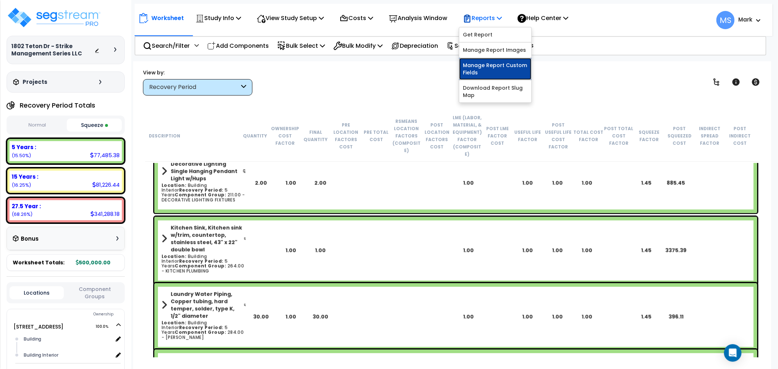
click at [499, 66] on link "Manage Report Custom Fields" at bounding box center [495, 69] width 72 height 22
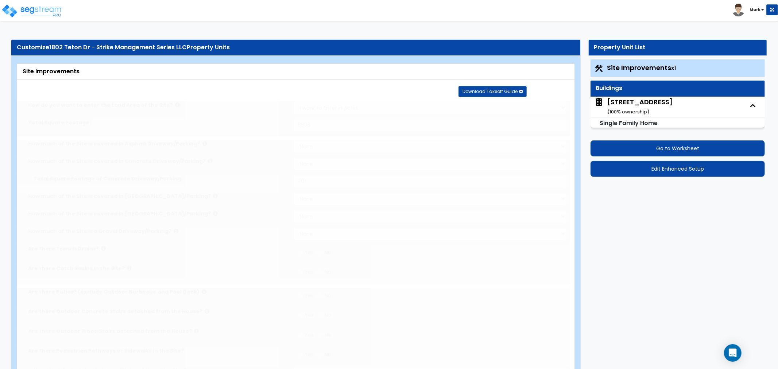
select select "2"
type input "8805"
select select "2"
type input "701"
radio input "true"
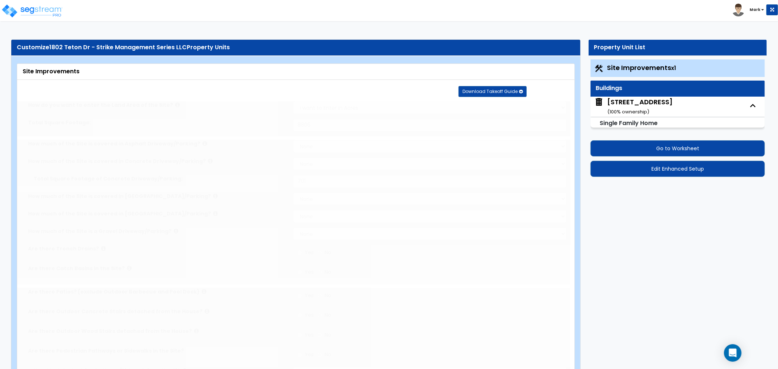
select select "2"
type input "40"
select select "1"
select select "4"
radio input "true"
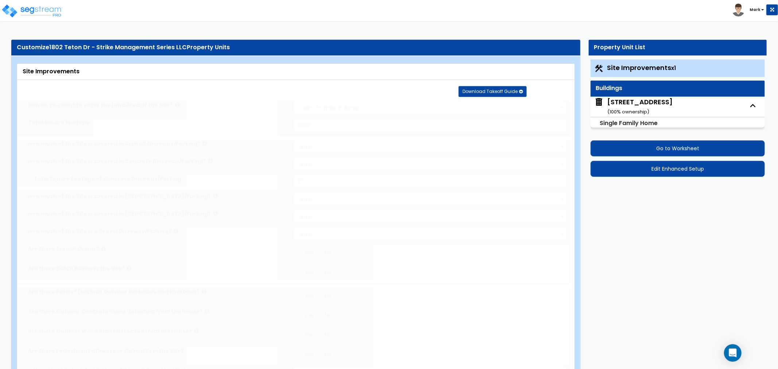
radio input "true"
type input "2"
select select "2"
select select "1"
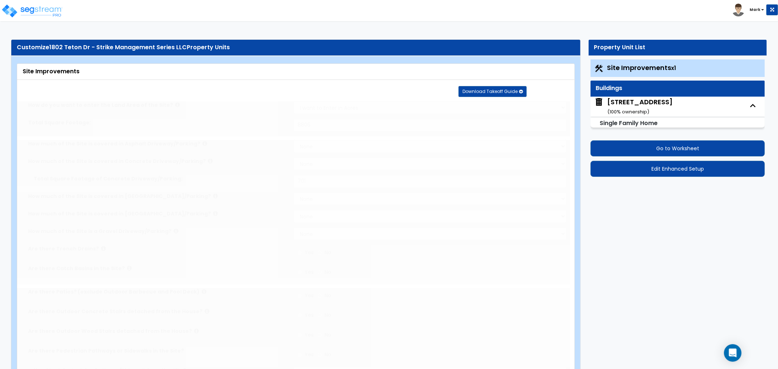
radio input "true"
select select "2"
type input "3197"
radio input "true"
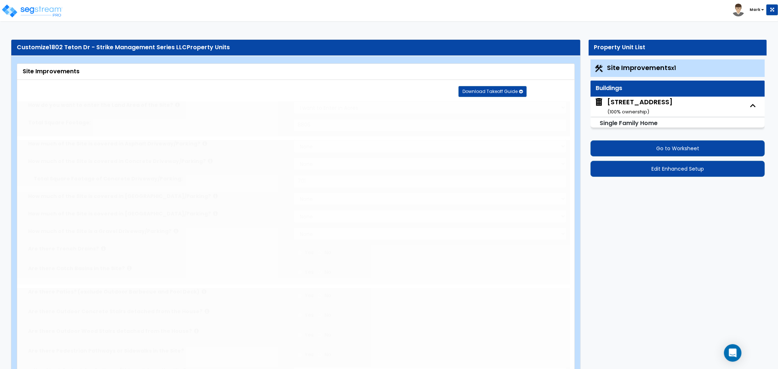
select select "2"
type input "3197"
radio input "true"
select select "1"
select select "10"
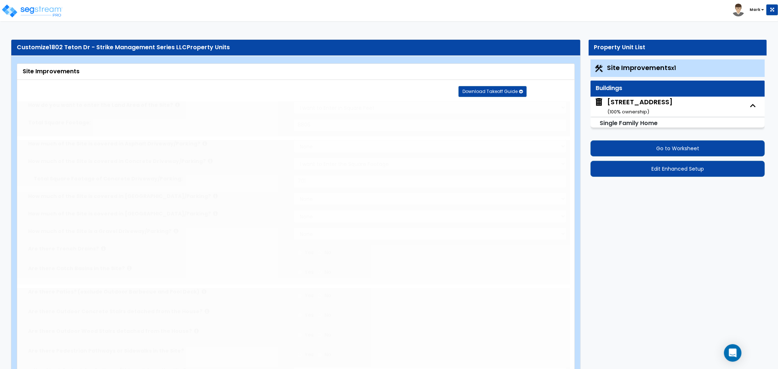
type input "1"
select select "3"
select select "7"
type input "5"
select select "9"
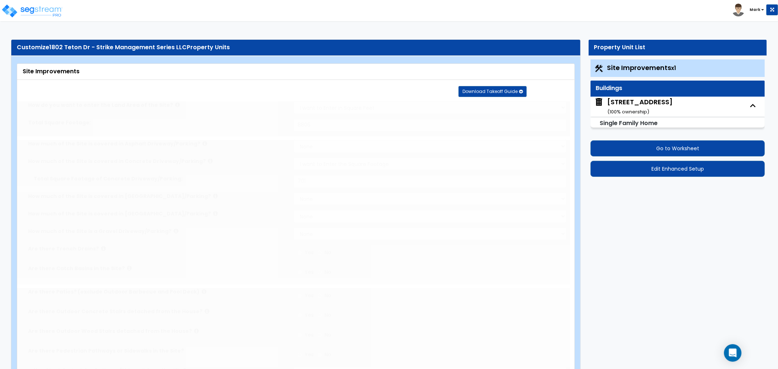
type input "5"
select select "10"
type input "5"
radio input "true"
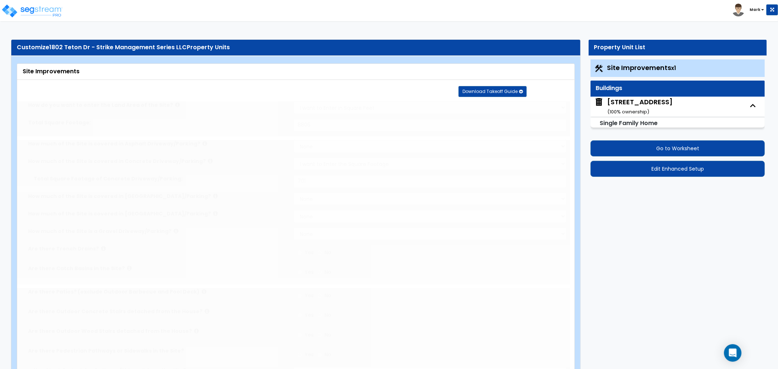
type input "210"
radio input "true"
type input "1000"
type input "400"
select select "1"
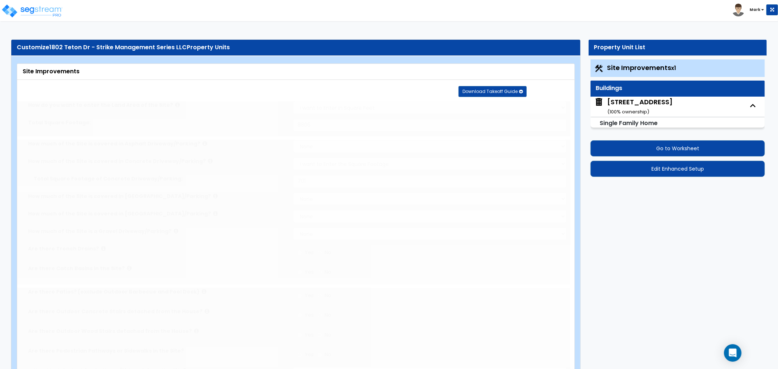
type input "3"
select select "2"
radio input "true"
select select "1"
select select "2"
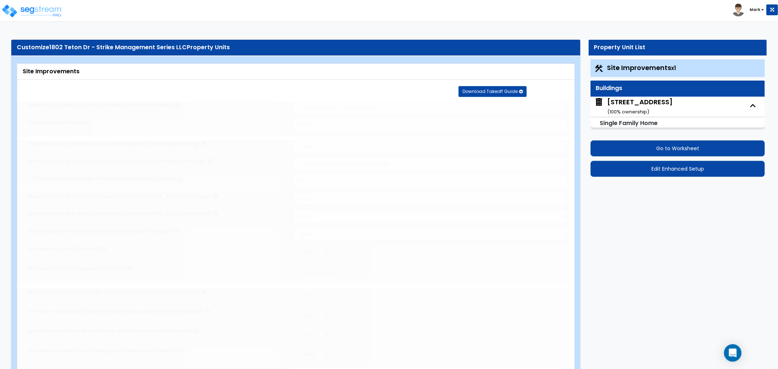
select select "2"
radio input "true"
select select "1"
type input "1"
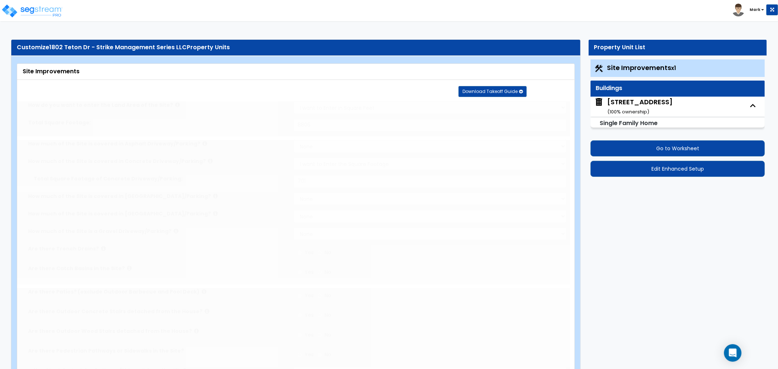
radio input "true"
type input "241"
radio input "true"
select select "1"
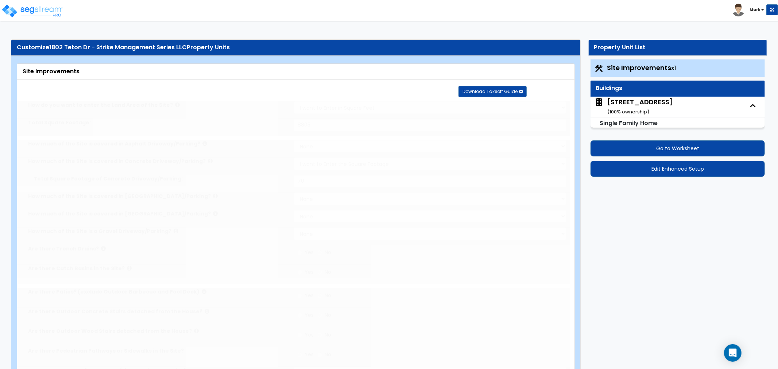
select select "9"
type input "2"
radio input "true"
select select "1"
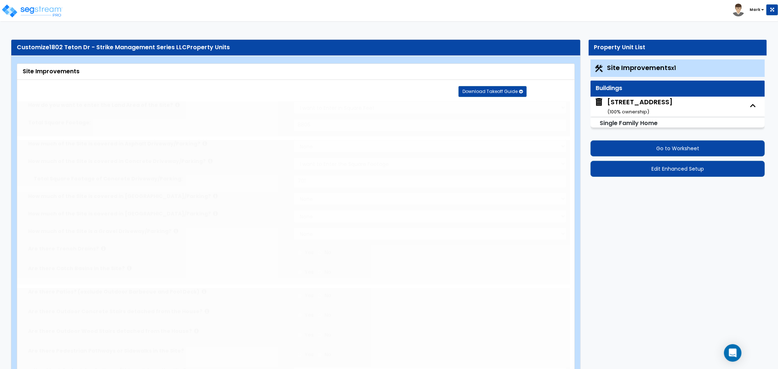
select select "1"
radio input "true"
type input "1"
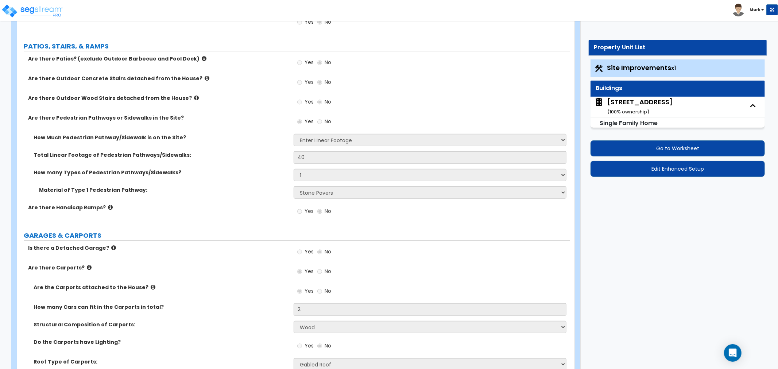
scroll to position [527, 0]
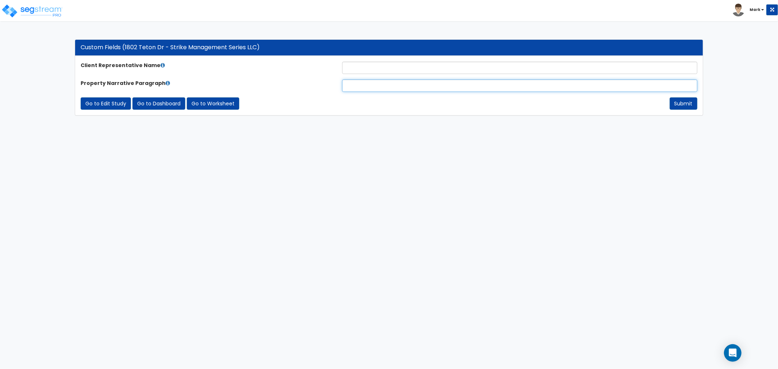
click at [495, 84] on input "text" at bounding box center [519, 86] width 355 height 12
paste input "The subject property is a 2,210 square-foot residence featuring 4 bedrooms and …"
type input "The subject property is a 2,210 square-foot residence featuring 4 bedrooms and …"
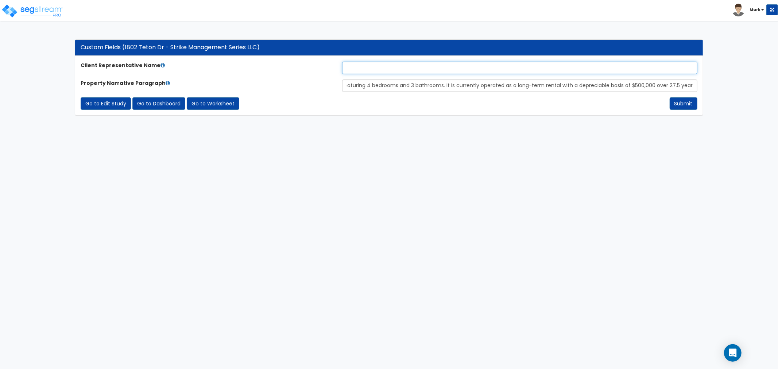
scroll to position [0, 0]
click at [491, 69] on input "text" at bounding box center [519, 68] width 355 height 12
type input "[PERSON_NAME]"
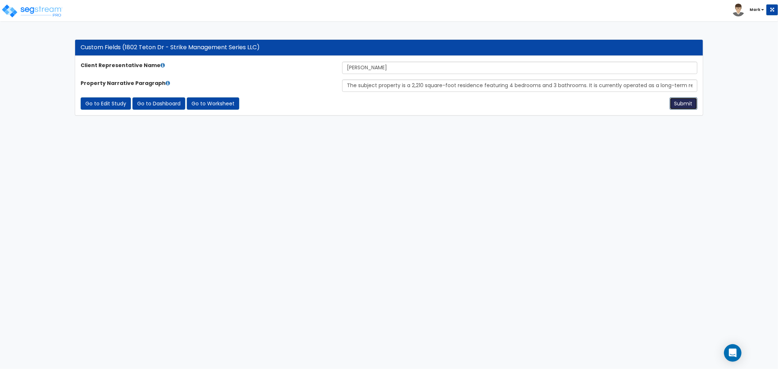
click at [690, 102] on button "Submit" at bounding box center [684, 103] width 28 height 12
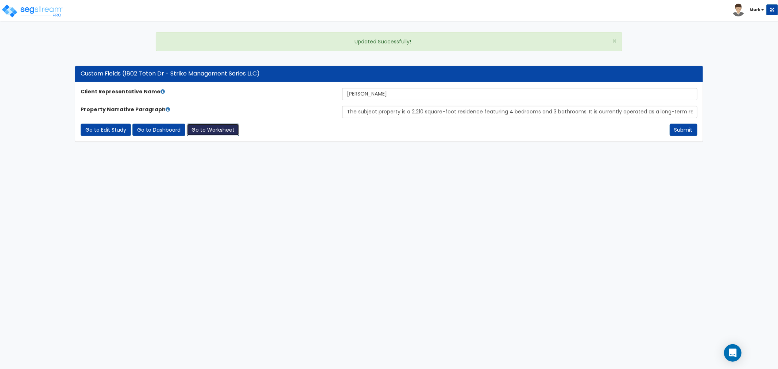
click at [226, 132] on link "Go to Worksheet" at bounding box center [213, 130] width 53 height 12
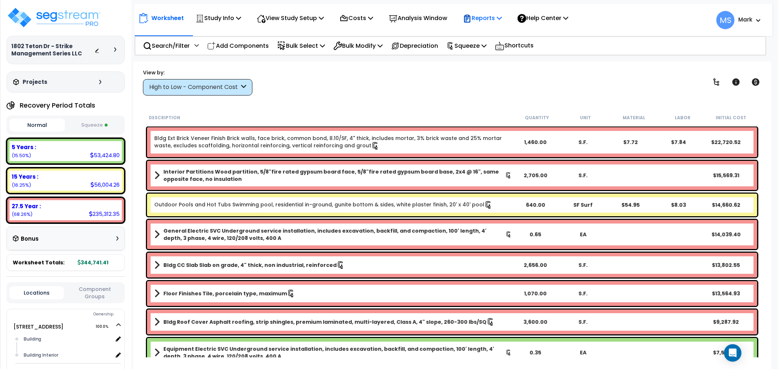
click at [502, 19] on icon at bounding box center [499, 18] width 5 height 6
click at [410, 95] on div "View by: High to Low - Component Cost High to Low - Component Cost" at bounding box center [451, 82] width 623 height 27
click at [478, 53] on div "Squeeze" at bounding box center [466, 45] width 40 height 17
drag, startPoint x: 380, startPoint y: 82, endPoint x: 385, endPoint y: 77, distance: 7.5
click at [382, 80] on div "View by: High to Low - Component Cost High to Low - Component Cost" at bounding box center [451, 82] width 623 height 27
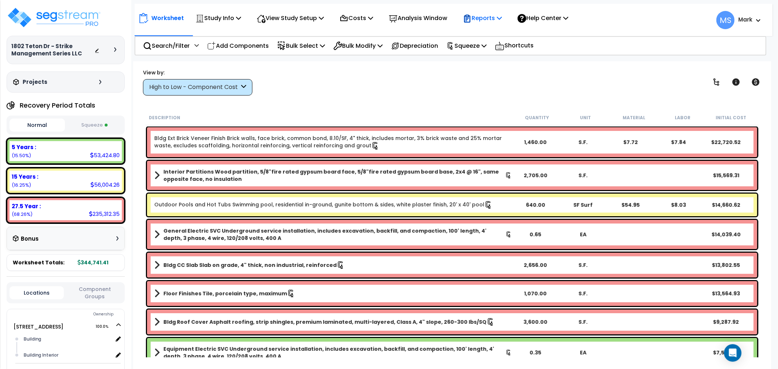
click at [481, 27] on div "Reports" at bounding box center [482, 17] width 39 height 17
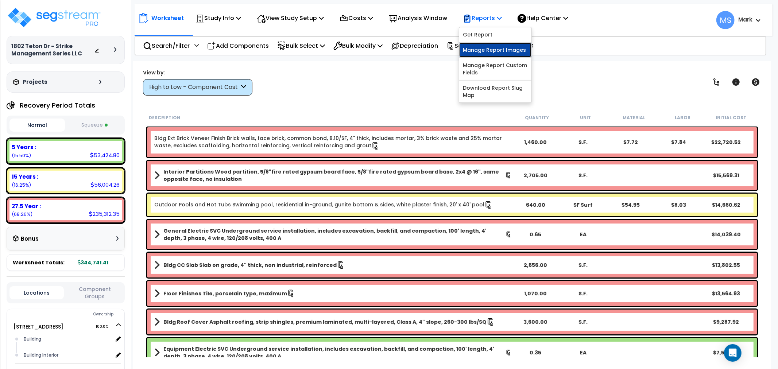
click at [488, 53] on link "Manage Report Images" at bounding box center [495, 50] width 72 height 15
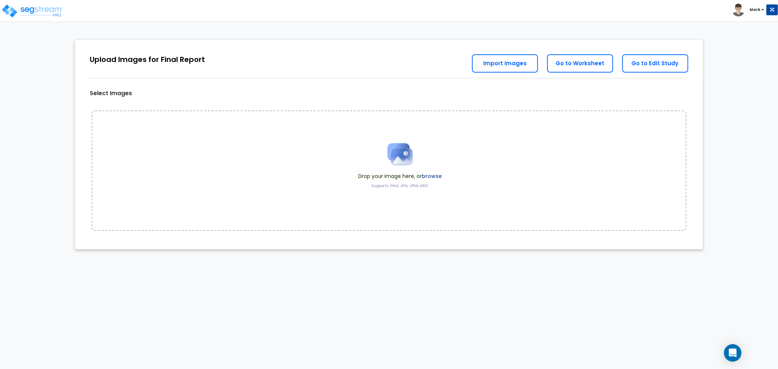
click at [429, 177] on label "browse" at bounding box center [432, 176] width 20 height 7
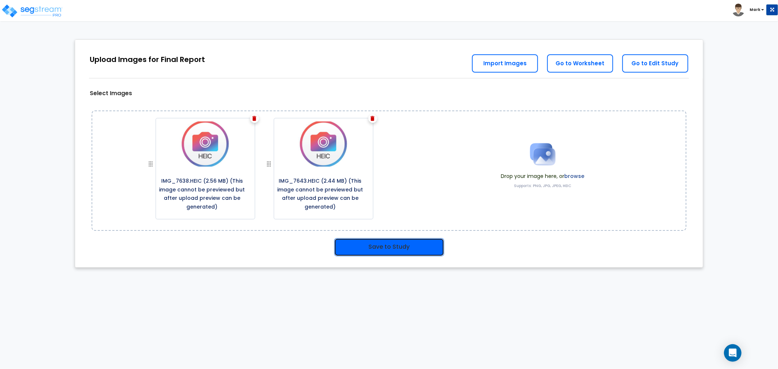
click at [367, 249] on button "Save to Study" at bounding box center [389, 247] width 110 height 18
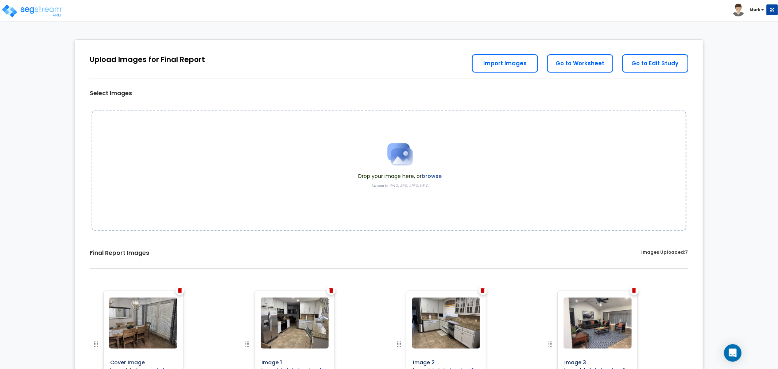
click at [440, 174] on label "browse" at bounding box center [432, 176] width 20 height 7
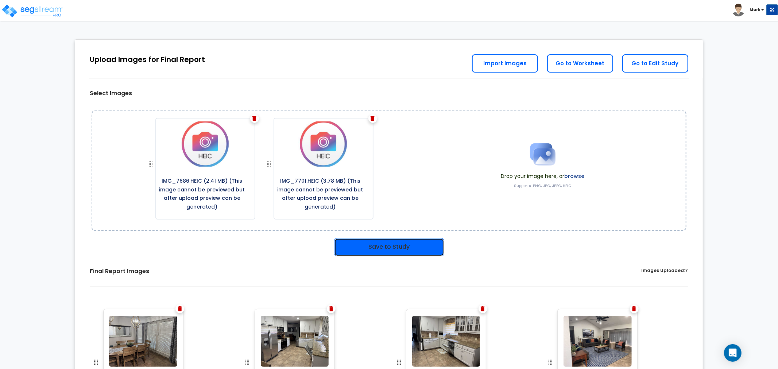
click at [402, 248] on button "Save to Study" at bounding box center [389, 247] width 110 height 18
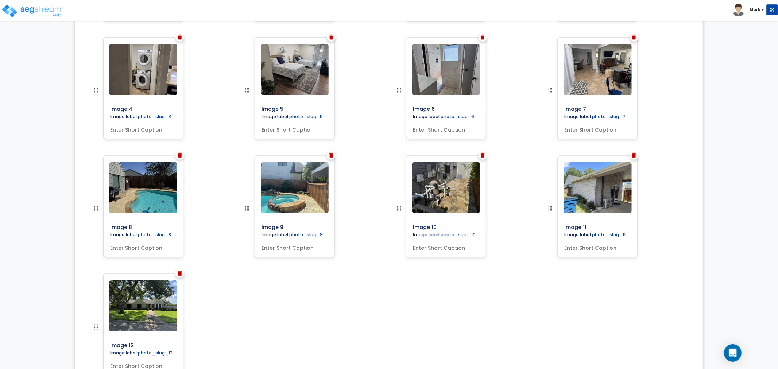
scroll to position [405, 0]
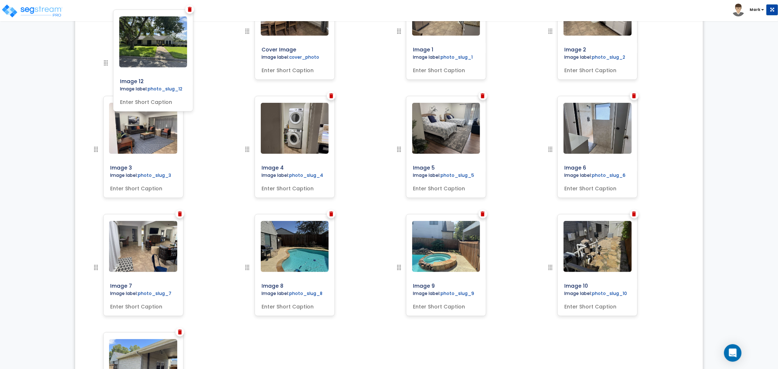
drag, startPoint x: 100, startPoint y: 321, endPoint x: 110, endPoint y: 60, distance: 261.4
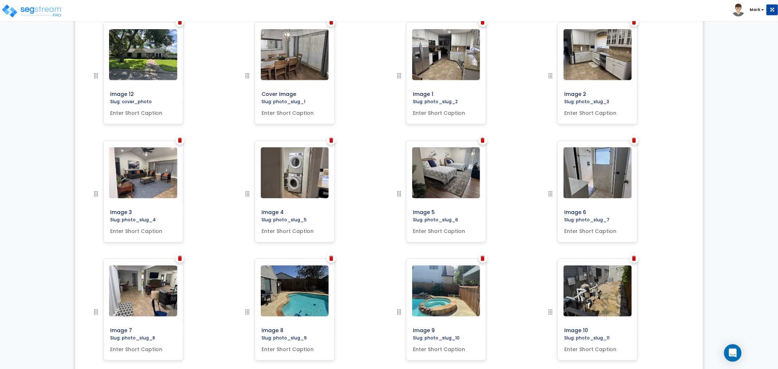
scroll to position [191, 0]
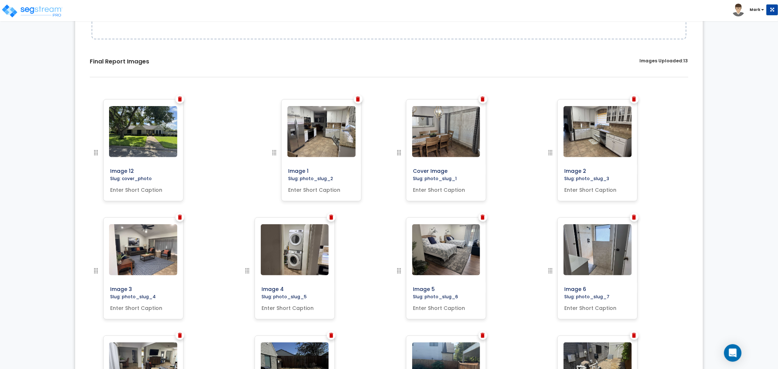
drag, startPoint x: 399, startPoint y: 155, endPoint x: 275, endPoint y: 155, distance: 124.7
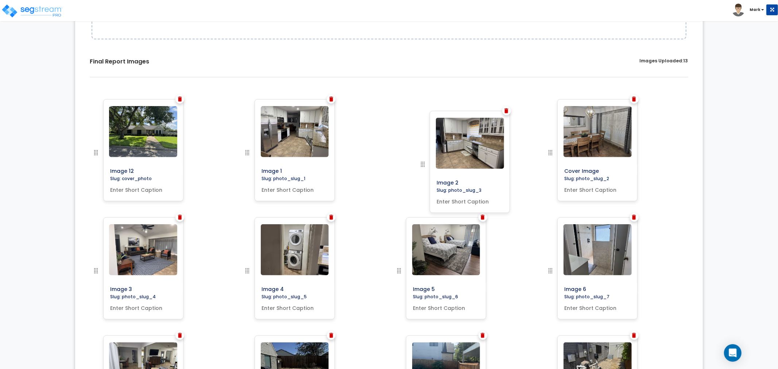
drag, startPoint x: 553, startPoint y: 148, endPoint x: 426, endPoint y: 160, distance: 128.2
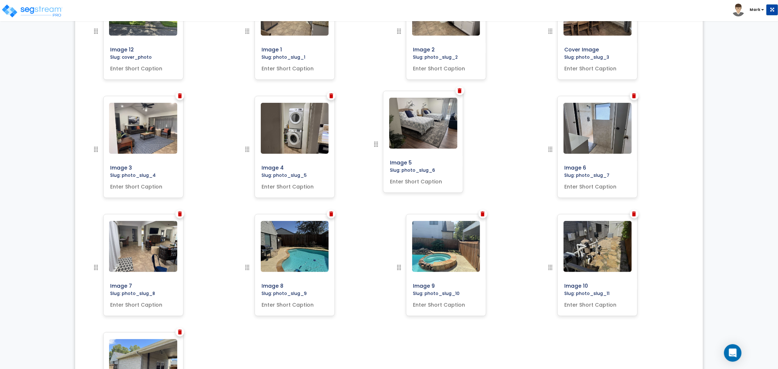
scroll to position [305, 0]
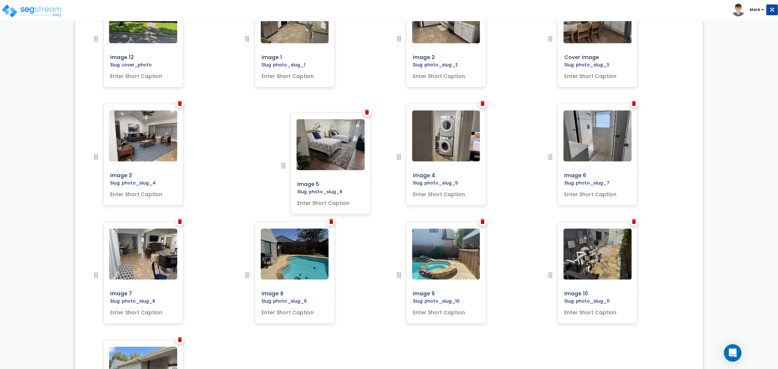
drag, startPoint x: 398, startPoint y: 151, endPoint x: 276, endPoint y: 168, distance: 122.6
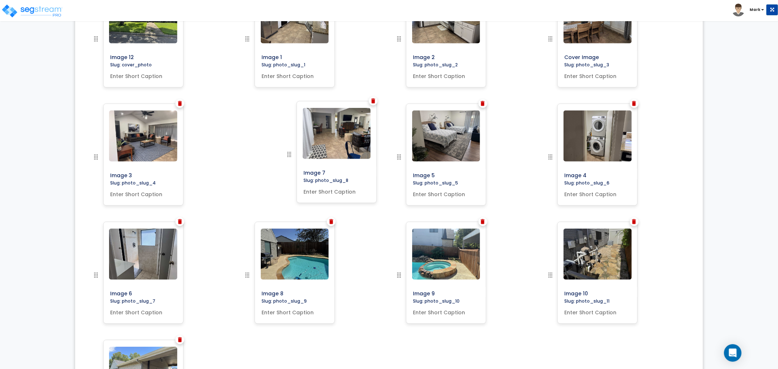
drag, startPoint x: 98, startPoint y: 274, endPoint x: 292, endPoint y: 152, distance: 228.5
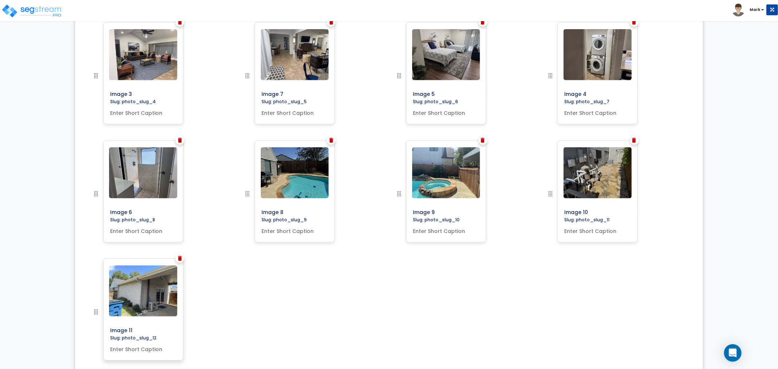
scroll to position [313, 0]
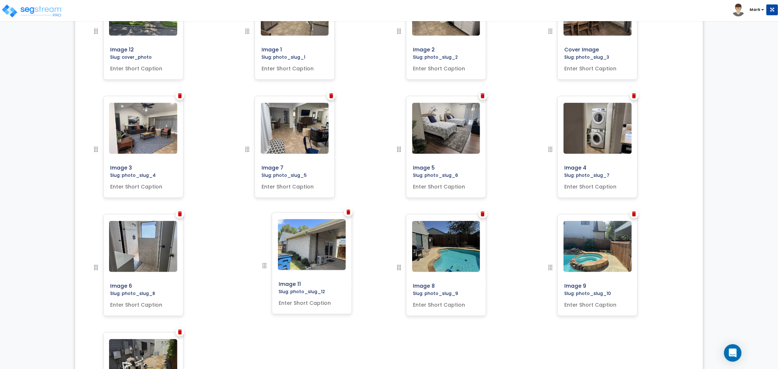
drag, startPoint x: 96, startPoint y: 312, endPoint x: 265, endPoint y: 265, distance: 174.9
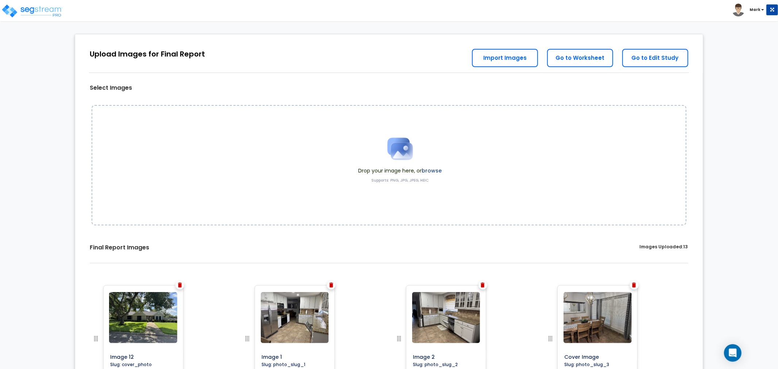
scroll to position [0, 0]
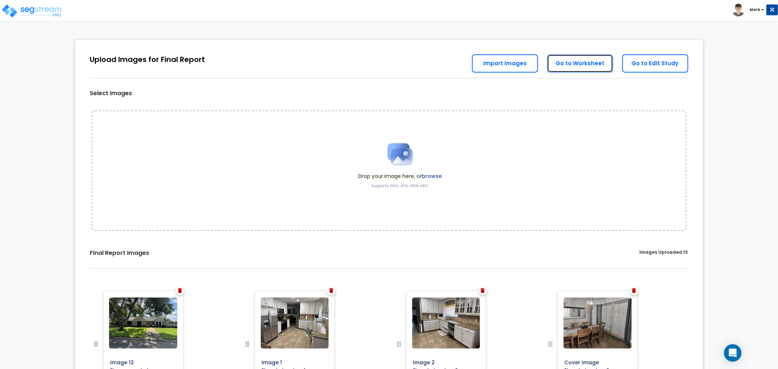
click at [581, 64] on link "Go to Worksheet" at bounding box center [580, 63] width 66 height 18
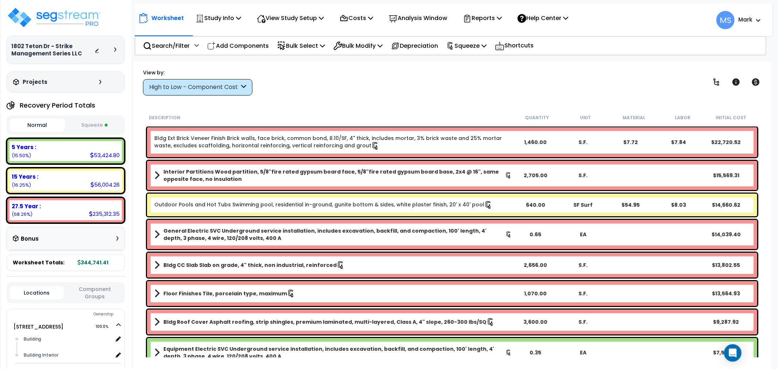
click at [425, 94] on div "View by: High to Low - Component Cost High to Low - Component Cost" at bounding box center [451, 82] width 623 height 27
click at [488, 15] on p "Reports" at bounding box center [482, 18] width 39 height 10
click at [423, 64] on div "Worksheet Study Info Study Setup Add Property Unit Template study Clone study MS" at bounding box center [452, 245] width 638 height 369
click at [484, 44] on p "Squeeze" at bounding box center [466, 46] width 40 height 10
drag, startPoint x: 407, startPoint y: 83, endPoint x: 512, endPoint y: 4, distance: 131.0
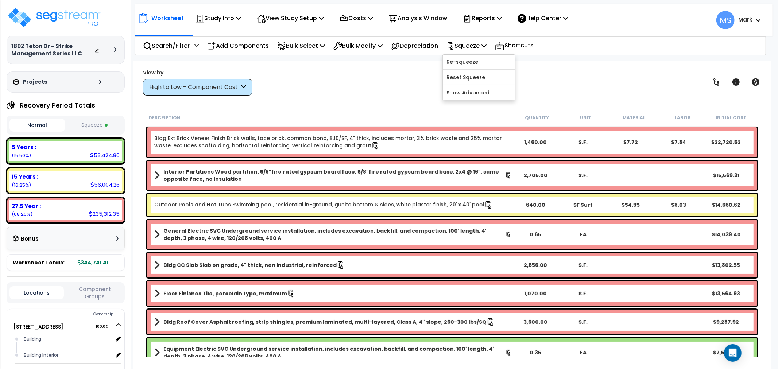
click at [408, 83] on div "View by: High to Low - Component Cost High to Low - Component Cost" at bounding box center [451, 82] width 623 height 27
click at [493, 19] on p "Reports" at bounding box center [482, 18] width 39 height 10
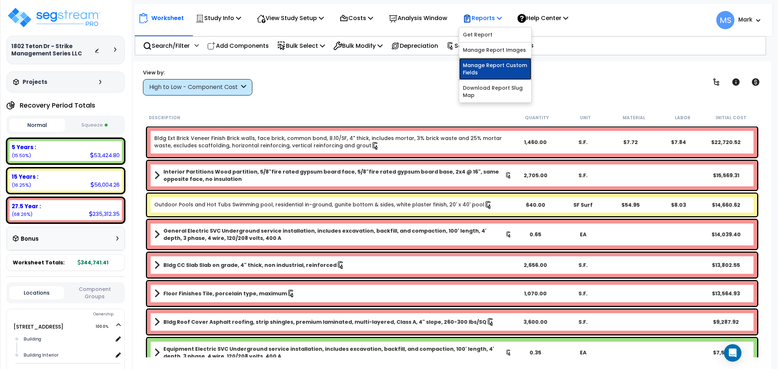
click at [498, 66] on link "Manage Report Custom Fields" at bounding box center [495, 69] width 72 height 22
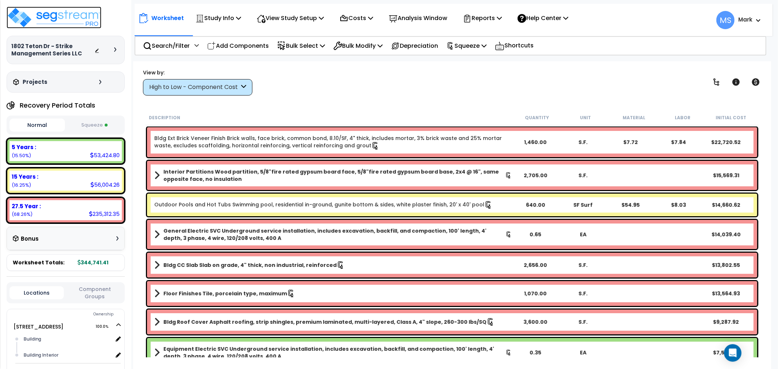
click at [59, 12] on img at bounding box center [54, 18] width 95 height 22
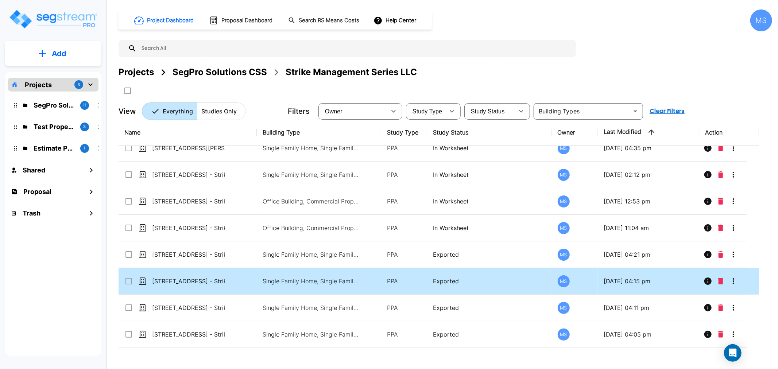
scroll to position [90, 0]
